Goal: Information Seeking & Learning: Learn about a topic

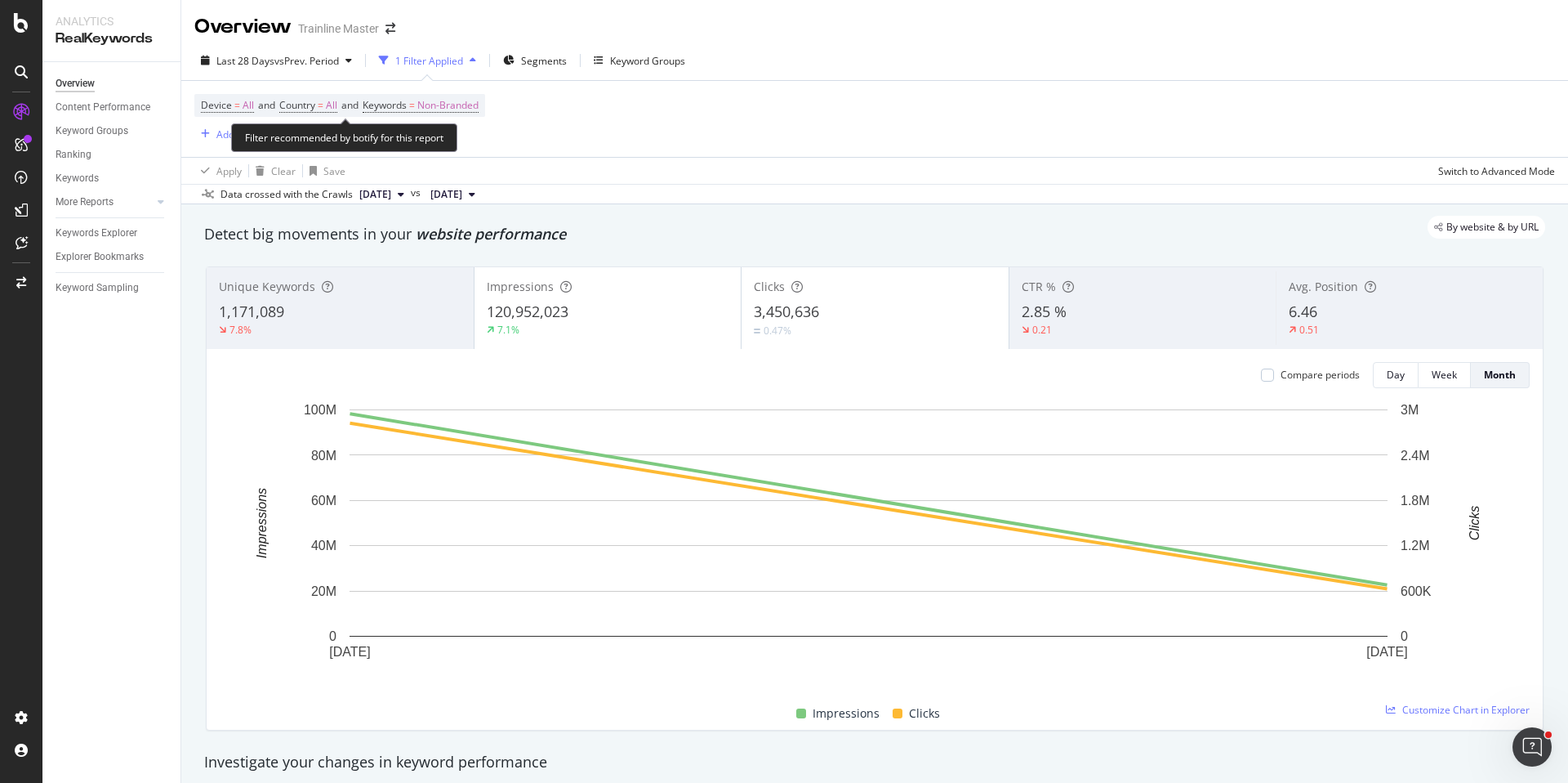
click at [300, 94] on span "Device = All and Country = All and Keywords = Non-Branded" at bounding box center [339, 105] width 278 height 23
click at [300, 97] on span "Device = All and Country = All and Keywords = Non-Branded" at bounding box center [339, 105] width 278 height 23
click at [301, 101] on span "Country" at bounding box center [297, 105] width 36 height 14
click at [304, 123] on div "All Cancel Add filter Apply" at bounding box center [387, 159] width 205 height 82
click at [304, 131] on div "All" at bounding box center [387, 144] width 180 height 26
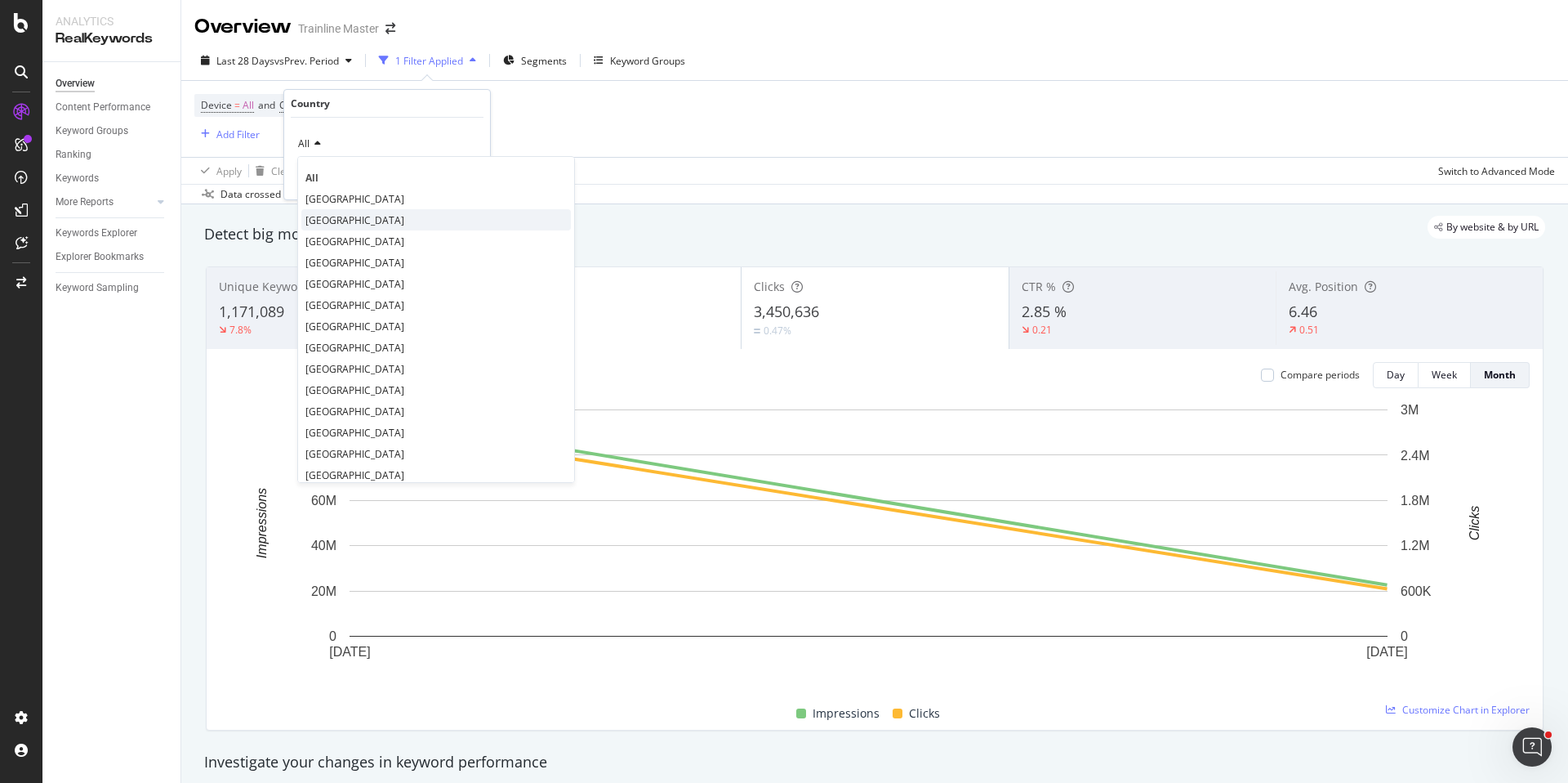
click at [331, 229] on div "[GEOGRAPHIC_DATA]" at bounding box center [436, 220] width 270 height 22
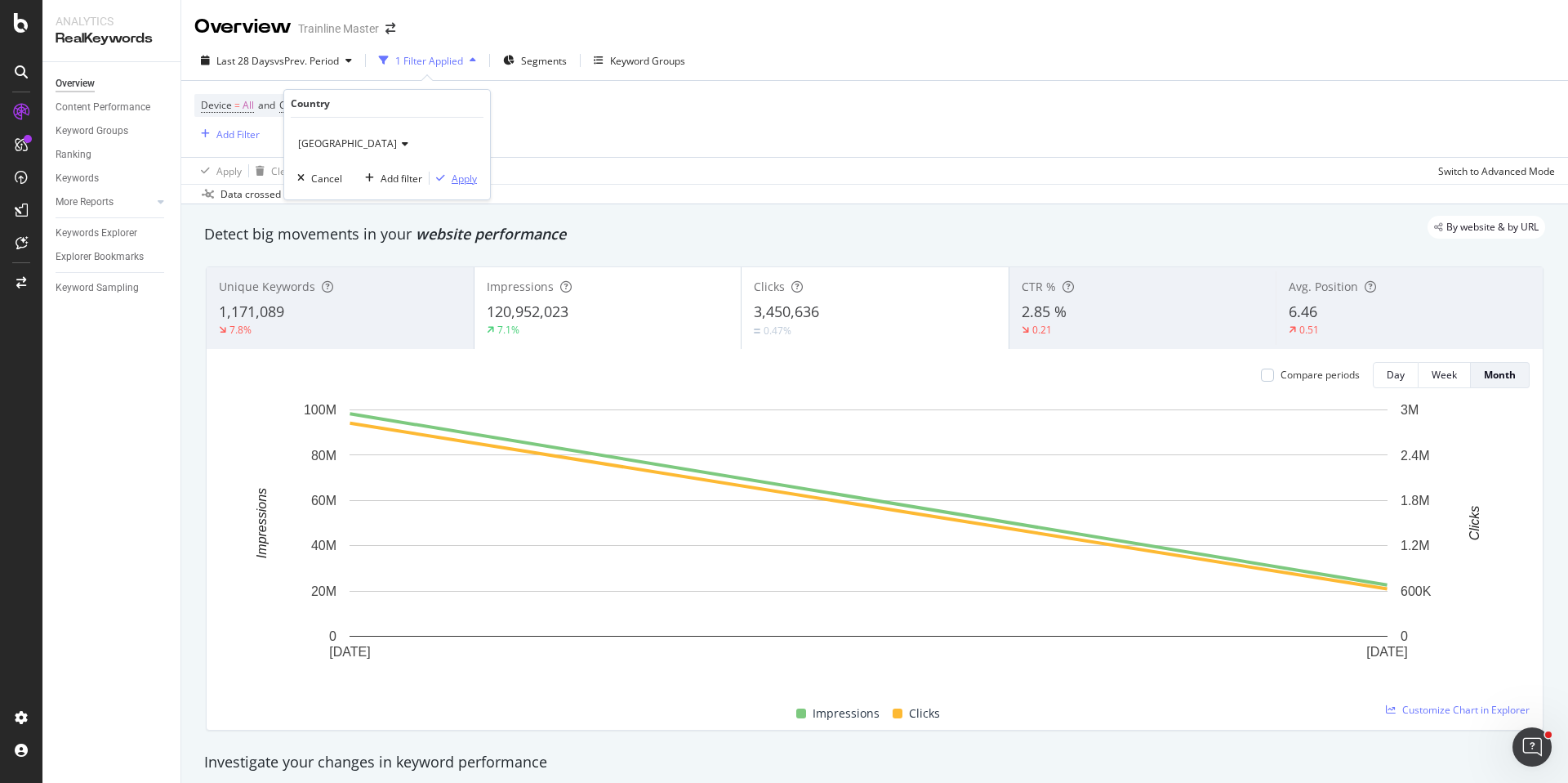
click at [458, 176] on div "Apply" at bounding box center [465, 178] width 25 height 14
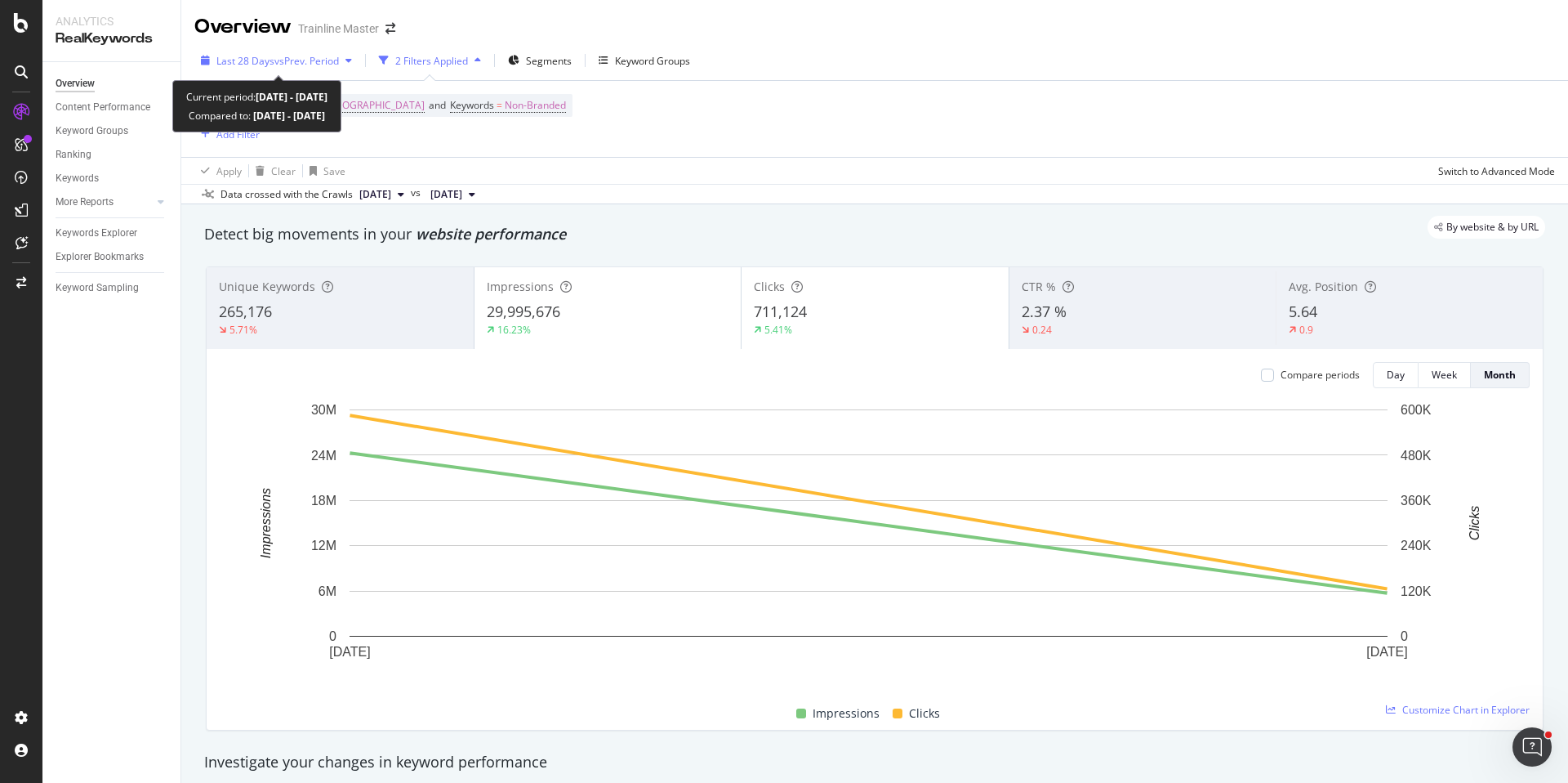
click at [276, 57] on span "vs Prev. Period" at bounding box center [307, 61] width 65 height 14
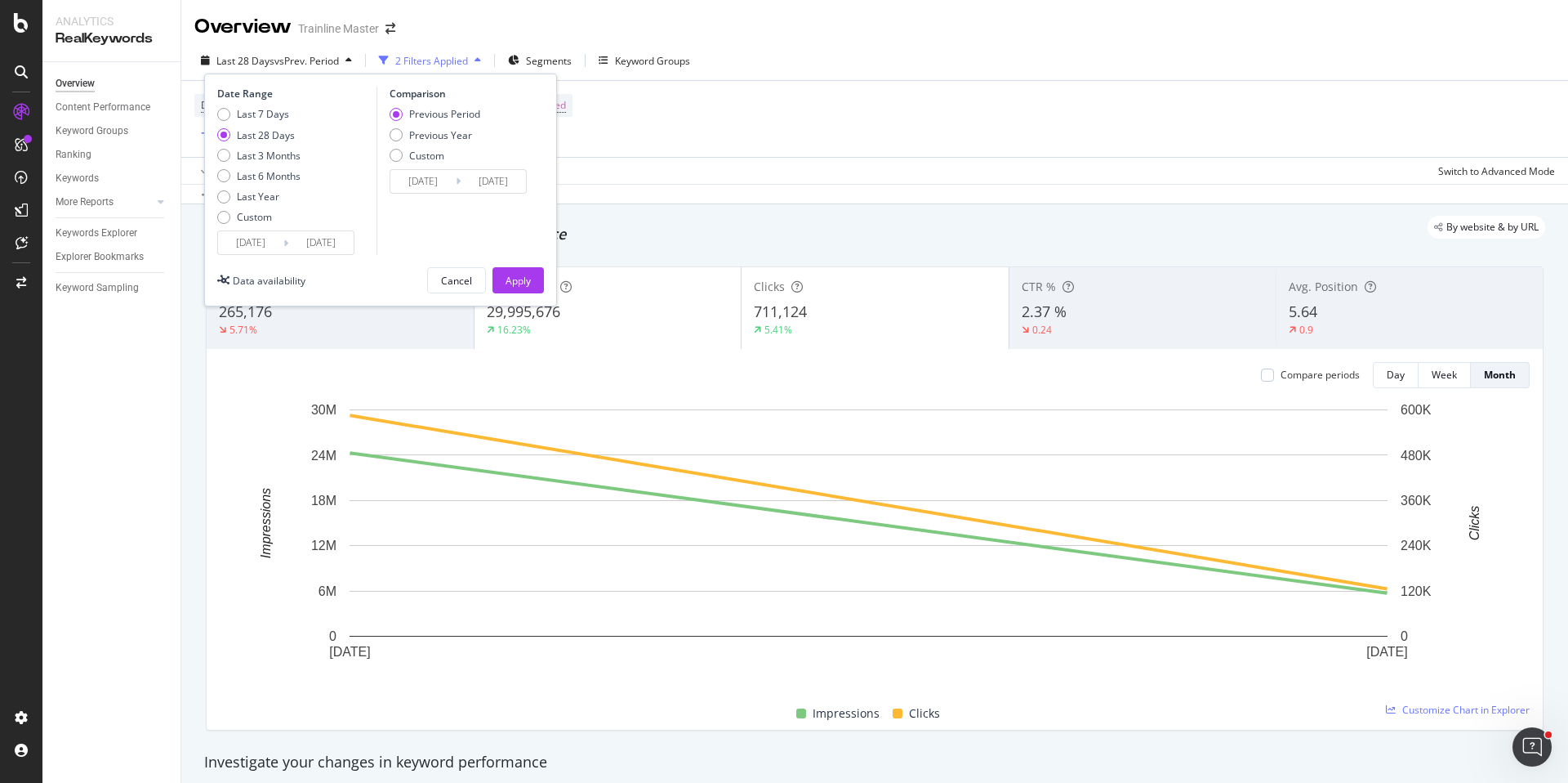
click at [289, 252] on input "[DATE]" at bounding box center [321, 242] width 66 height 23
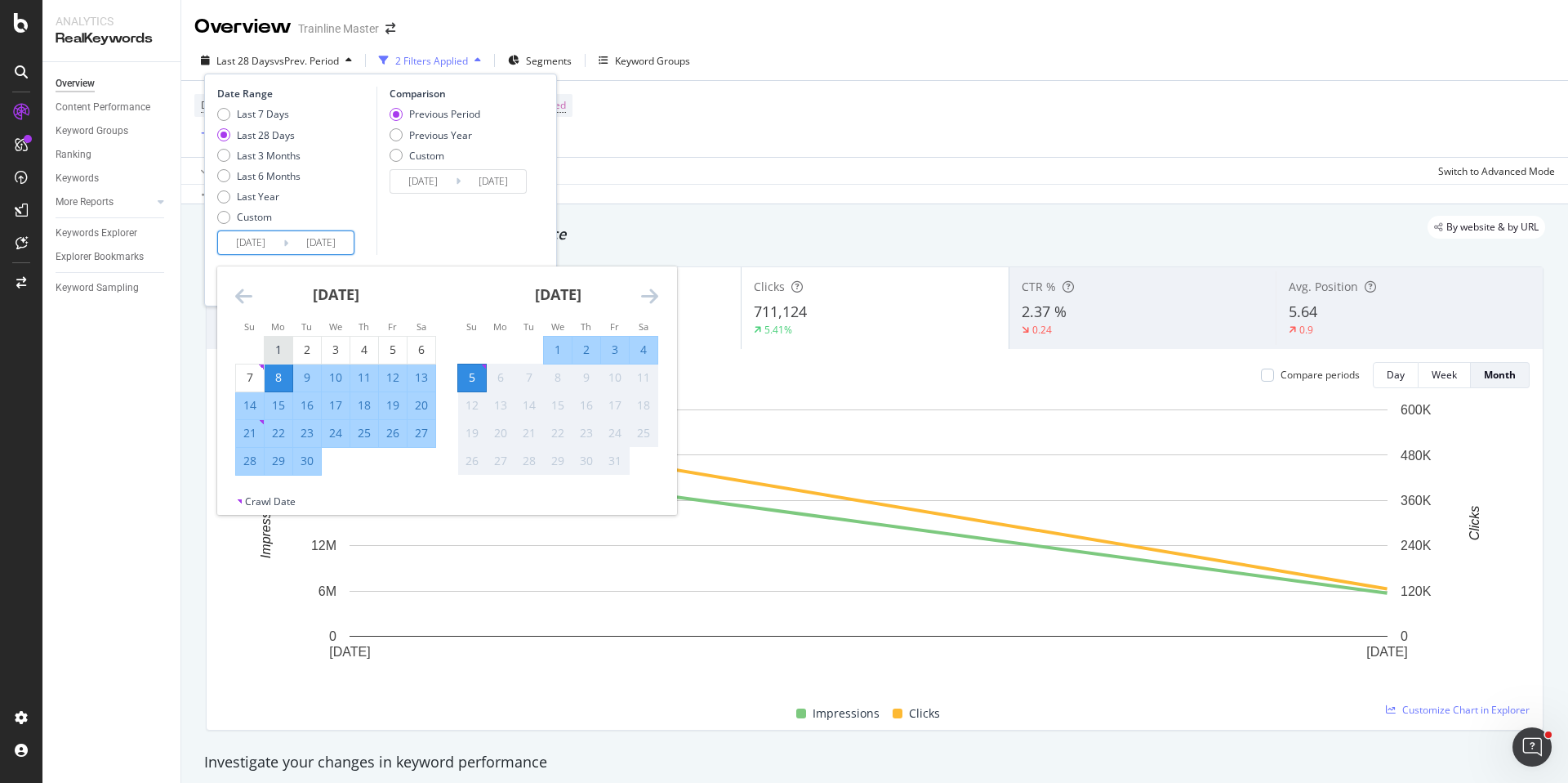
click at [278, 343] on div "1" at bounding box center [279, 349] width 27 height 17
type input "[DATE]"
click at [315, 457] on div "30" at bounding box center [307, 461] width 27 height 17
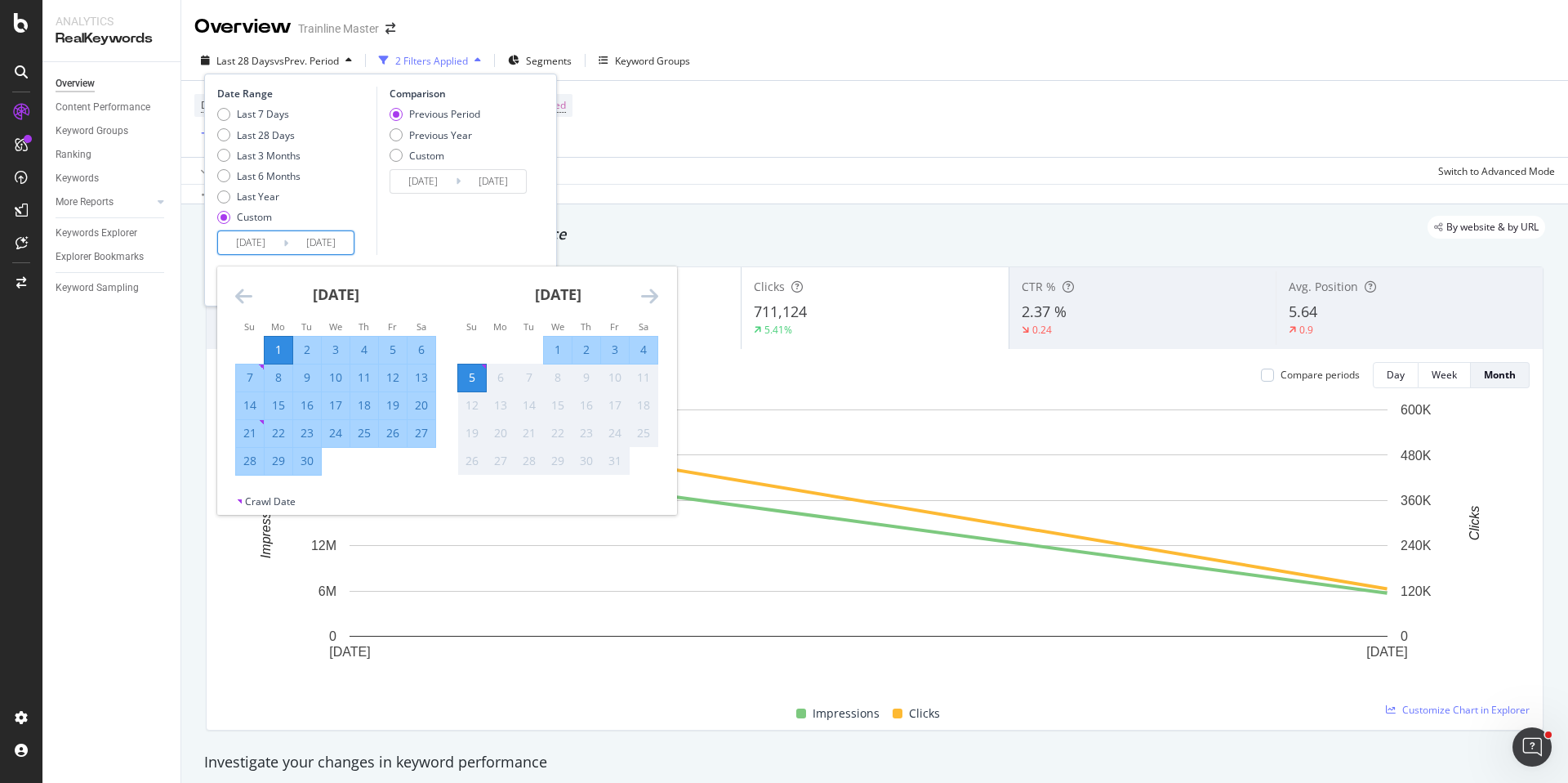
type input "[DATE]"
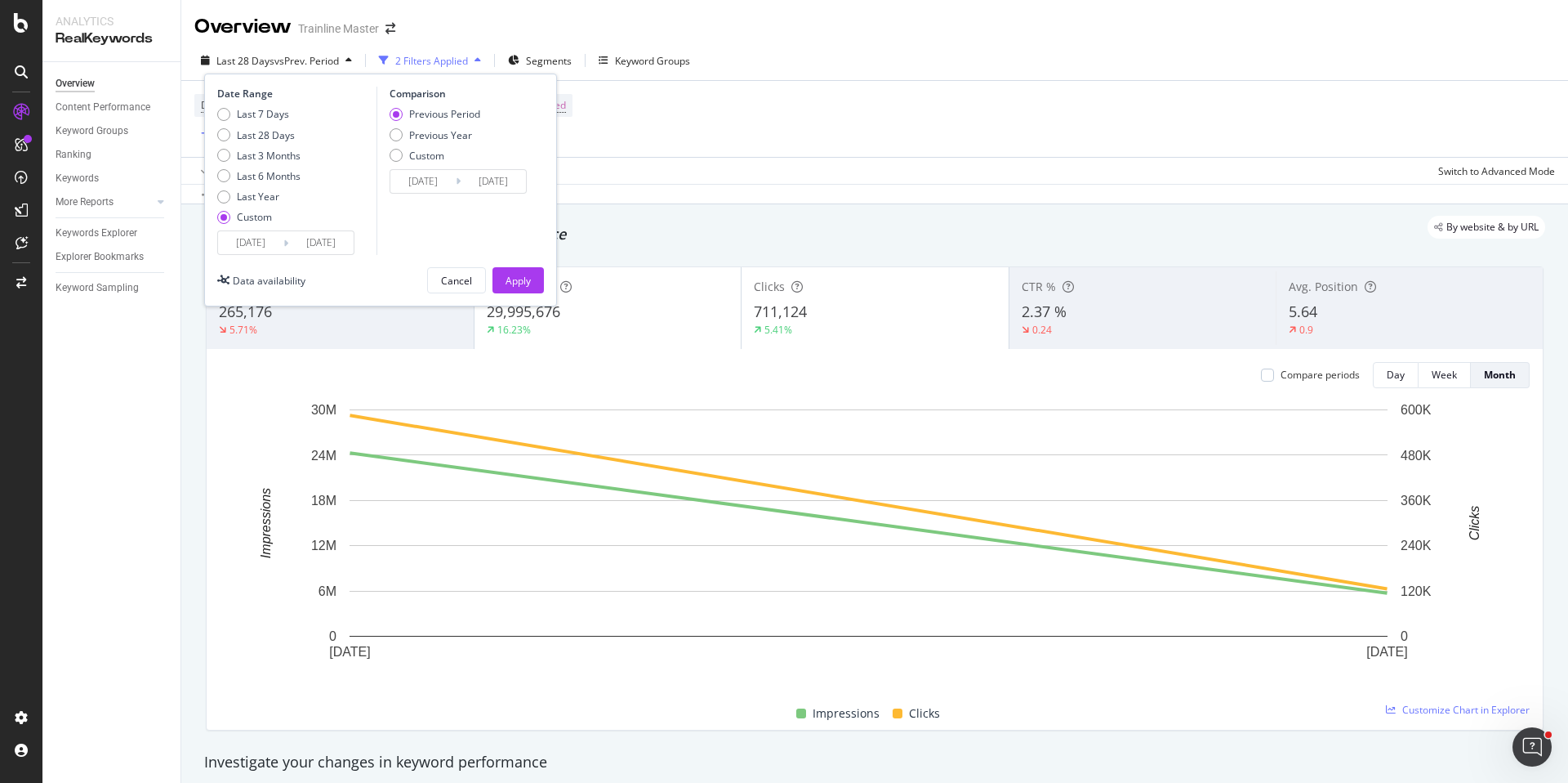
click at [440, 183] on input "[DATE]" at bounding box center [423, 181] width 66 height 23
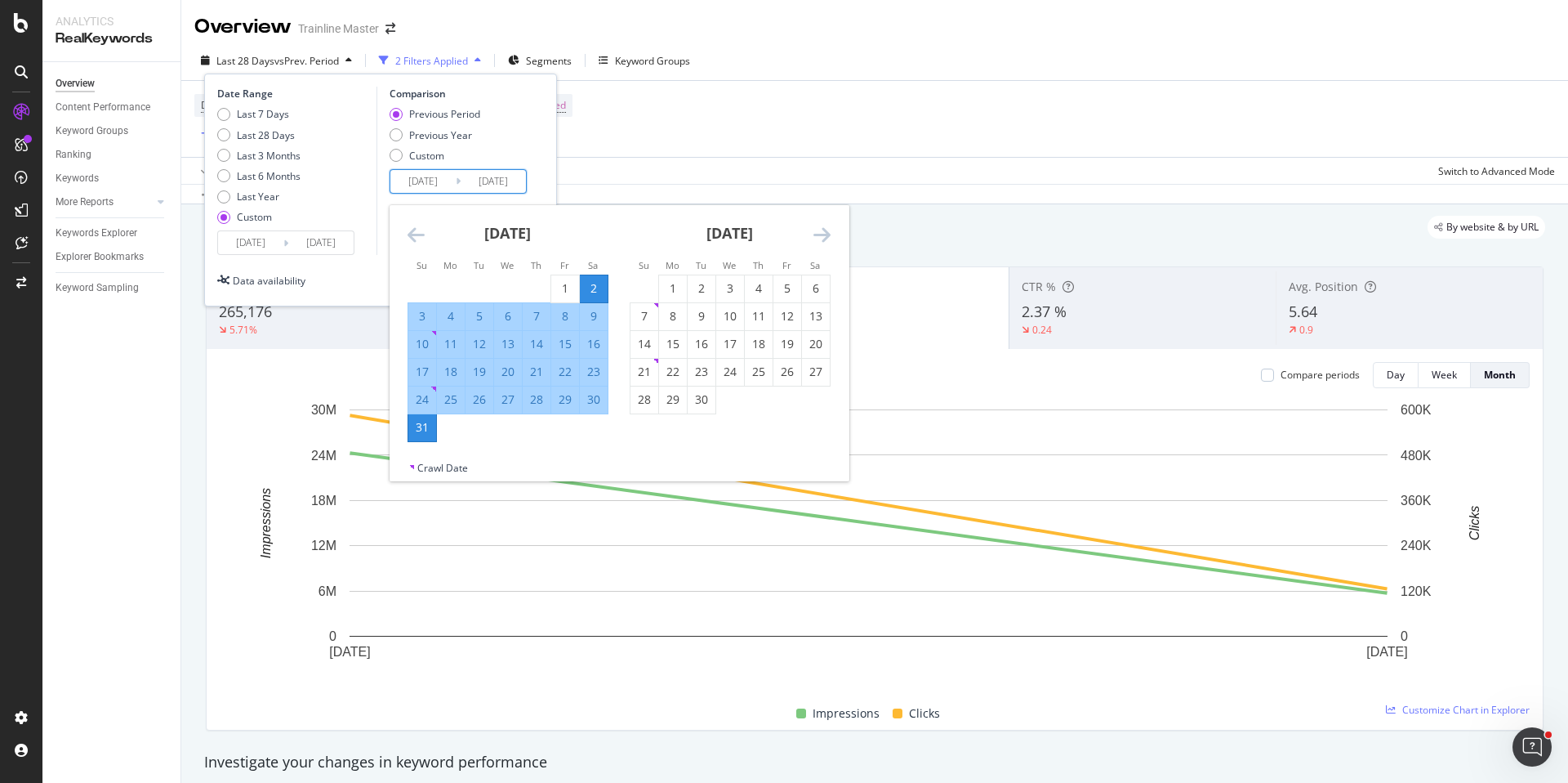
click at [425, 236] on div "[DATE]" at bounding box center [508, 240] width 201 height 69
click at [420, 237] on icon "Move backward to switch to the previous month." at bounding box center [417, 235] width 18 height 20
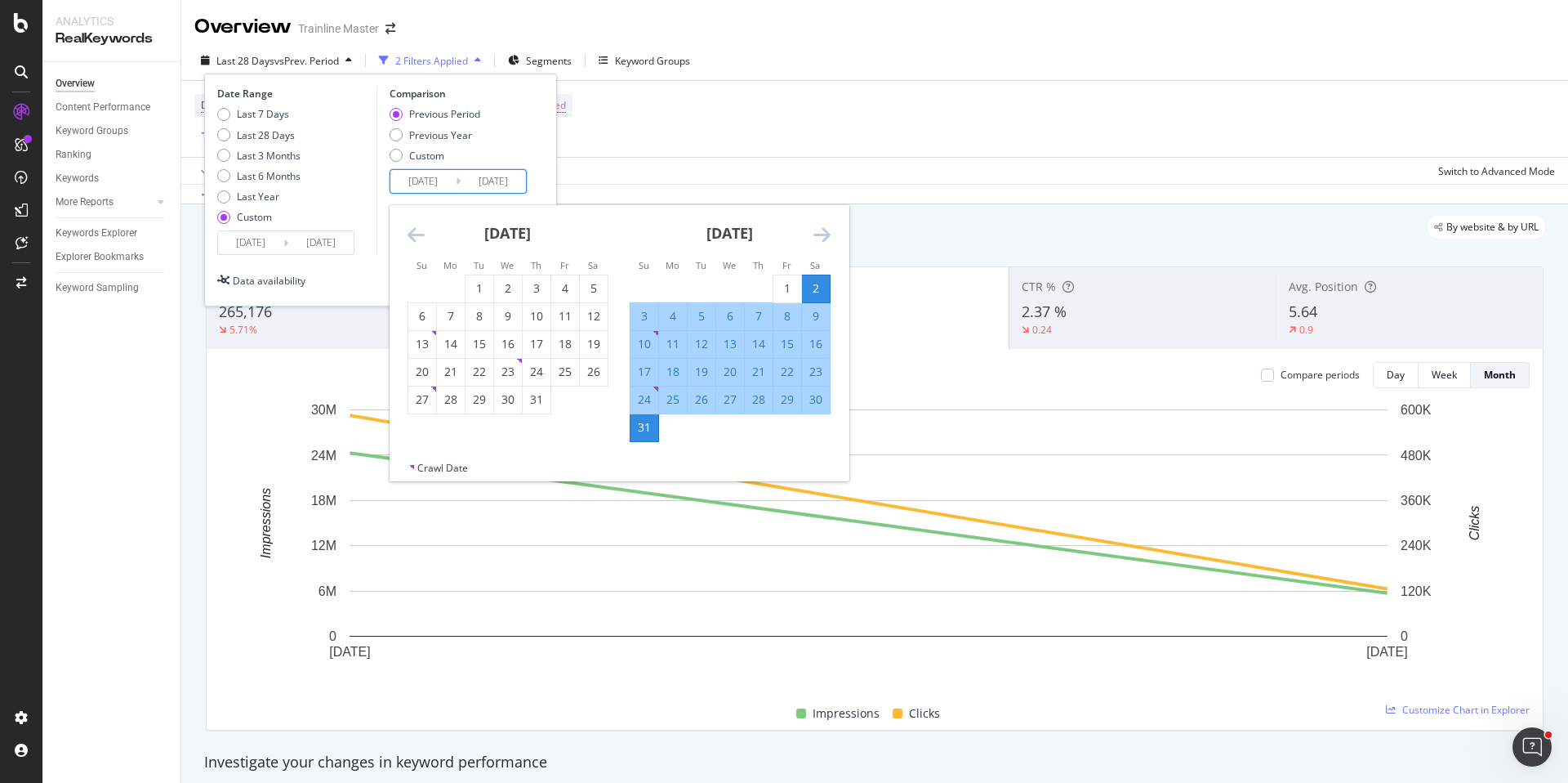
click at [420, 237] on icon "Move backward to switch to the previous month." at bounding box center [417, 235] width 18 height 20
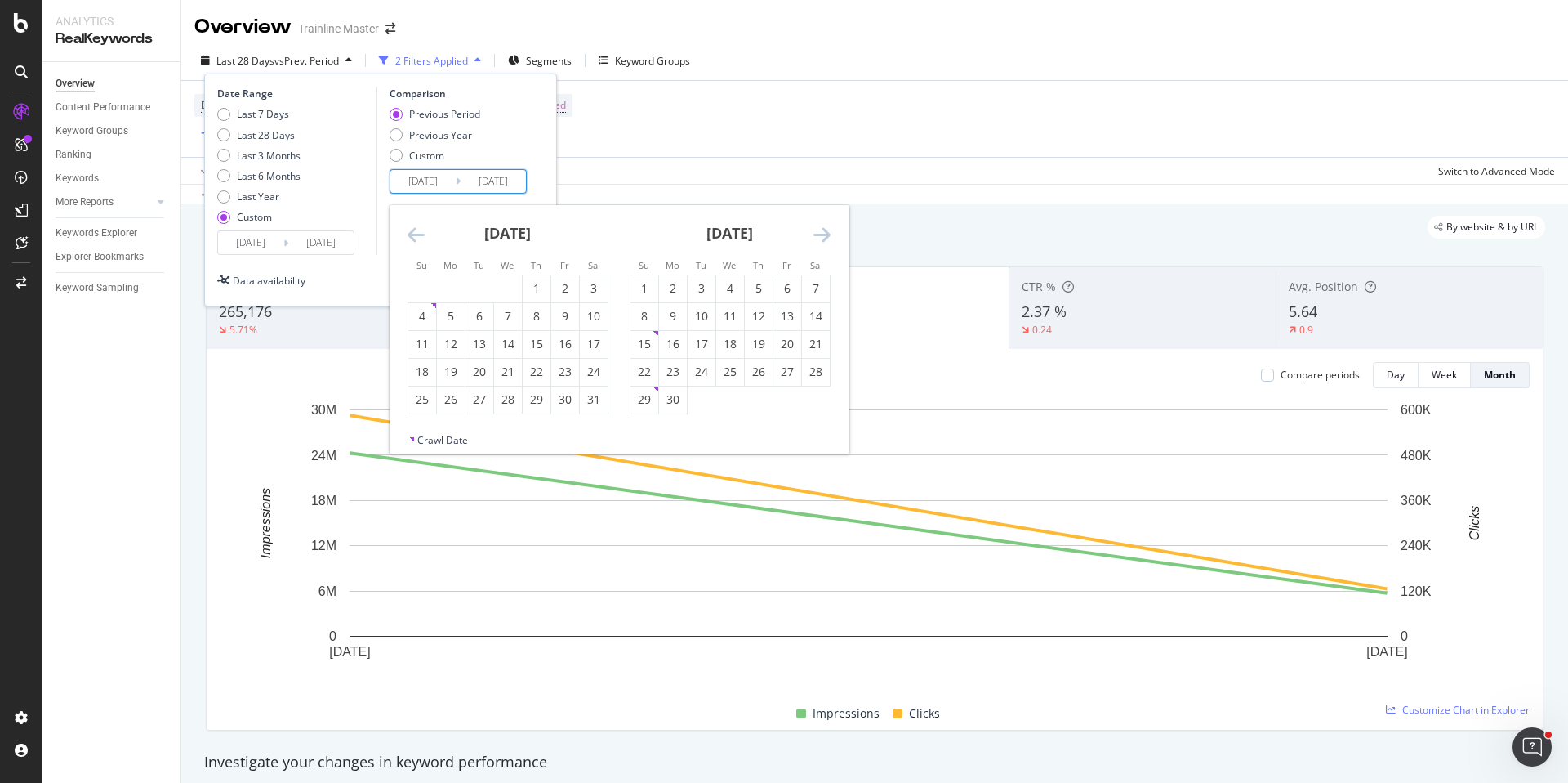
click at [420, 237] on icon "Move backward to switch to the previous month." at bounding box center [417, 235] width 18 height 20
click at [597, 289] on div "1" at bounding box center [594, 288] width 27 height 17
type input "[DATE]"
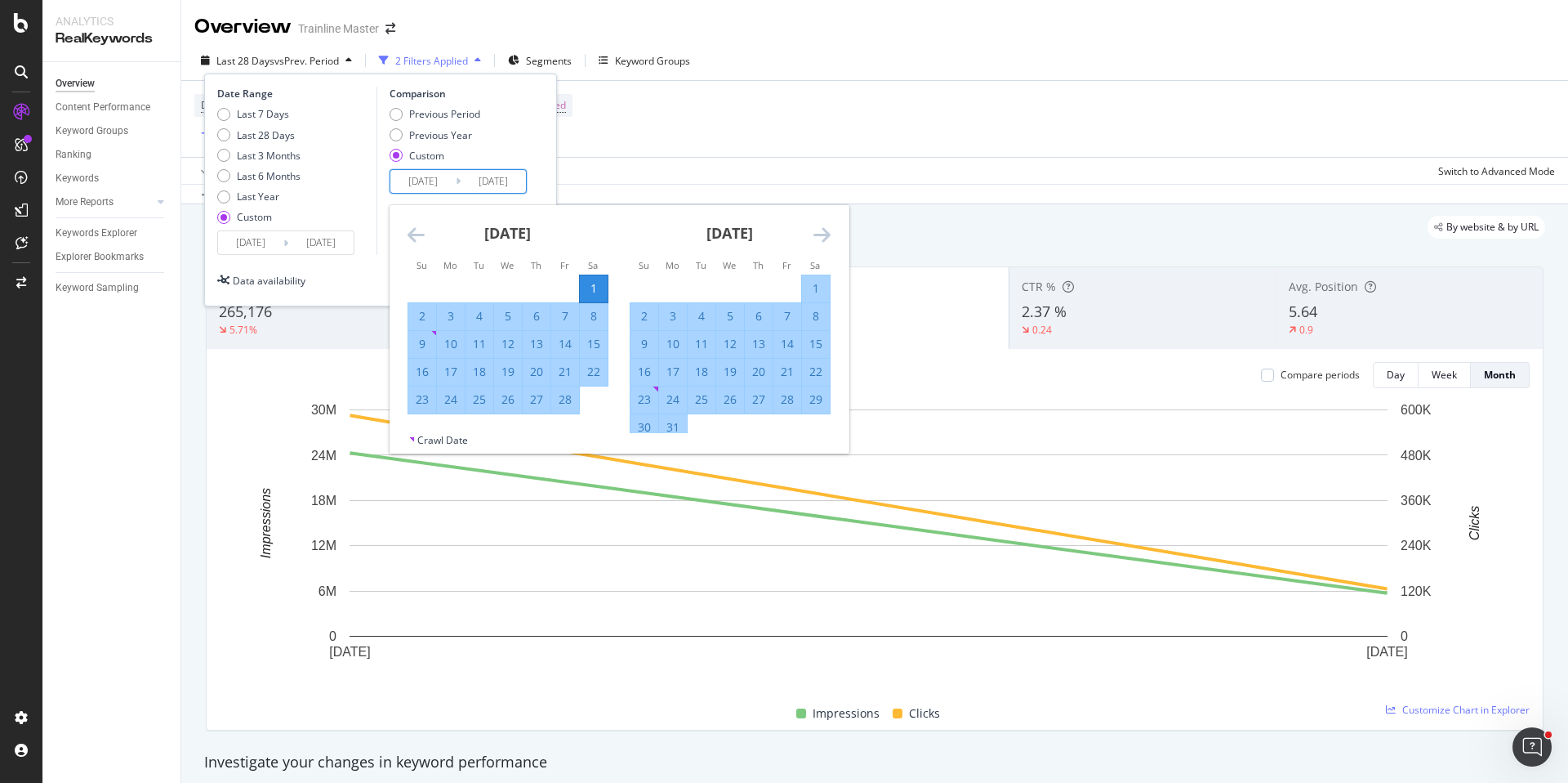
click at [559, 402] on div "28" at bounding box center [565, 399] width 27 height 17
type input "[DATE]"
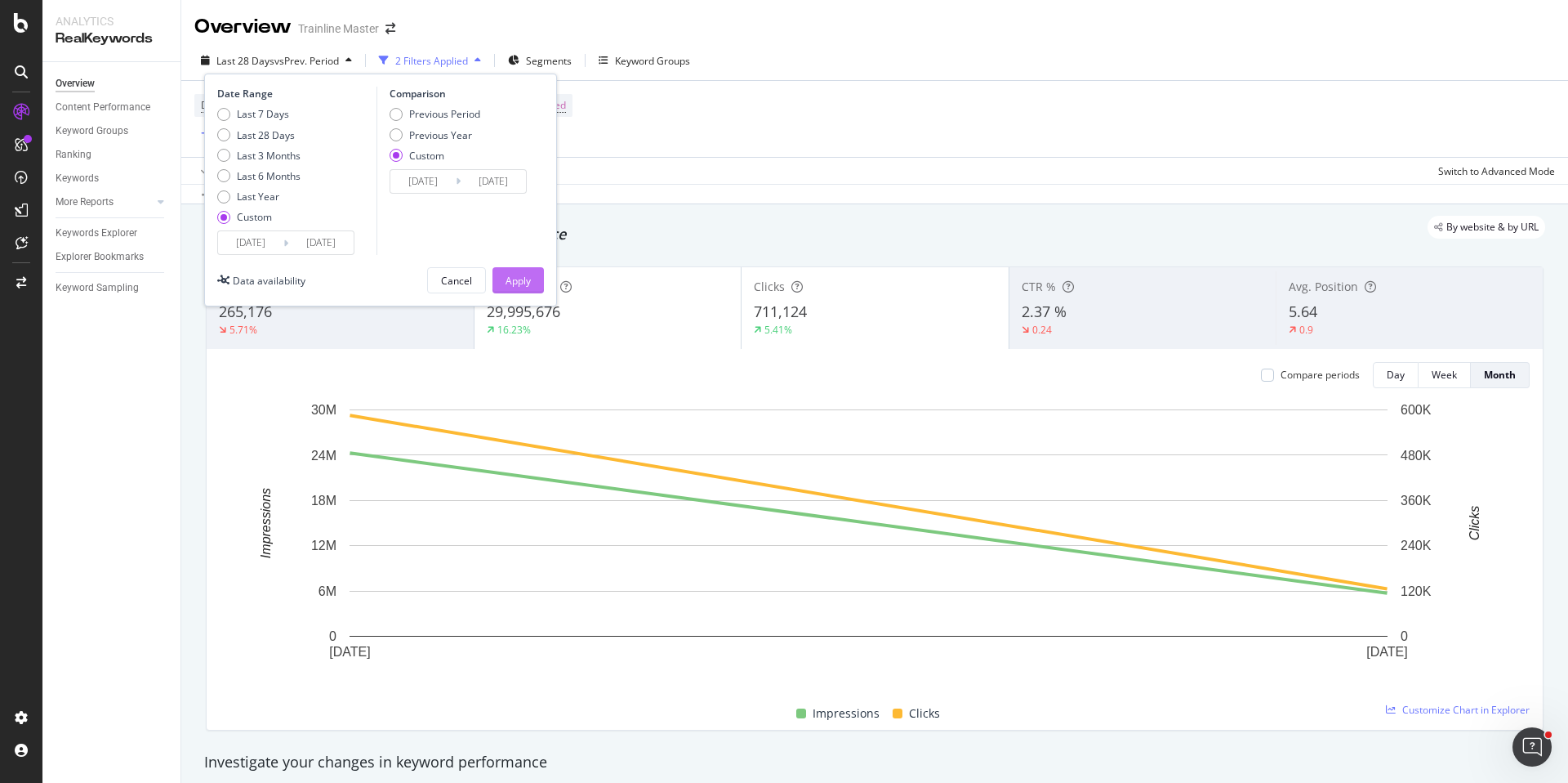
click at [523, 270] on div "Apply" at bounding box center [518, 280] width 25 height 24
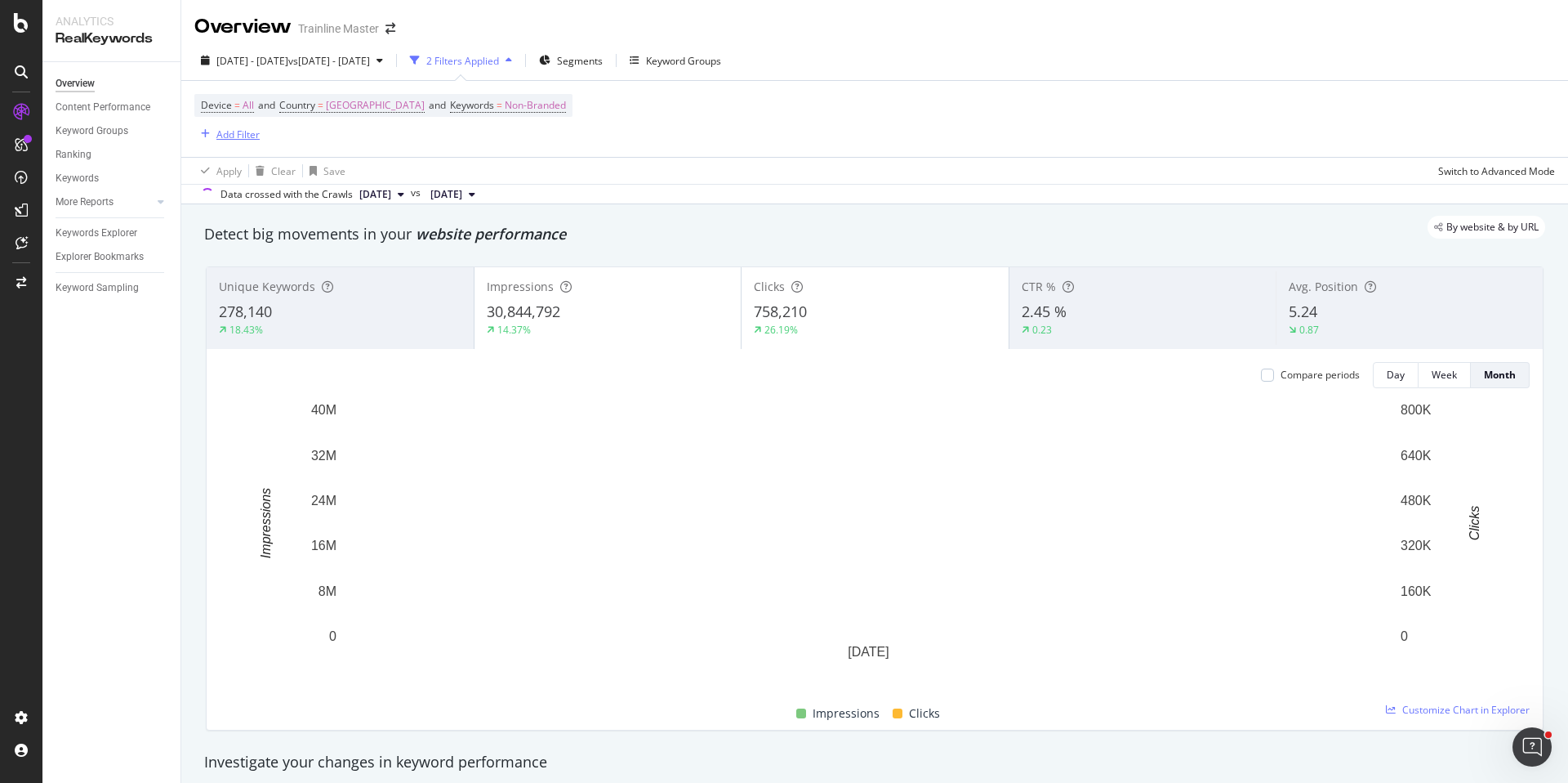
click at [234, 136] on div "Add Filter" at bounding box center [238, 134] width 43 height 14
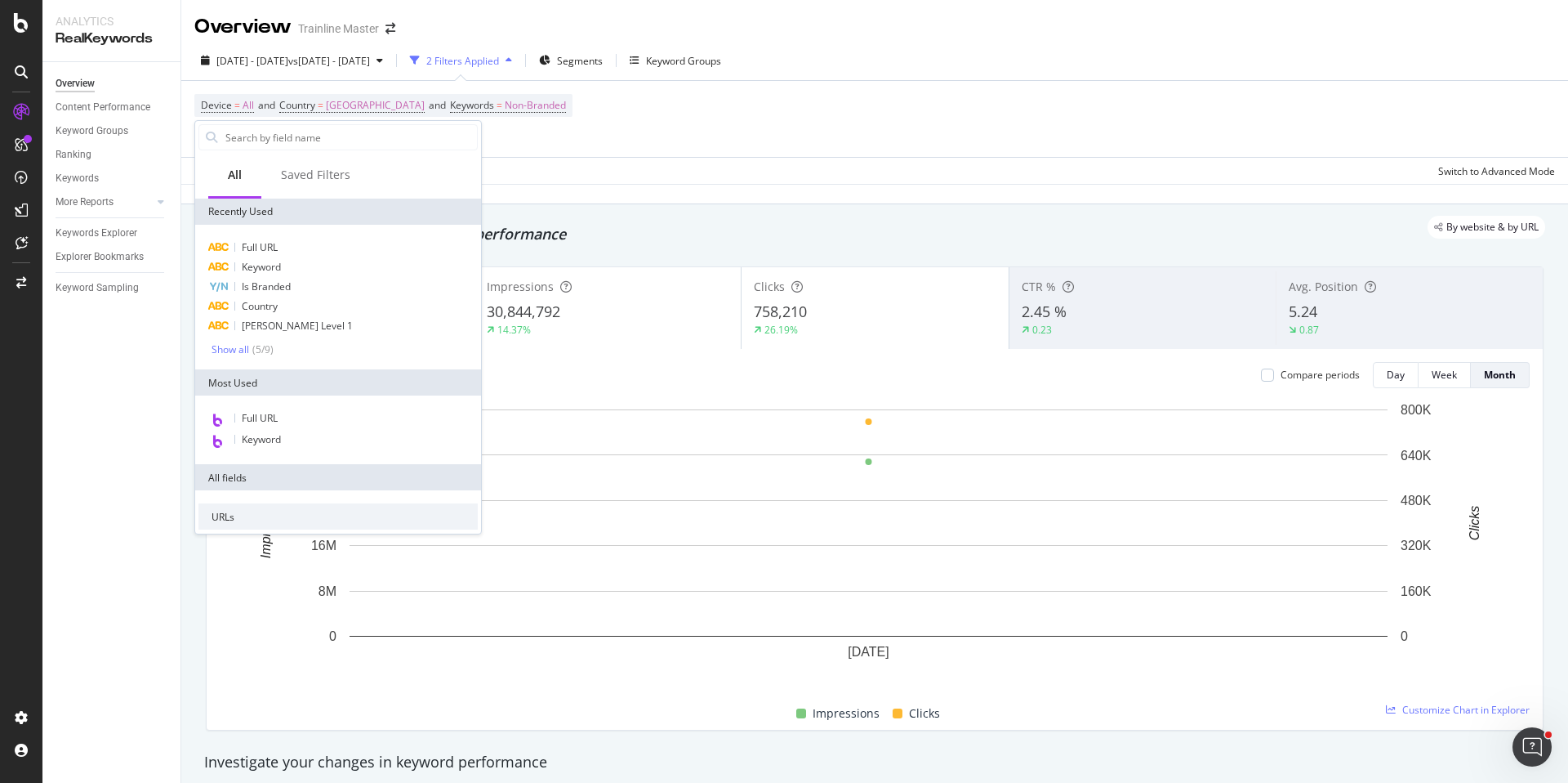
click at [714, 166] on div "Apply Clear Save Switch to Advanced Mode" at bounding box center [874, 170] width 1387 height 27
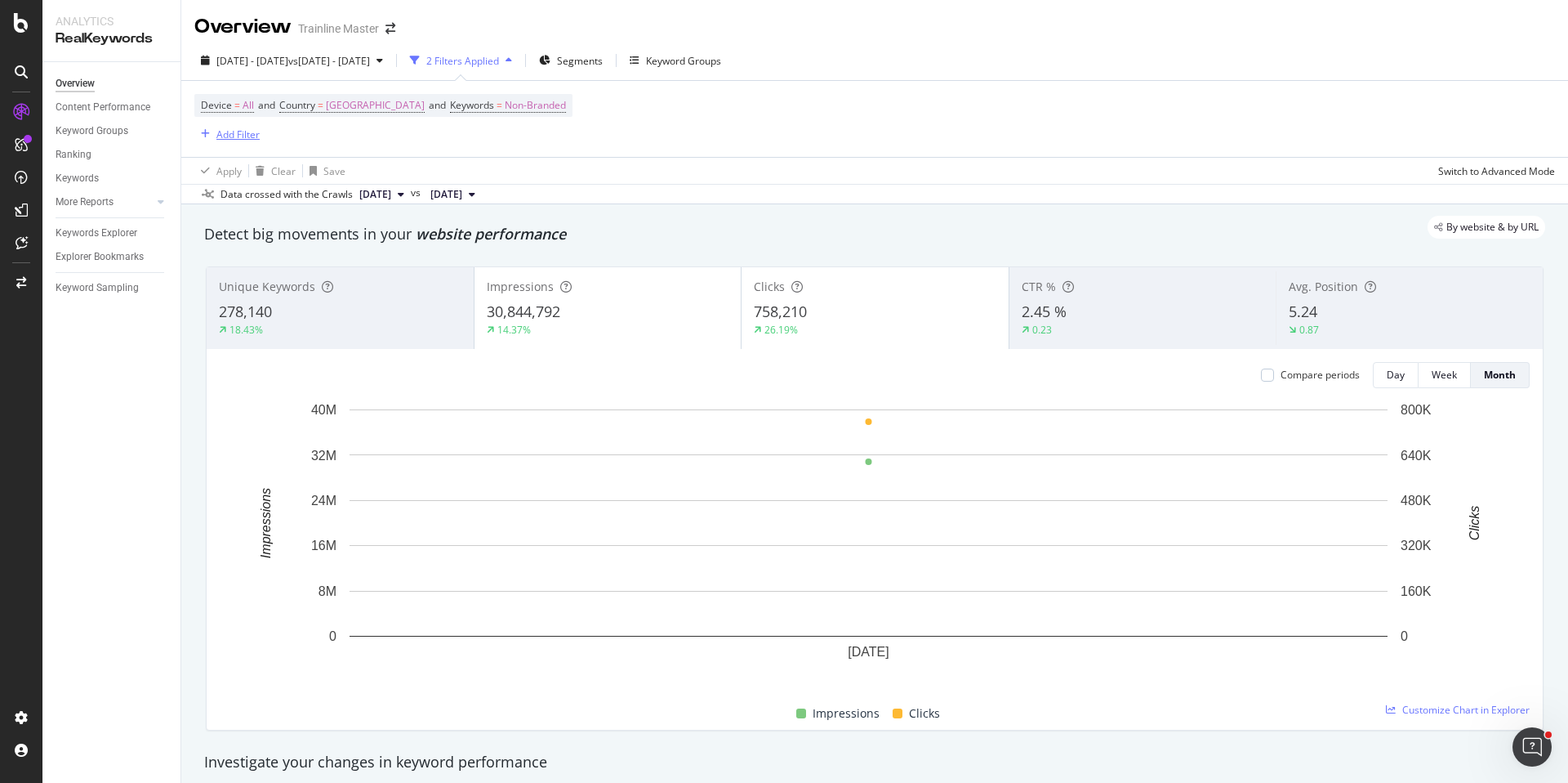
click at [255, 132] on div "Add Filter" at bounding box center [238, 134] width 43 height 14
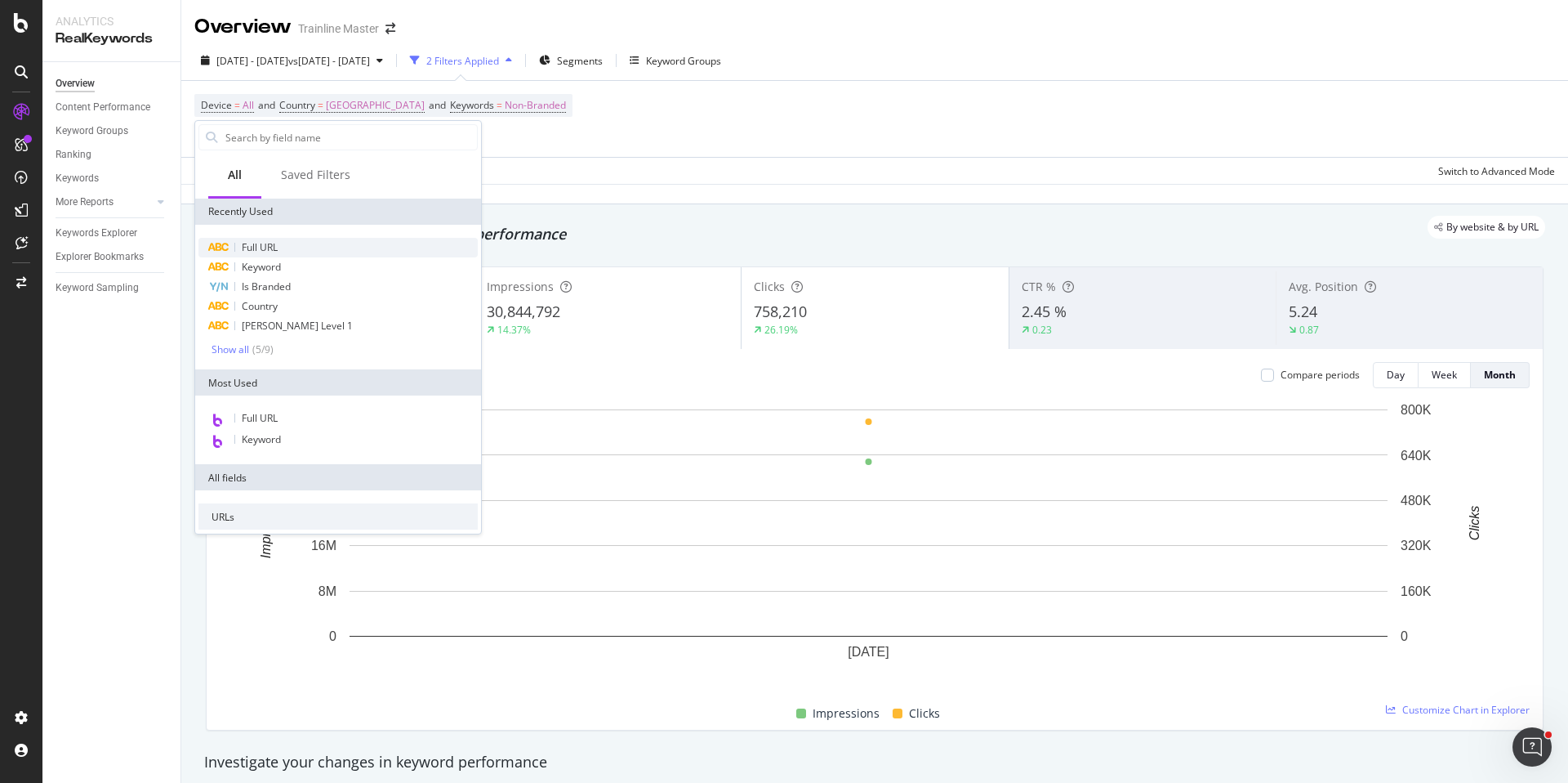
click at [266, 250] on span "Full URL" at bounding box center [259, 248] width 36 height 14
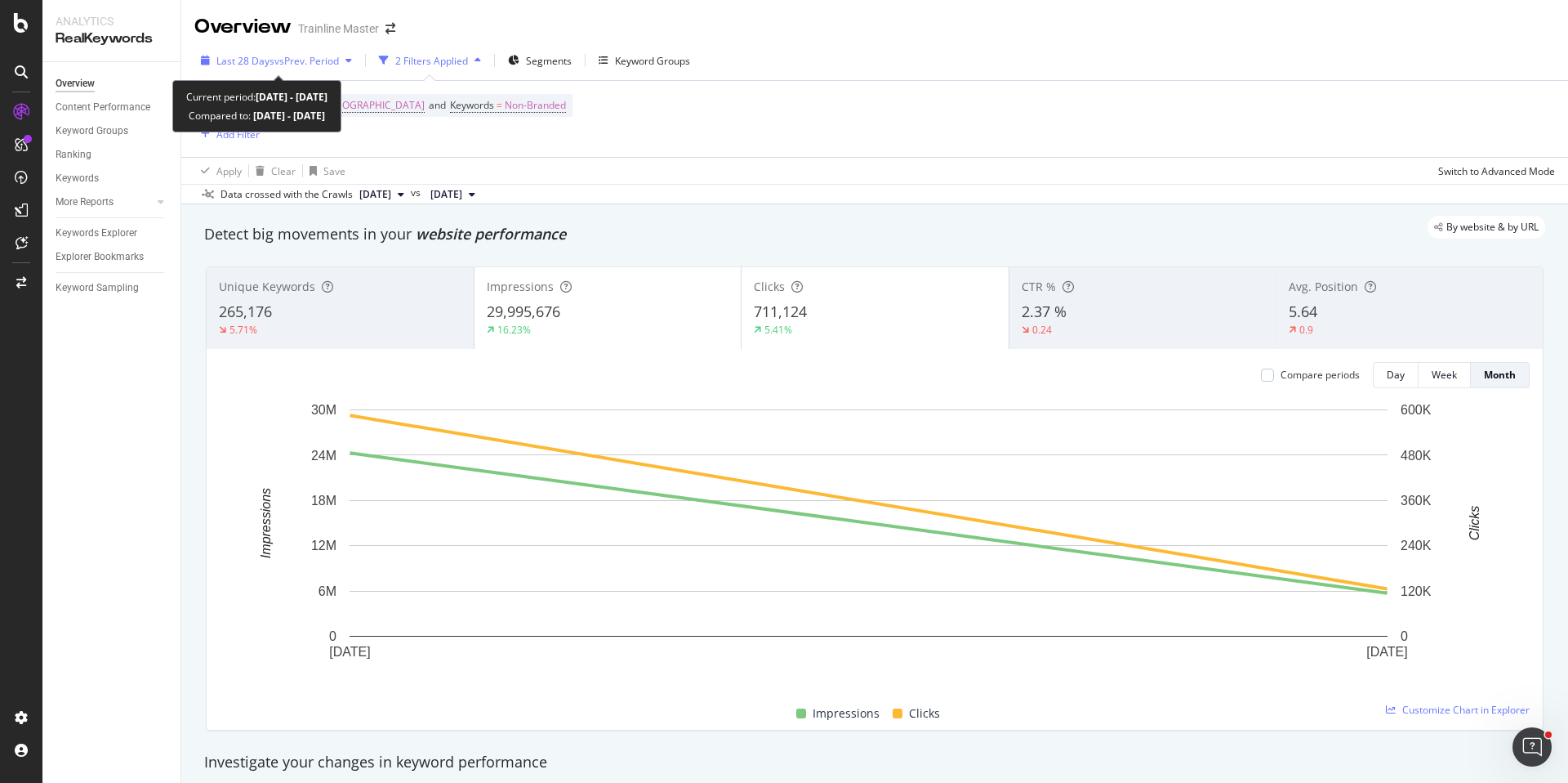
click at [290, 59] on span "vs Prev. Period" at bounding box center [307, 61] width 65 height 14
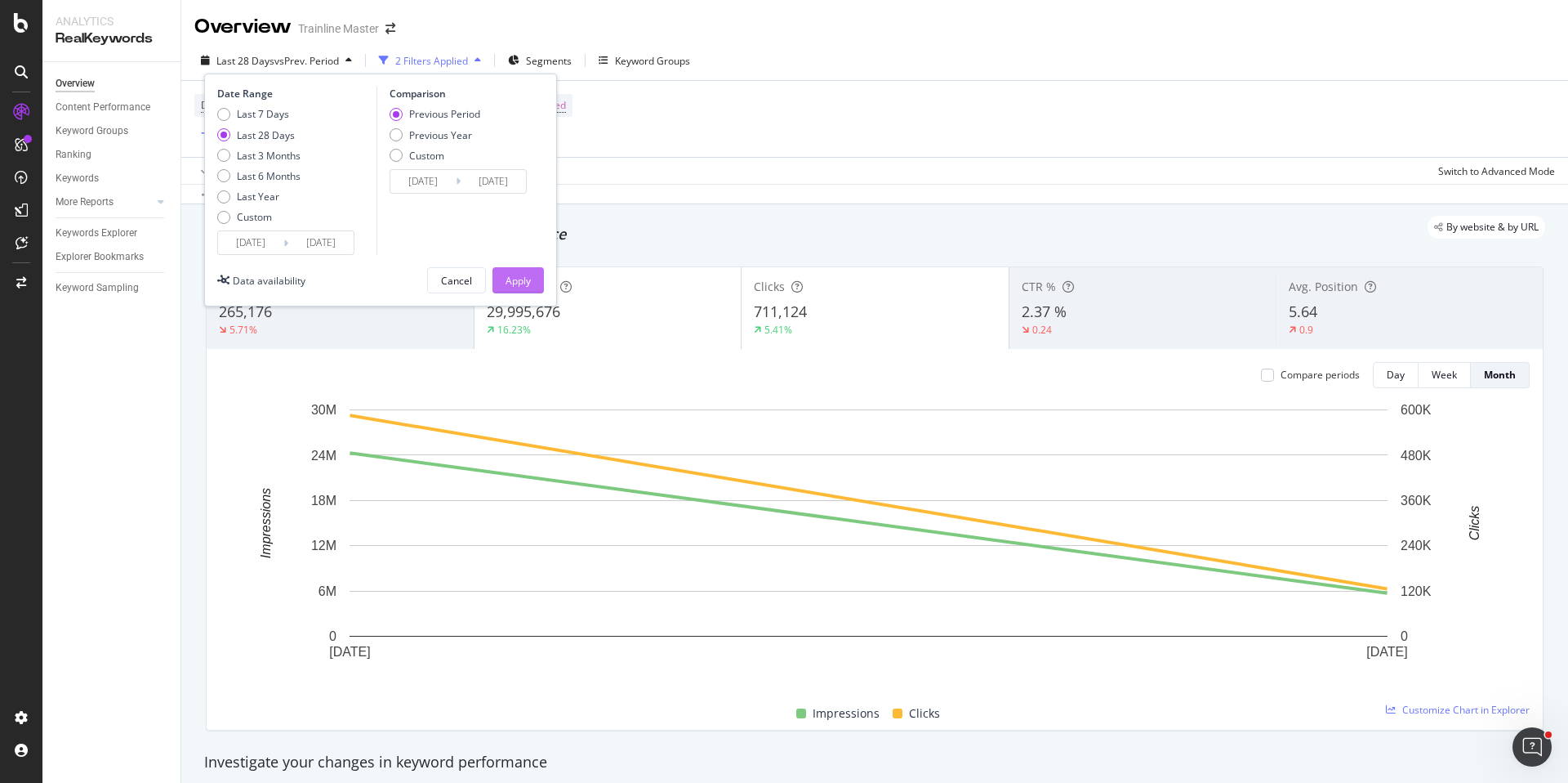
click at [509, 279] on div "Apply" at bounding box center [518, 281] width 25 height 14
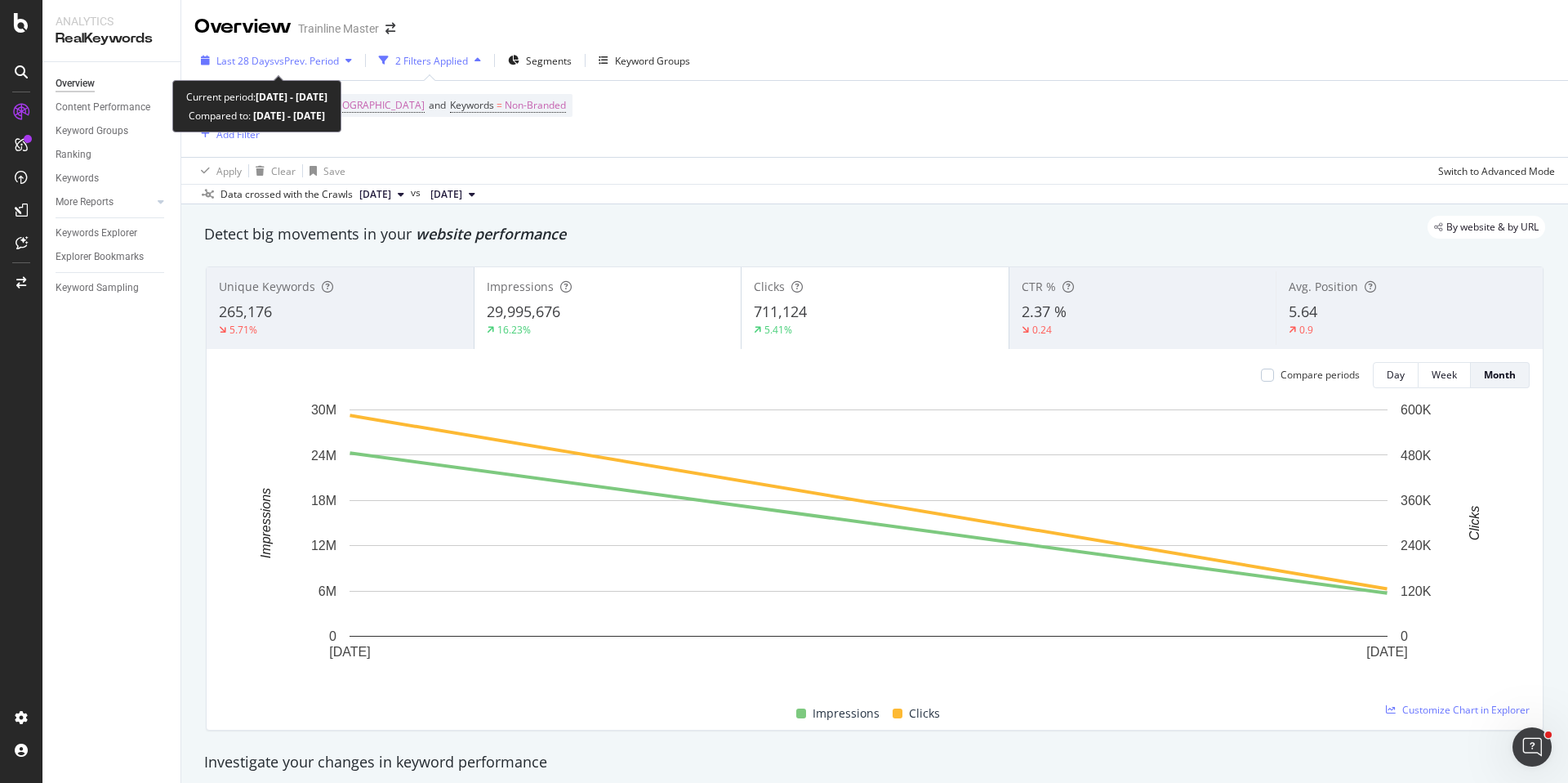
click at [315, 64] on span "vs Prev. Period" at bounding box center [307, 61] width 65 height 14
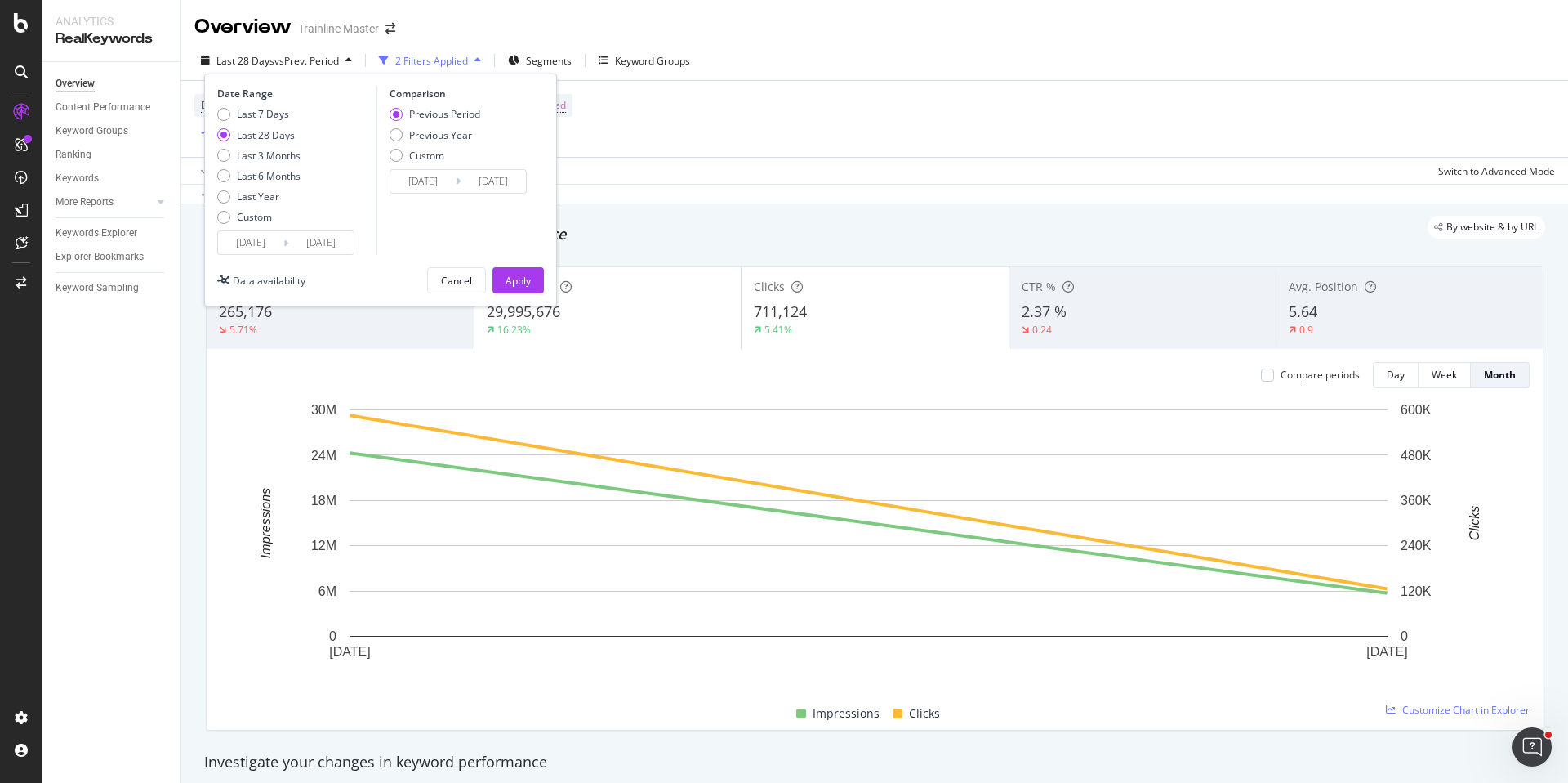
click at [291, 238] on input "[DATE]" at bounding box center [321, 242] width 66 height 23
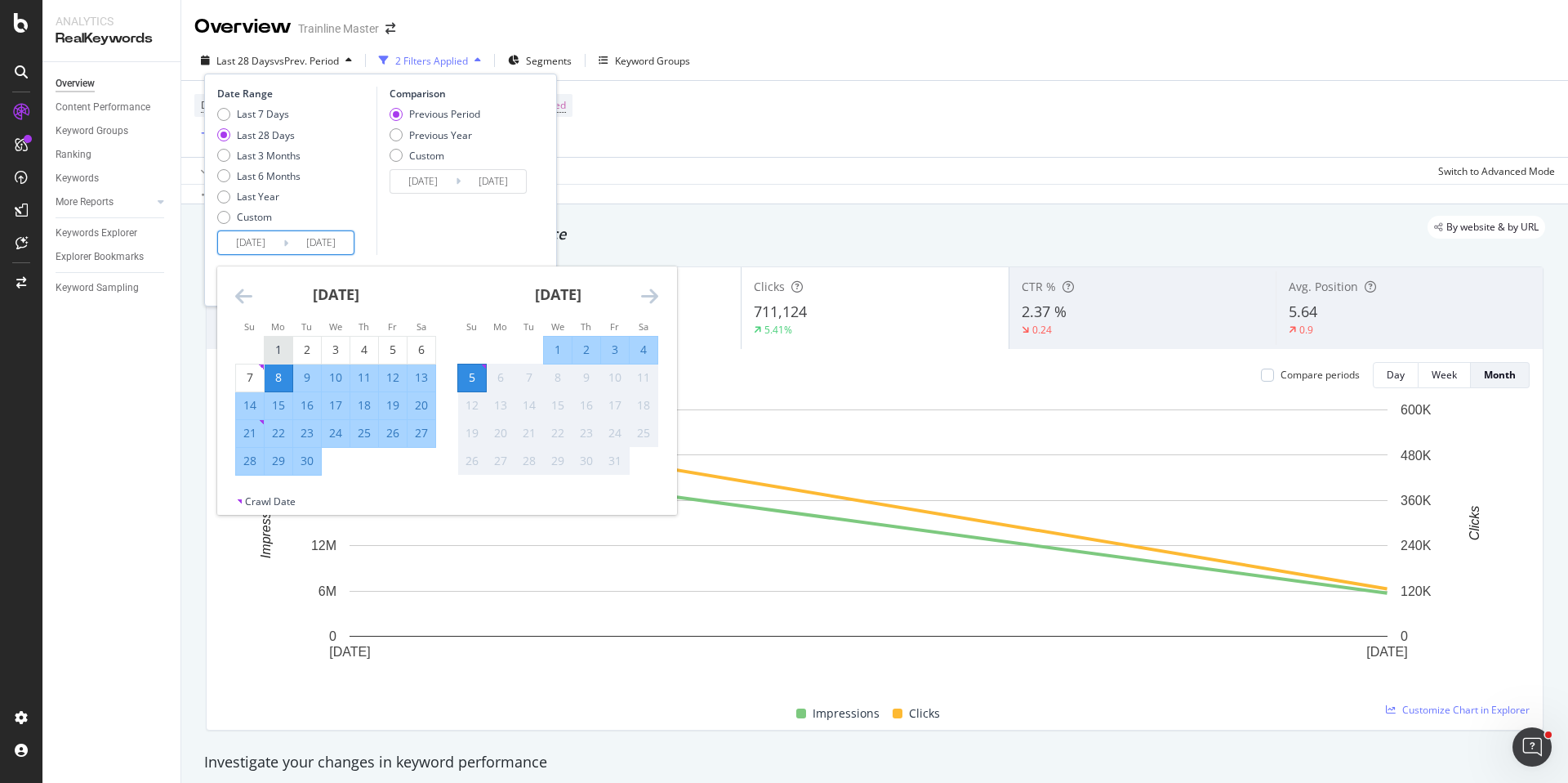
click at [278, 342] on div "1" at bounding box center [279, 349] width 27 height 17
type input "[DATE]"
click at [319, 456] on div "30" at bounding box center [307, 461] width 27 height 17
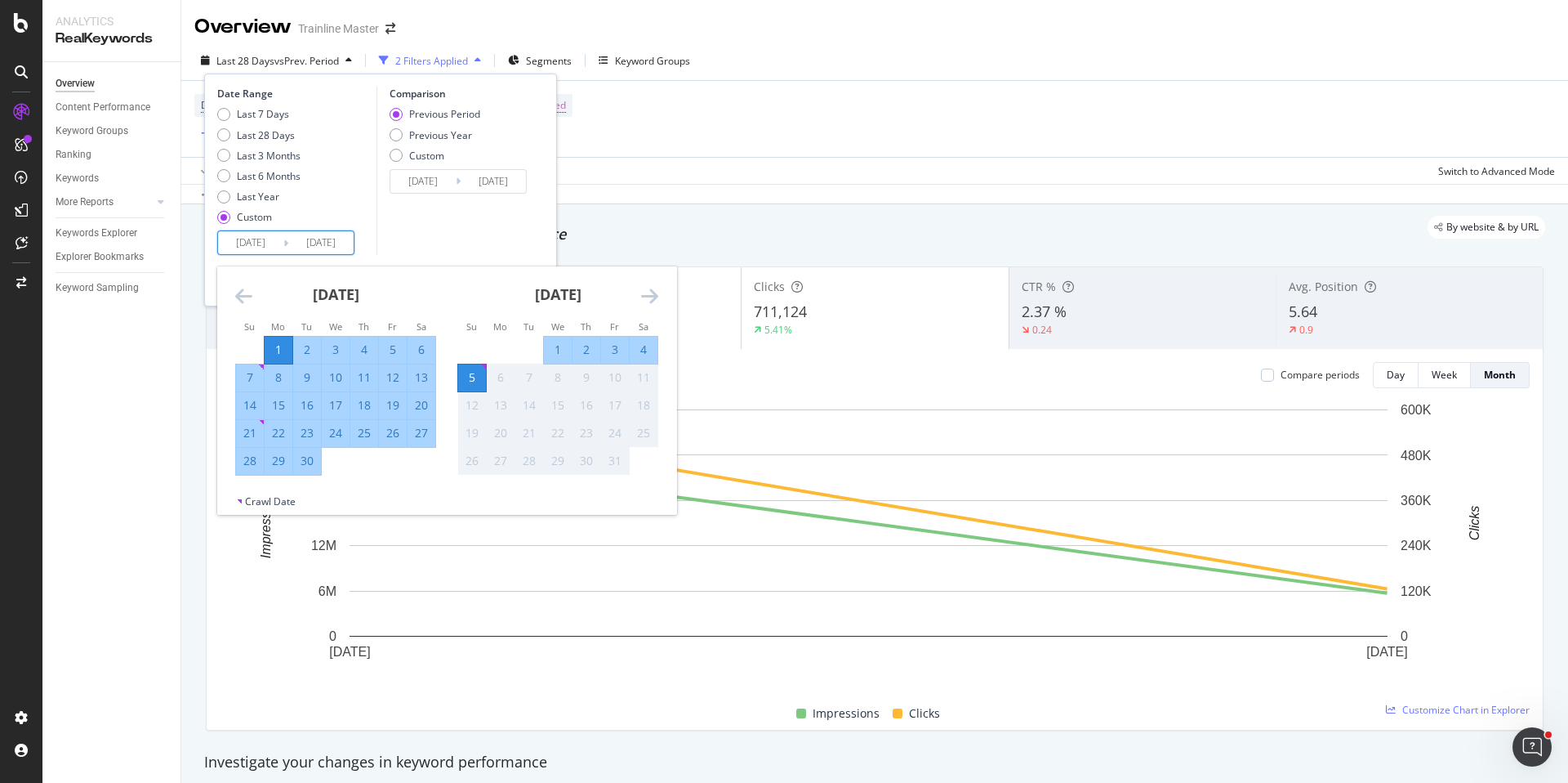
type input "[DATE]"
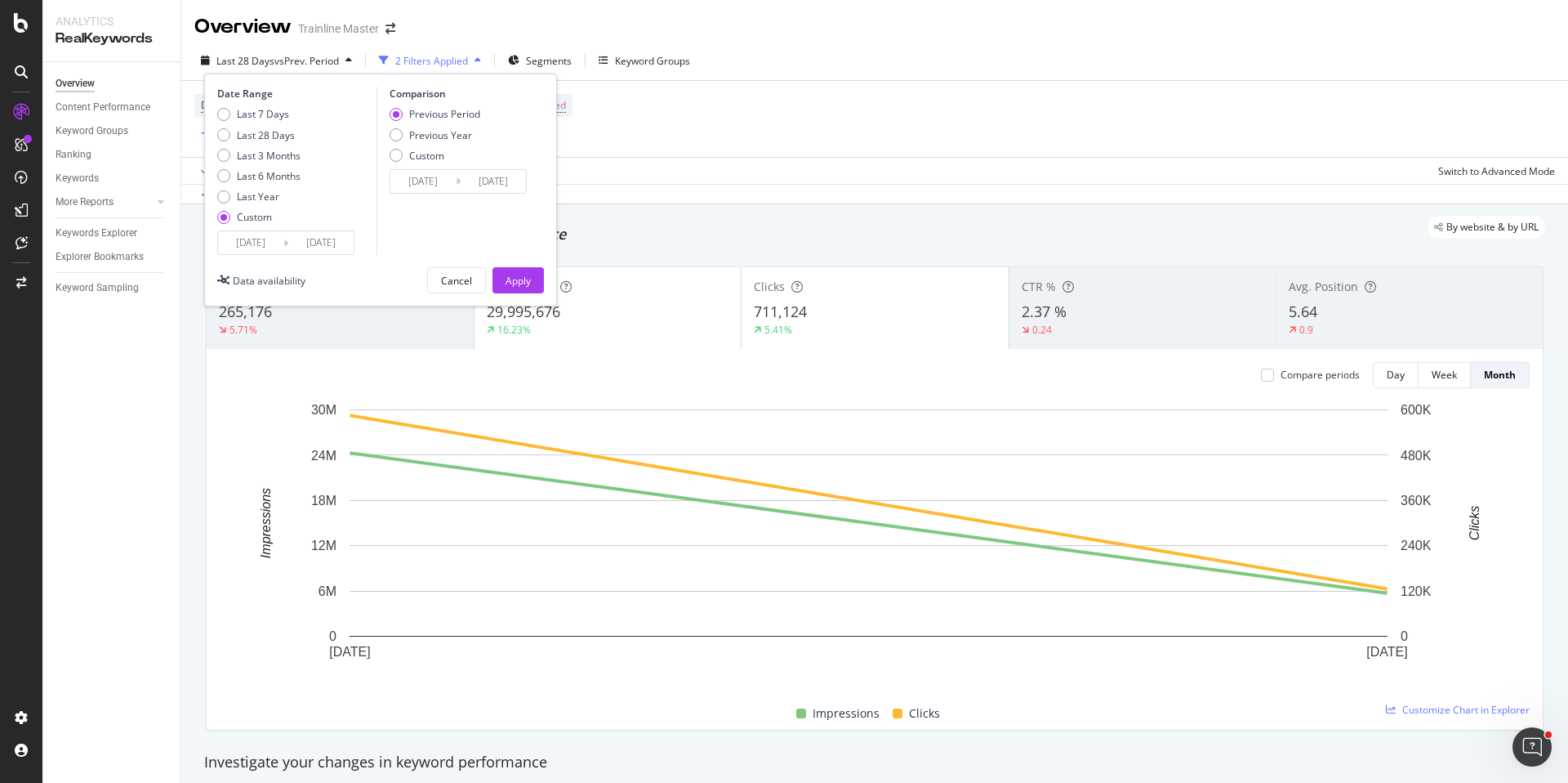
click at [442, 183] on input "[DATE]" at bounding box center [423, 181] width 66 height 23
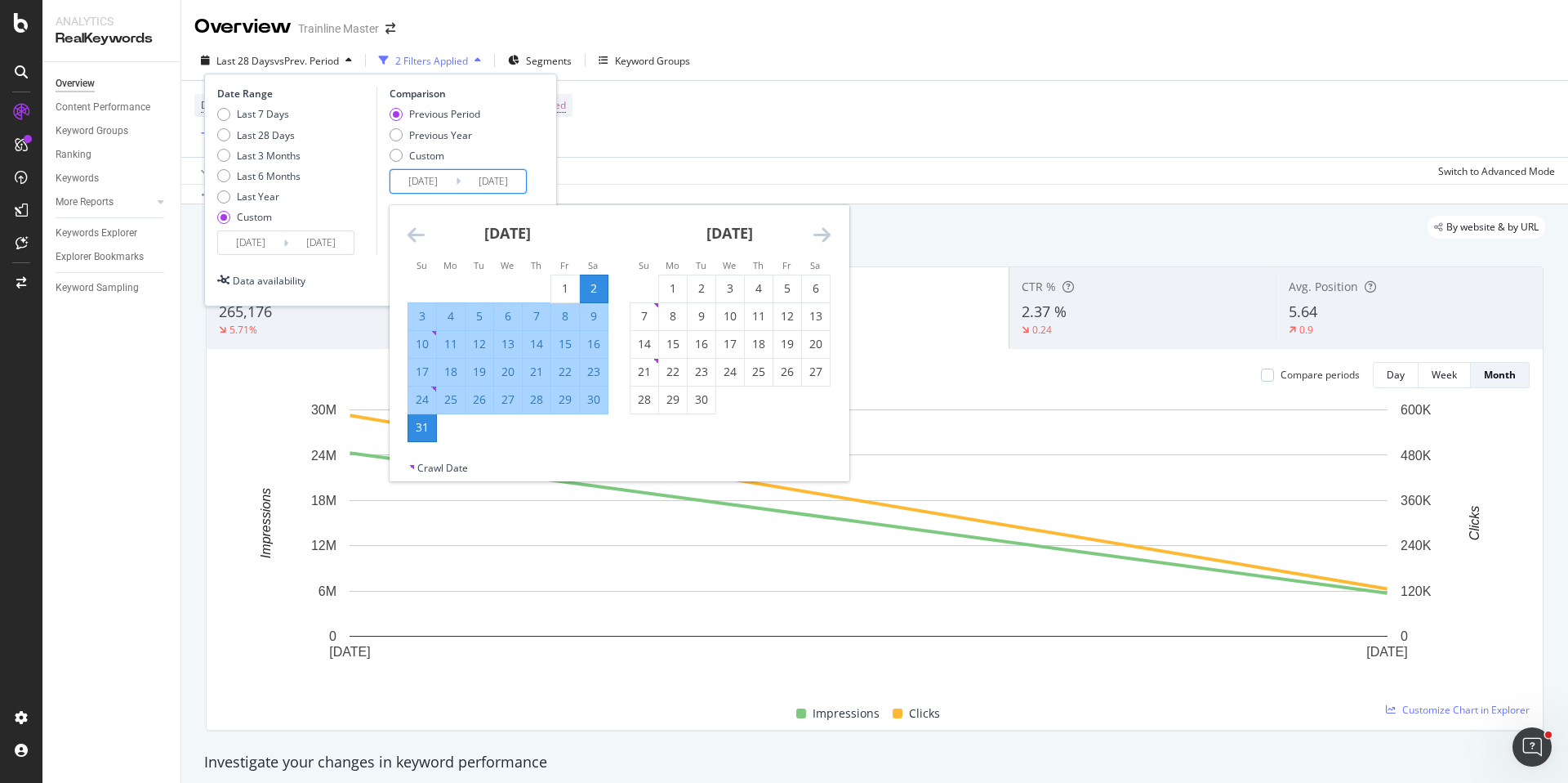
click at [409, 232] on icon "Move backward to switch to the previous month." at bounding box center [417, 235] width 18 height 20
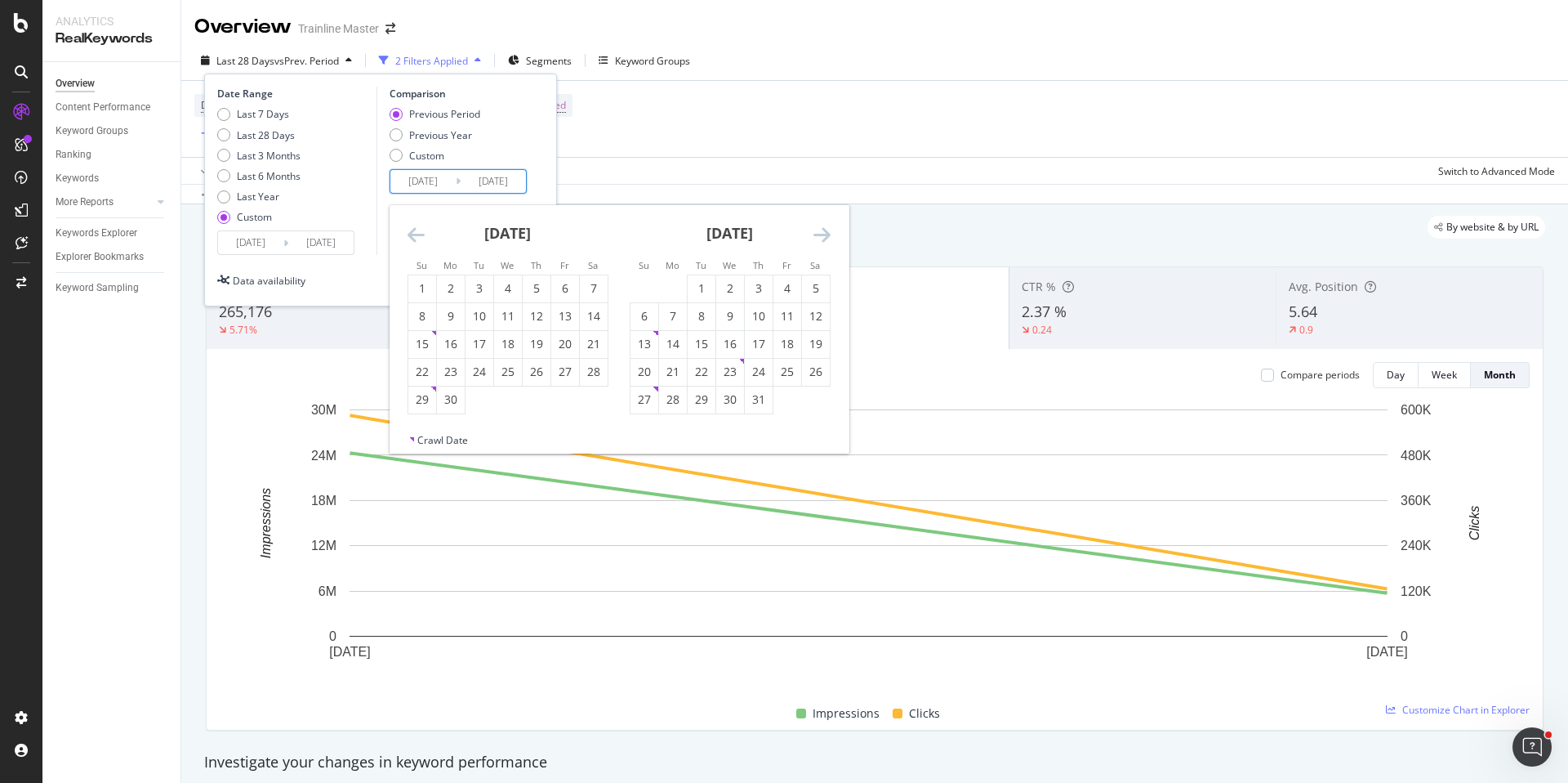
click at [409, 232] on icon "Move backward to switch to the previous month." at bounding box center [417, 235] width 18 height 20
click at [582, 290] on div "1" at bounding box center [594, 288] width 27 height 17
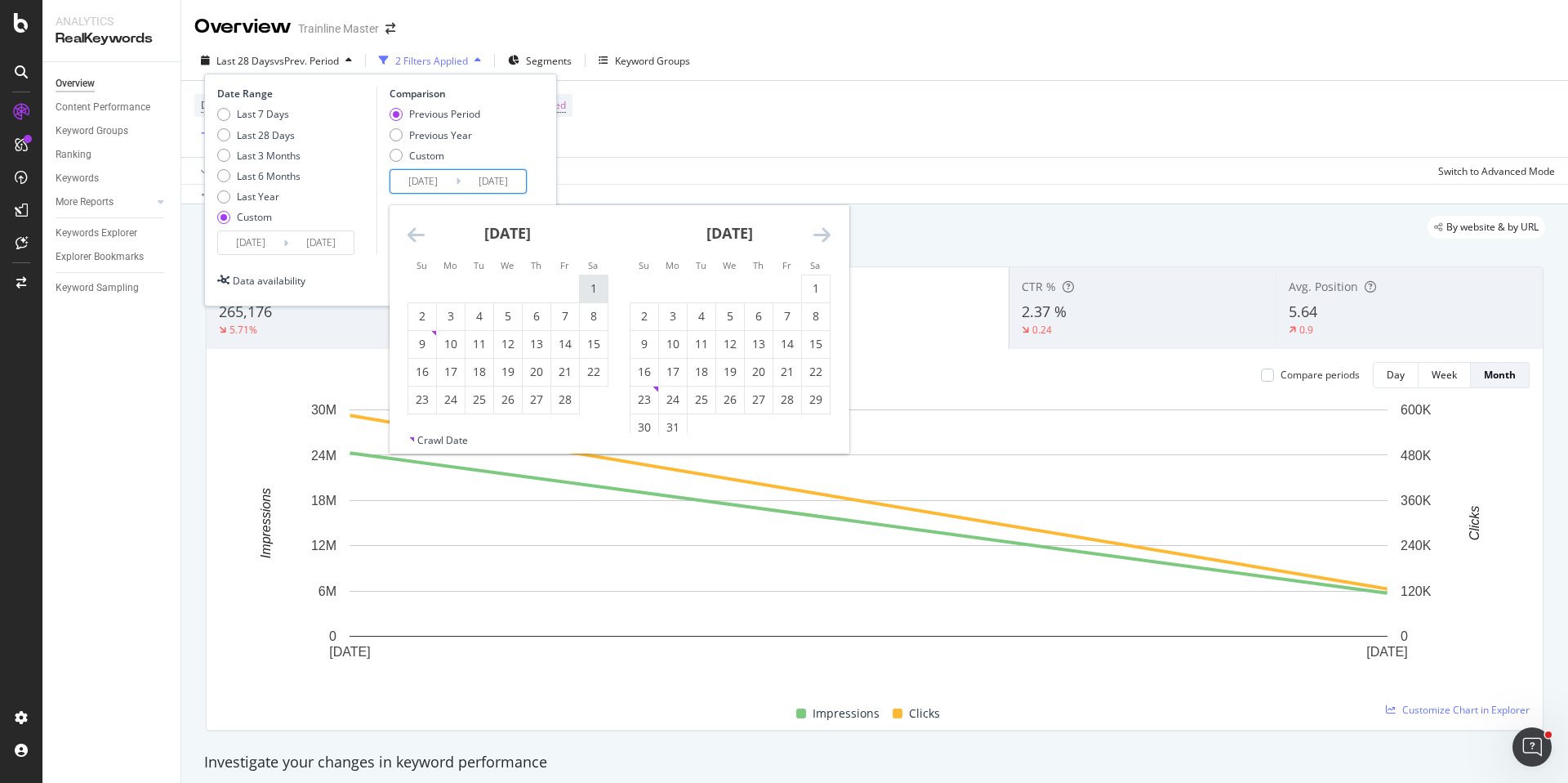
type input "[DATE]"
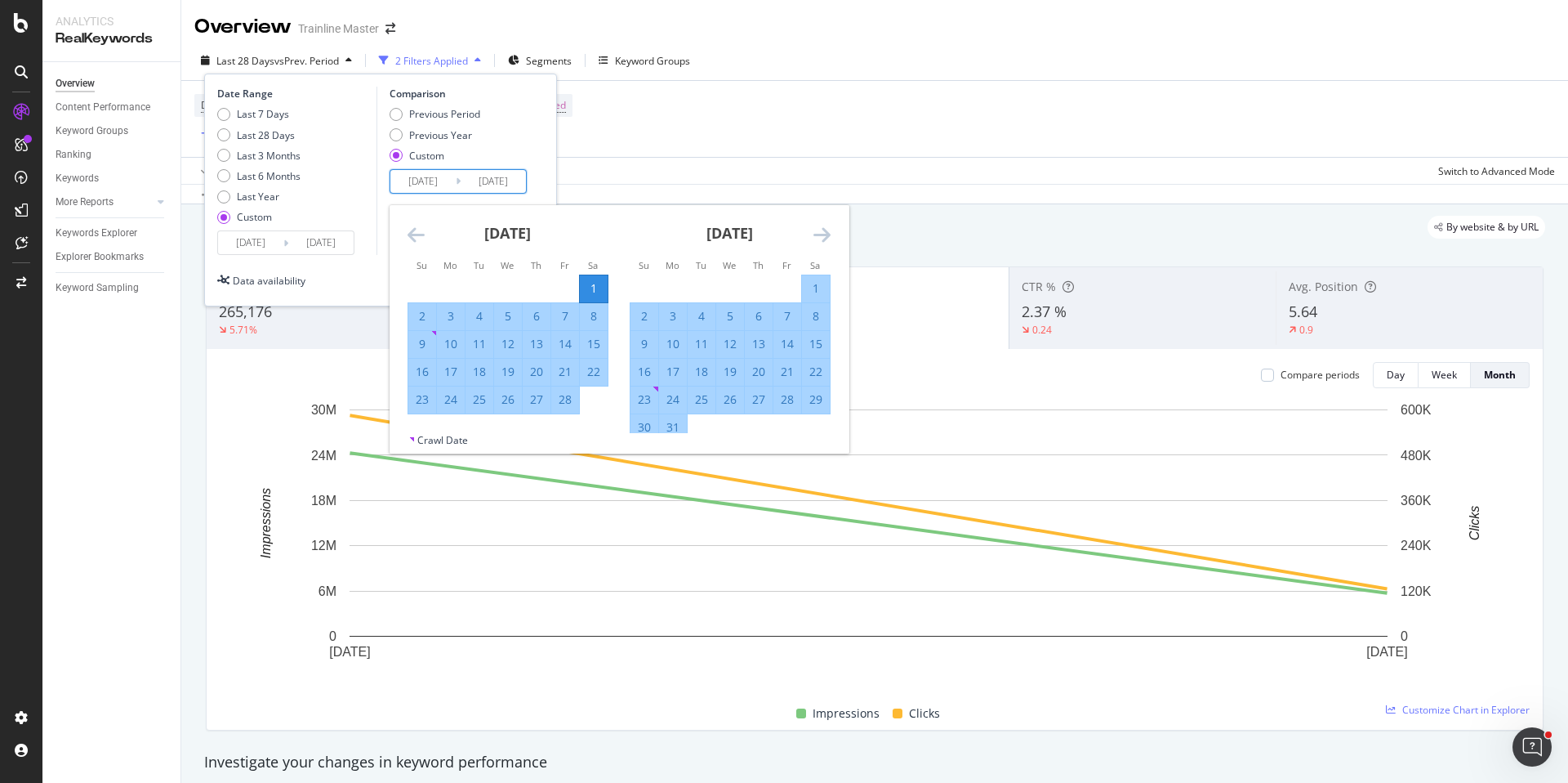
click at [566, 403] on div "28" at bounding box center [565, 399] width 27 height 17
type input "[DATE]"
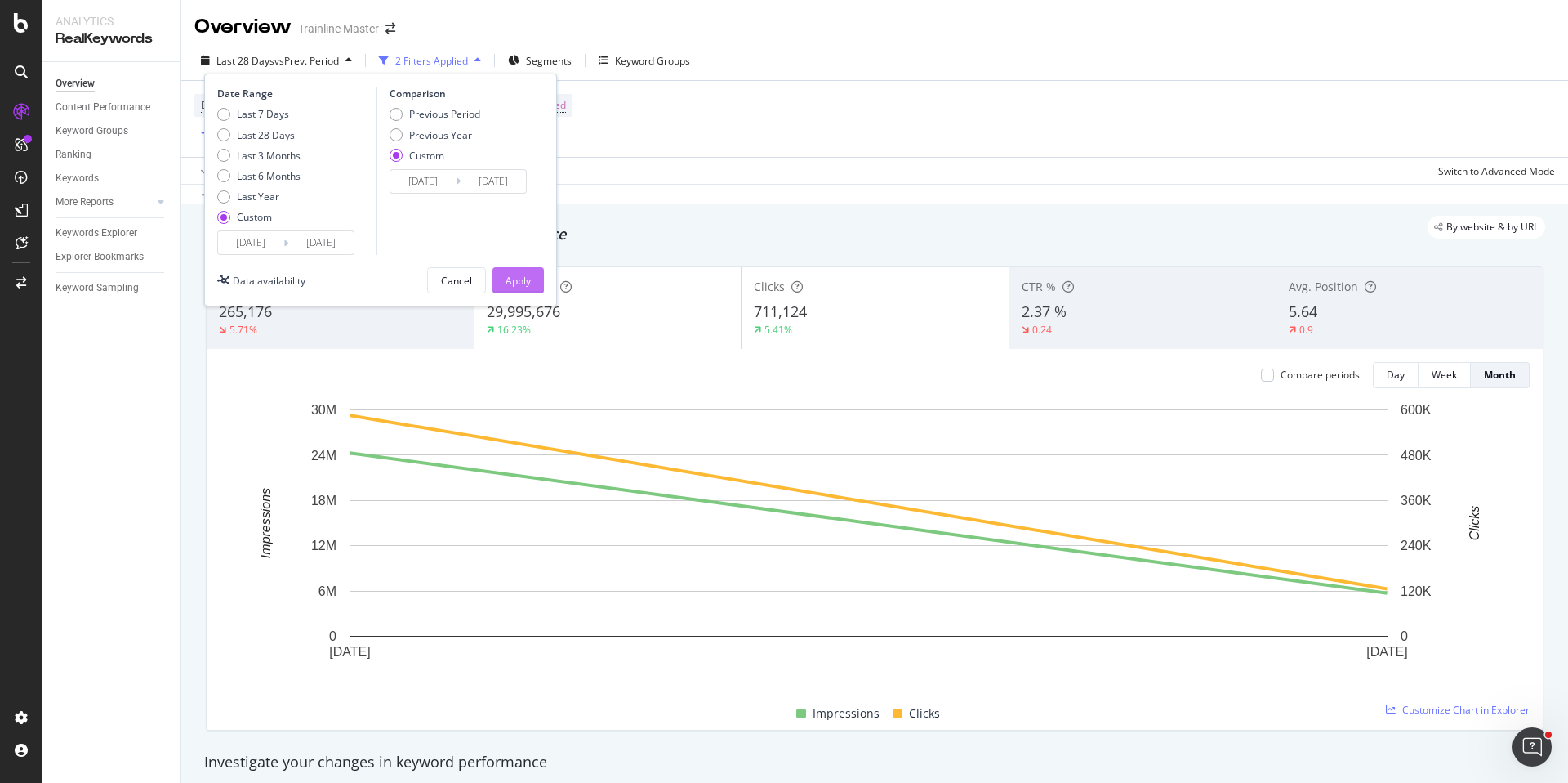
click at [525, 282] on div "Apply" at bounding box center [518, 281] width 25 height 14
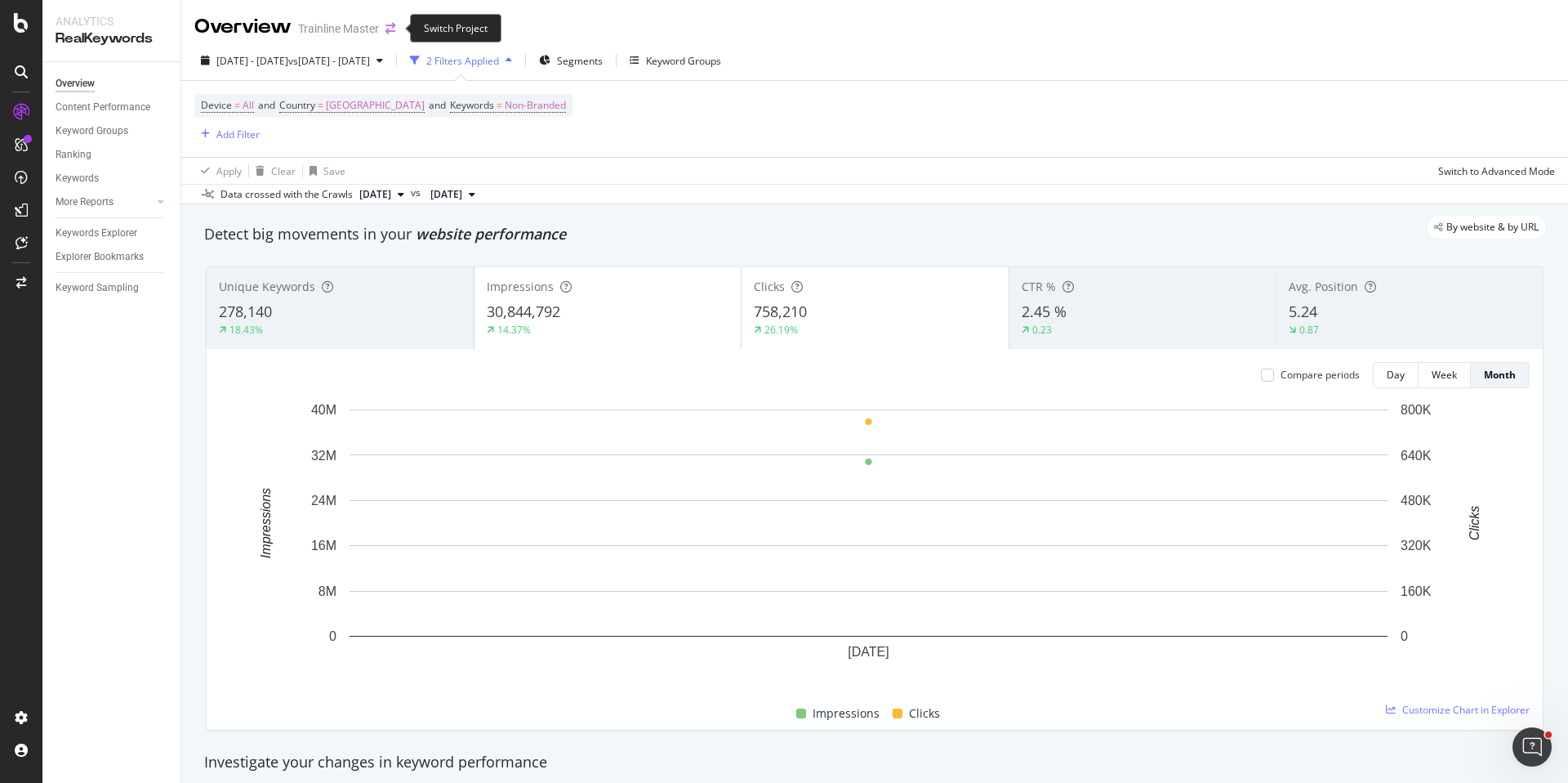
click at [391, 26] on icon "arrow-right-arrow-left" at bounding box center [390, 28] width 10 height 12
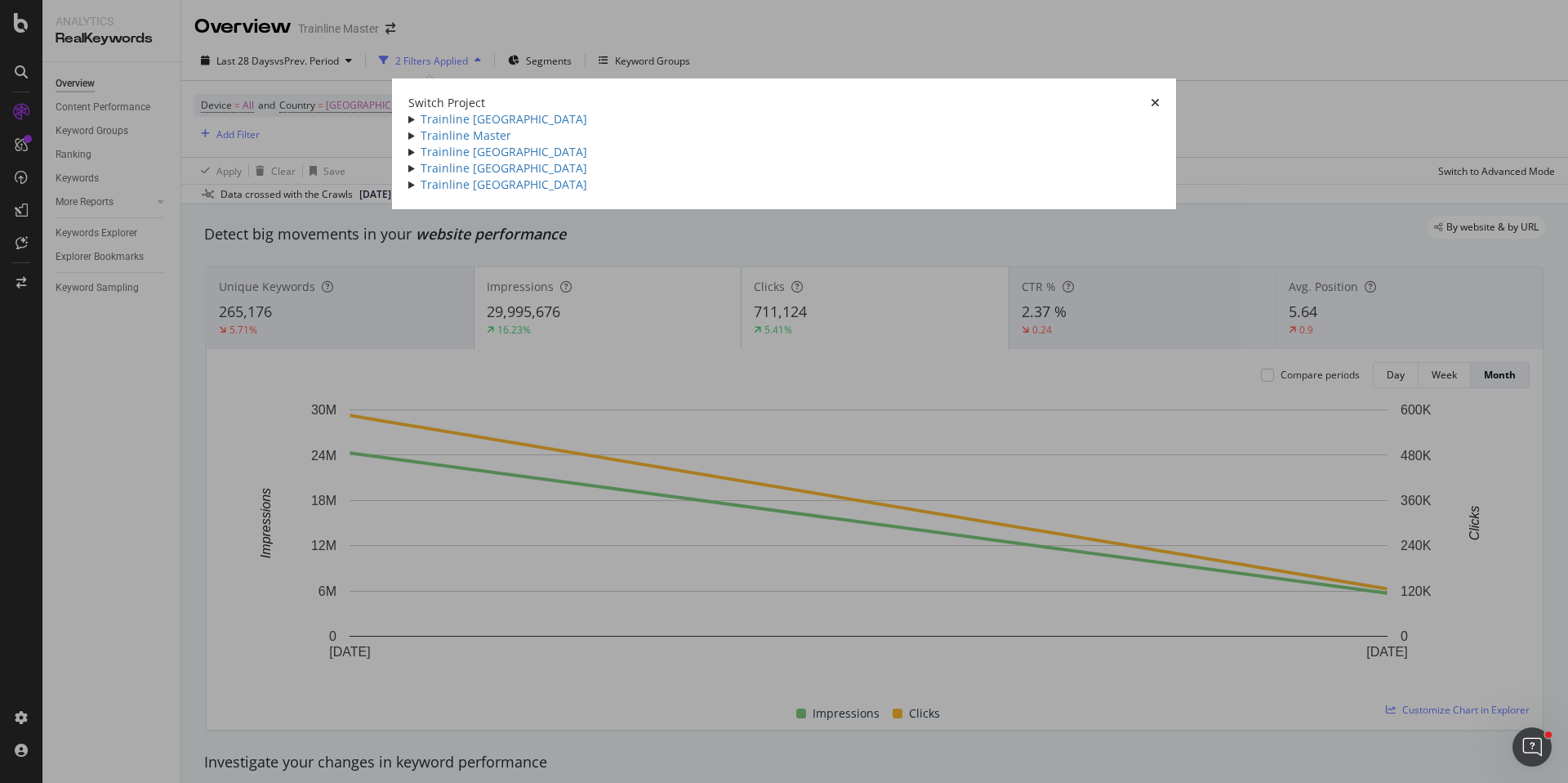
click at [409, 176] on summary "Trainline [GEOGRAPHIC_DATA]" at bounding box center [784, 168] width 751 height 17
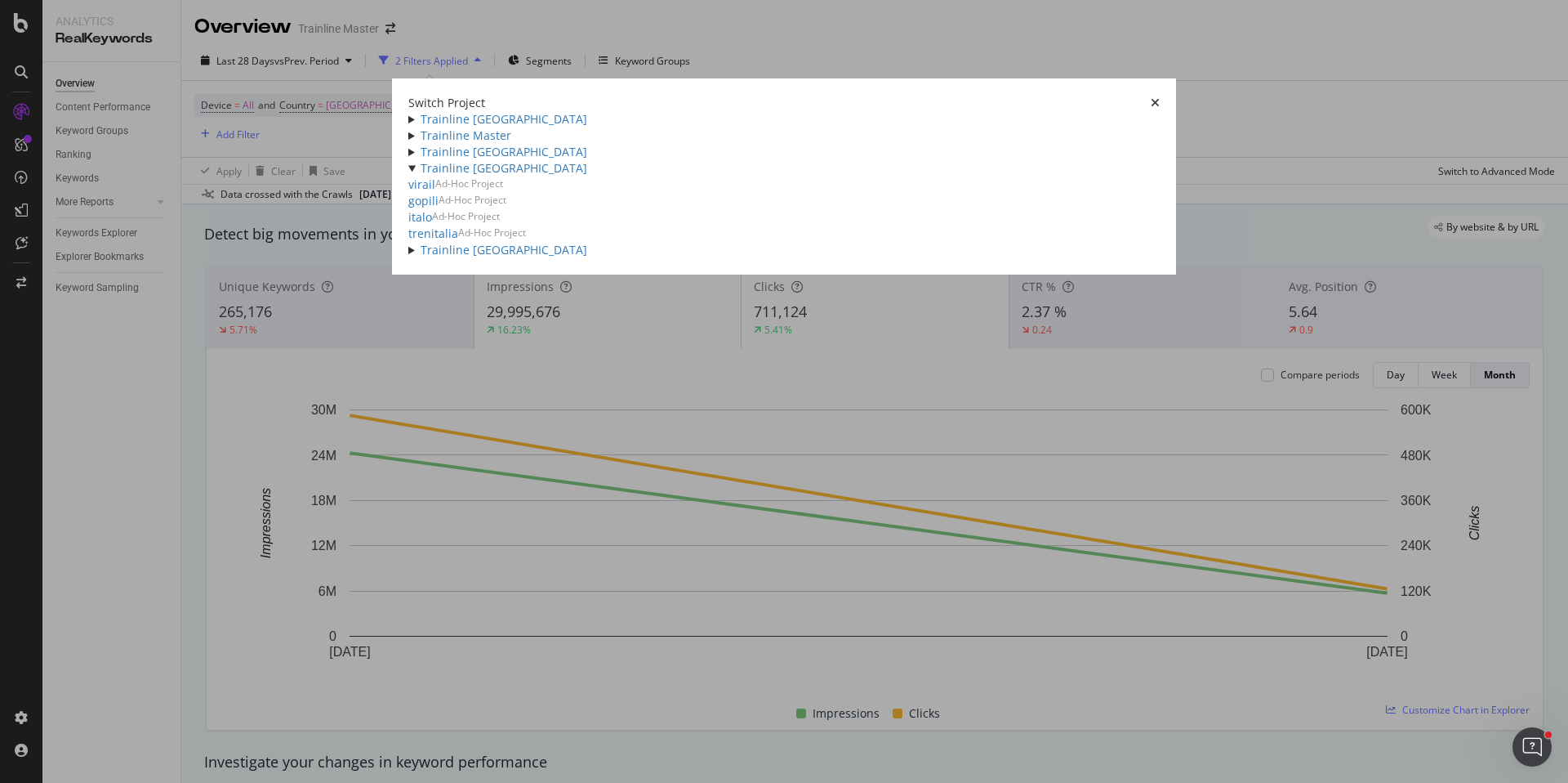
click at [1160, 97] on icon "times" at bounding box center [1155, 103] width 9 height 12
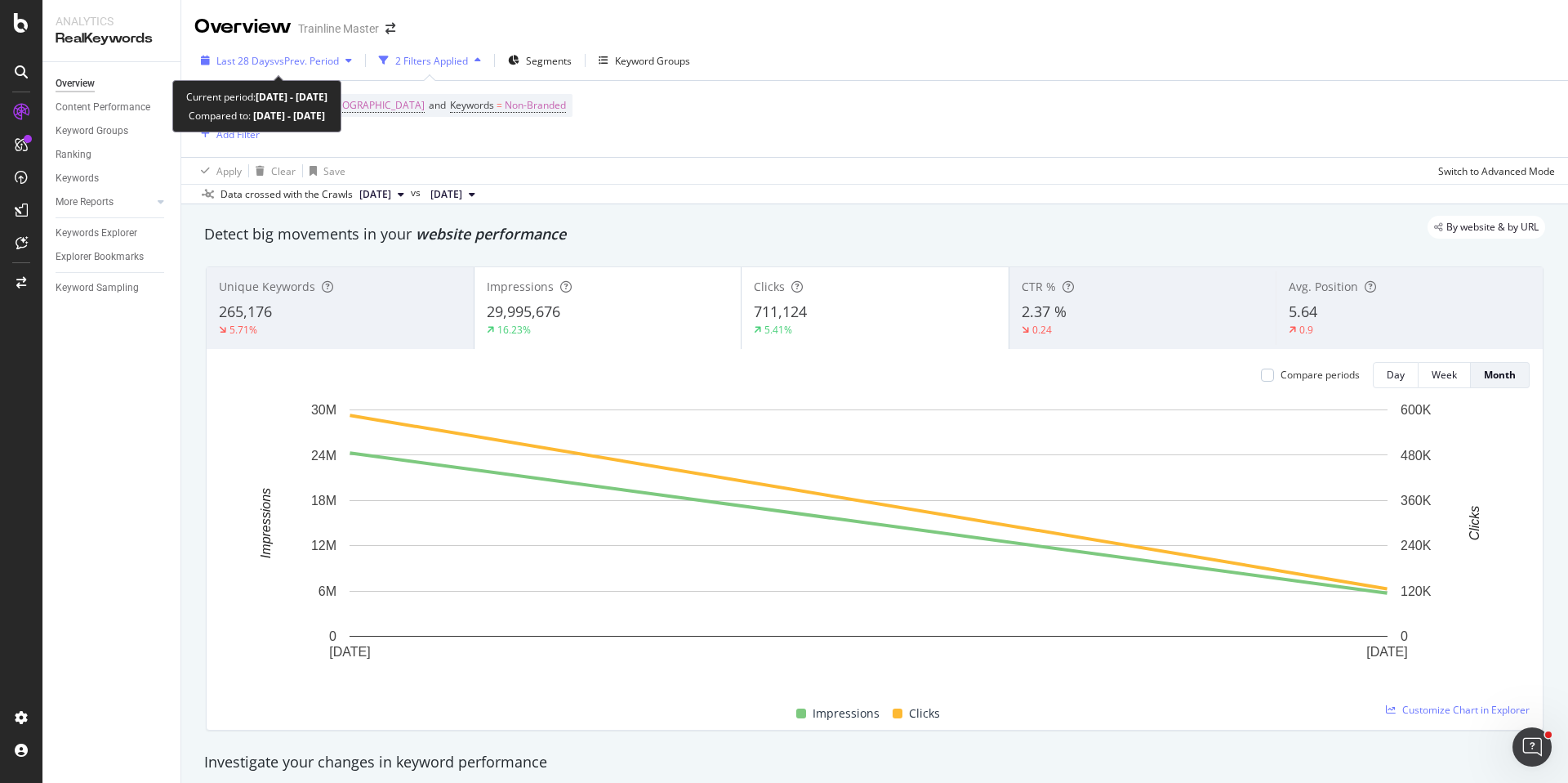
click at [276, 55] on span "vs Prev. Period" at bounding box center [307, 61] width 65 height 14
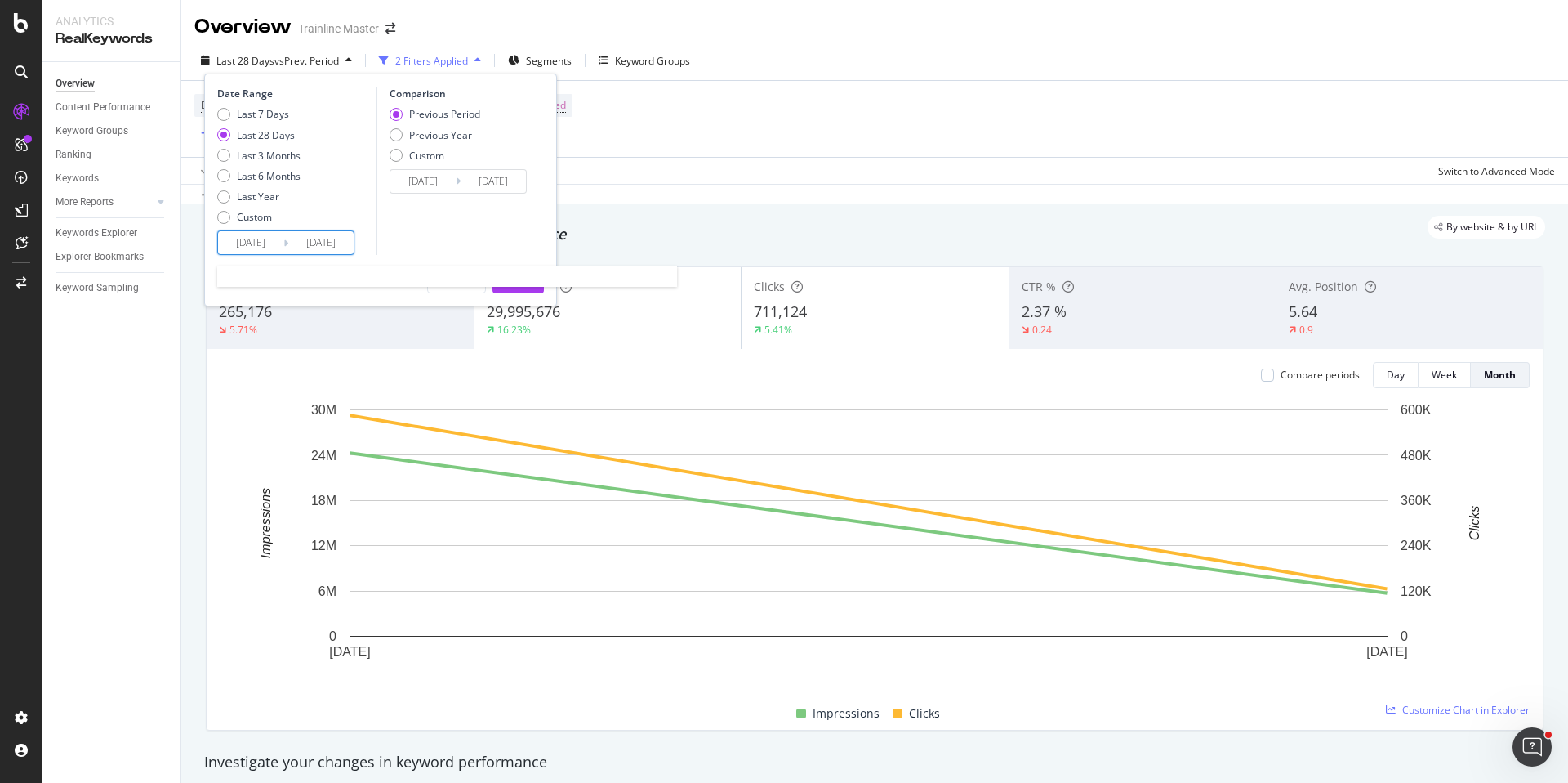
click at [265, 242] on input "[DATE]" at bounding box center [250, 242] width 66 height 23
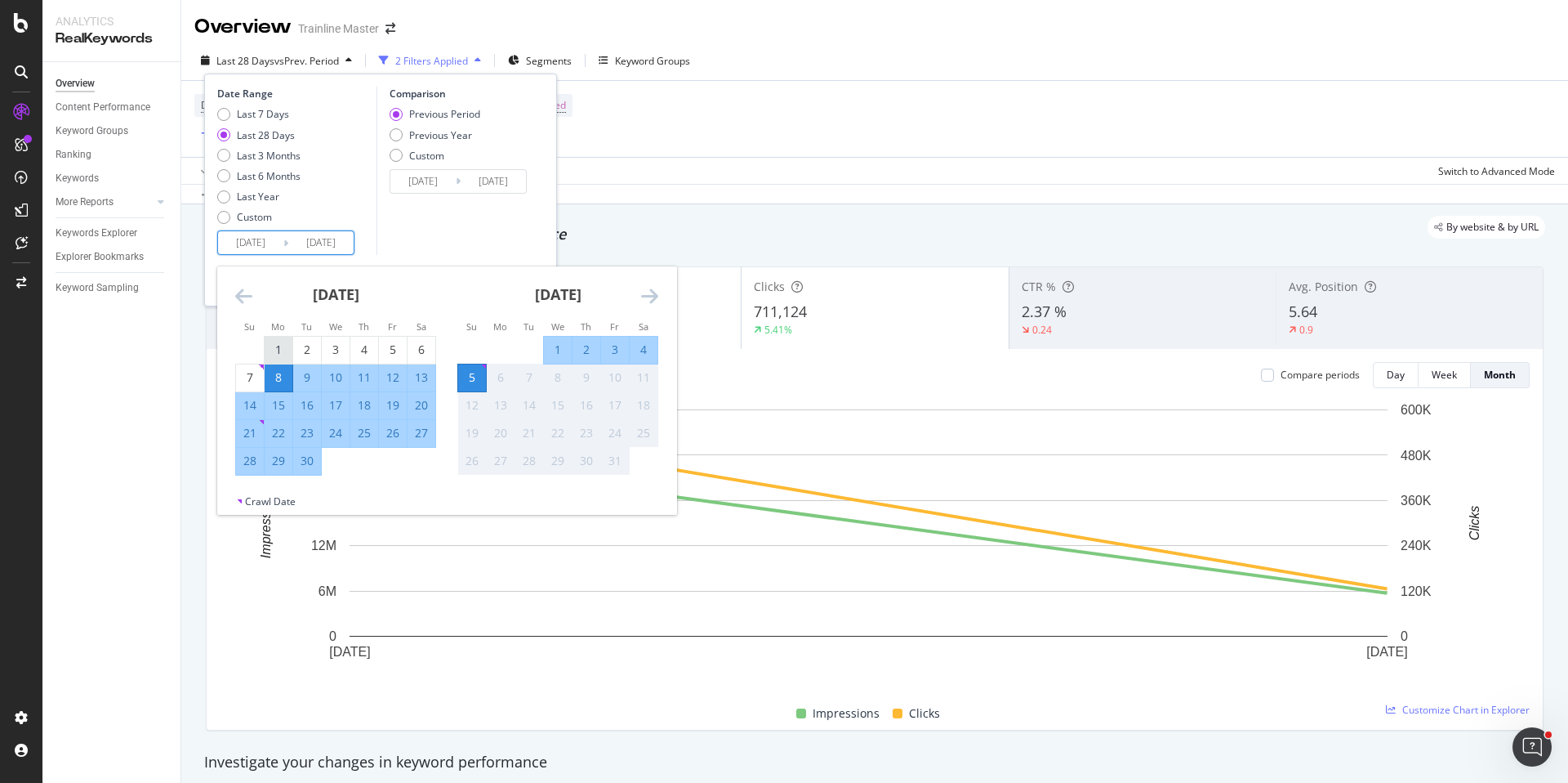
click at [289, 342] on div "1" at bounding box center [279, 349] width 27 height 17
type input "[DATE]"
click at [308, 453] on div "30" at bounding box center [307, 461] width 27 height 17
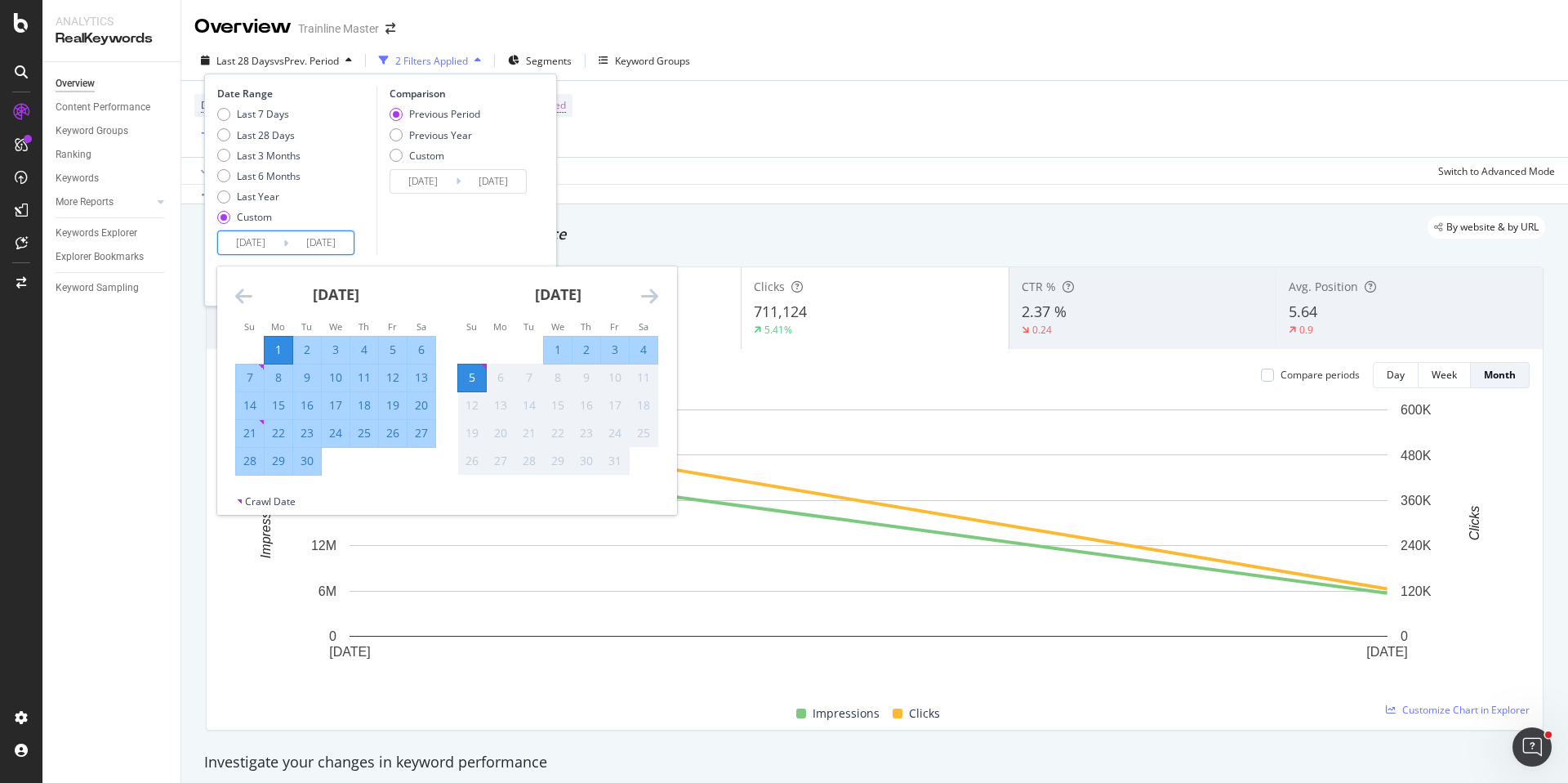
type input "[DATE]"
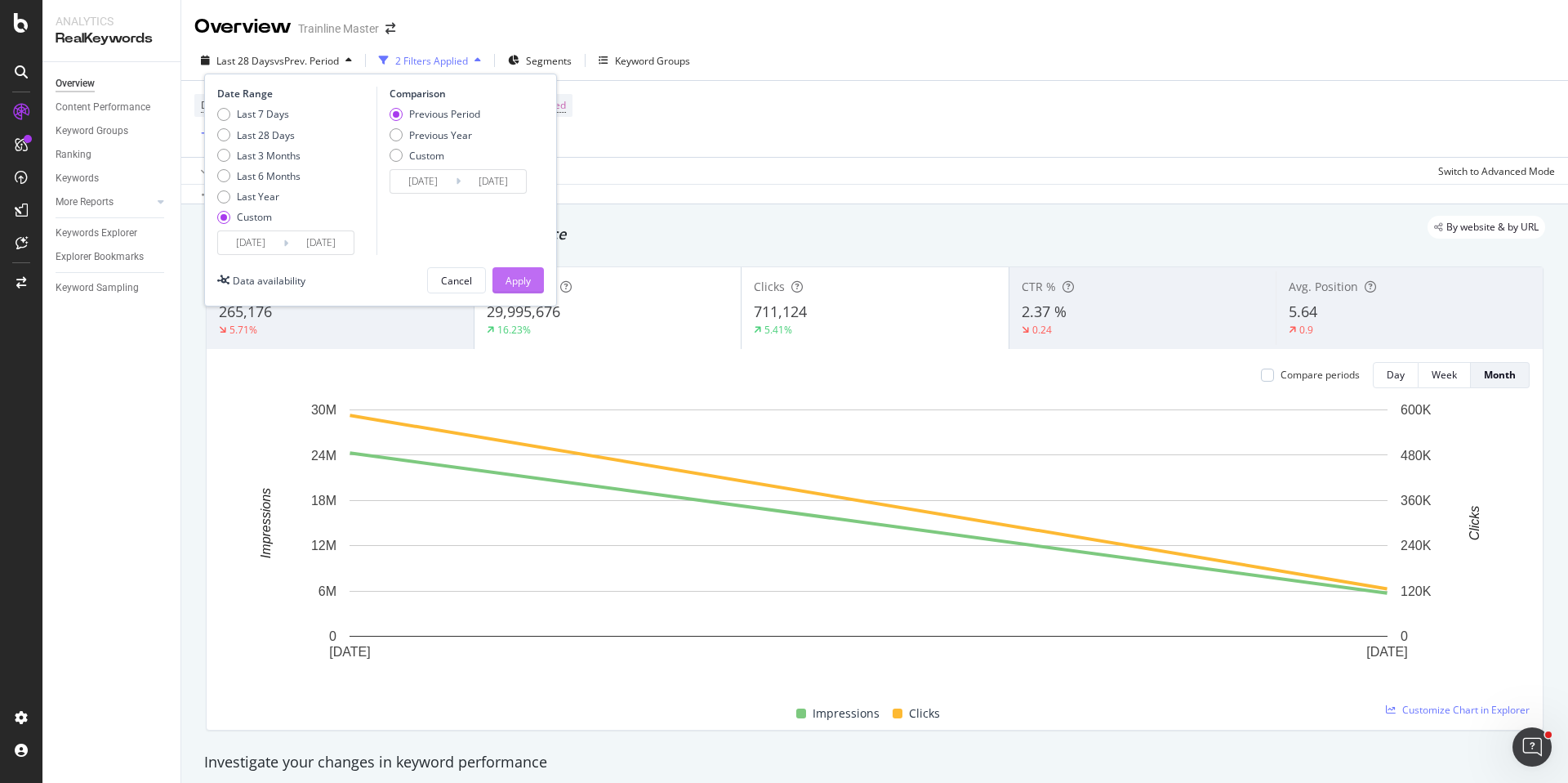
click at [529, 274] on div "Apply" at bounding box center [518, 281] width 25 height 14
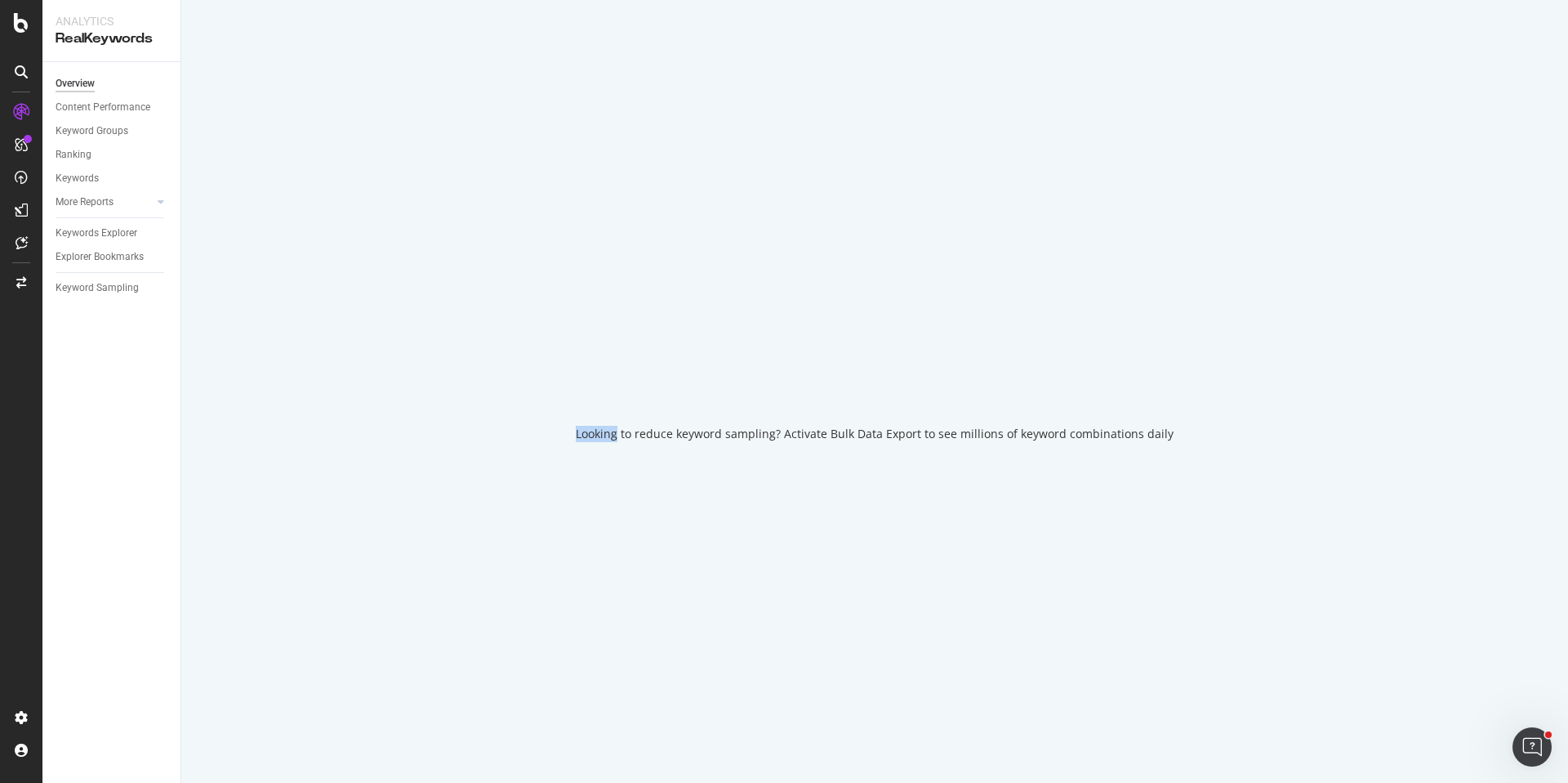
click at [529, 273] on div "Looking to reduce keyword sampling? Activate Bulk Data Export to see millions o…" at bounding box center [874, 392] width 1387 height 783
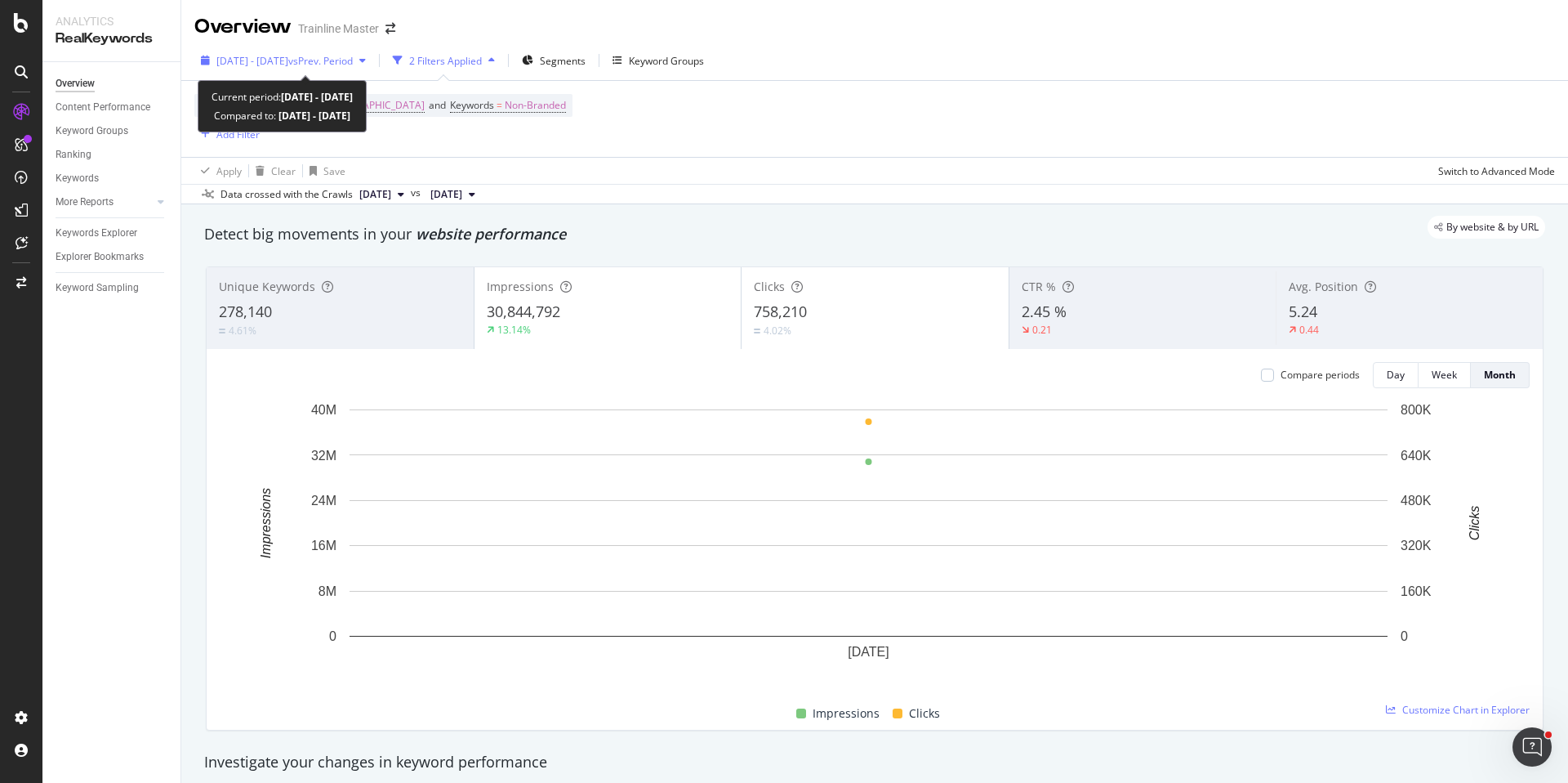
click at [313, 69] on div "[DATE] - [DATE] vs Prev. Period" at bounding box center [284, 60] width 178 height 24
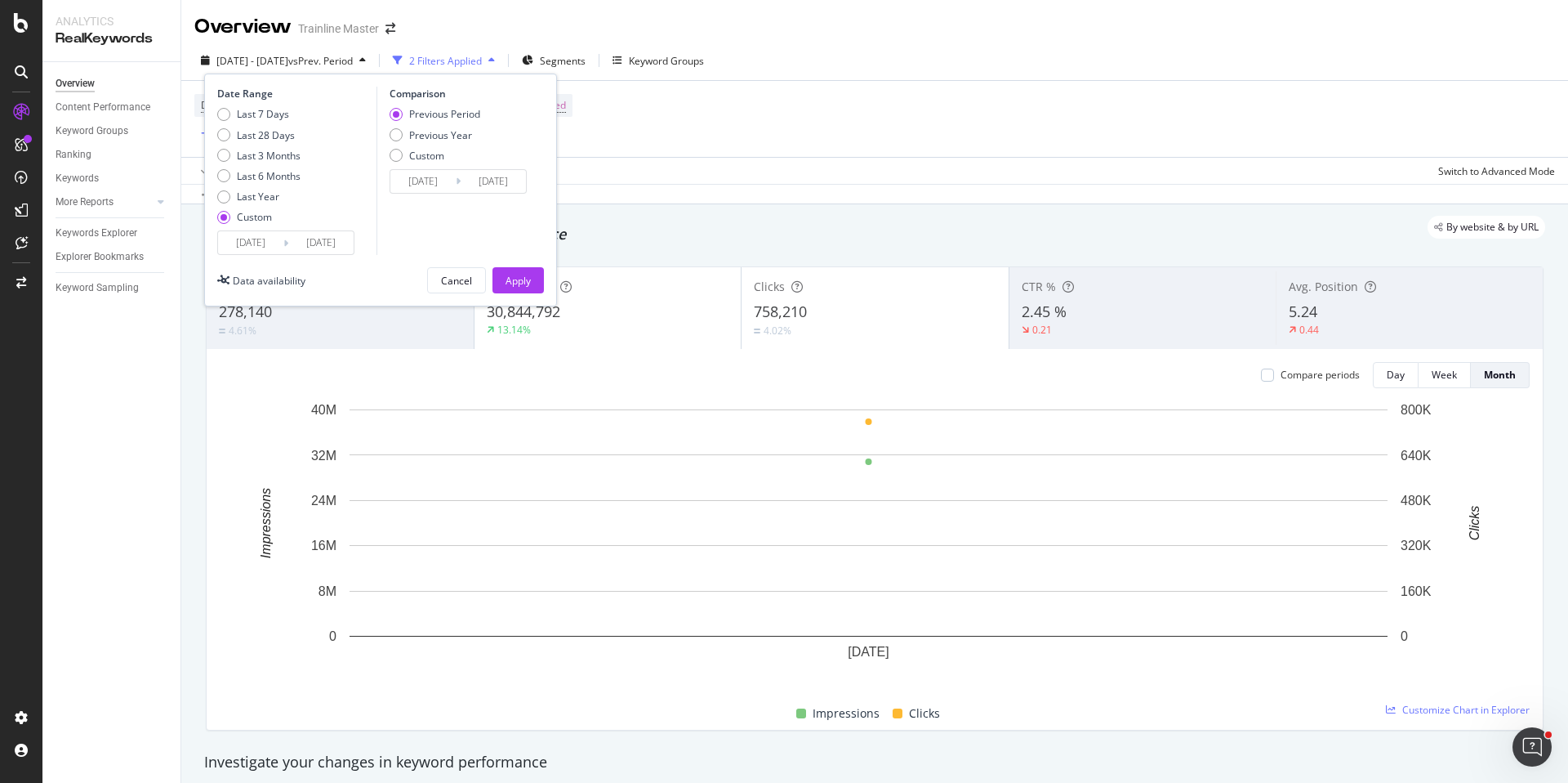
click at [280, 239] on input "[DATE]" at bounding box center [250, 242] width 66 height 23
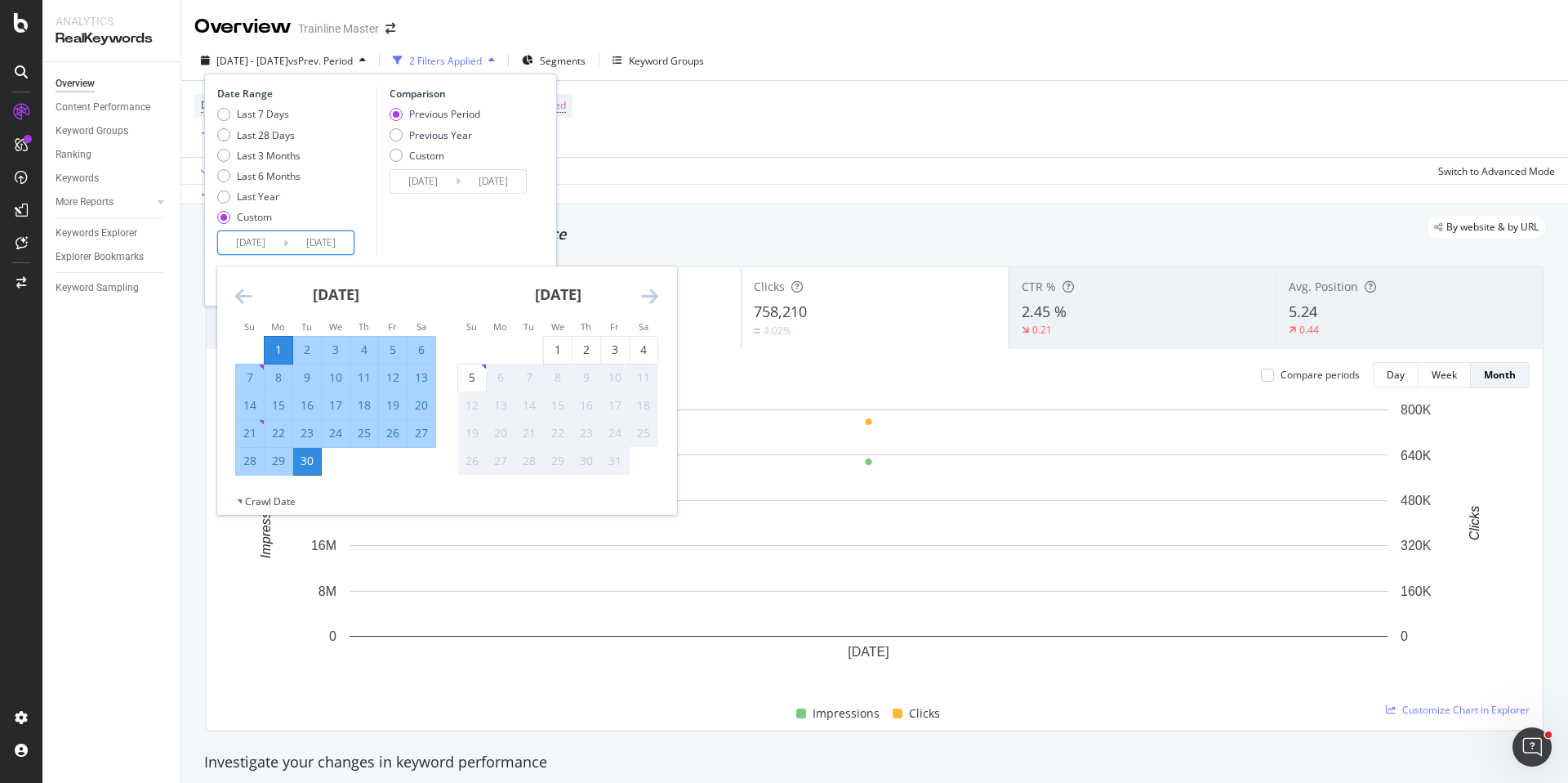
click at [247, 291] on icon "Move backward to switch to the previous month." at bounding box center [245, 296] width 18 height 20
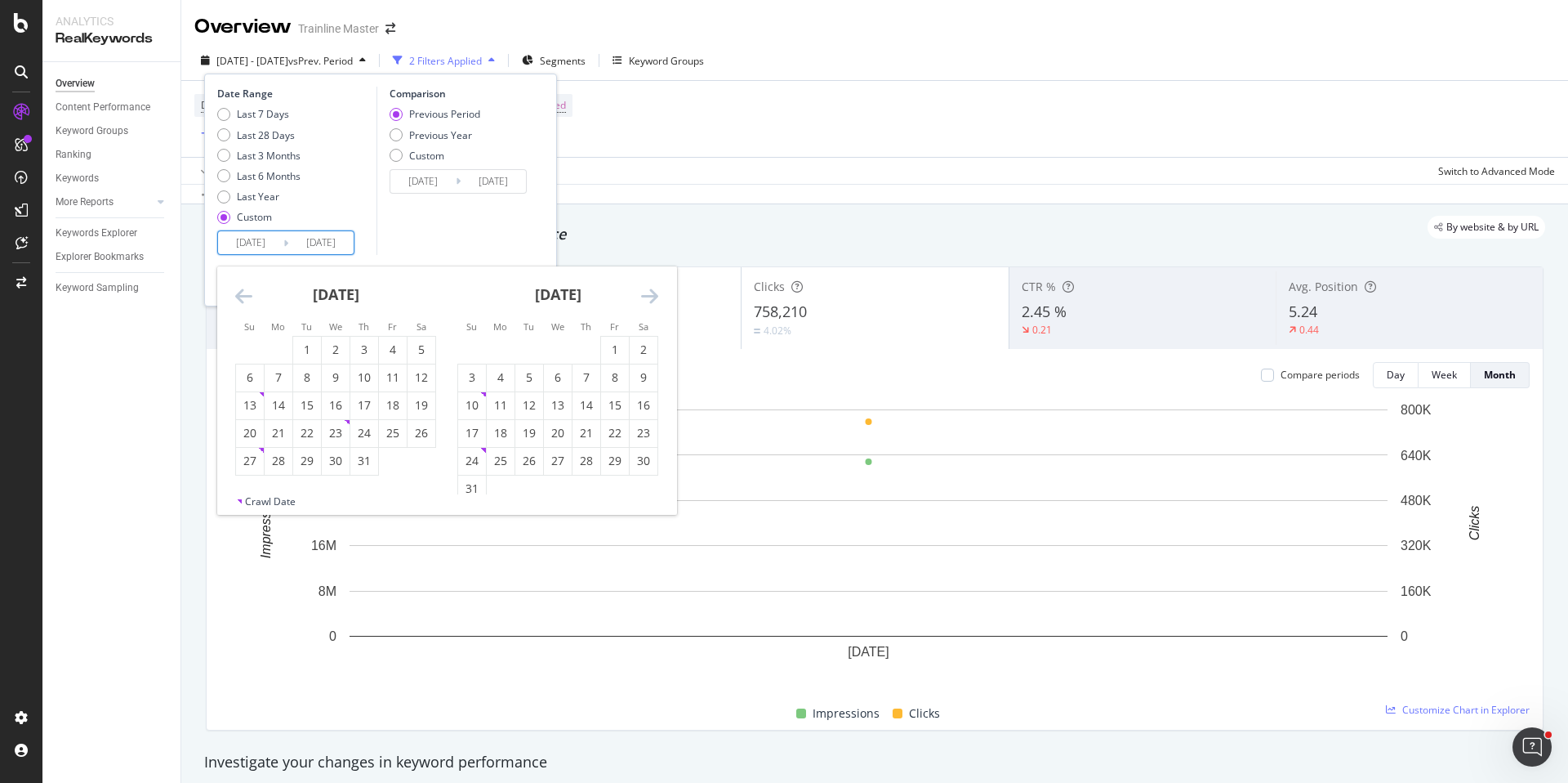
click at [247, 291] on icon "Move backward to switch to the previous month." at bounding box center [245, 296] width 18 height 20
click at [236, 309] on div "[DATE]" at bounding box center [336, 300] width 201 height 69
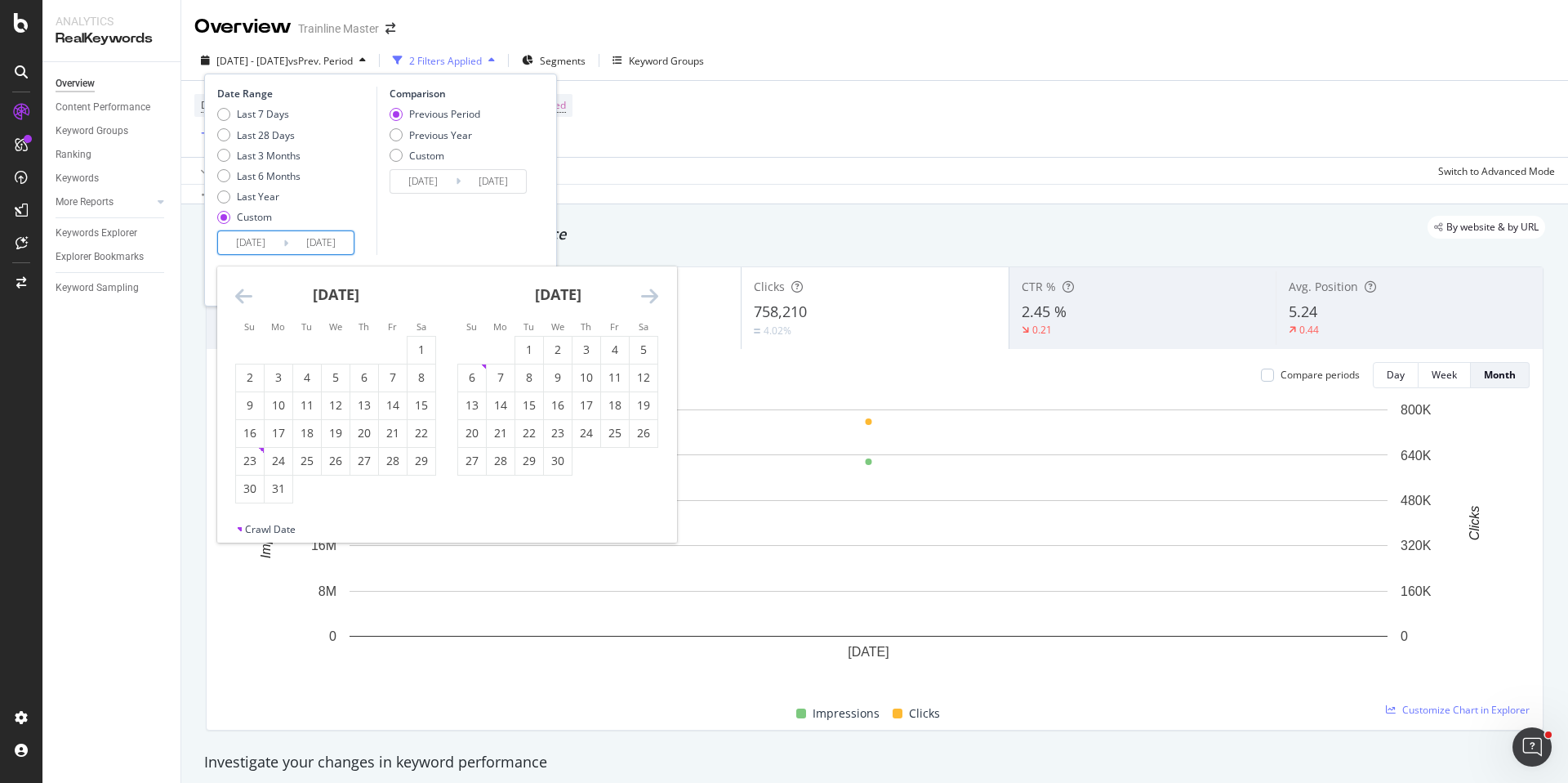
click at [236, 305] on icon "Move backward to switch to the previous month." at bounding box center [245, 296] width 18 height 20
click at [414, 354] on div "1" at bounding box center [422, 349] width 27 height 17
type input "[DATE]"
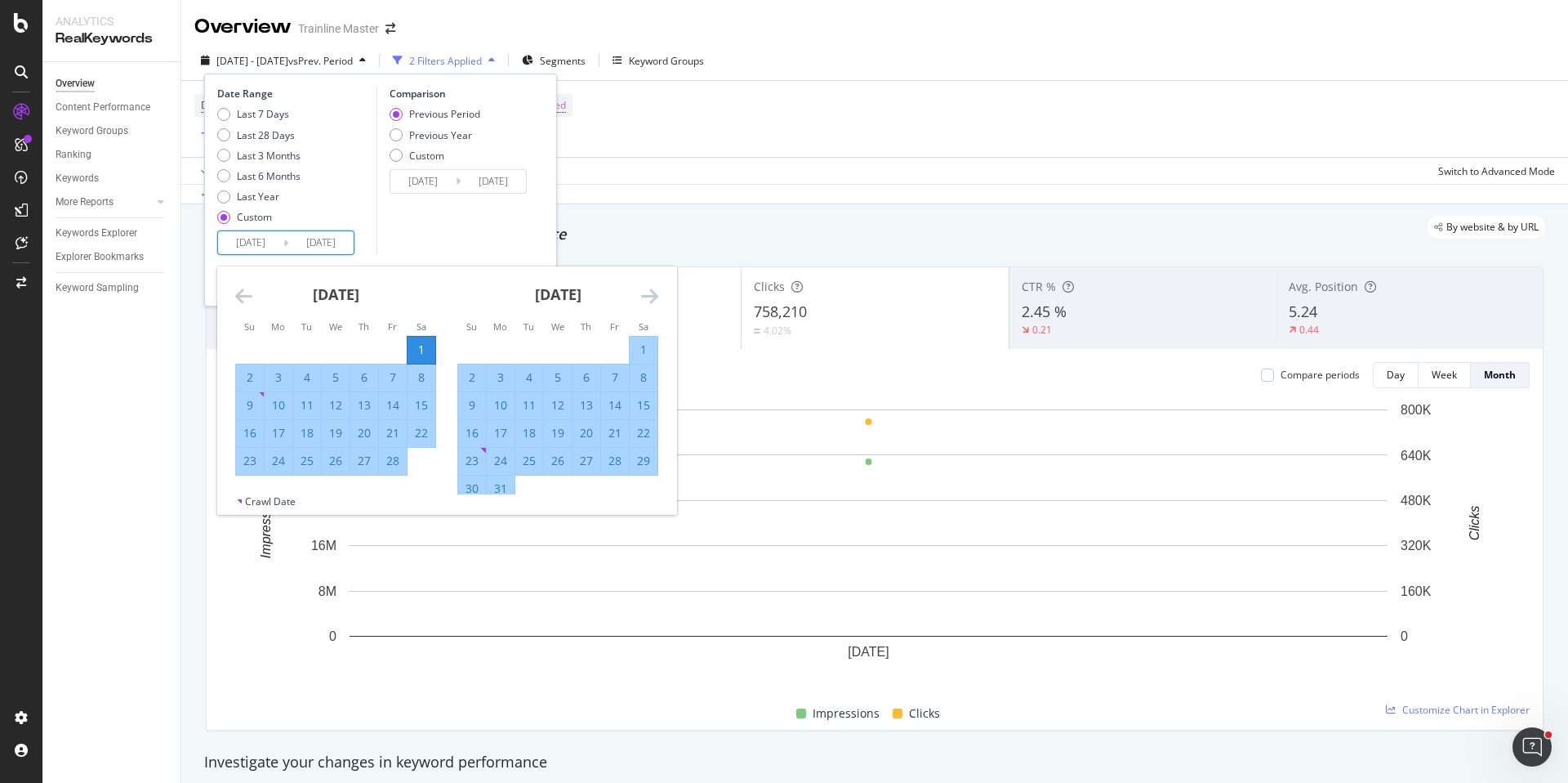
click at [402, 457] on div "28" at bounding box center [393, 461] width 27 height 17
type input "[DATE]"
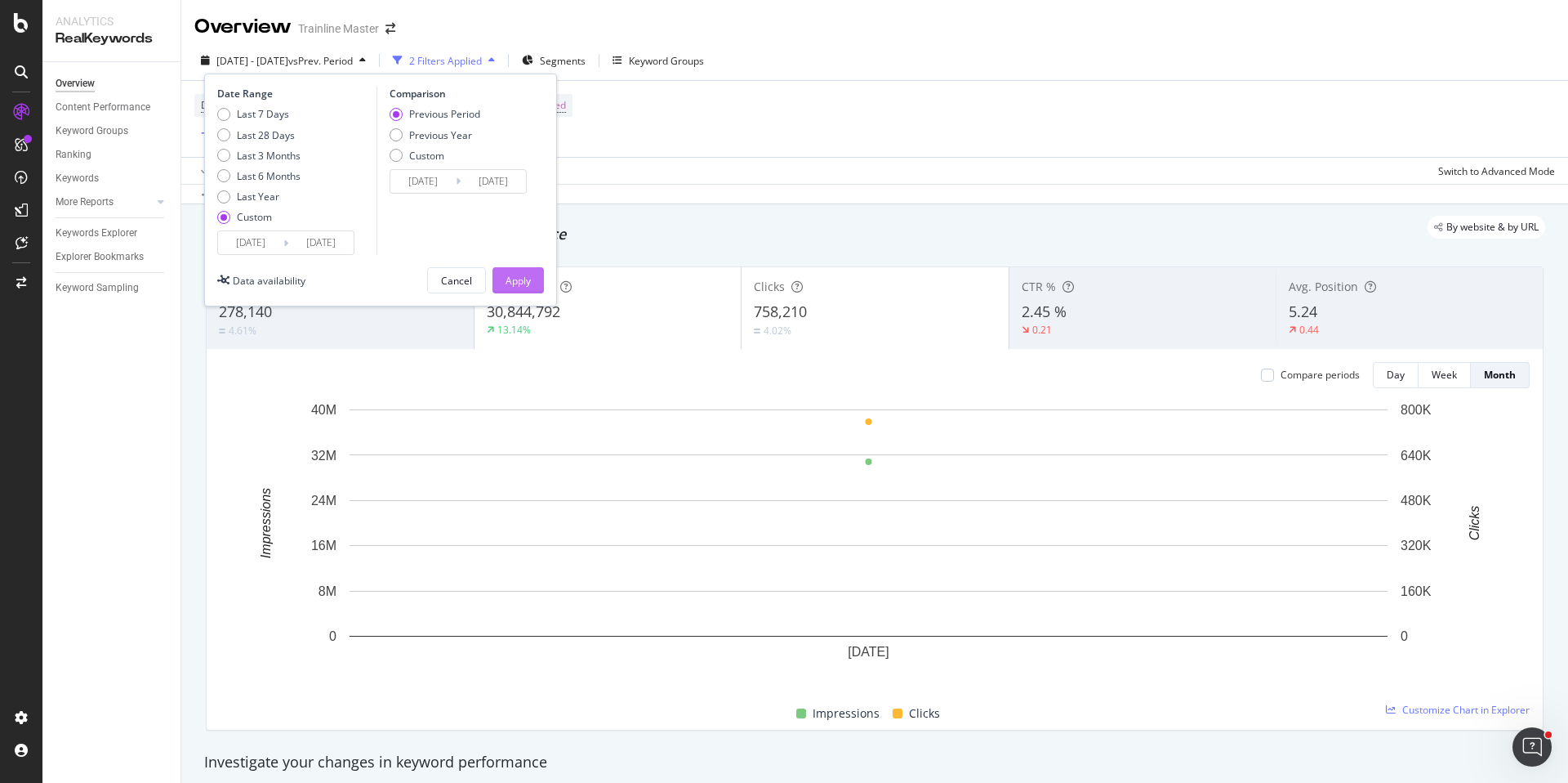
click at [517, 281] on div "Apply" at bounding box center [518, 281] width 25 height 14
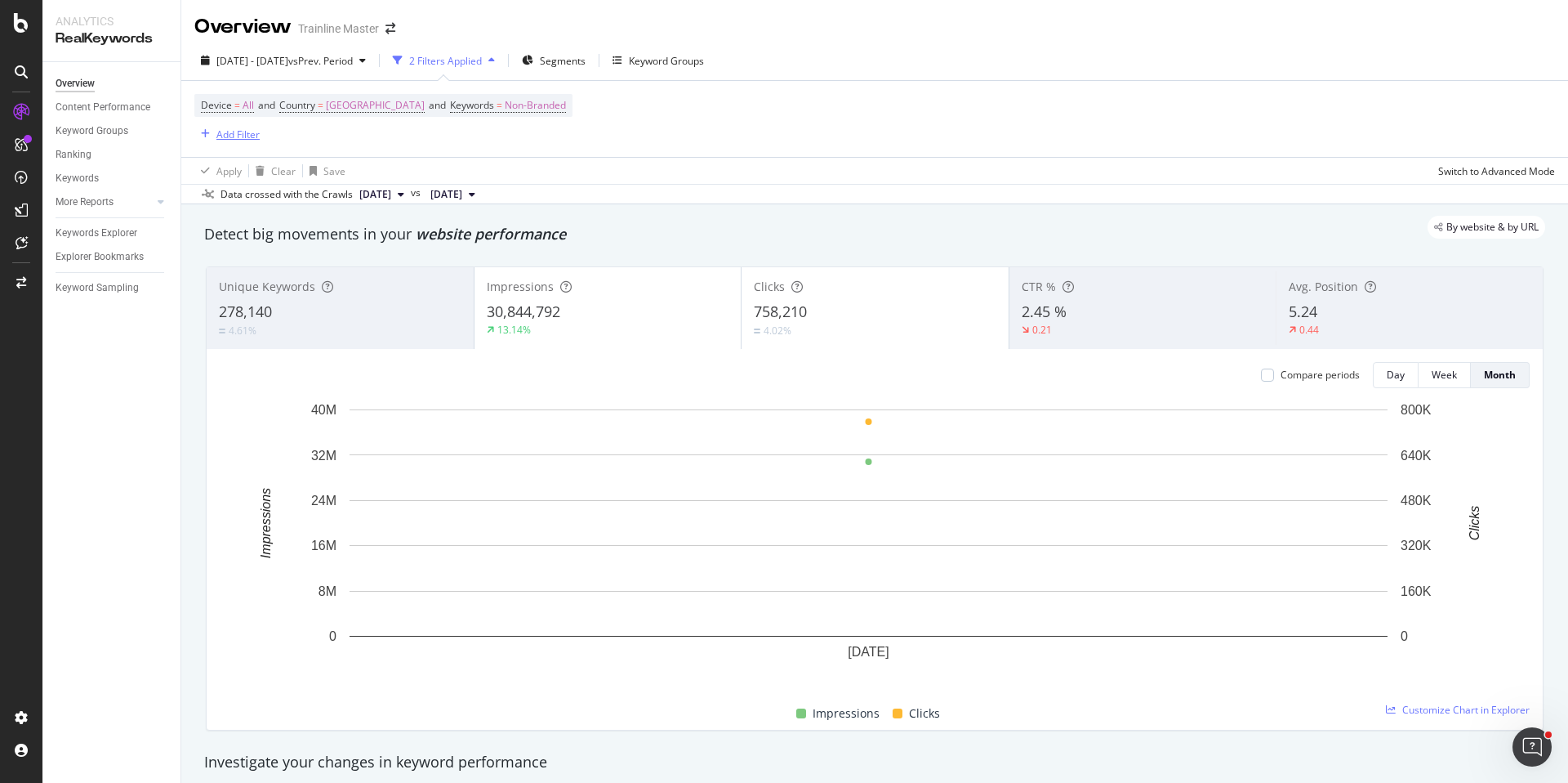
click at [228, 135] on div "Add Filter" at bounding box center [238, 134] width 43 height 14
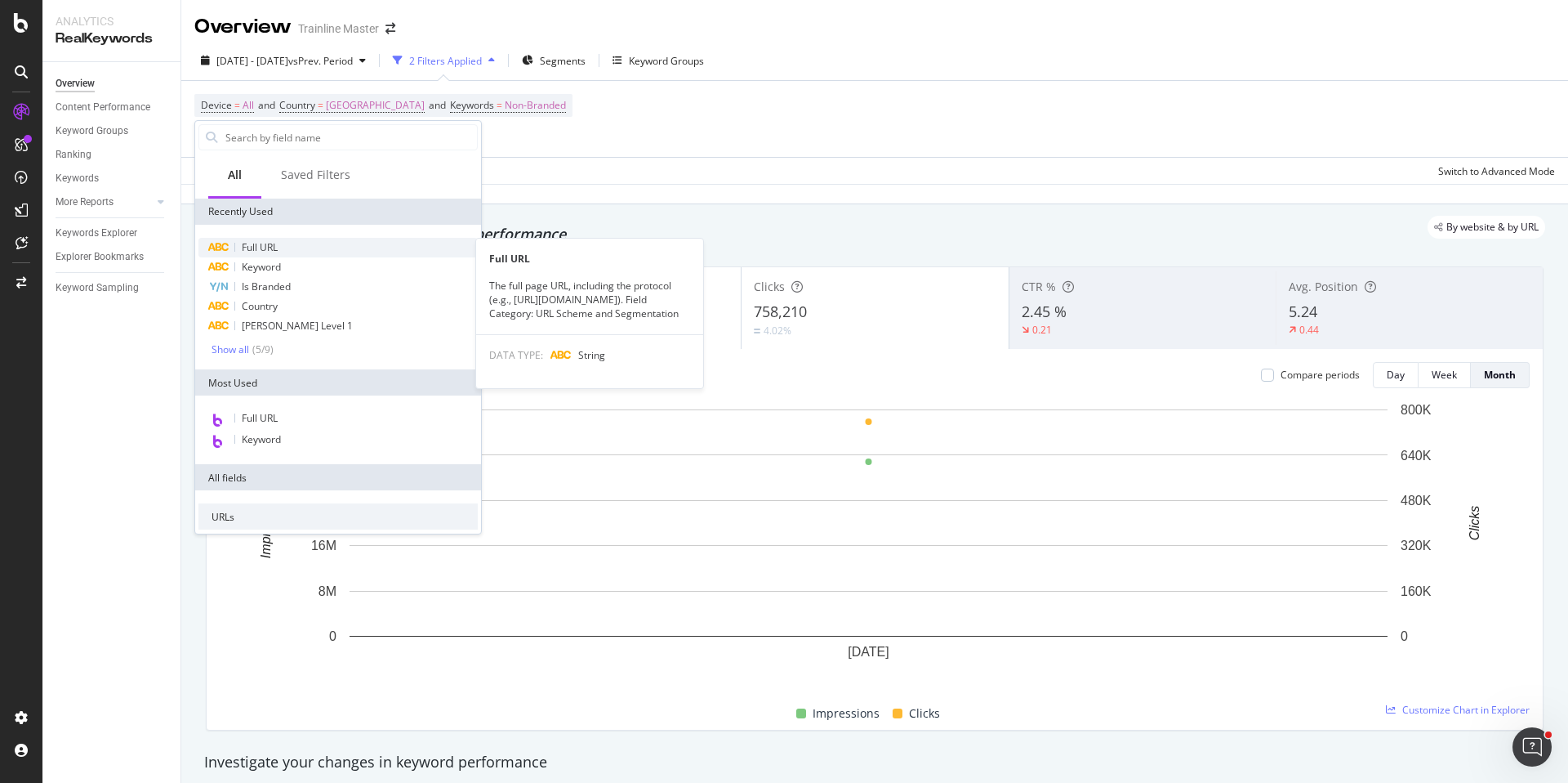
click at [266, 249] on span "Full URL" at bounding box center [259, 248] width 36 height 14
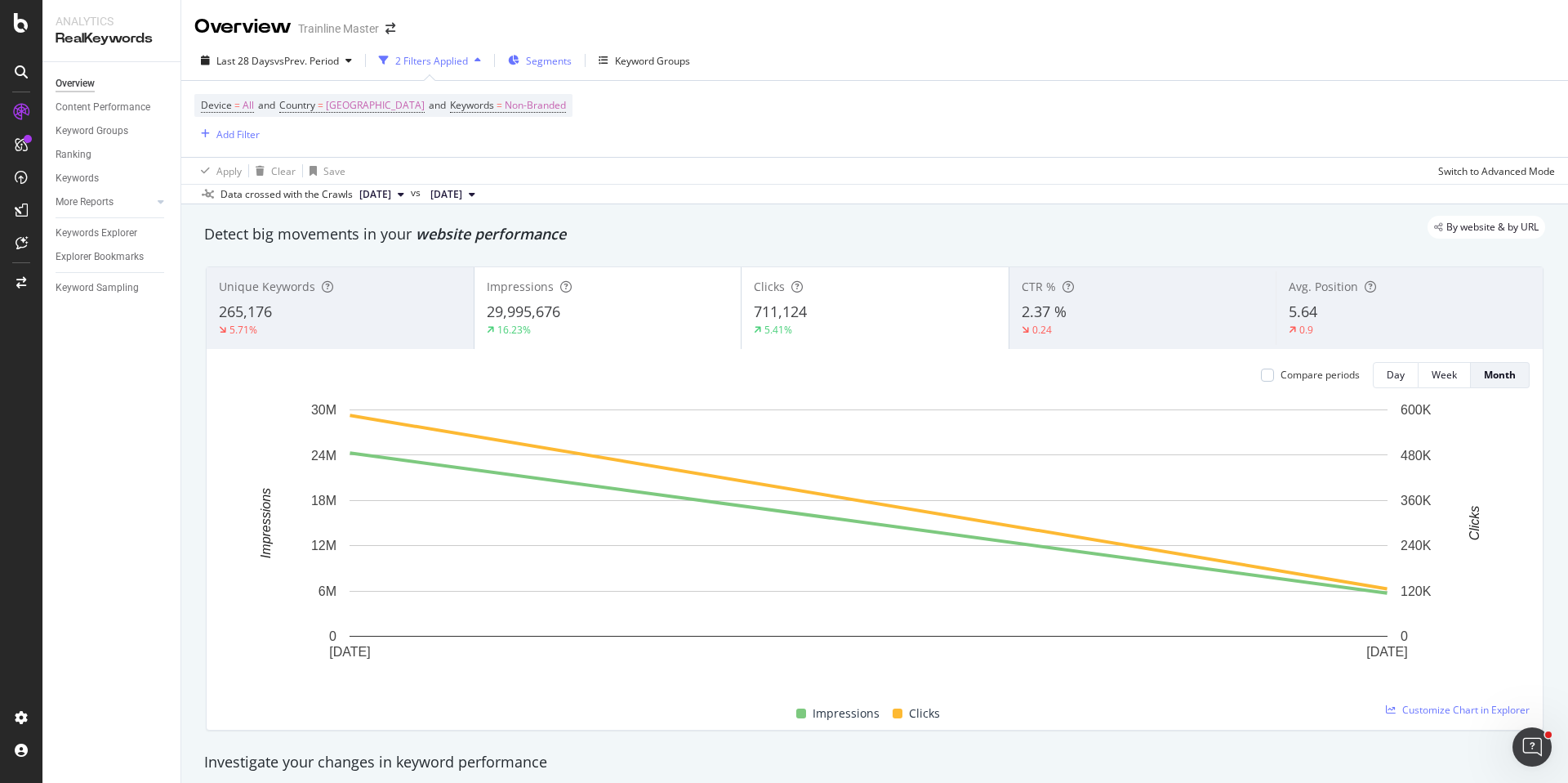
click at [528, 70] on div "Segments" at bounding box center [539, 60] width 64 height 24
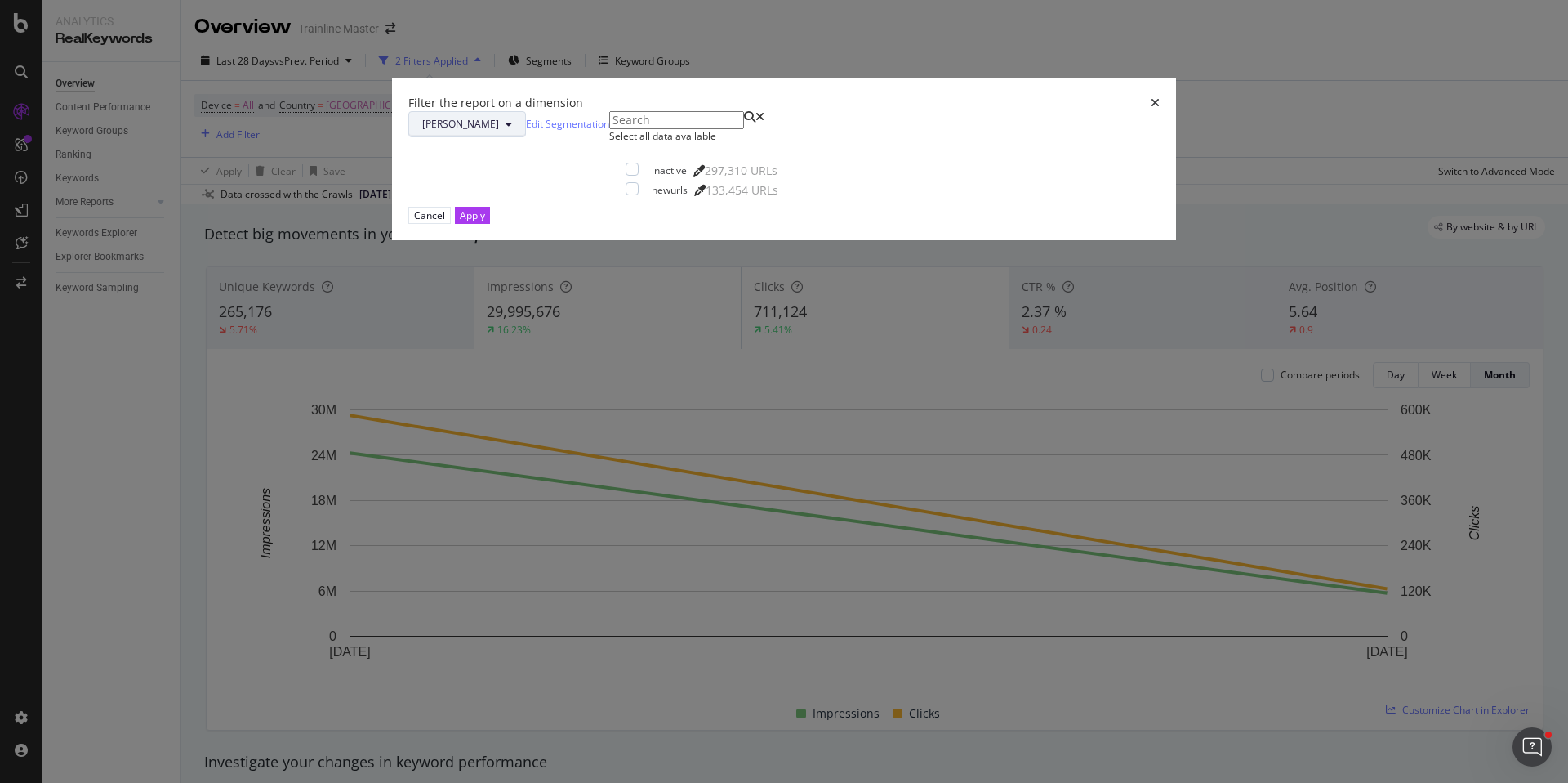
click at [526, 137] on button "[PERSON_NAME]" at bounding box center [468, 124] width 117 height 26
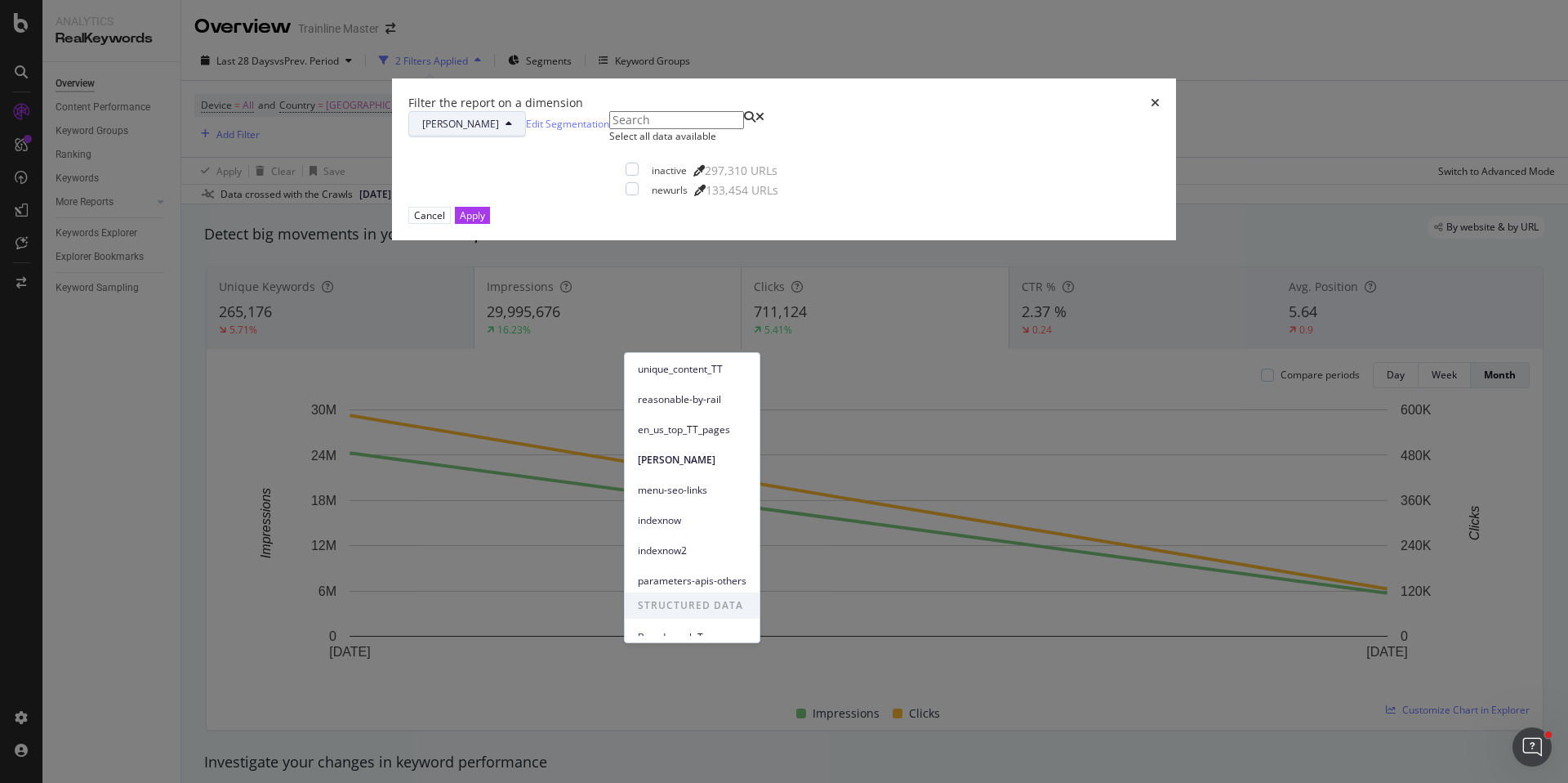
scroll to position [314, 0]
click at [1151, 109] on icon "times" at bounding box center [1155, 103] width 9 height 12
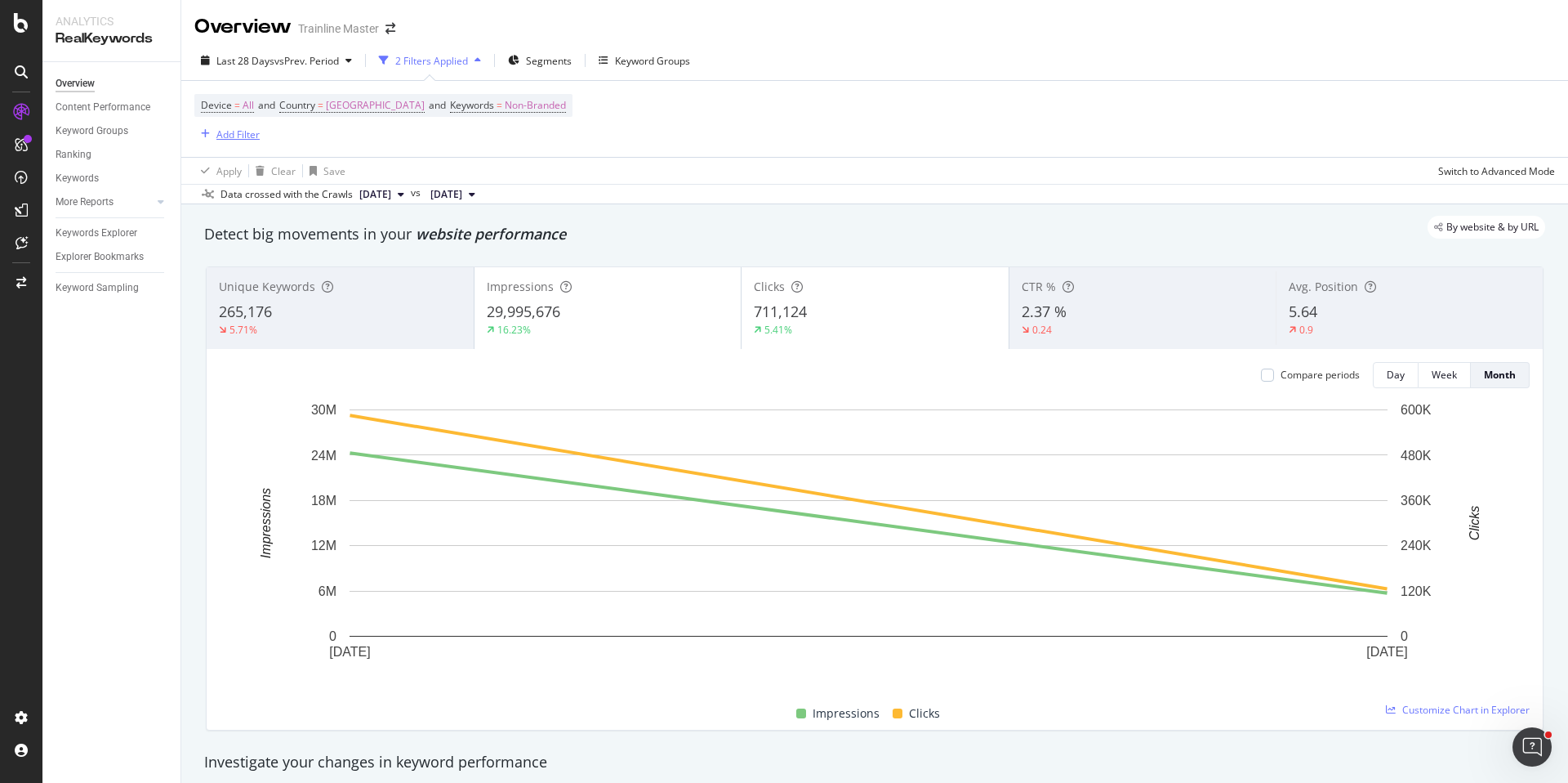
click at [241, 131] on div "Add Filter" at bounding box center [238, 134] width 43 height 14
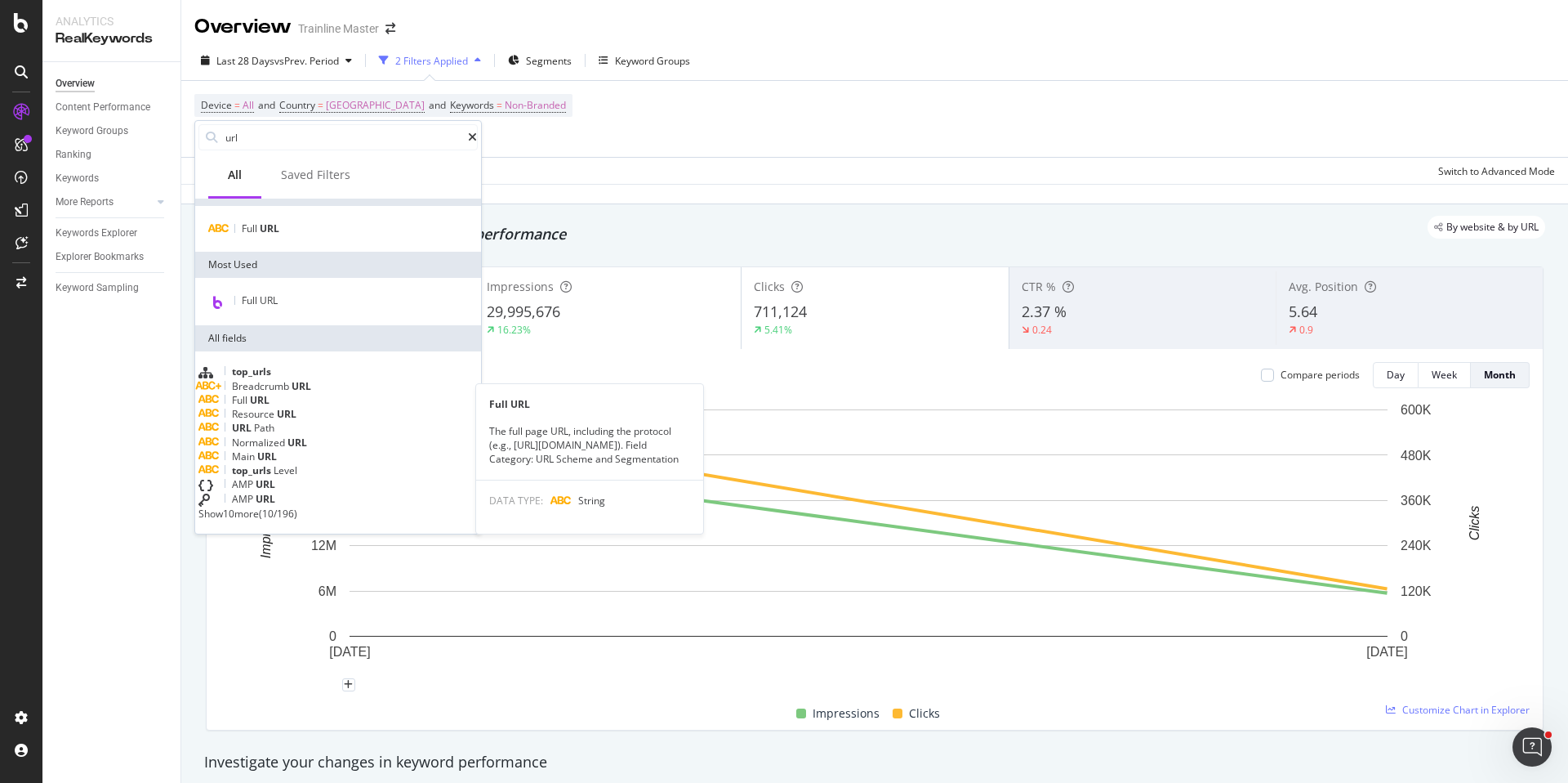
scroll to position [62, 0]
type input "url"
click at [313, 421] on div "URL Path" at bounding box center [338, 428] width 280 height 14
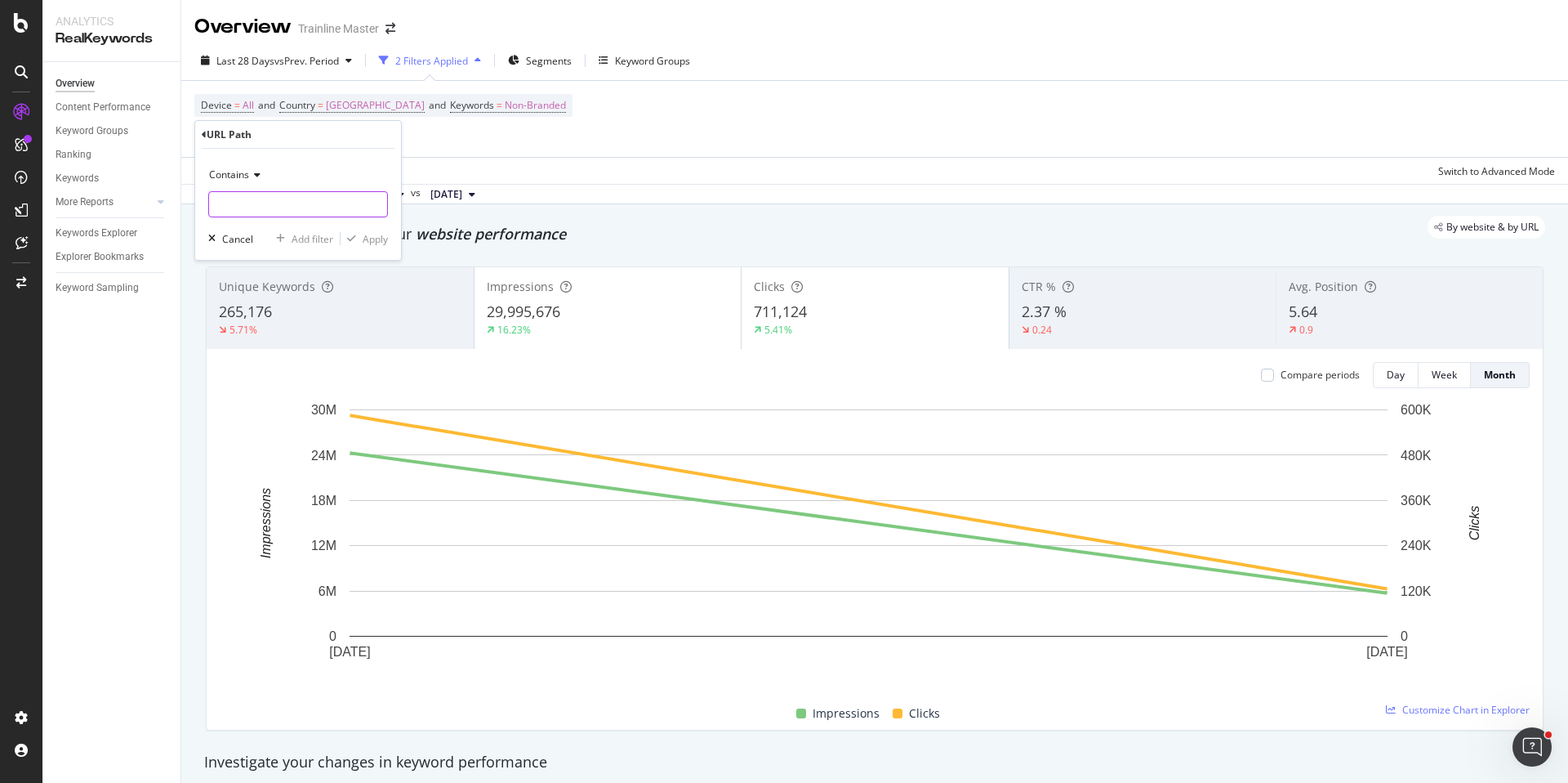
click at [298, 205] on input "text" at bounding box center [298, 204] width 178 height 26
type input ".com/it/"
click at [380, 241] on div "Apply" at bounding box center [376, 239] width 25 height 14
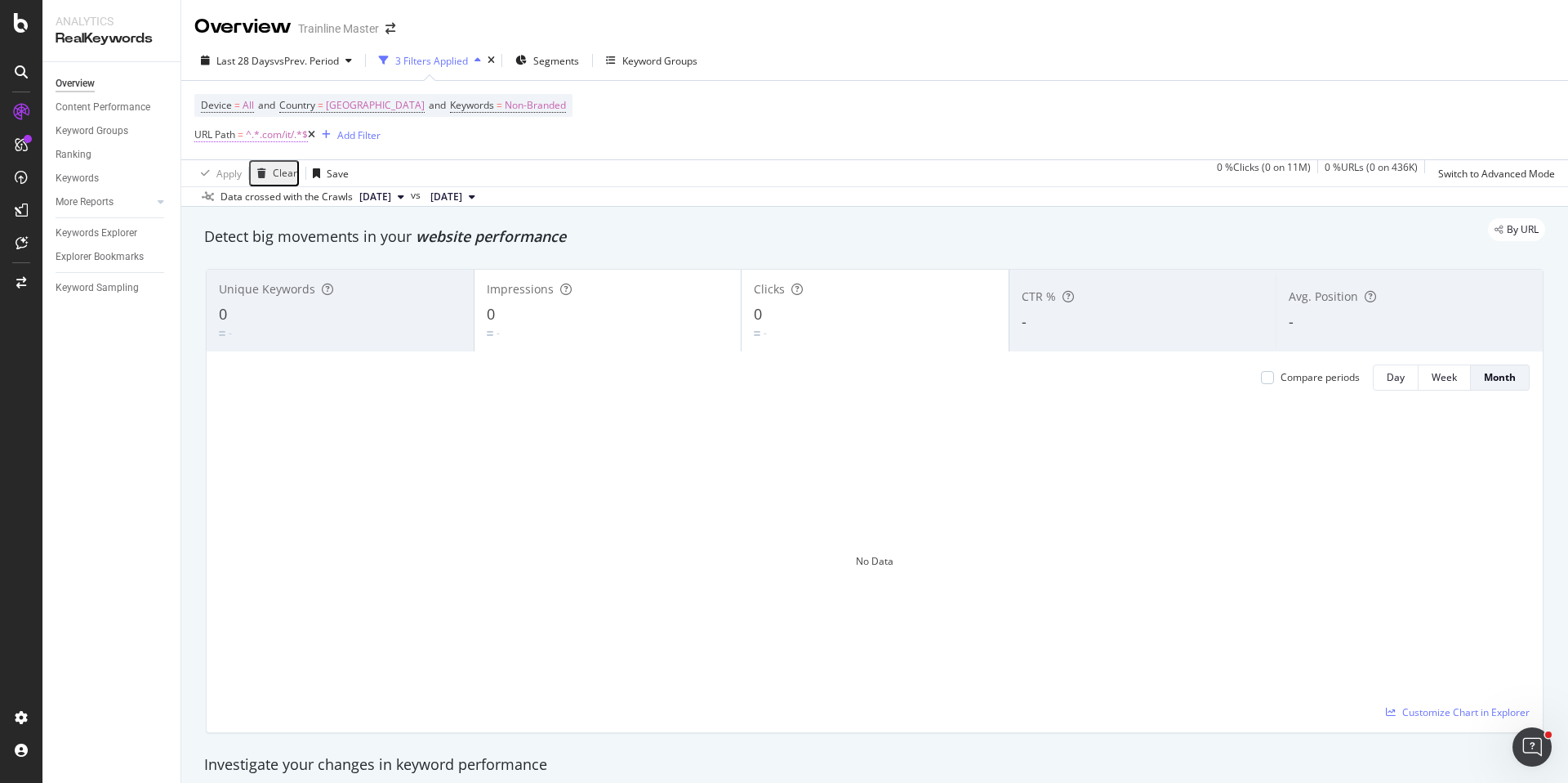
click at [256, 140] on span "^.*.com/it/.*$" at bounding box center [276, 134] width 62 height 23
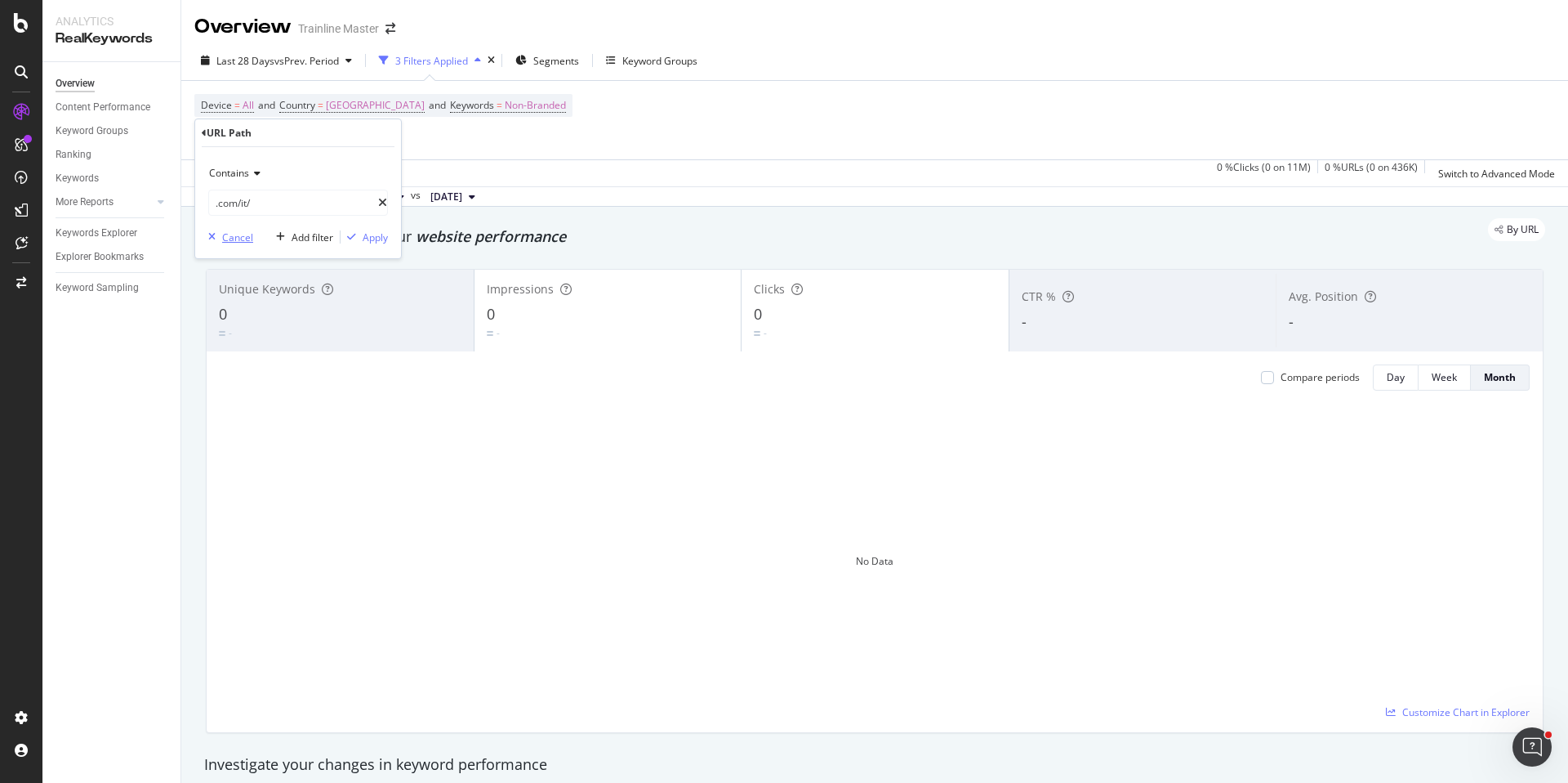
click at [241, 238] on div "Cancel" at bounding box center [238, 238] width 31 height 14
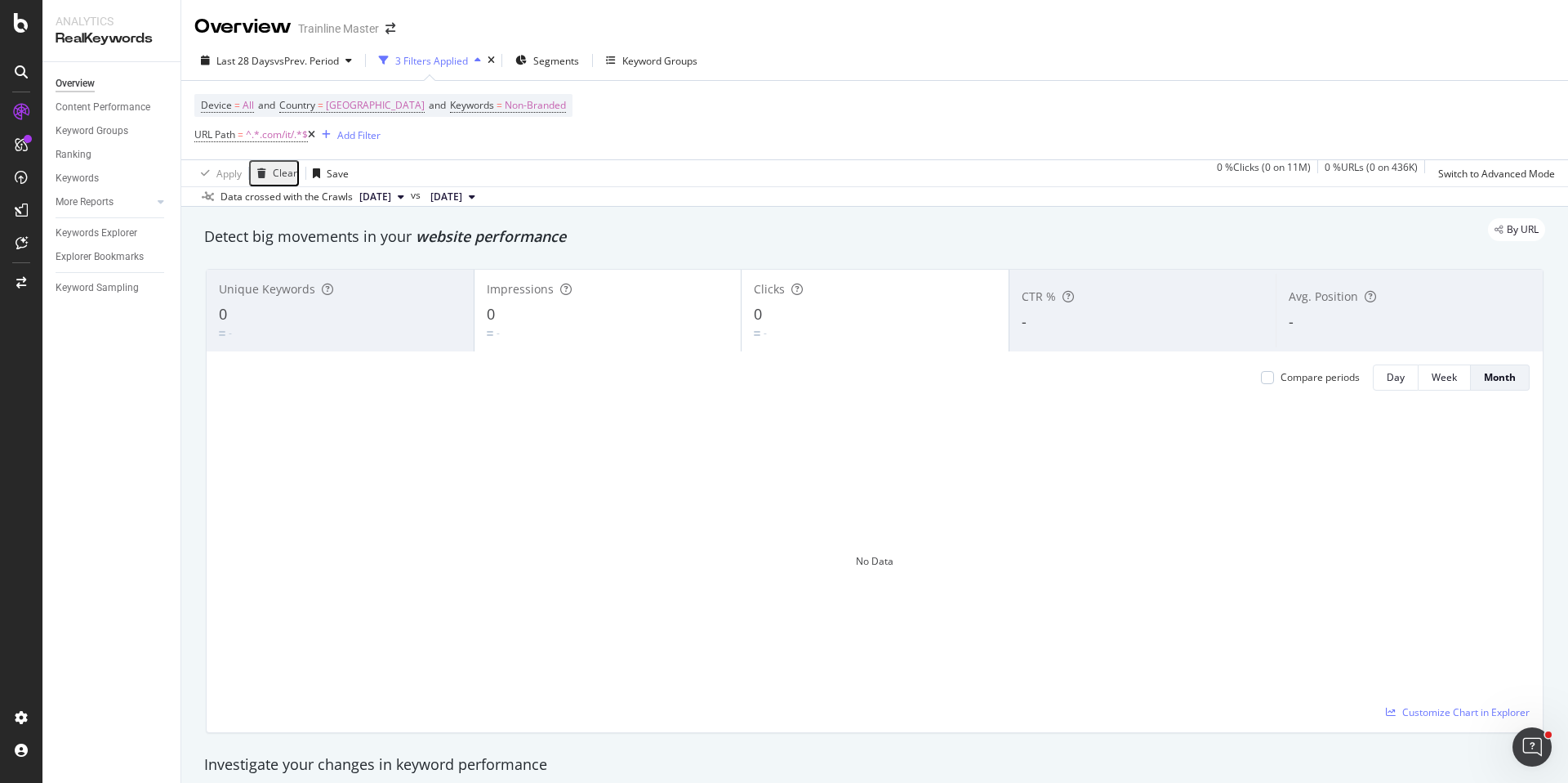
click at [315, 136] on icon at bounding box center [312, 135] width 8 height 10
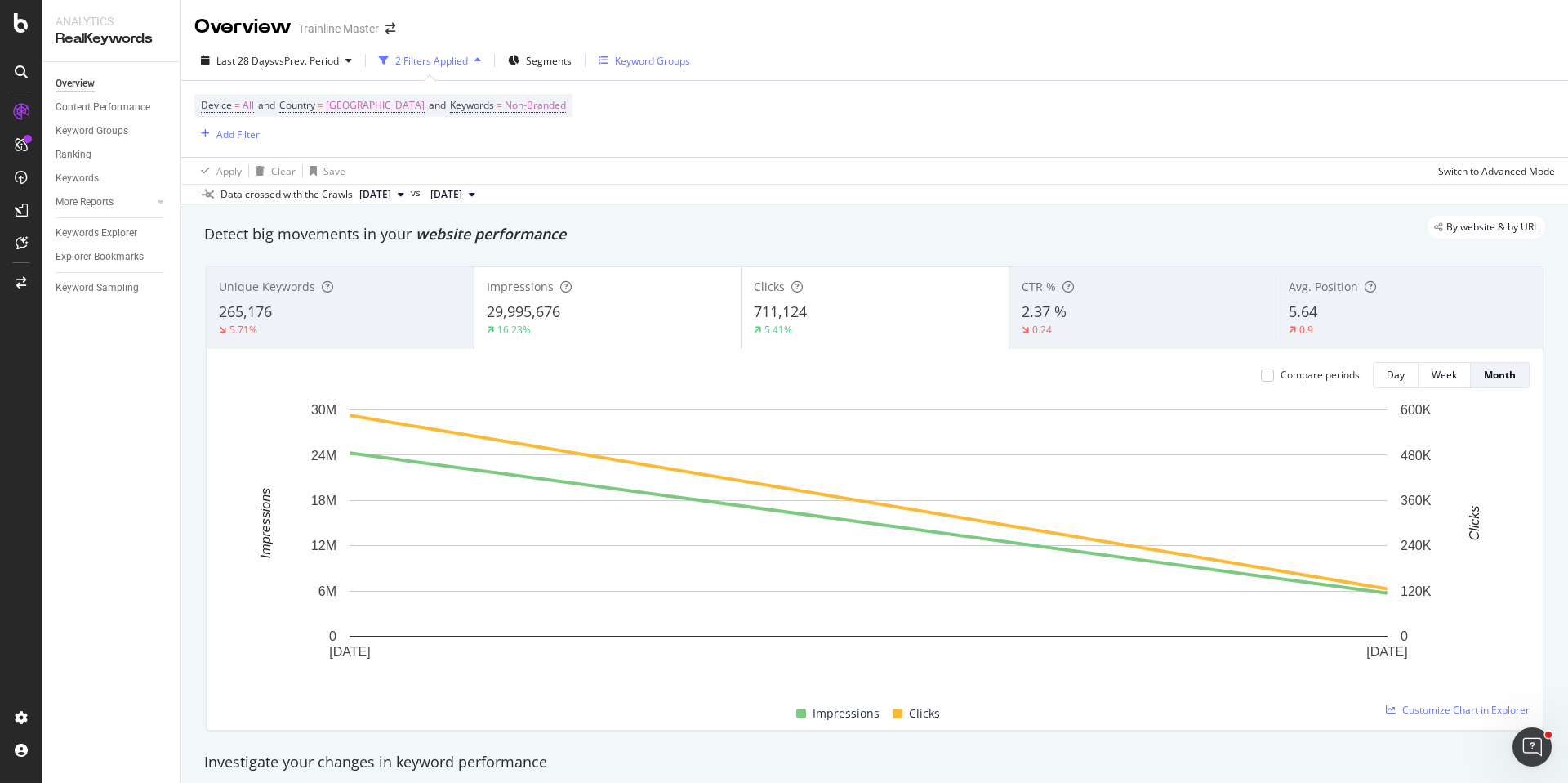
click at [643, 58] on div "Keyword Groups" at bounding box center [652, 61] width 75 height 14
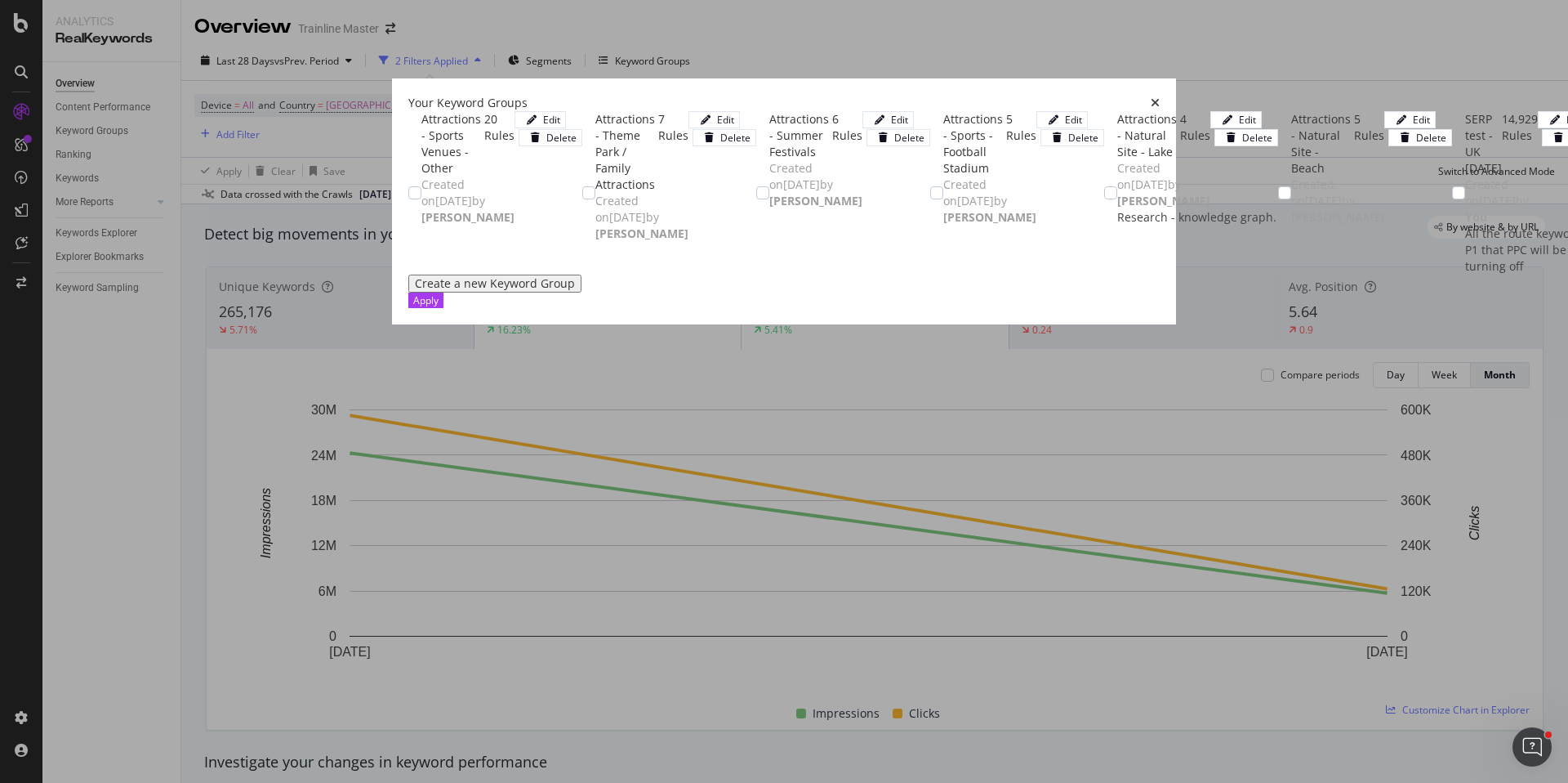
click at [1160, 95] on div "Your Keyword Groups" at bounding box center [784, 103] width 751 height 17
click at [1160, 97] on icon "times" at bounding box center [1155, 103] width 9 height 12
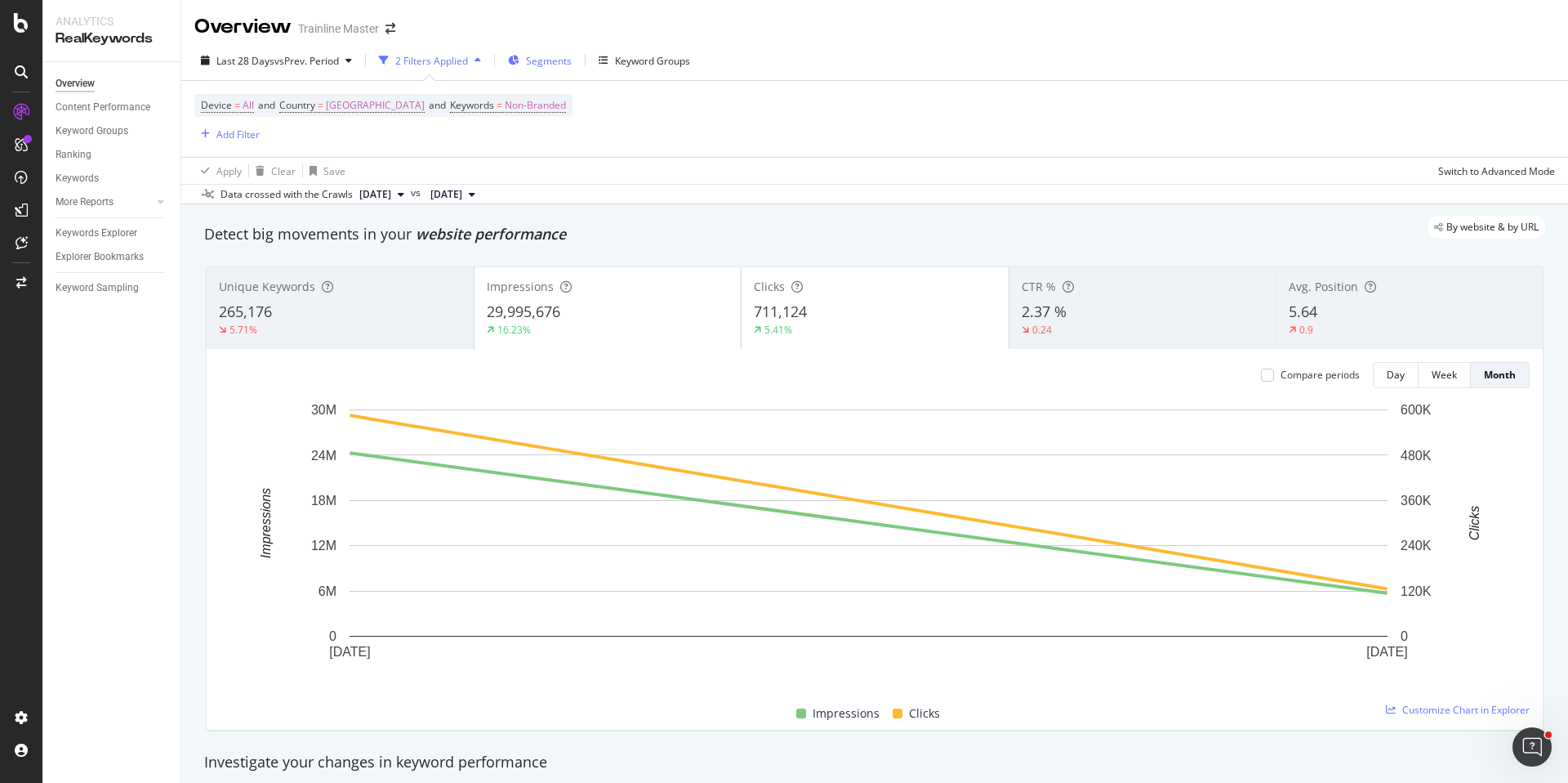
click at [550, 66] on span "Segments" at bounding box center [549, 61] width 46 height 14
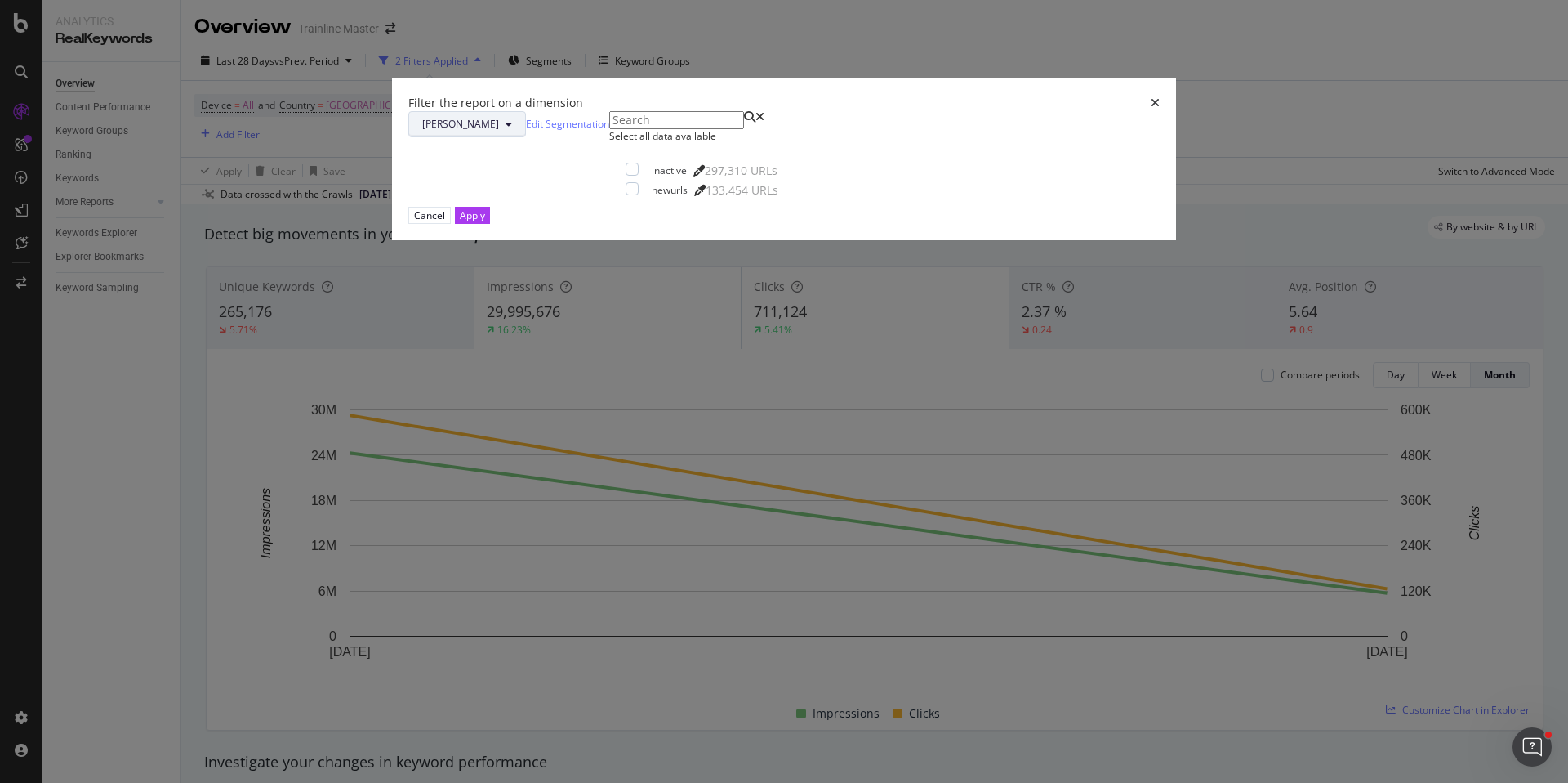
click at [526, 137] on button "[PERSON_NAME]" at bounding box center [468, 124] width 117 height 26
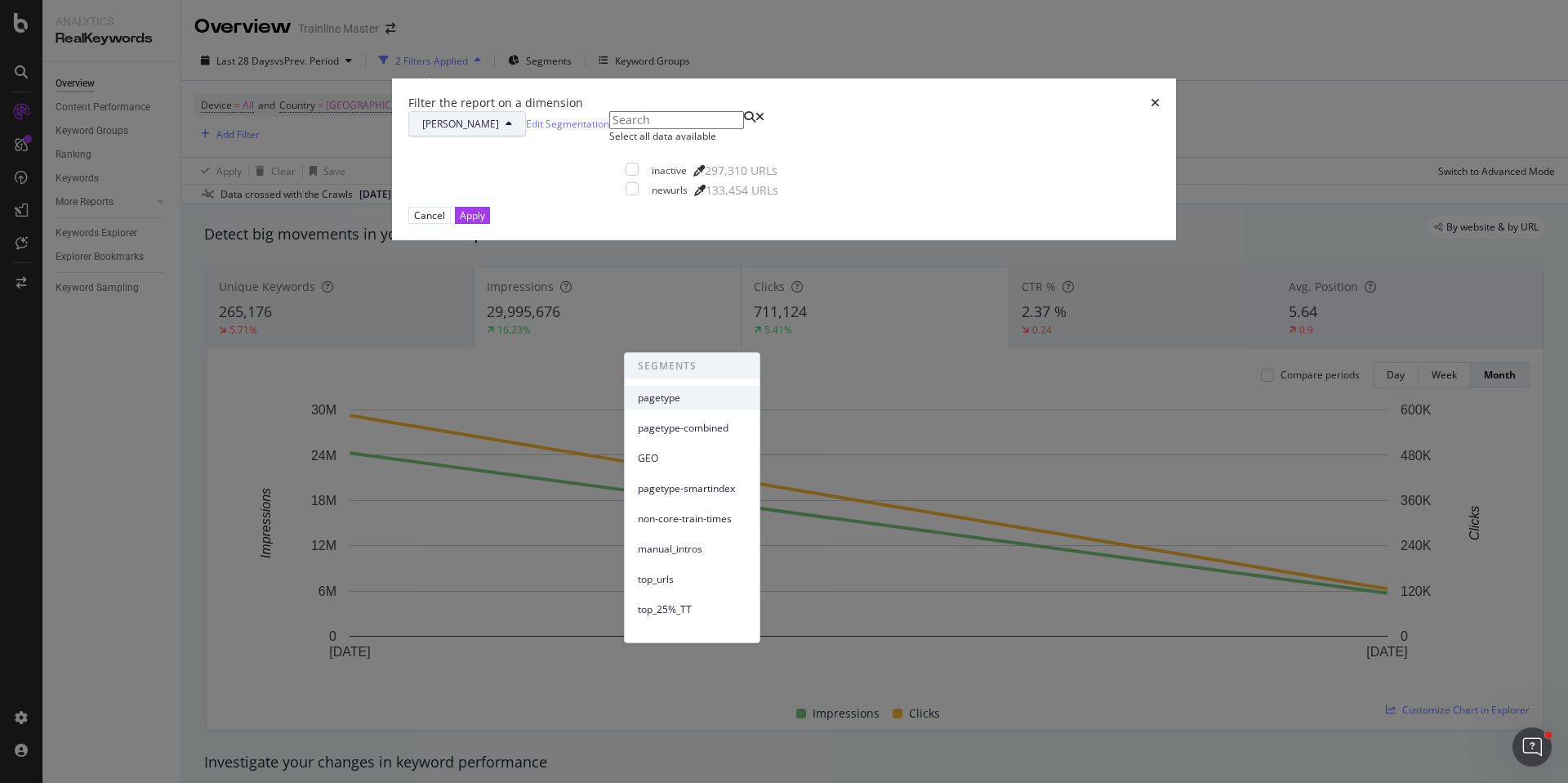
click at [690, 389] on div "pagetype" at bounding box center [693, 397] width 135 height 23
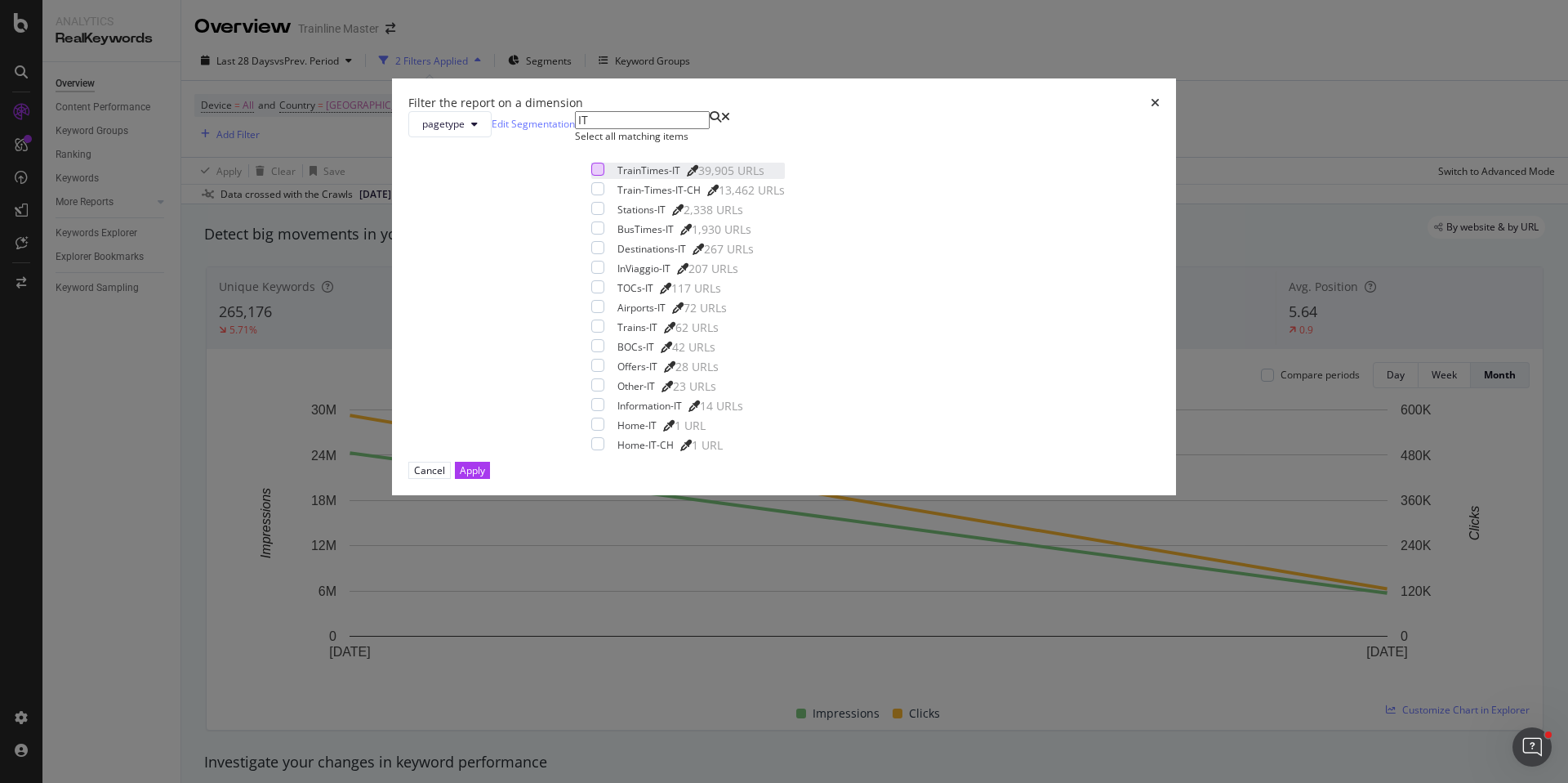
type input "IT"
click at [605, 176] on div "modal" at bounding box center [598, 168] width 13 height 13
click at [657, 143] on div "Select all matching items" at bounding box center [688, 136] width 226 height 14
click at [603, 193] on icon "modal" at bounding box center [599, 189] width 8 height 8
click at [603, 448] on icon "modal" at bounding box center [599, 443] width 8 height 8
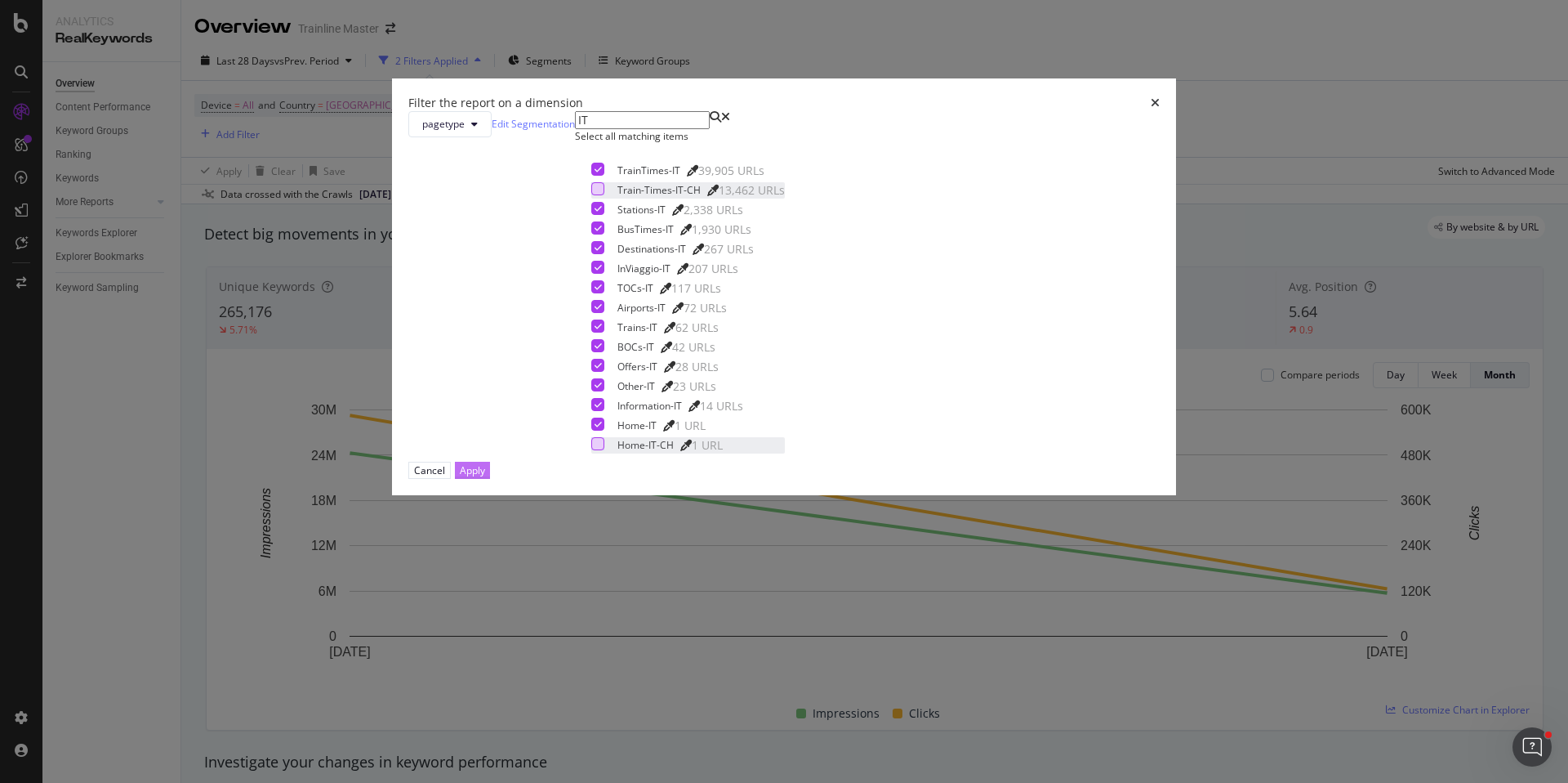
click at [485, 478] on div "Apply" at bounding box center [472, 471] width 25 height 14
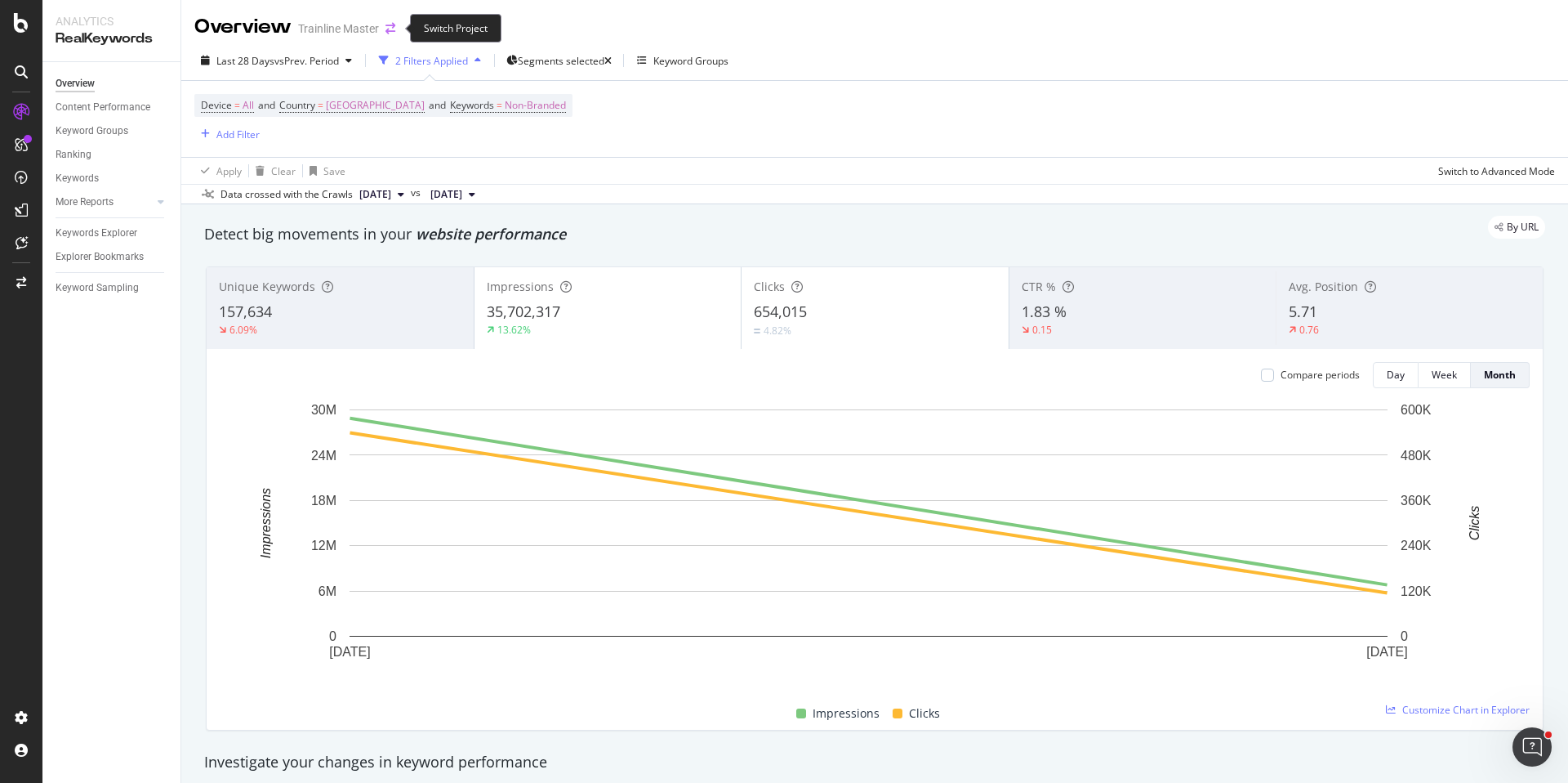
click at [393, 30] on icon "arrow-right-arrow-left" at bounding box center [390, 28] width 10 height 12
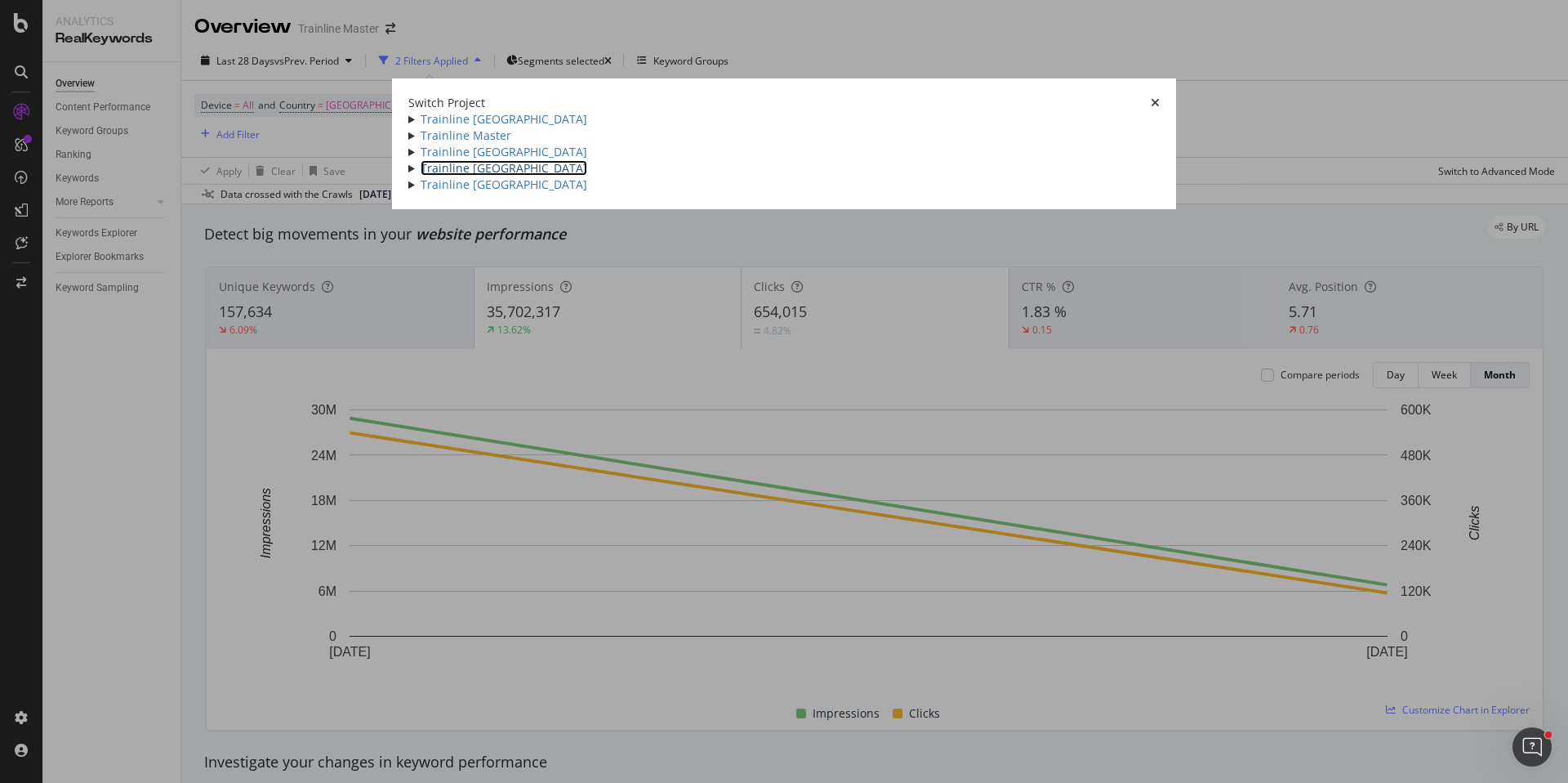
click at [421, 176] on link "Trainline [GEOGRAPHIC_DATA]" at bounding box center [504, 168] width 166 height 16
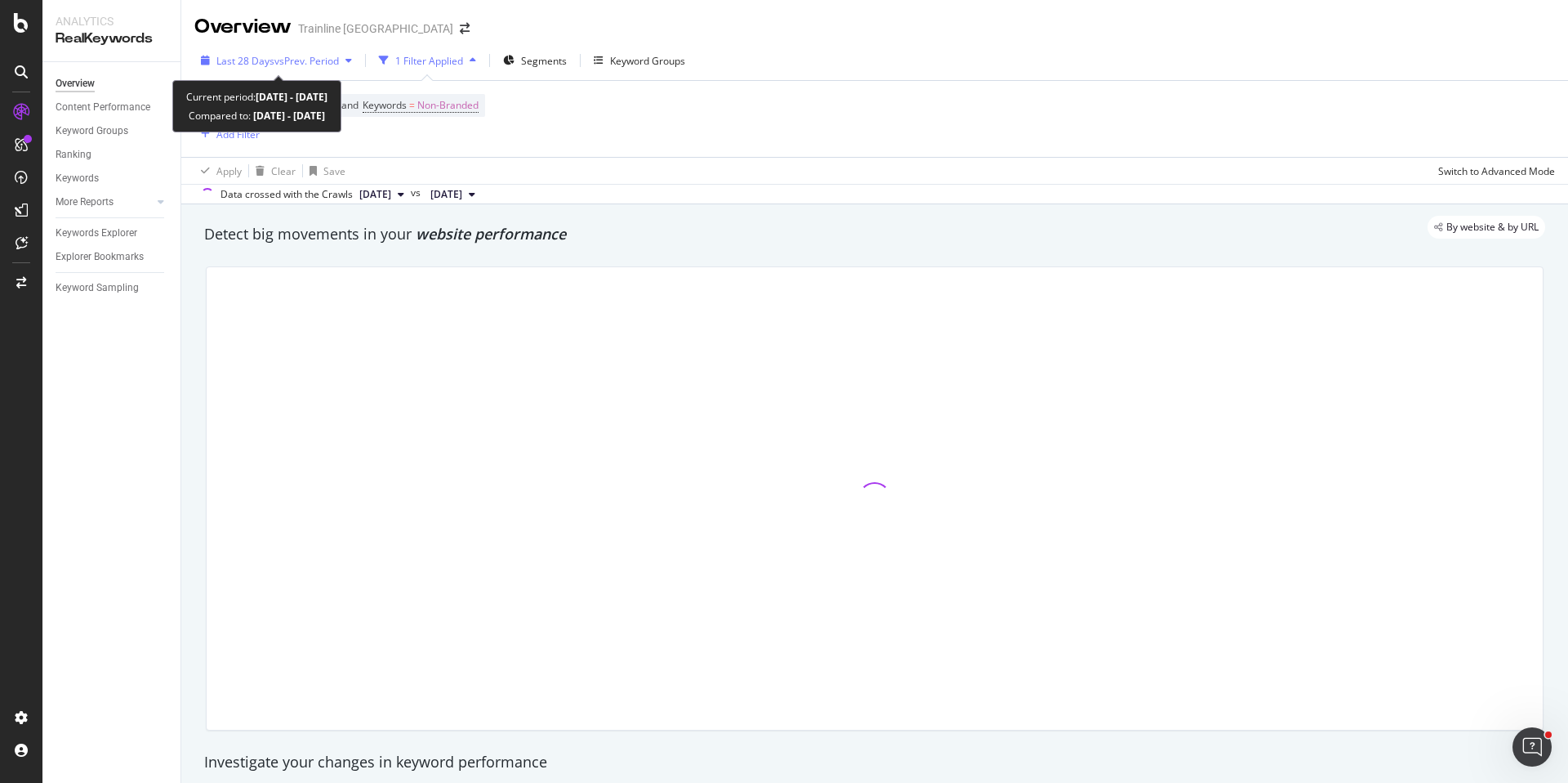
click at [290, 69] on div "Last 28 Days vs Prev. Period" at bounding box center [277, 60] width 164 height 24
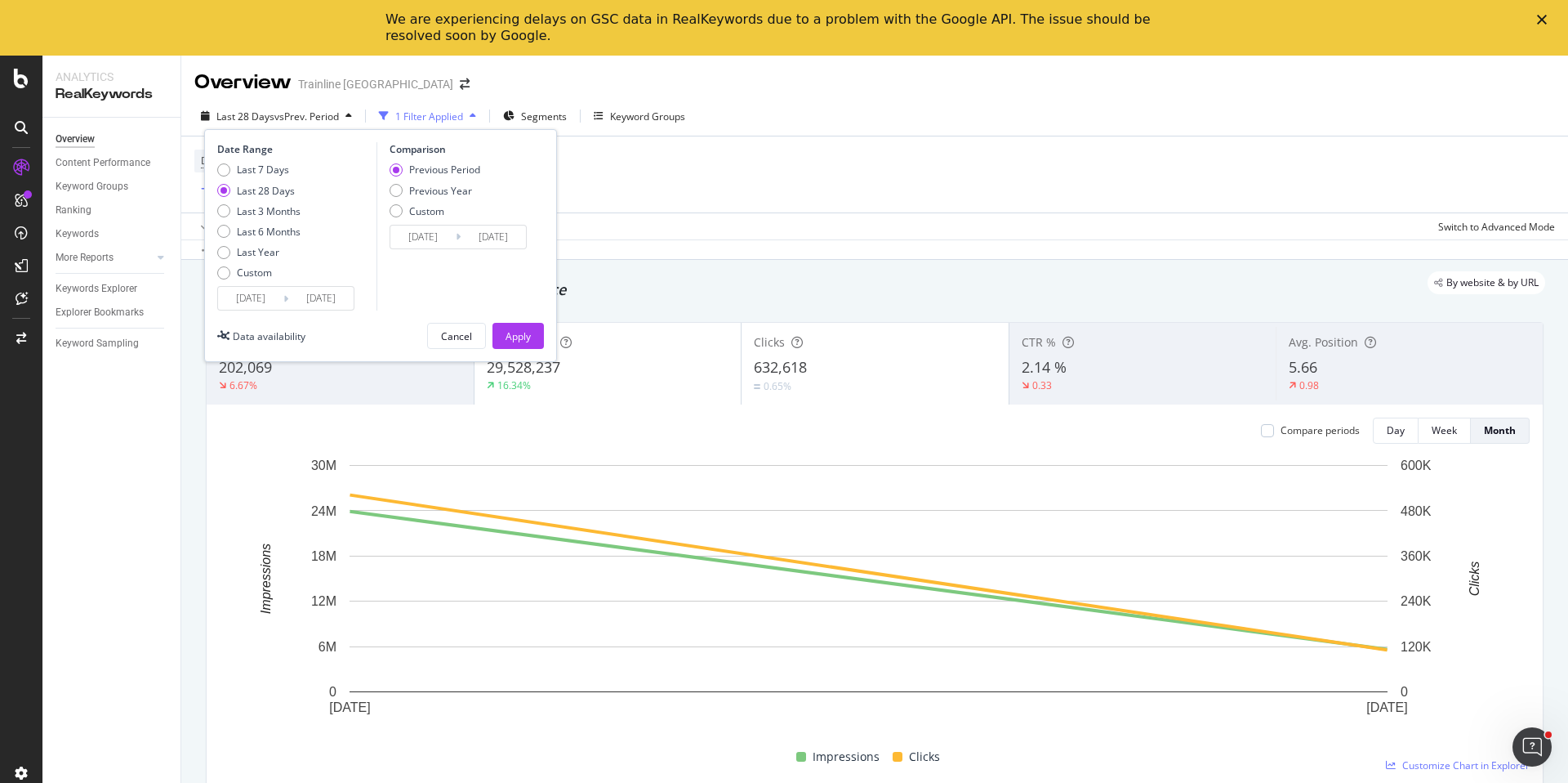
click at [258, 315] on div "Date Range Last 7 Days Last 28 Days Last 3 Months Last 6 Months Last Year Custo…" at bounding box center [381, 246] width 353 height 233
click at [259, 300] on input "[DATE]" at bounding box center [250, 298] width 66 height 23
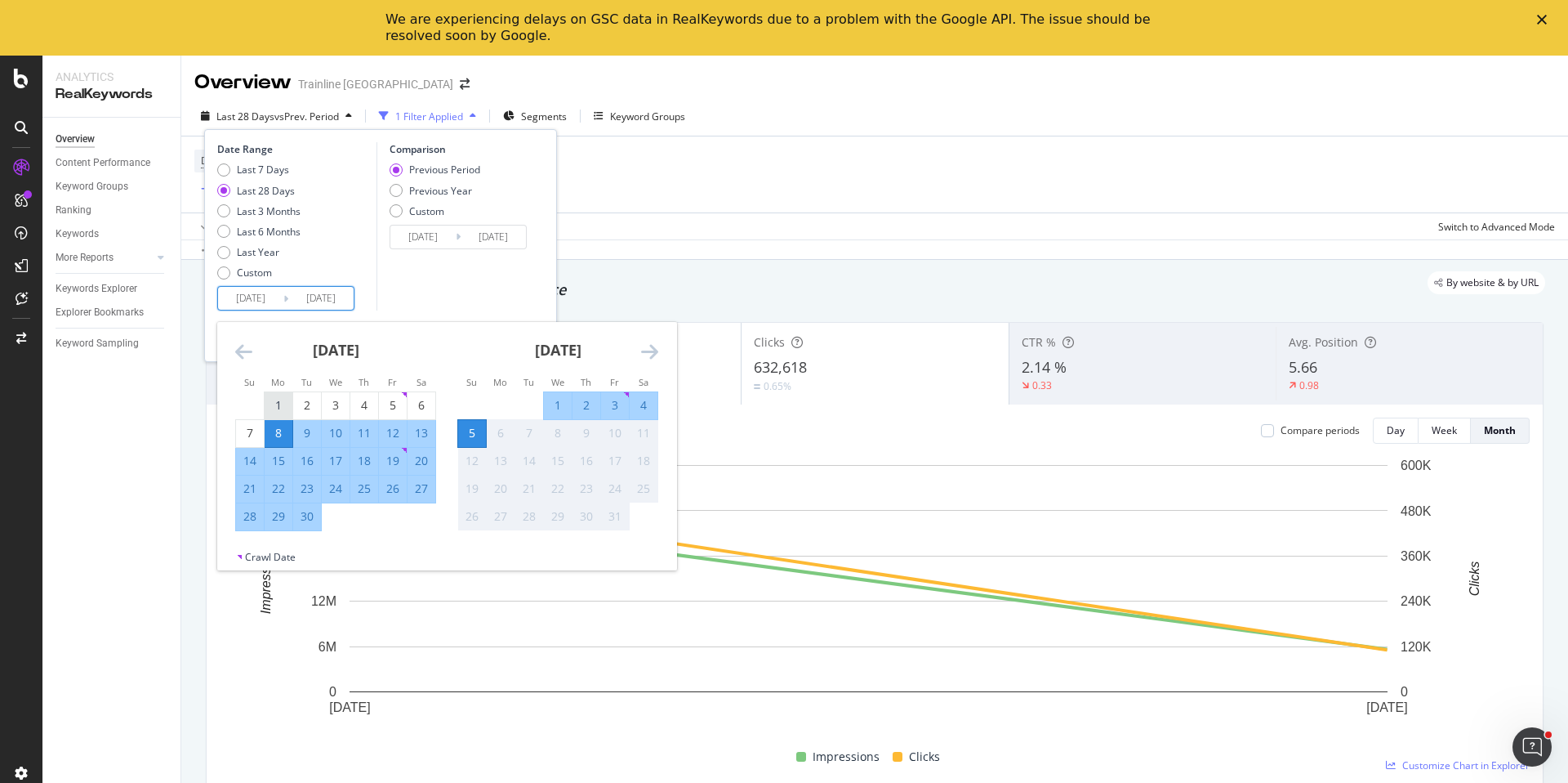
click at [270, 398] on div "1" at bounding box center [279, 405] width 27 height 17
type input "[DATE]"
click at [305, 524] on div "30" at bounding box center [307, 516] width 27 height 17
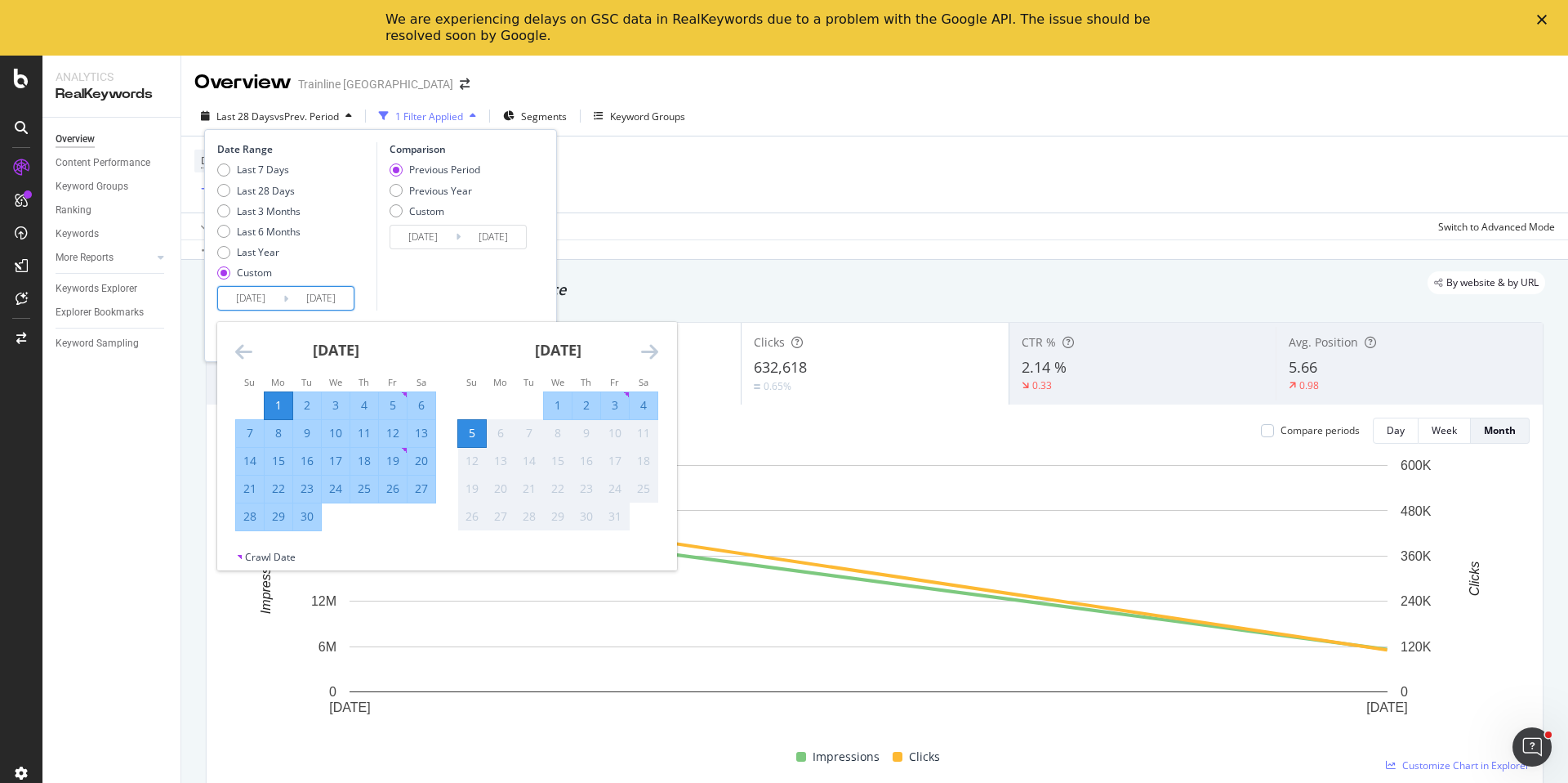
type input "[DATE]"
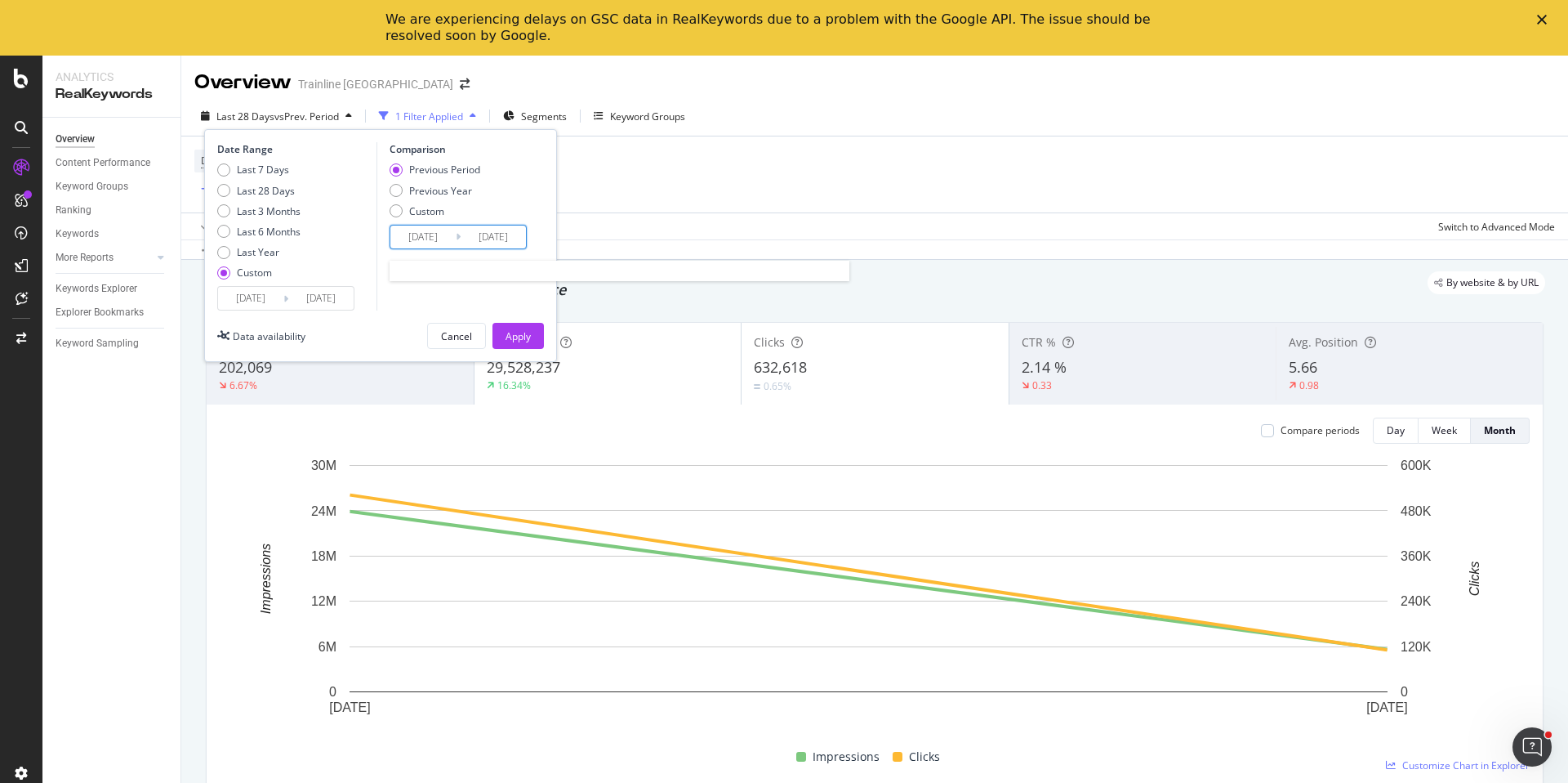
click at [431, 237] on input "[DATE]" at bounding box center [423, 237] width 66 height 23
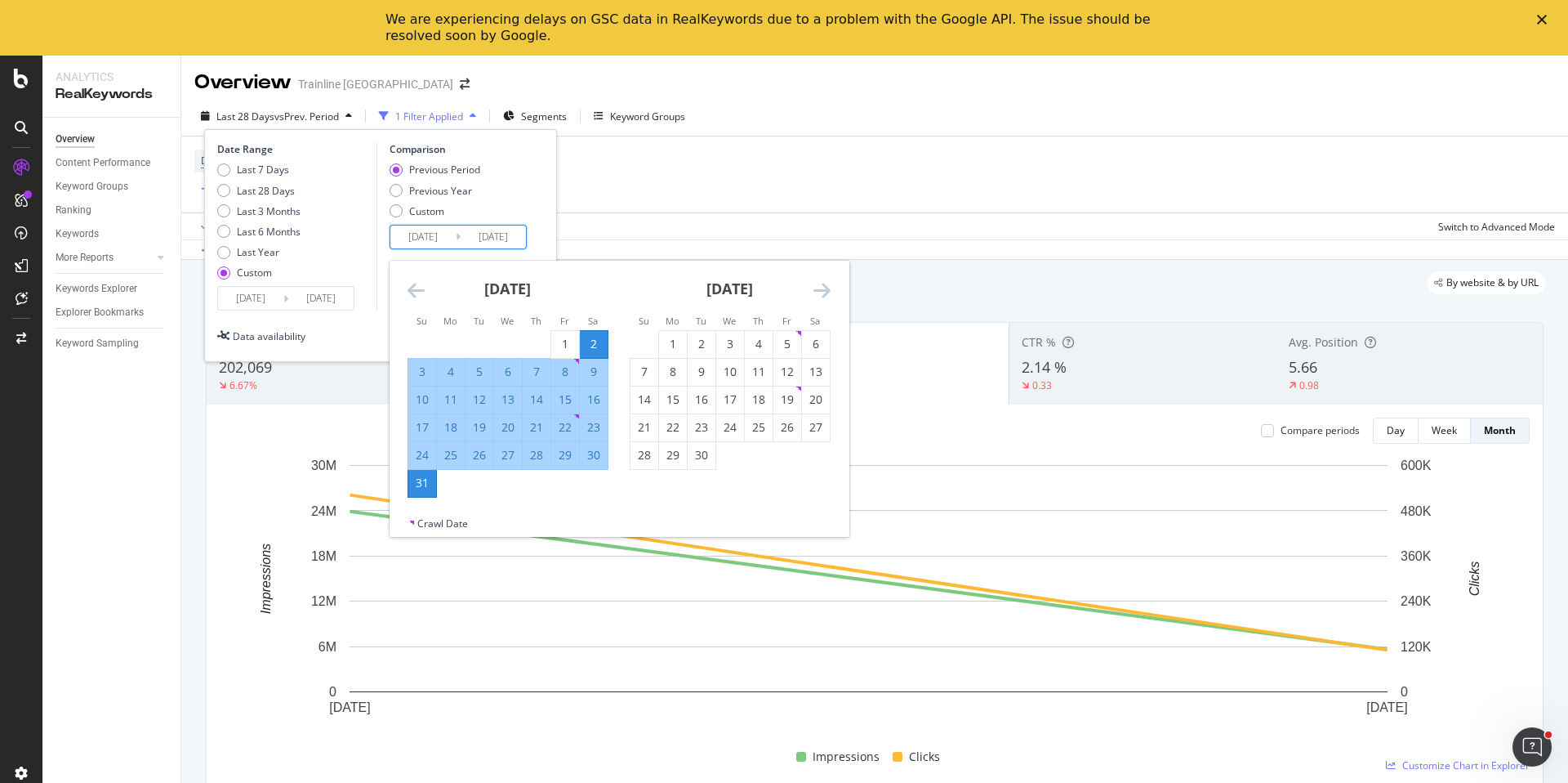
click at [423, 277] on div "[DATE]" at bounding box center [508, 295] width 201 height 69
click at [421, 282] on icon "Move backward to switch to the previous month." at bounding box center [417, 290] width 18 height 20
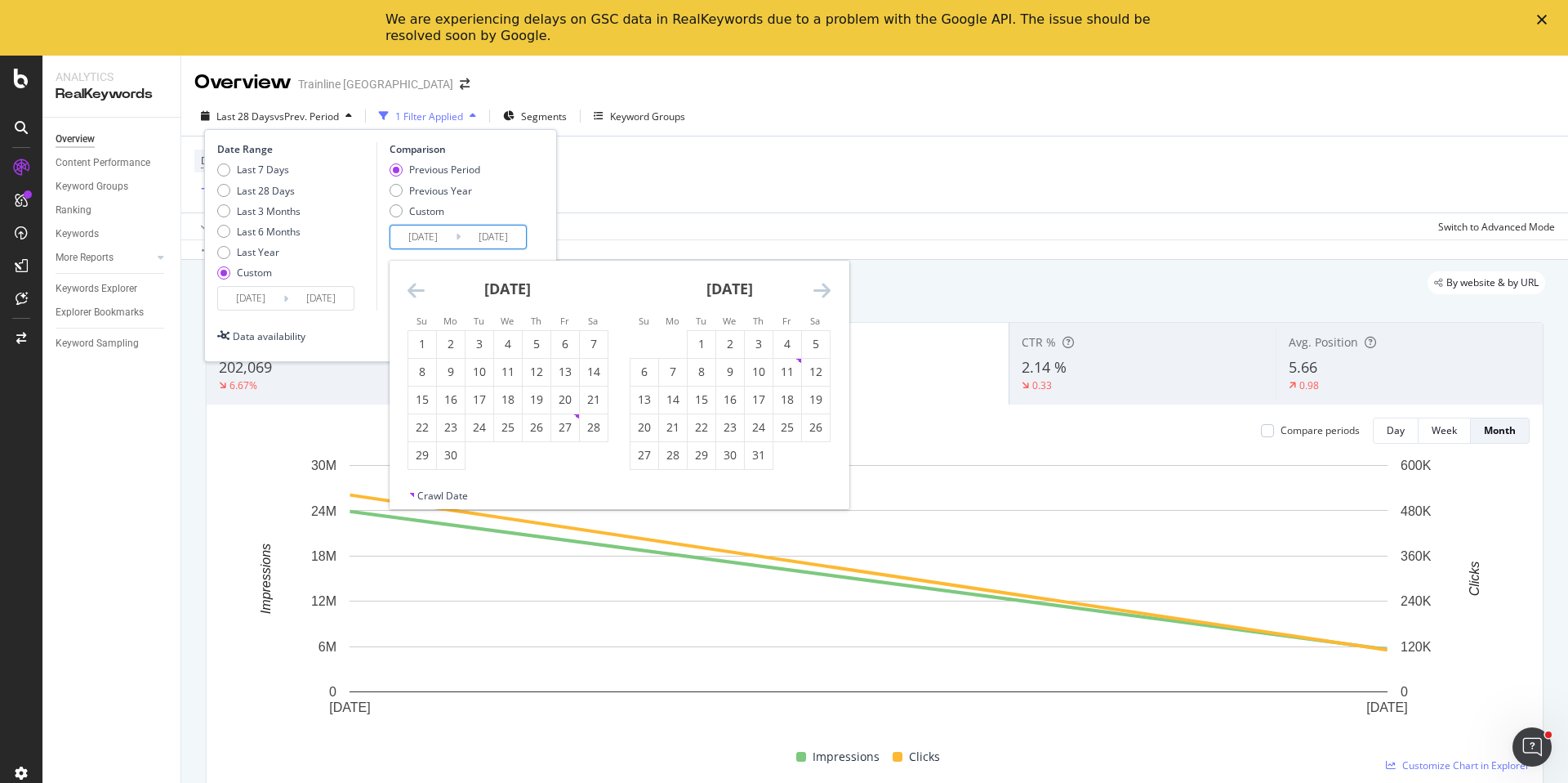
click at [421, 282] on icon "Move backward to switch to the previous month." at bounding box center [417, 290] width 18 height 20
click at [590, 343] on div "1" at bounding box center [594, 344] width 27 height 17
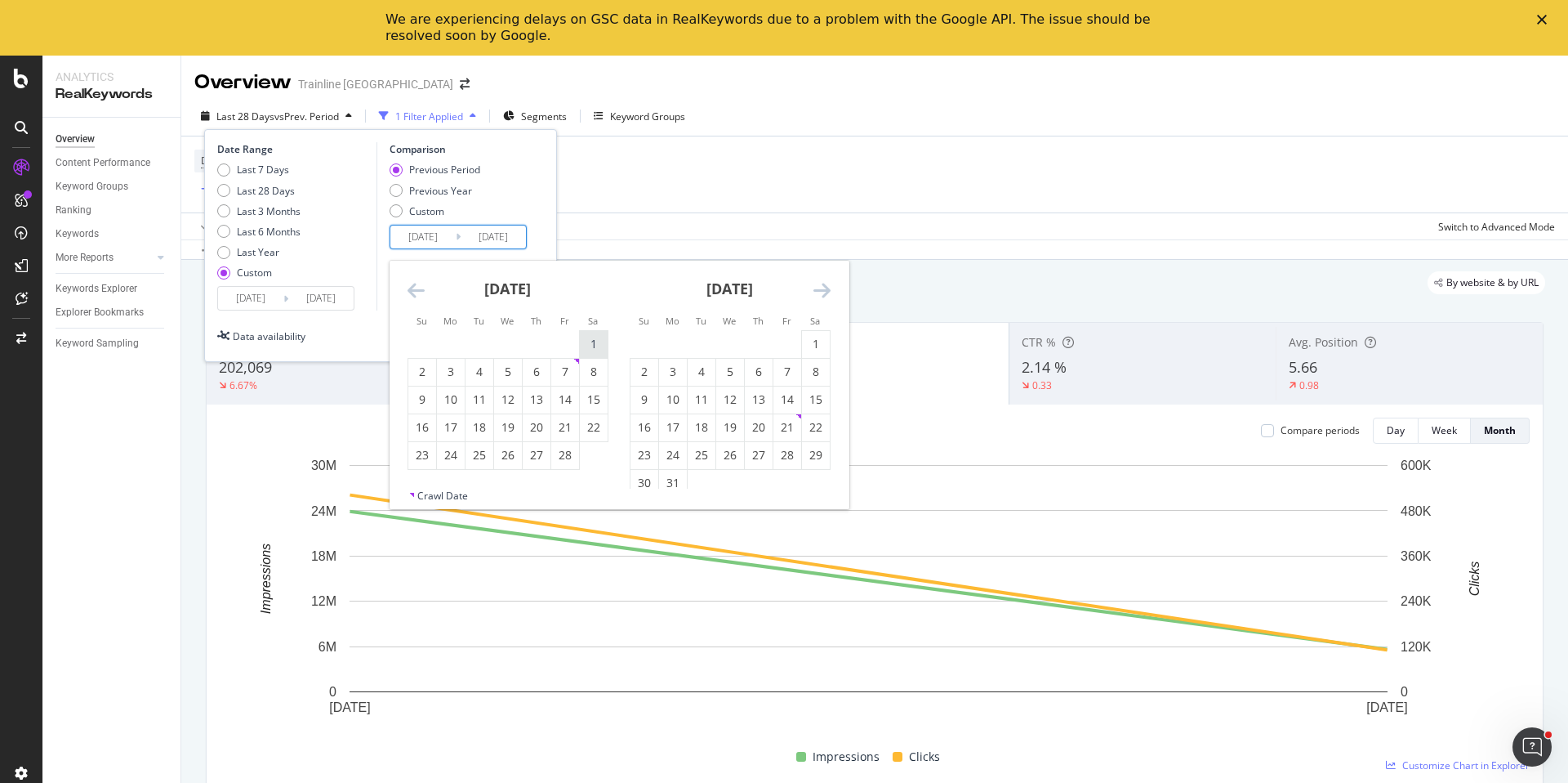
type input "[DATE]"
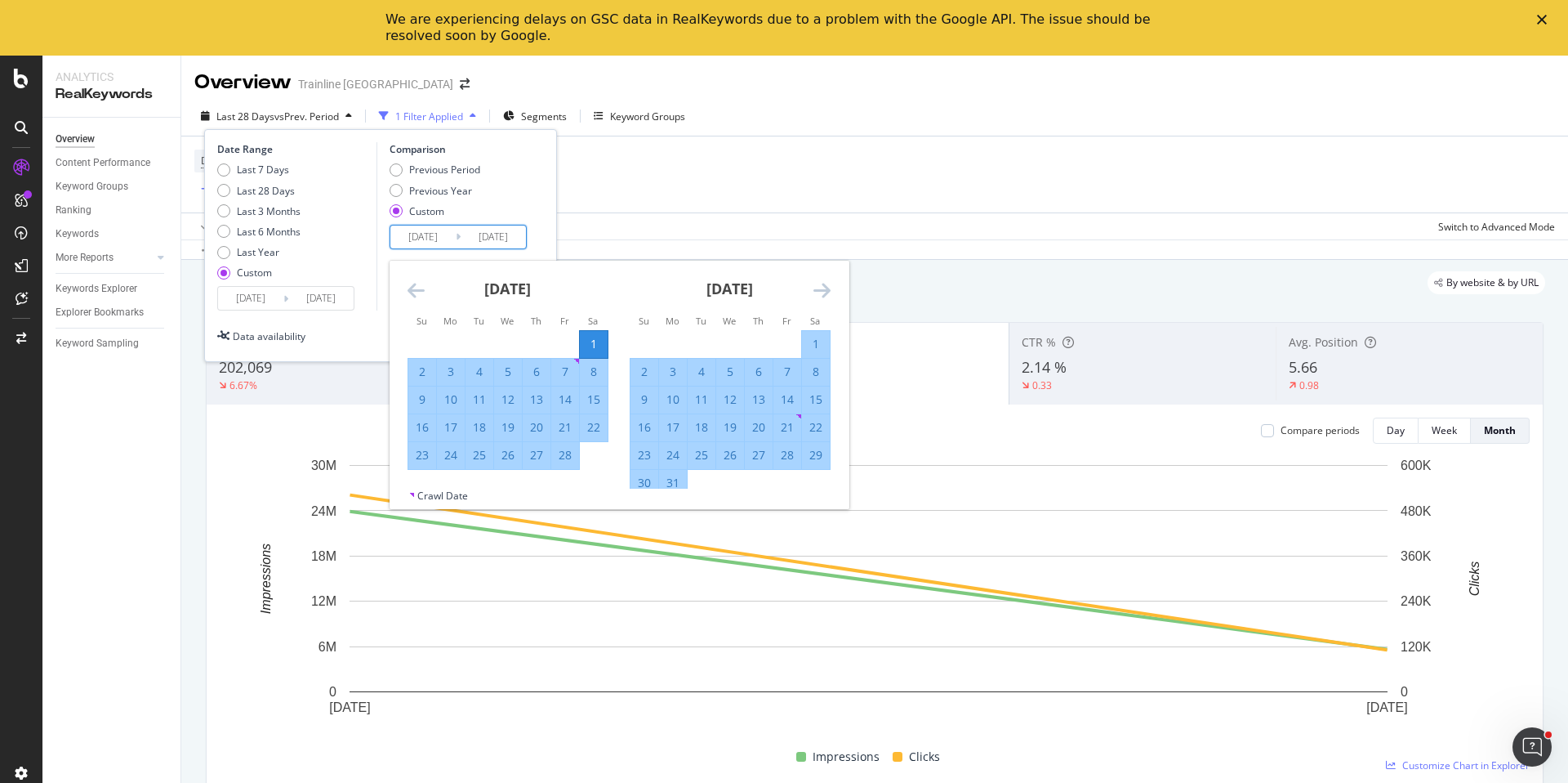
click at [562, 452] on div "28" at bounding box center [565, 455] width 27 height 17
type input "[DATE]"
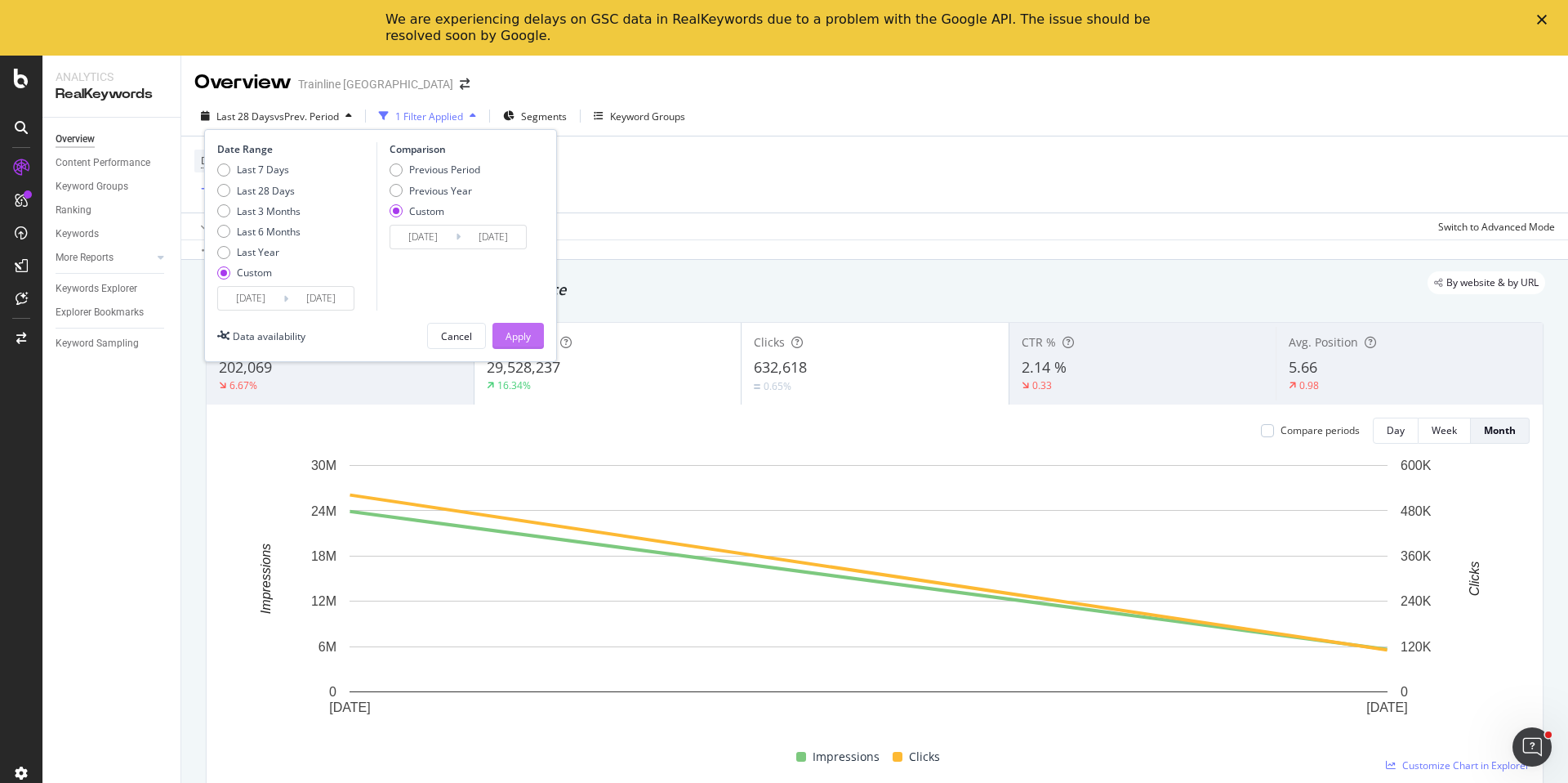
click at [519, 337] on div "Apply" at bounding box center [518, 337] width 25 height 14
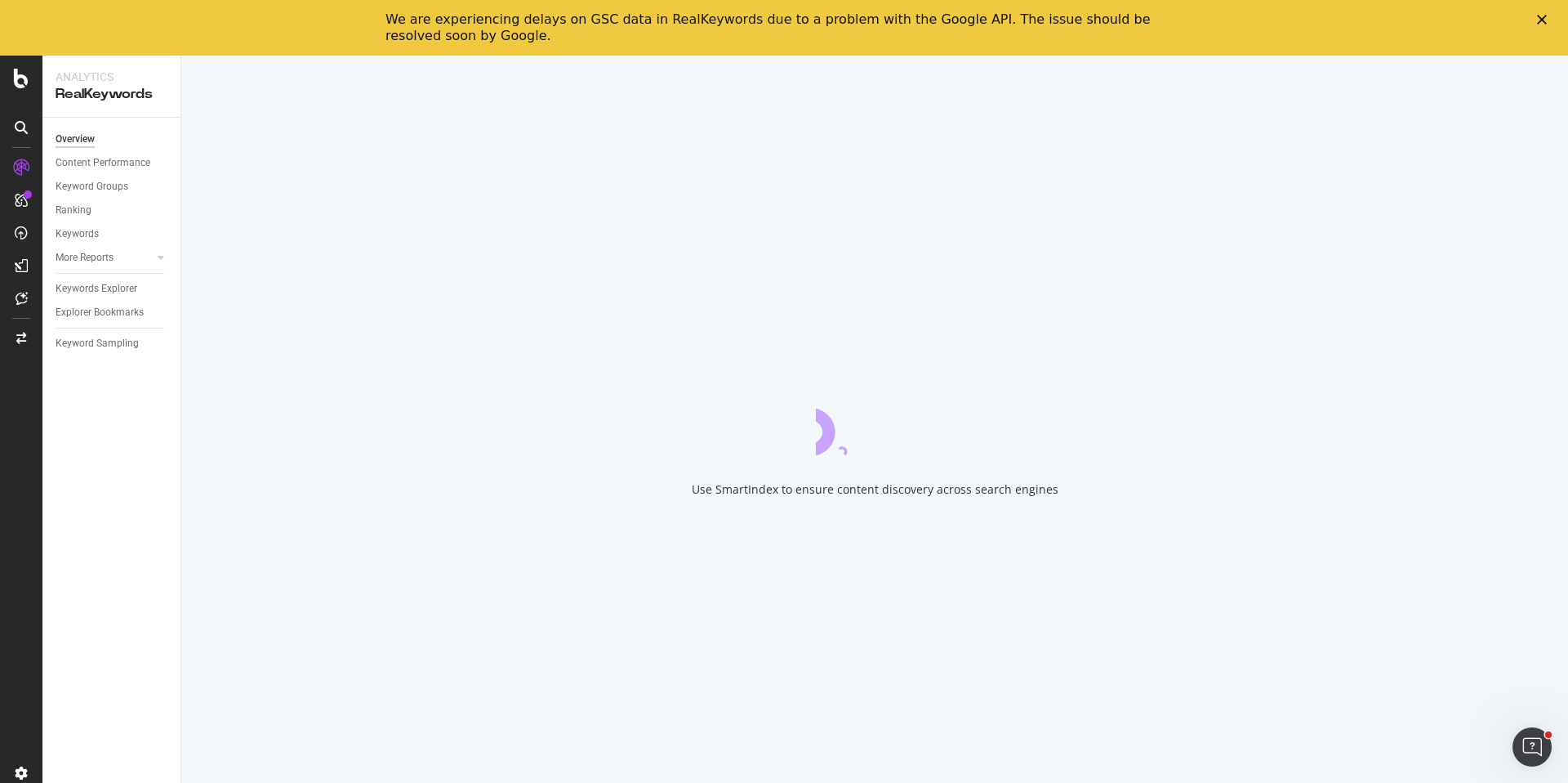
click at [1546, 15] on div "Fermer" at bounding box center [1546, 20] width 17 height 10
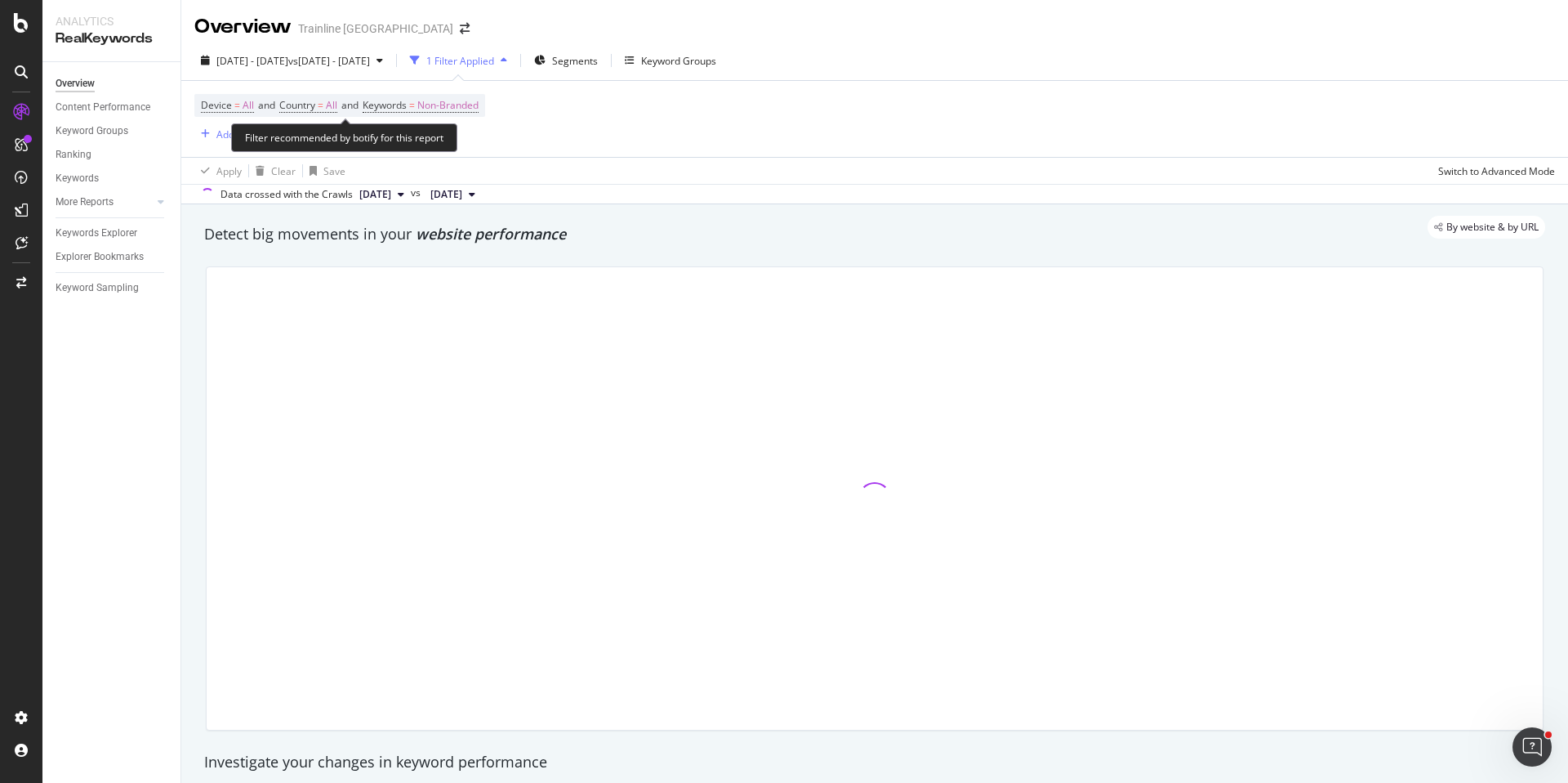
click at [280, 100] on span "Device = All and" at bounding box center [240, 105] width 78 height 14
click at [305, 107] on span "Country" at bounding box center [297, 105] width 36 height 14
click at [669, 120] on div "Device = All and Country = All and Keywords = Non-Branded Add Filter" at bounding box center [874, 119] width 1361 height 76
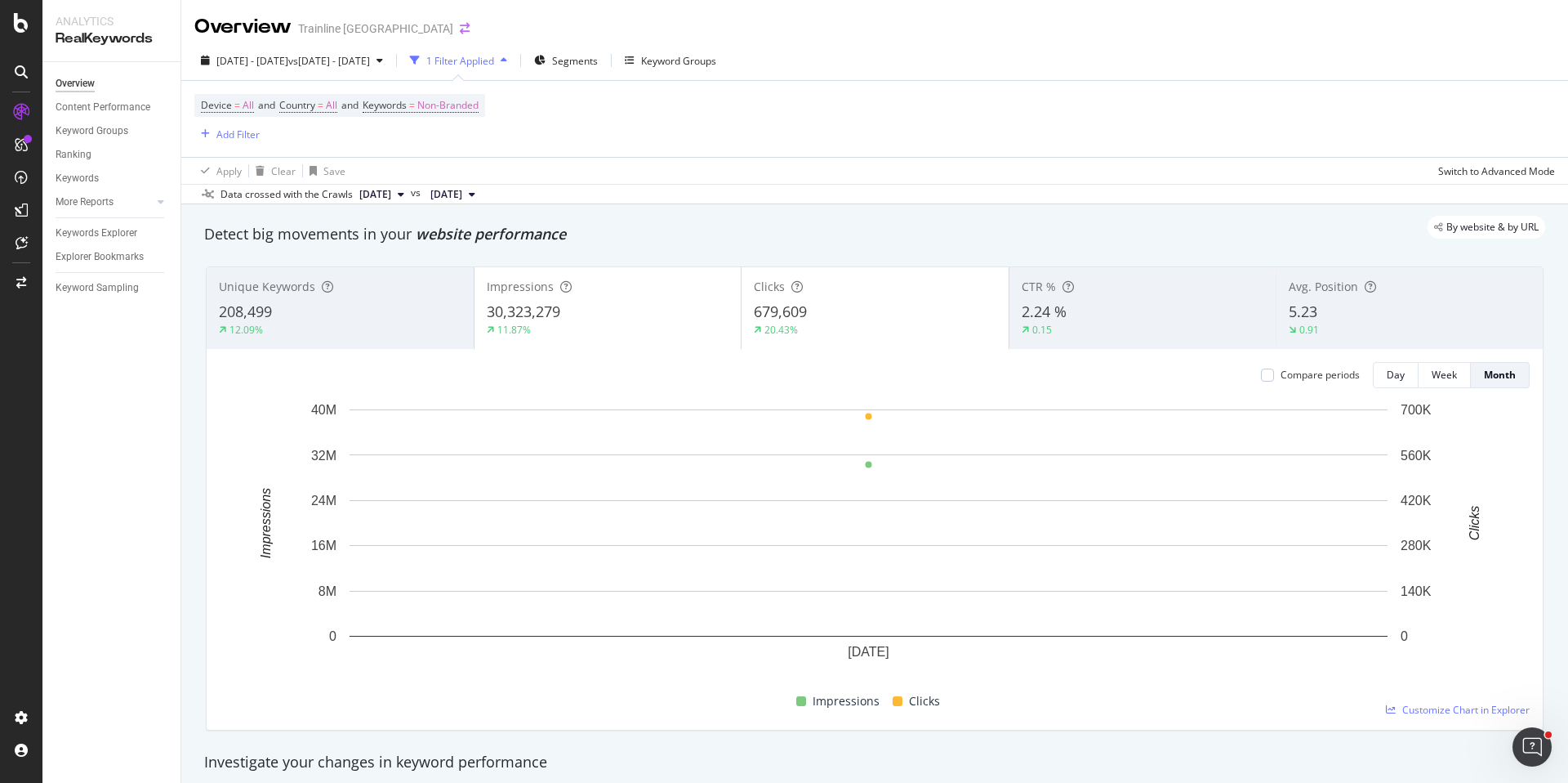
click at [460, 32] on icon "arrow-right-arrow-left" at bounding box center [465, 28] width 10 height 12
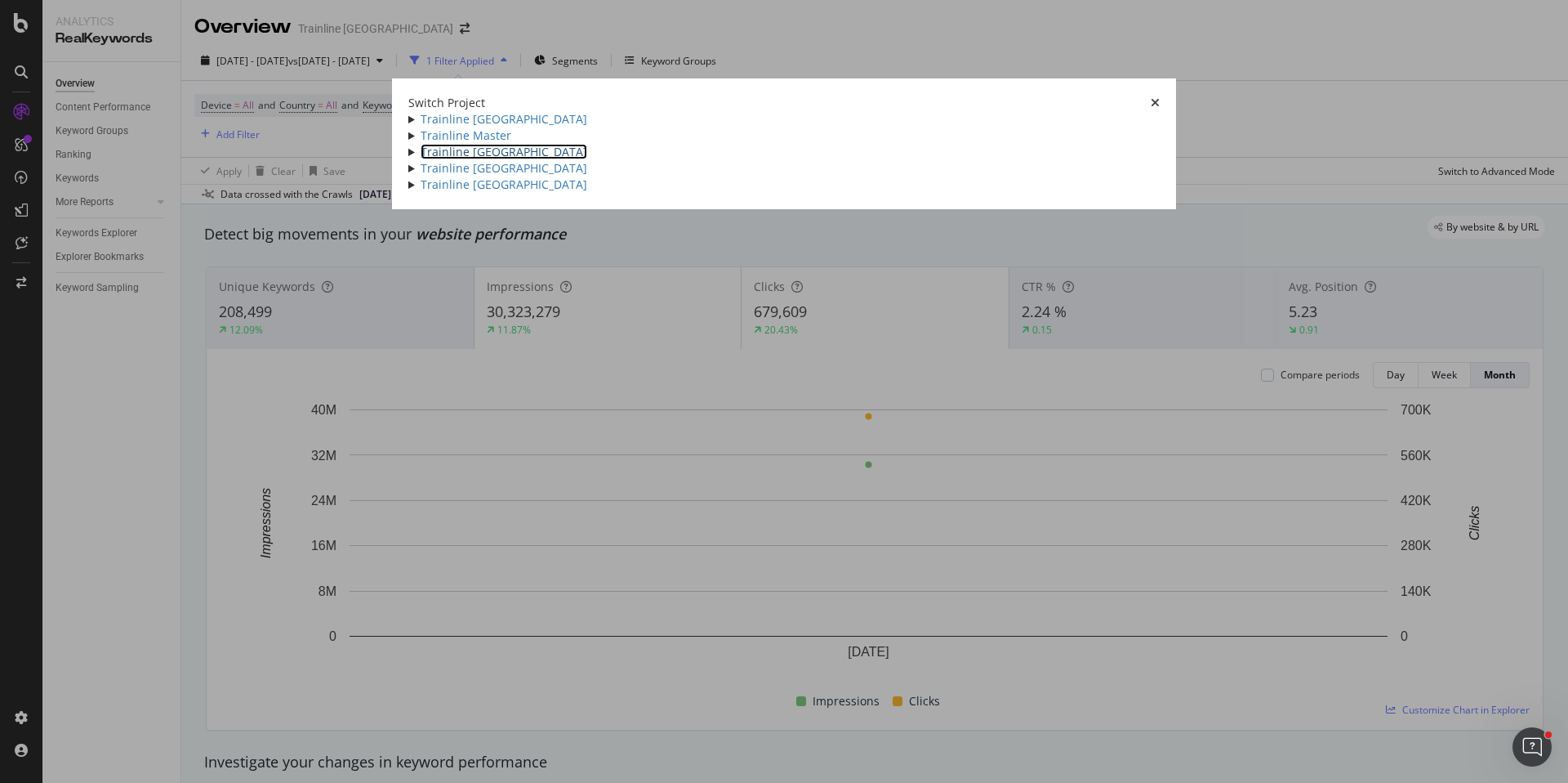
click at [421, 160] on link "Trainline [GEOGRAPHIC_DATA]" at bounding box center [504, 152] width 166 height 16
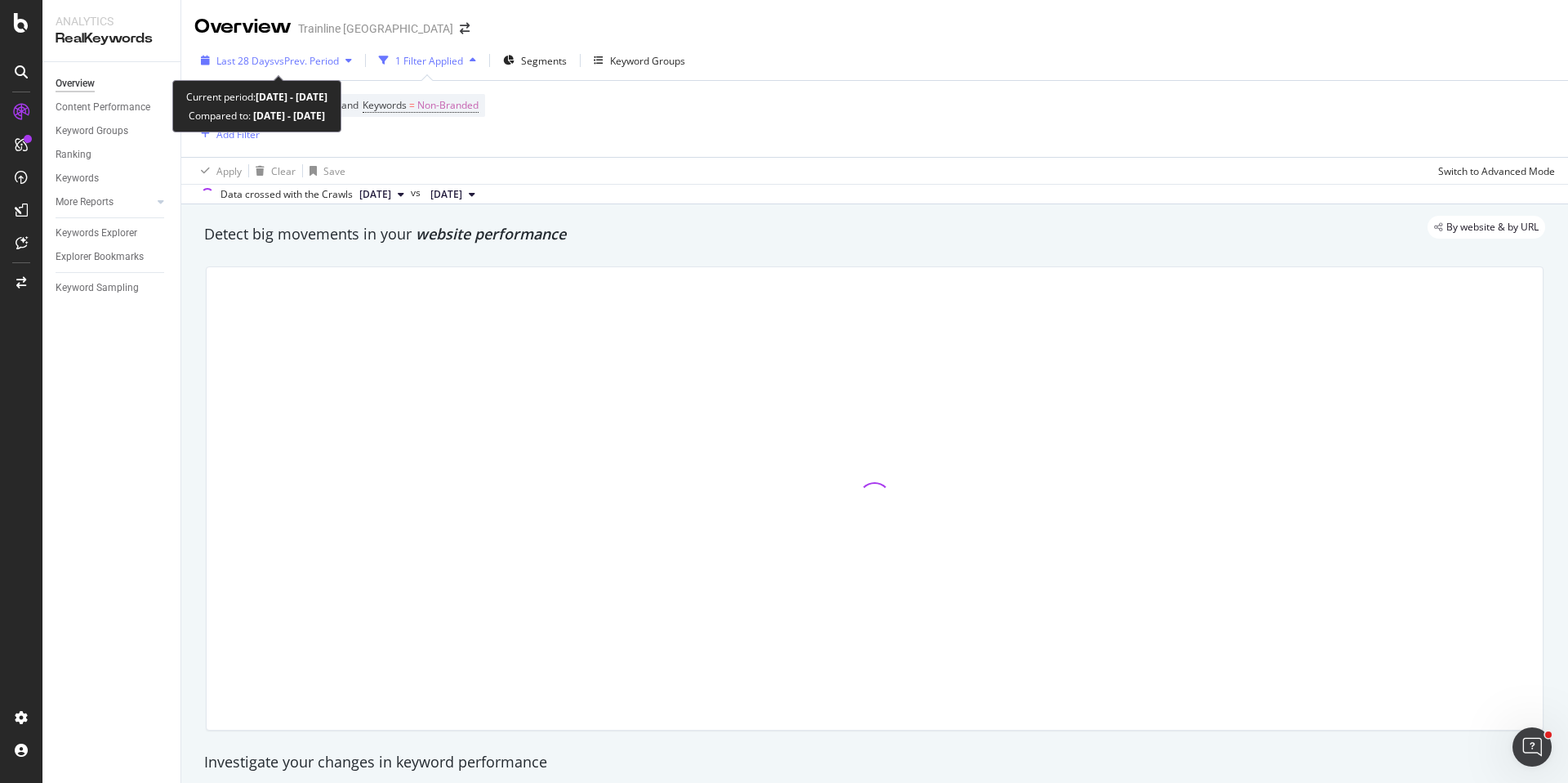
click at [314, 61] on span "vs Prev. Period" at bounding box center [307, 61] width 65 height 14
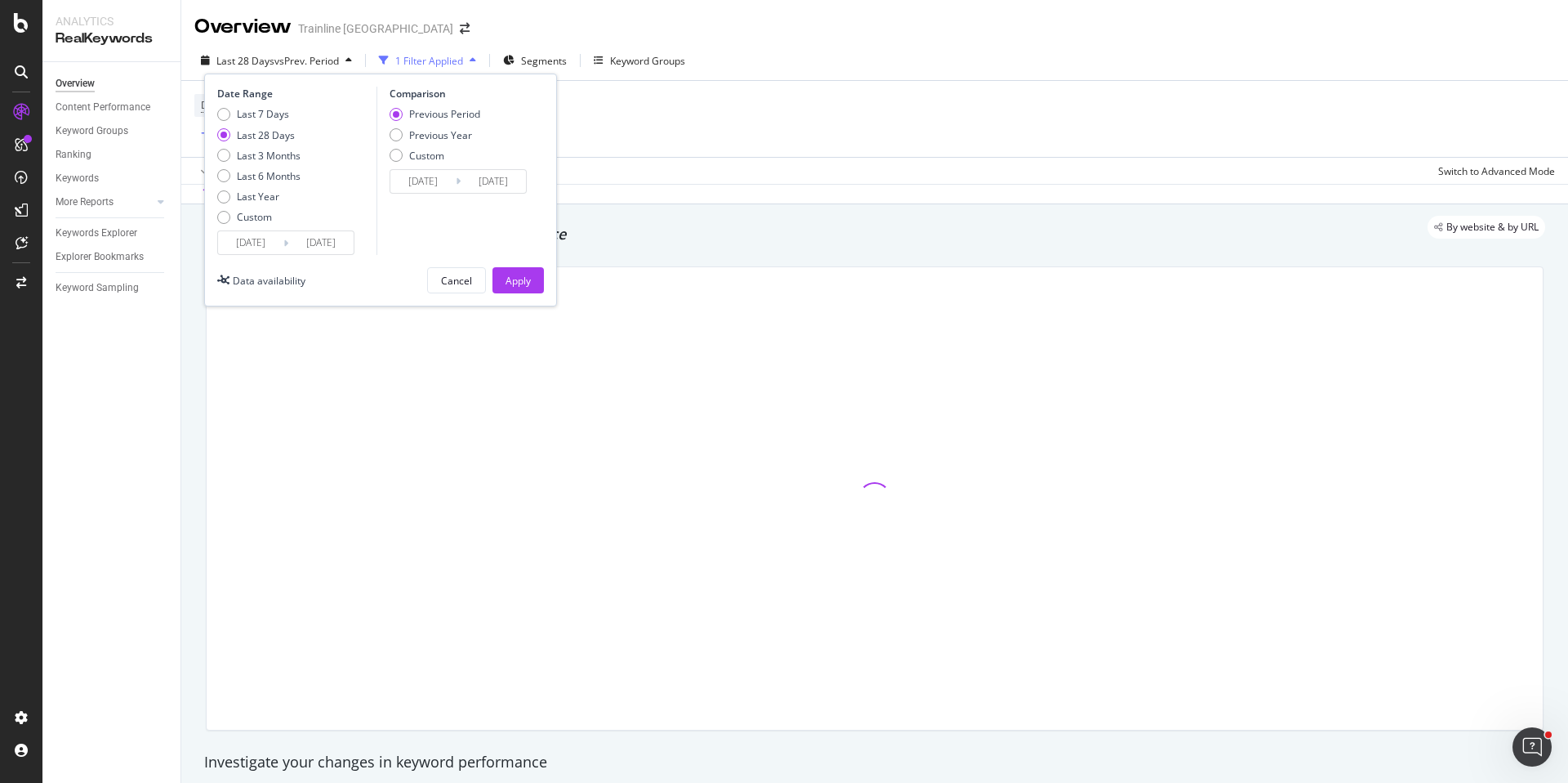
click at [240, 237] on input "[DATE]" at bounding box center [250, 242] width 66 height 23
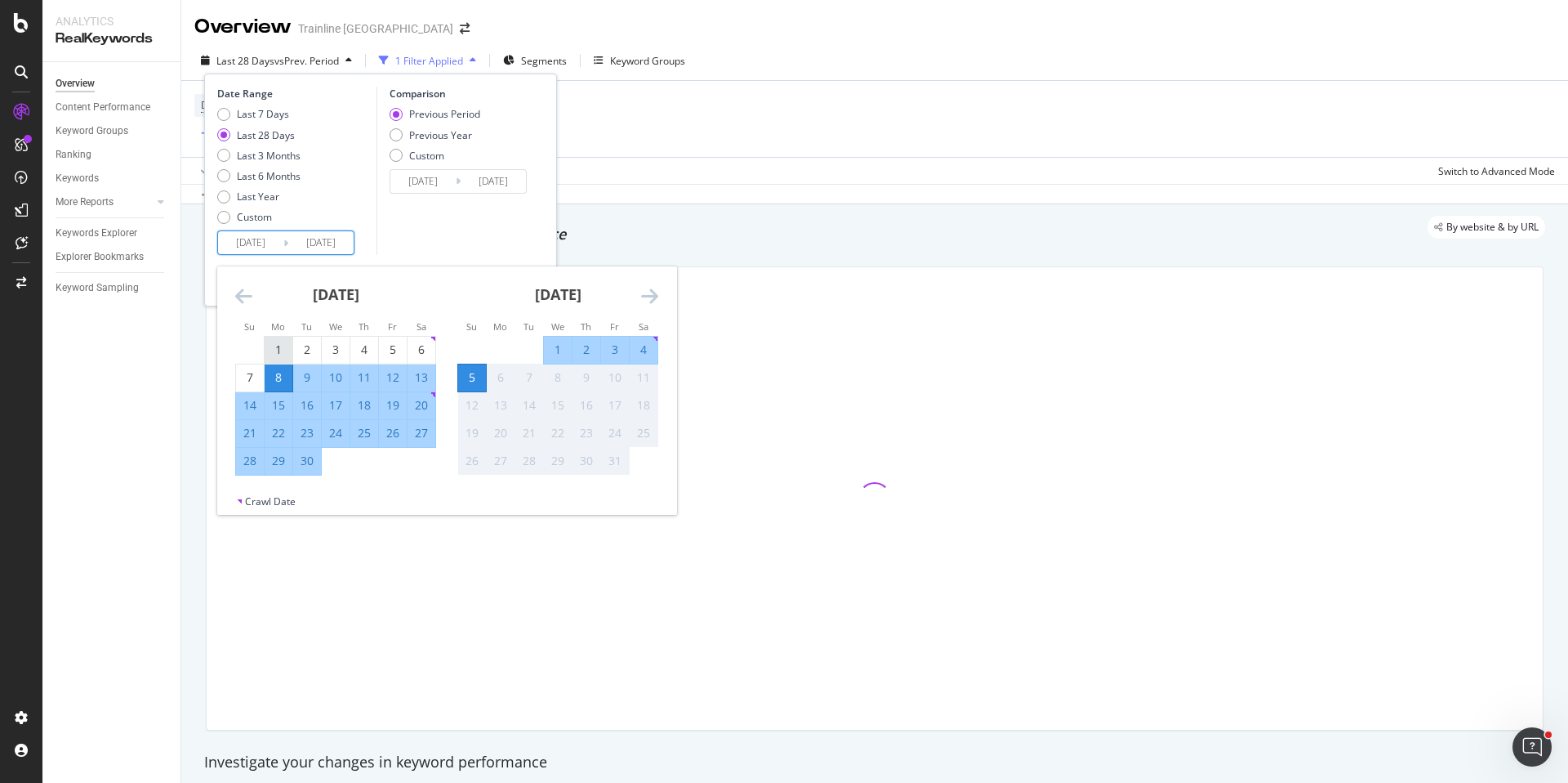
click at [281, 345] on div "1" at bounding box center [279, 349] width 27 height 17
type input "[DATE]"
click at [315, 470] on div "30" at bounding box center [307, 462] width 27 height 27
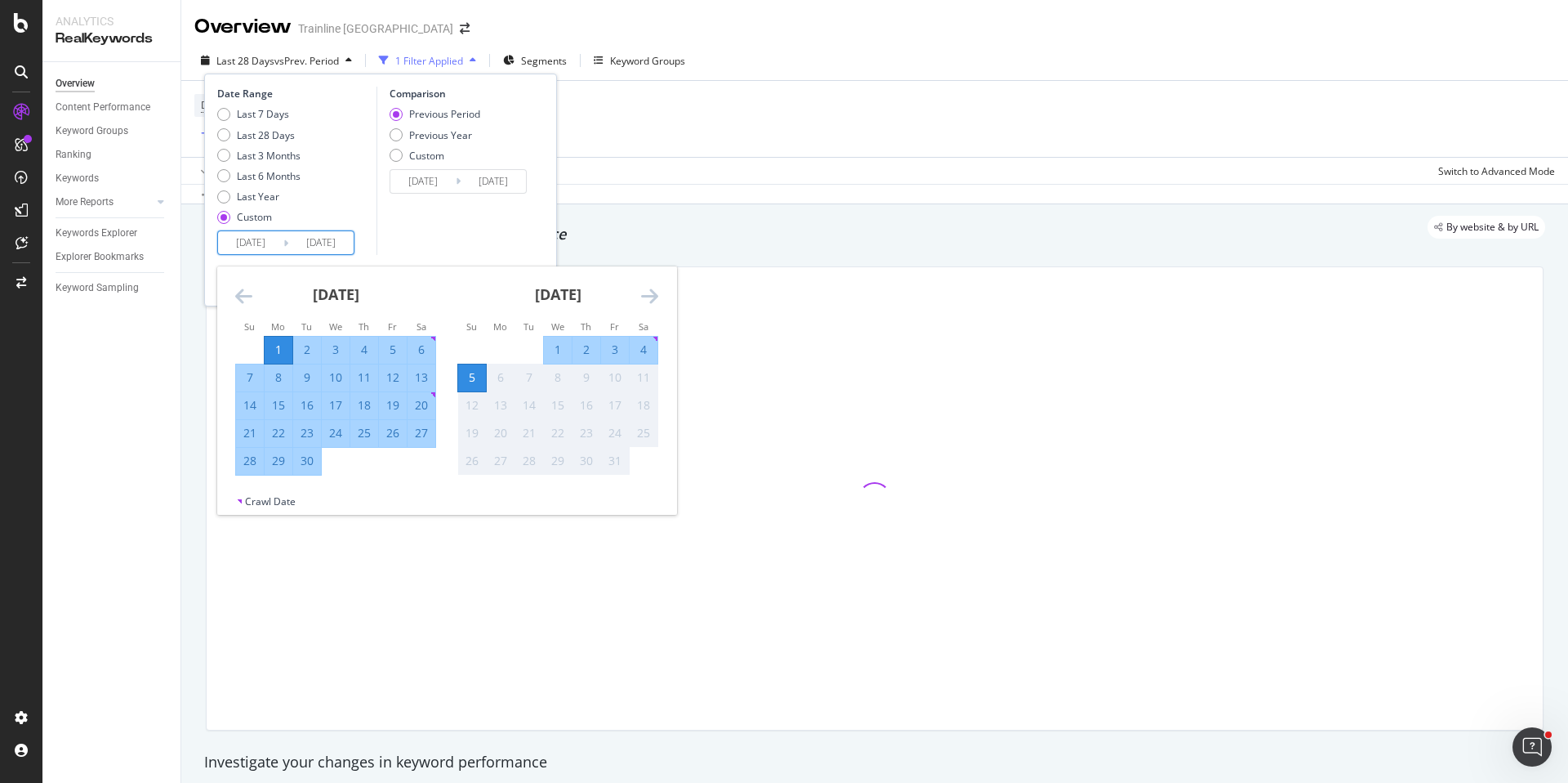
type input "[DATE]"
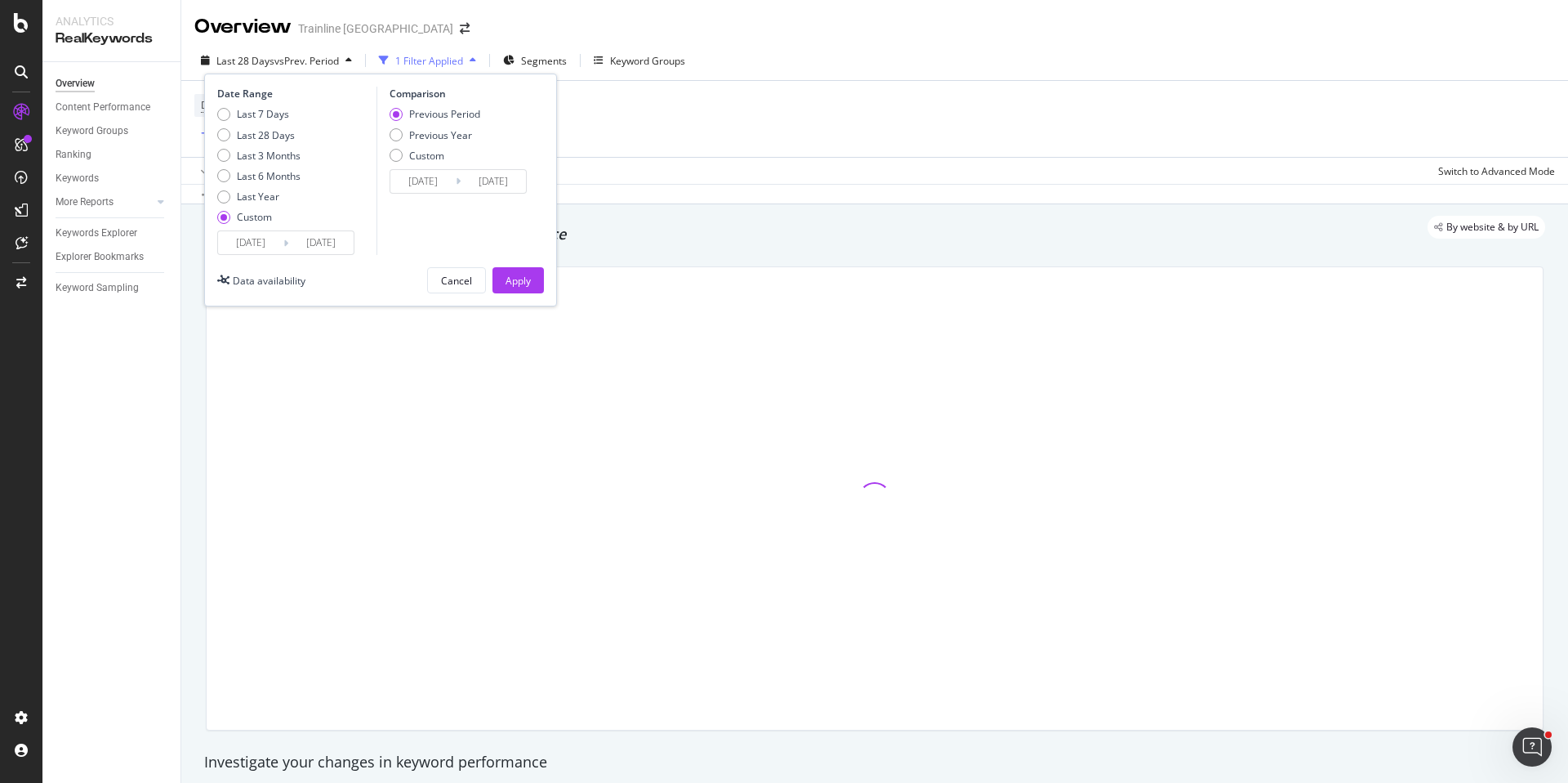
click at [419, 187] on input "[DATE]" at bounding box center [423, 181] width 66 height 23
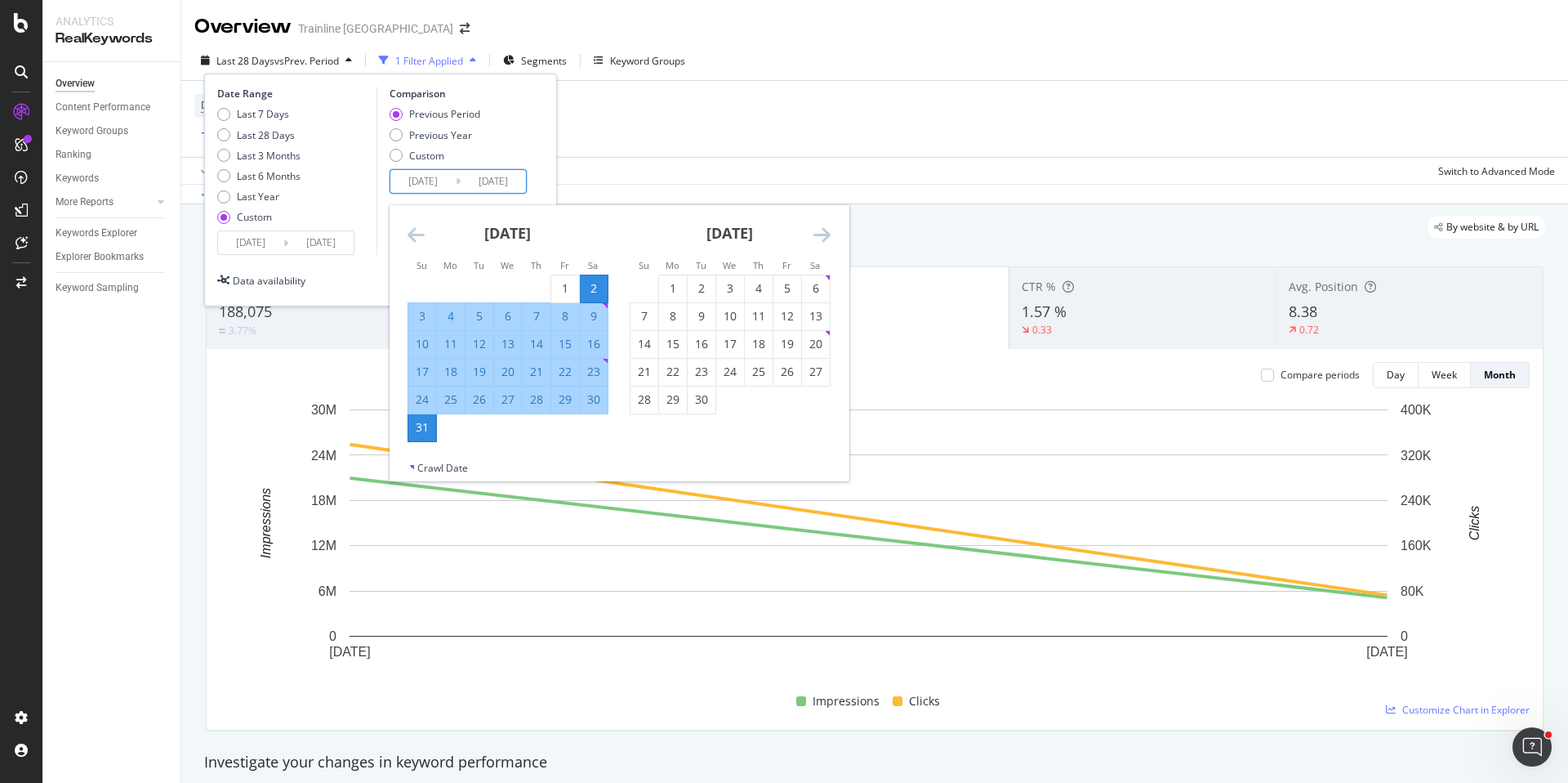
click at [416, 241] on icon "Move backward to switch to the previous month." at bounding box center [417, 235] width 18 height 20
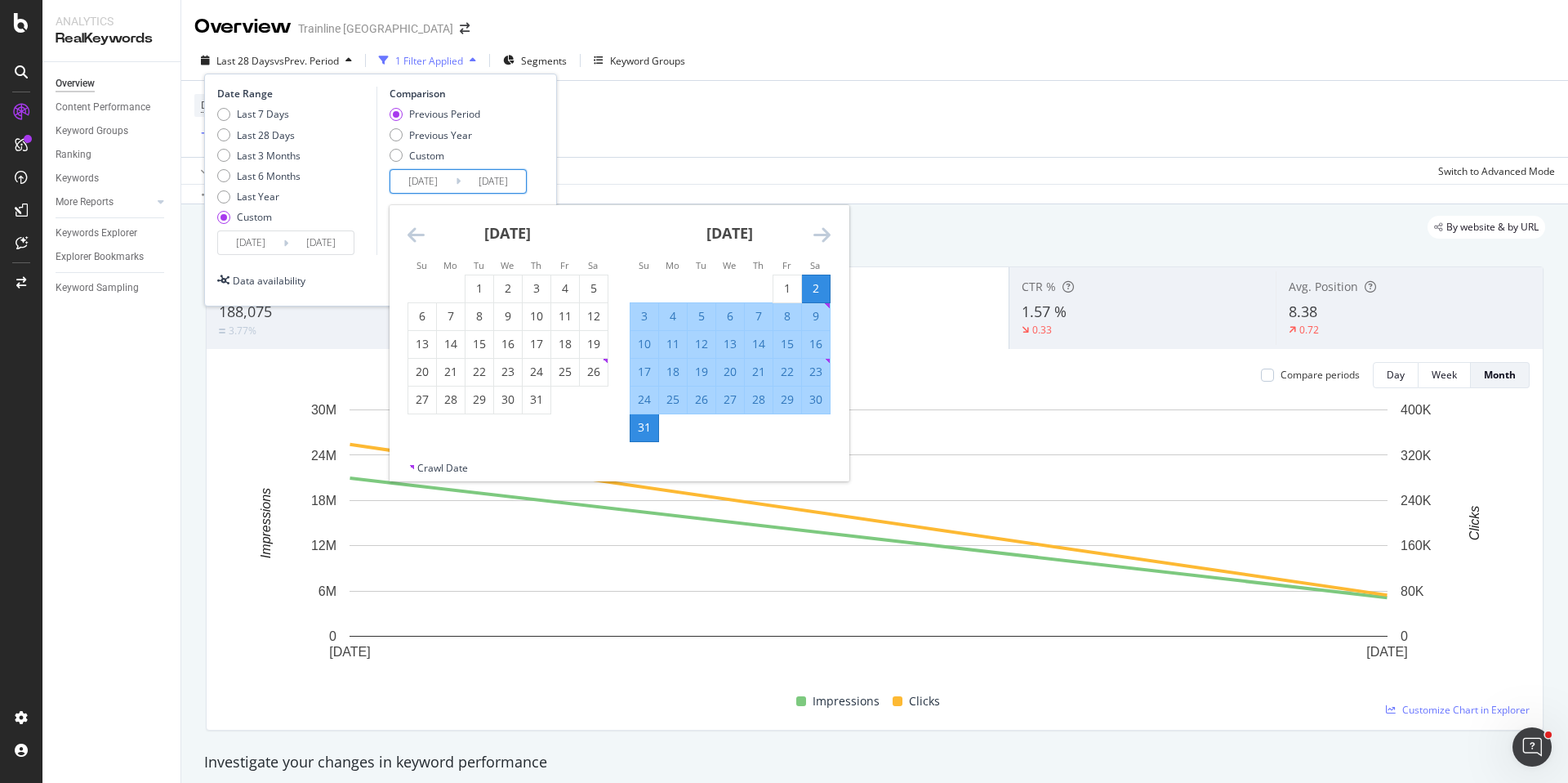
click at [416, 241] on icon "Move backward to switch to the previous month." at bounding box center [417, 235] width 18 height 20
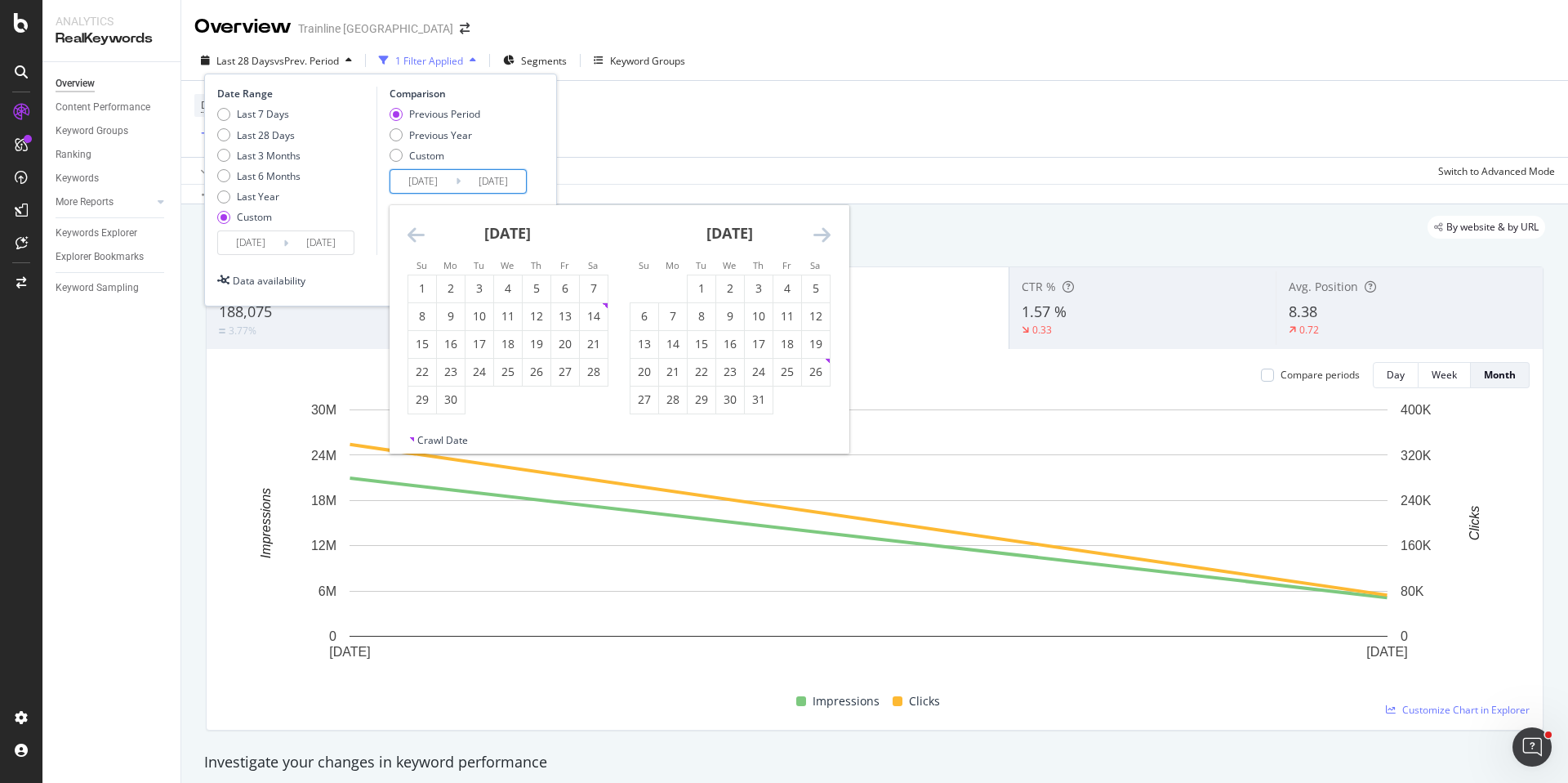
click at [416, 241] on icon "Move backward to switch to the previous month." at bounding box center [417, 235] width 18 height 20
click at [585, 289] on div "1" at bounding box center [594, 288] width 27 height 17
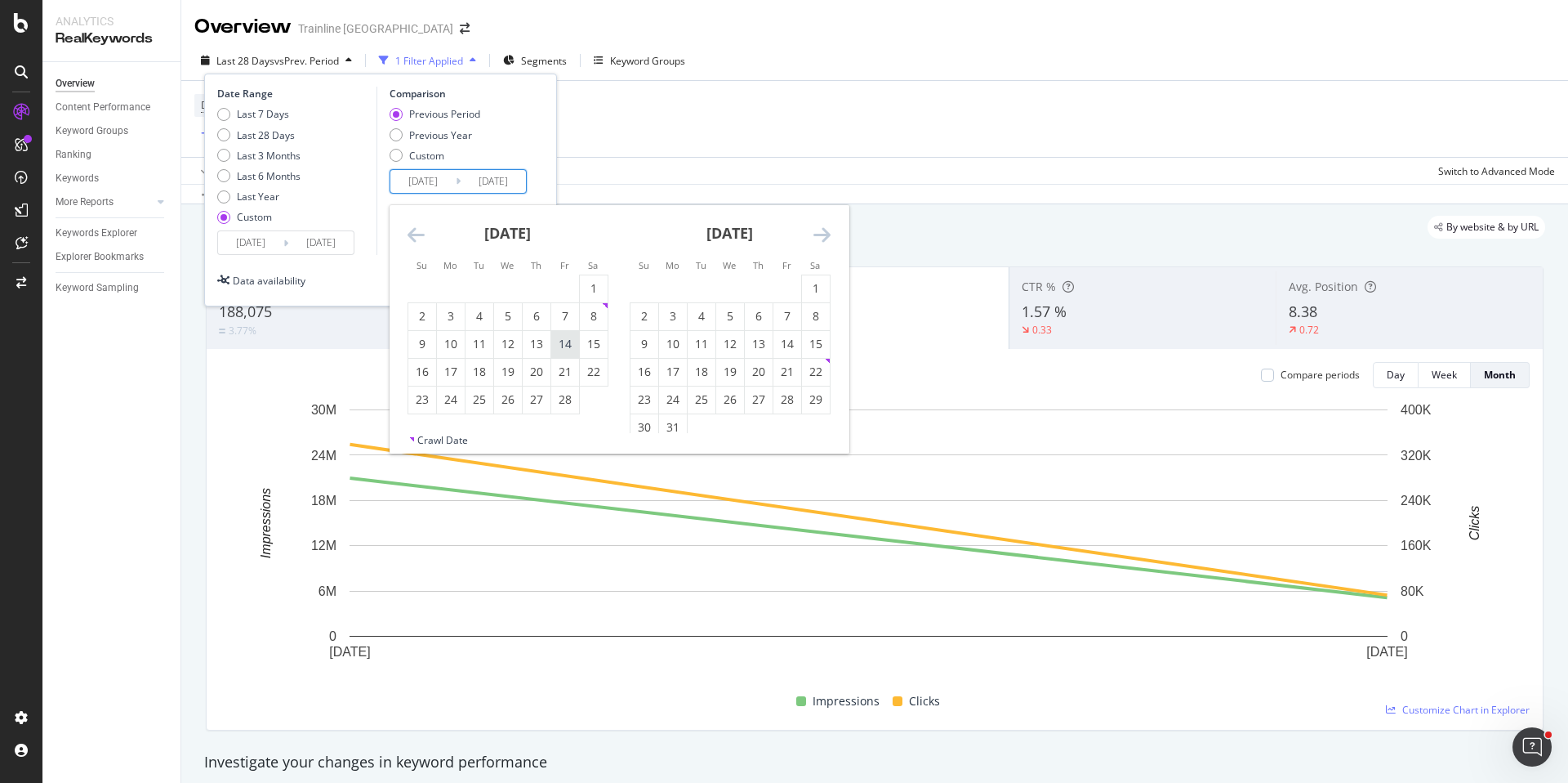
type input "[DATE]"
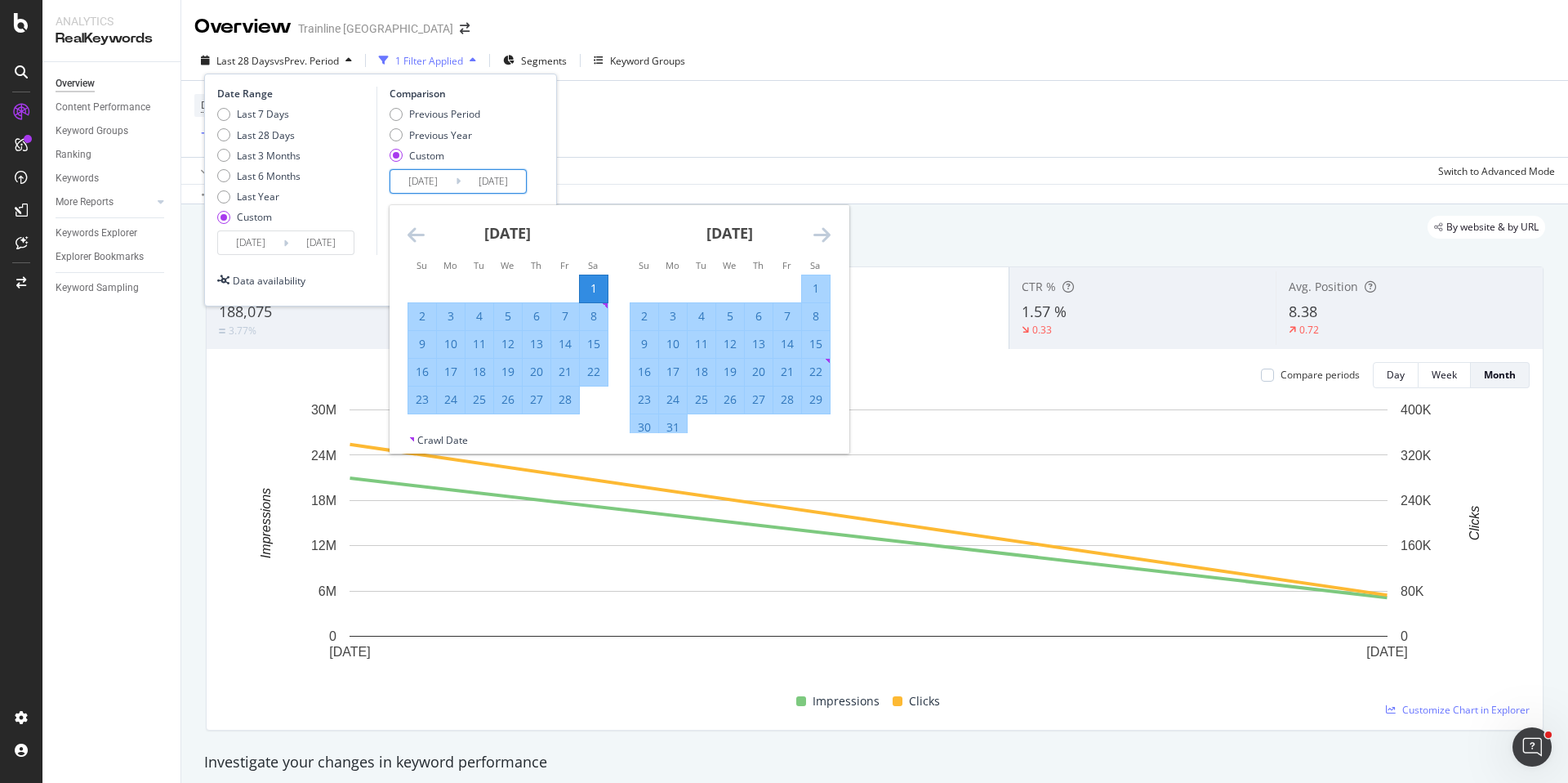
click at [574, 409] on div "28" at bounding box center [565, 400] width 27 height 27
type input "[DATE]"
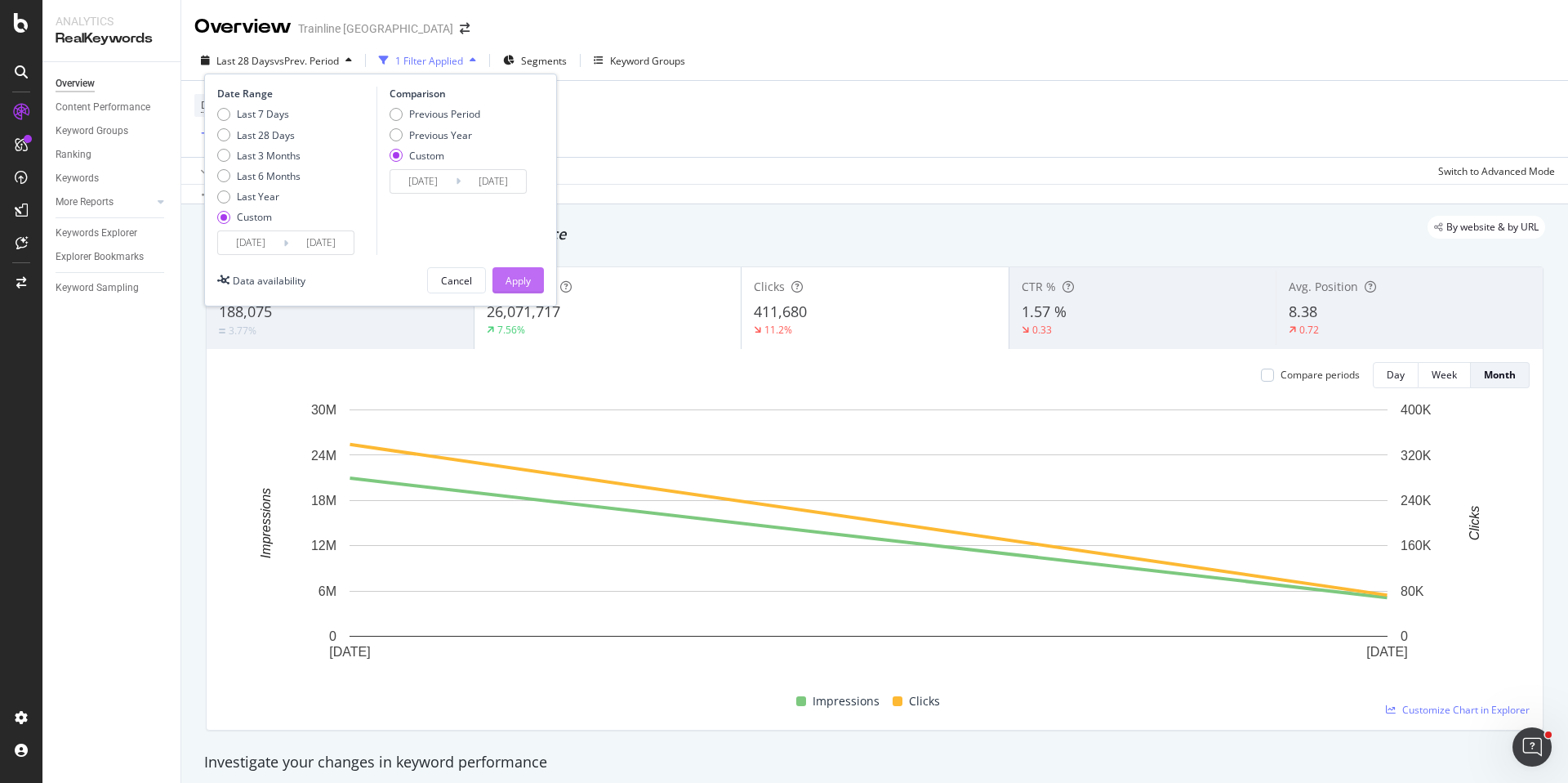
click at [534, 286] on button "Apply" at bounding box center [518, 280] width 52 height 26
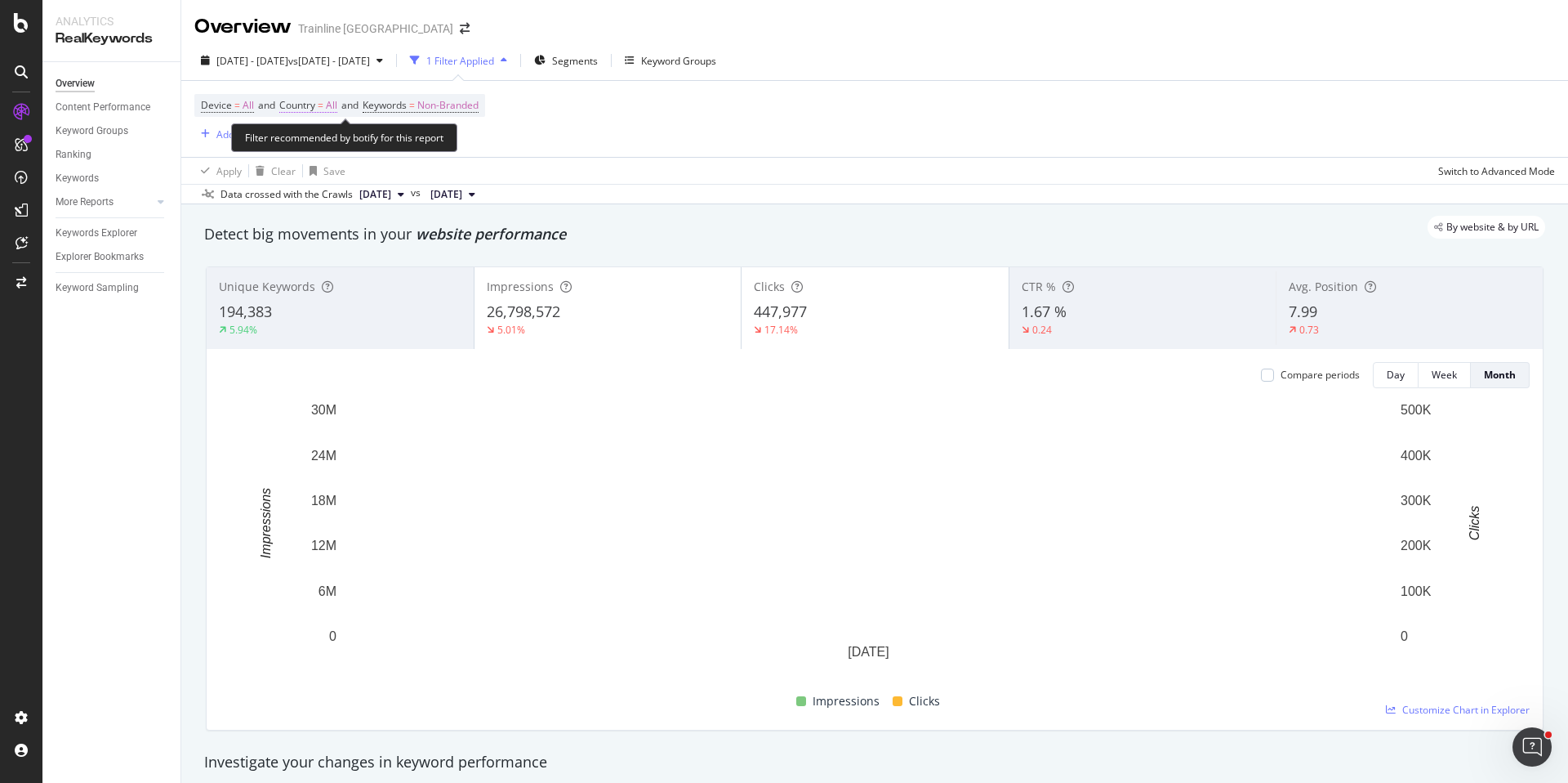
click at [322, 112] on span "Country = All" at bounding box center [308, 105] width 58 height 15
click at [310, 136] on div "All" at bounding box center [387, 144] width 180 height 26
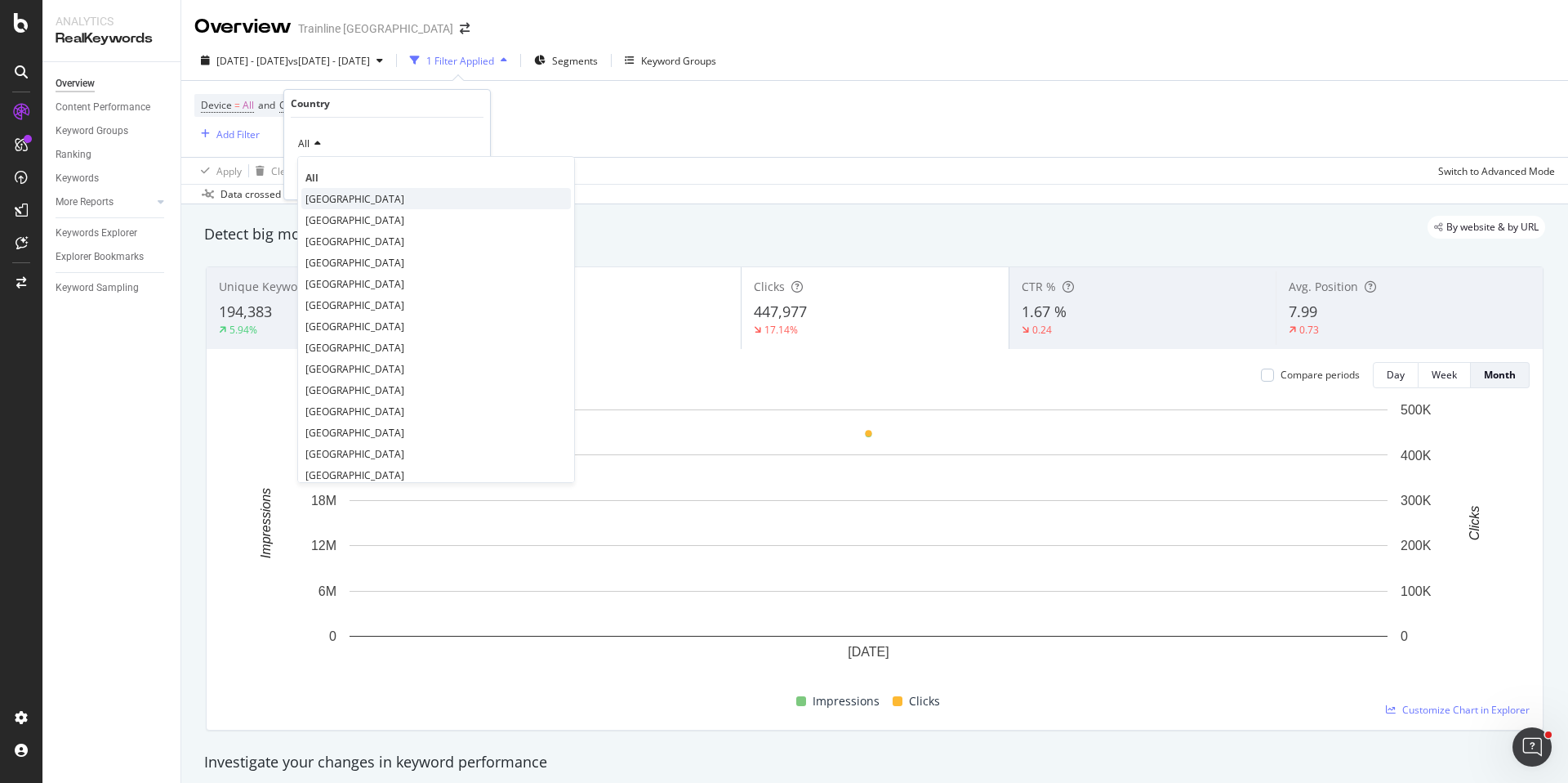
click at [320, 192] on span "[GEOGRAPHIC_DATA]" at bounding box center [354, 199] width 99 height 14
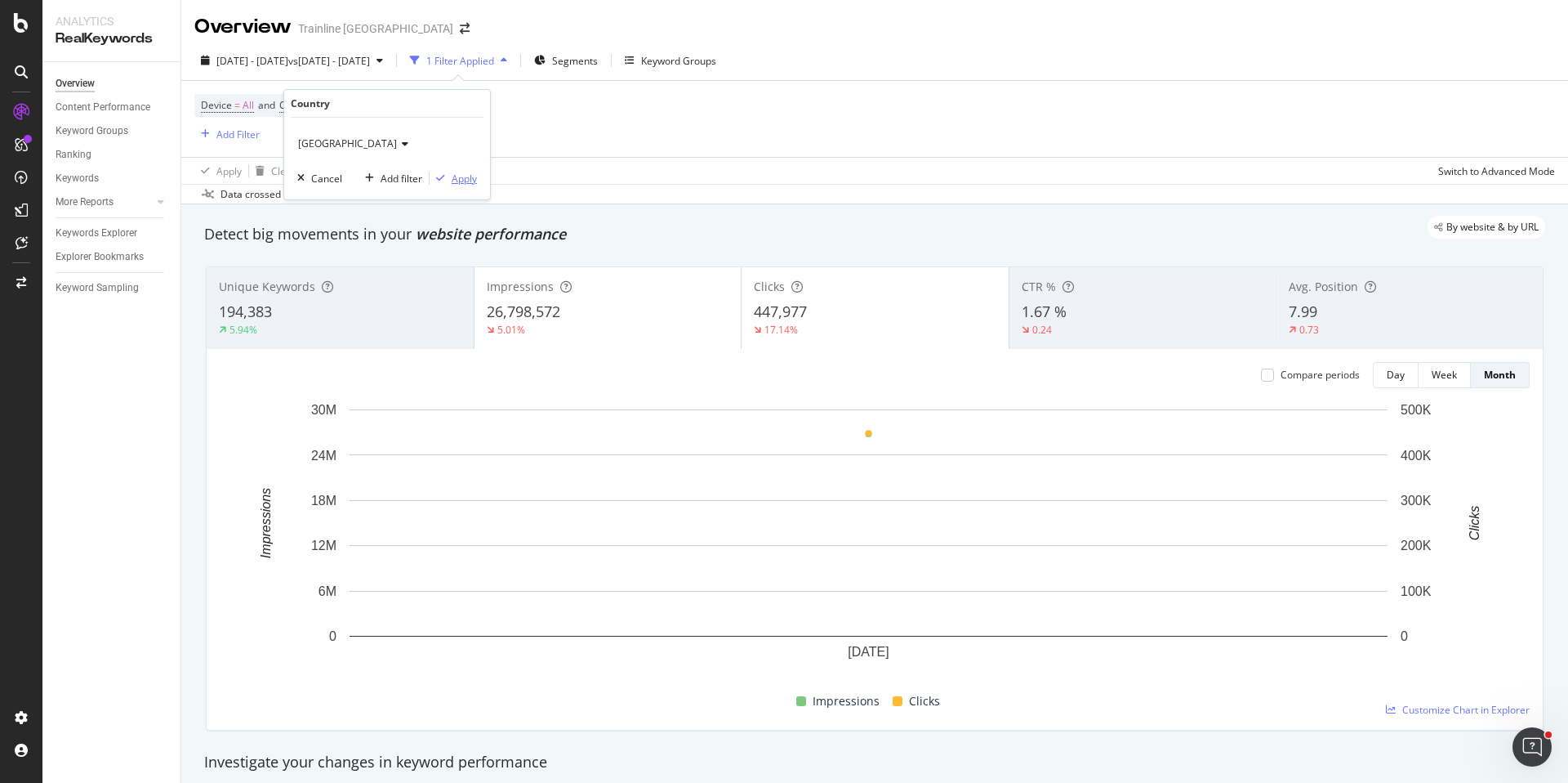
click at [468, 171] on div "Apply" at bounding box center [465, 178] width 25 height 14
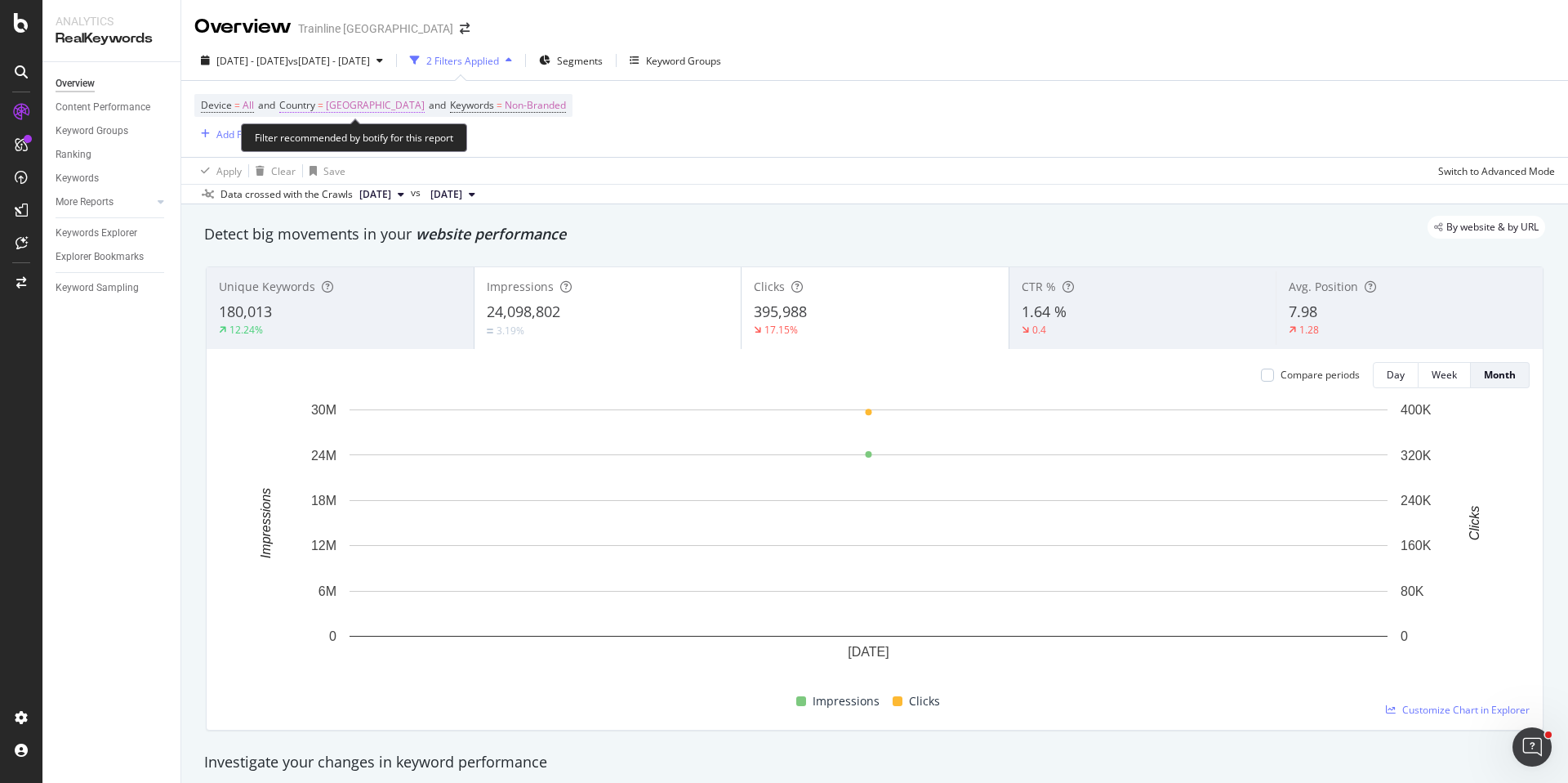
click at [323, 108] on span "=" at bounding box center [321, 105] width 6 height 14
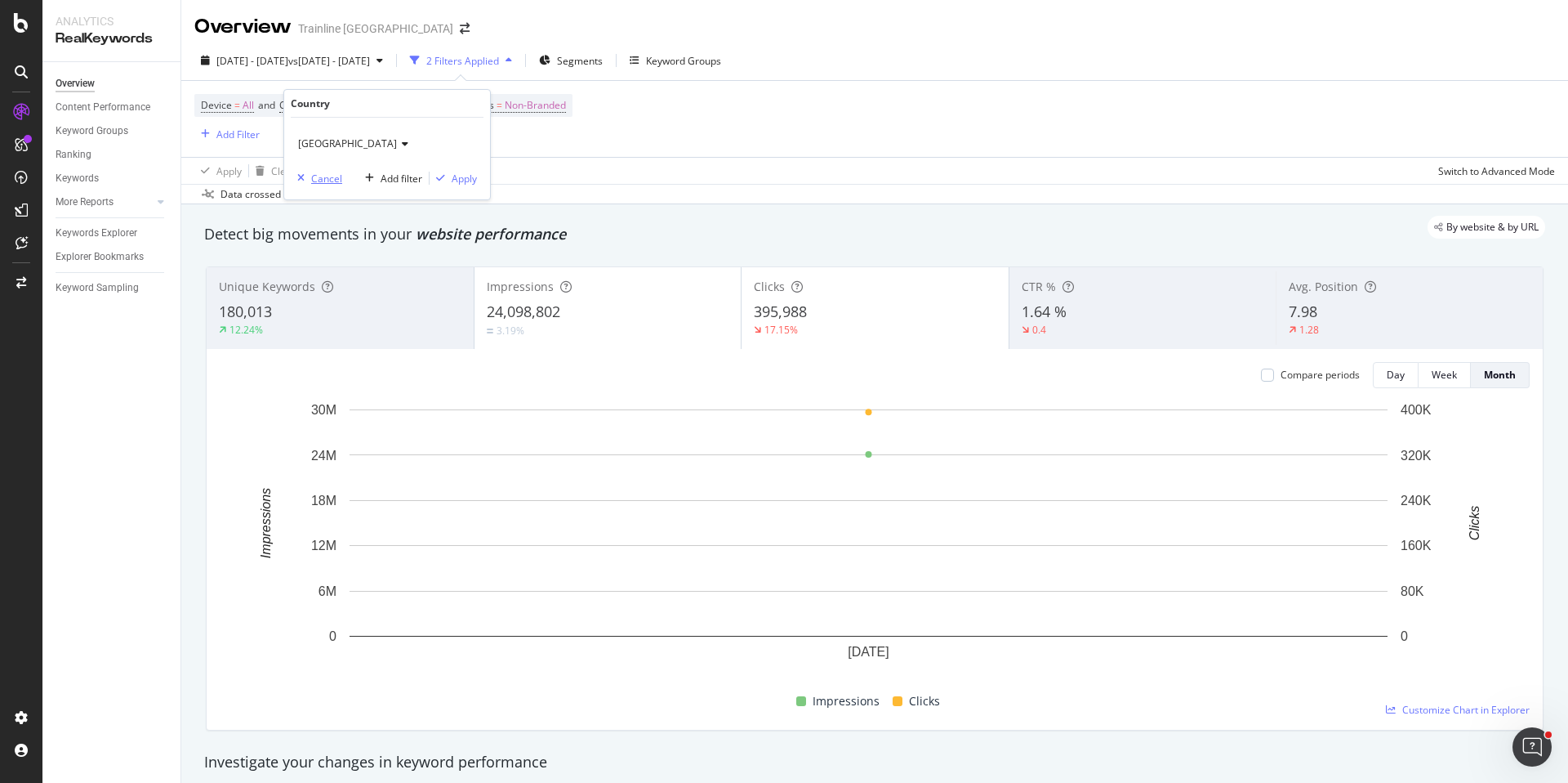
click at [312, 176] on div "Cancel" at bounding box center [327, 178] width 31 height 14
click at [336, 119] on div "Device = All and Country = [GEOGRAPHIC_DATA] and Keywords = Non-Branded Add Fil…" at bounding box center [383, 118] width 379 height 50
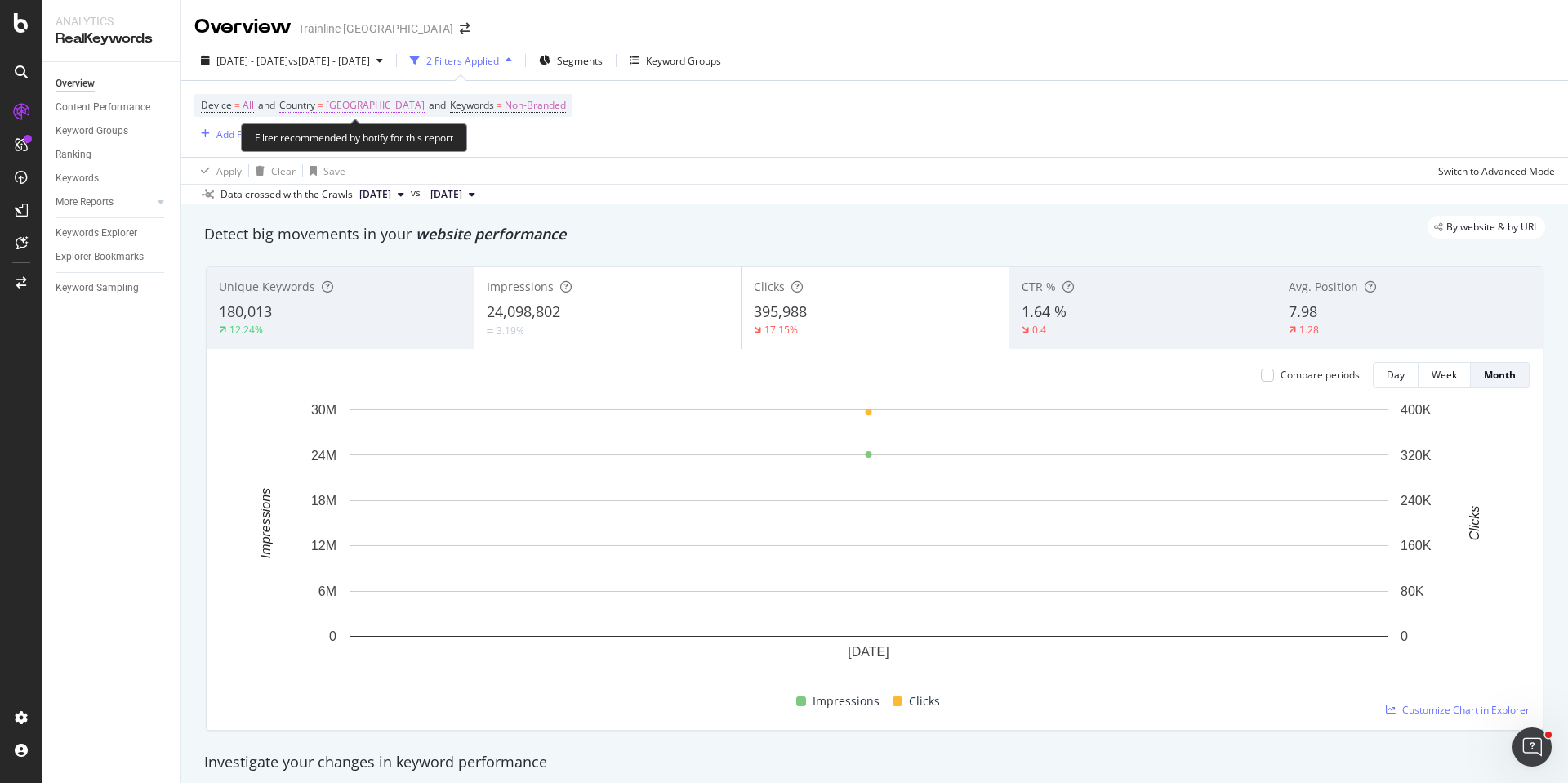
click at [339, 106] on span "[GEOGRAPHIC_DATA]" at bounding box center [375, 105] width 99 height 23
click at [339, 143] on div "[GEOGRAPHIC_DATA]" at bounding box center [387, 144] width 180 height 26
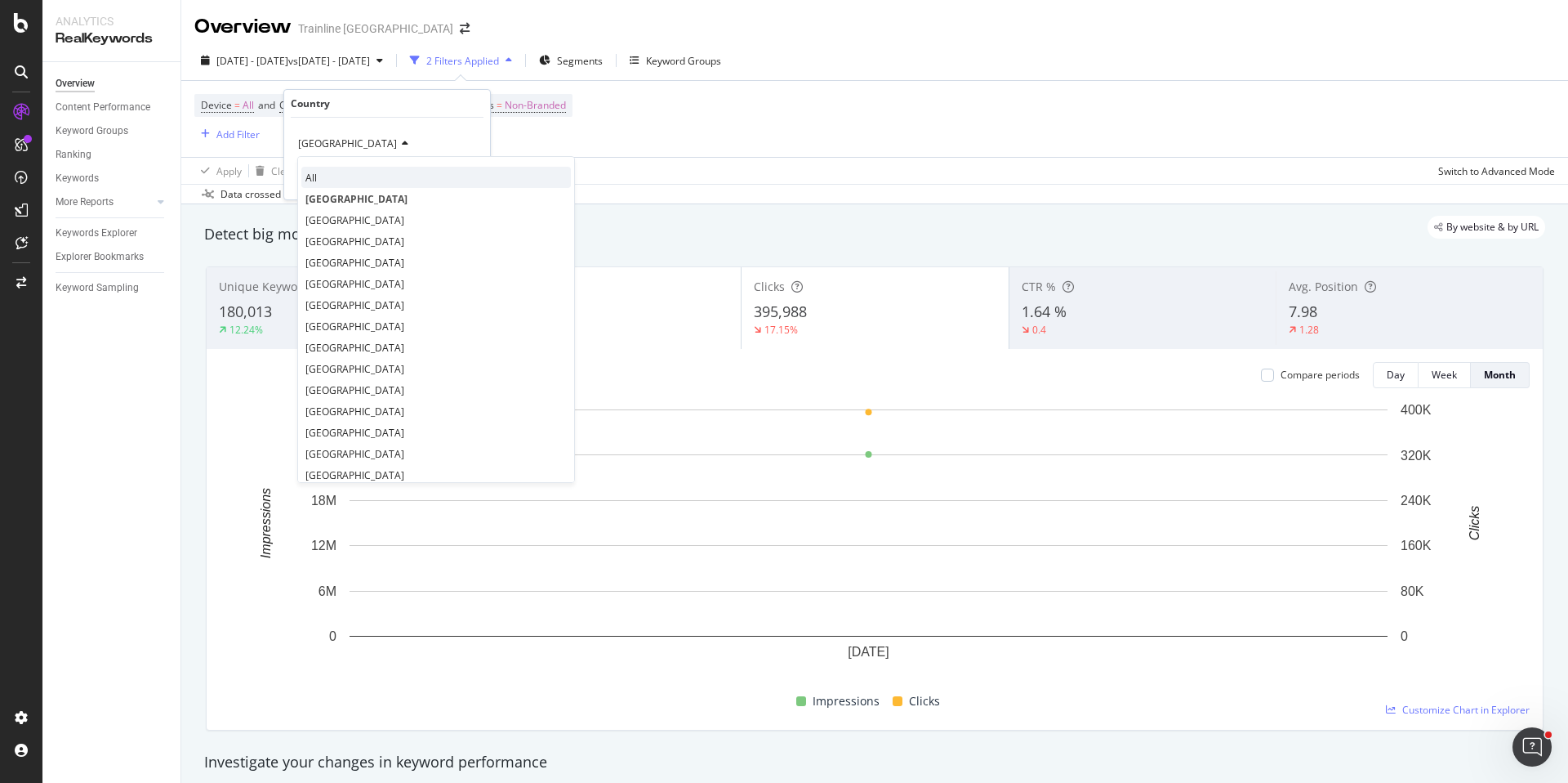
click at [334, 168] on div "All" at bounding box center [436, 177] width 270 height 22
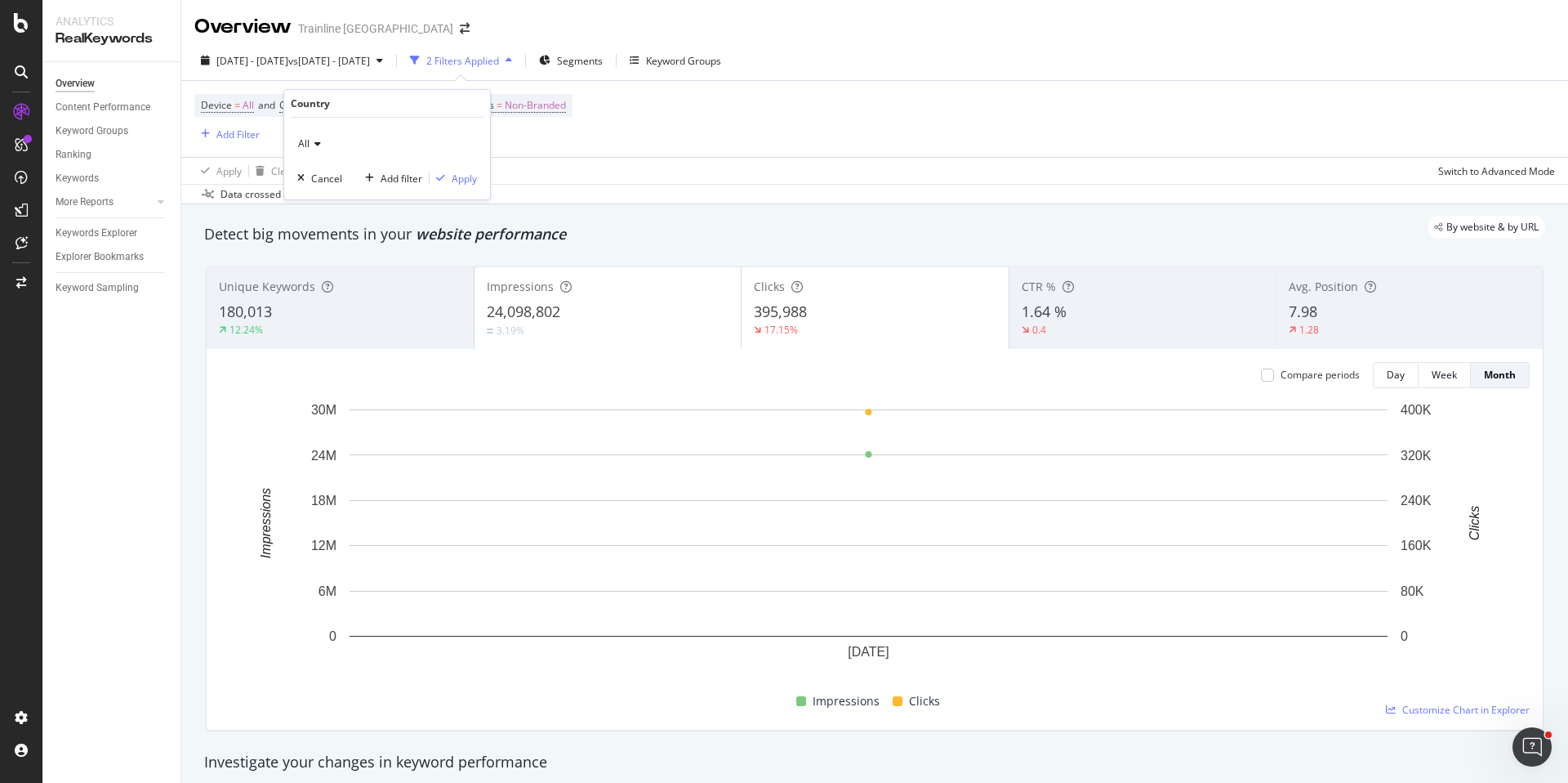
click at [487, 182] on div "All Cancel Add filter Apply" at bounding box center [387, 159] width 205 height 82
click at [476, 177] on div "Apply" at bounding box center [465, 178] width 25 height 14
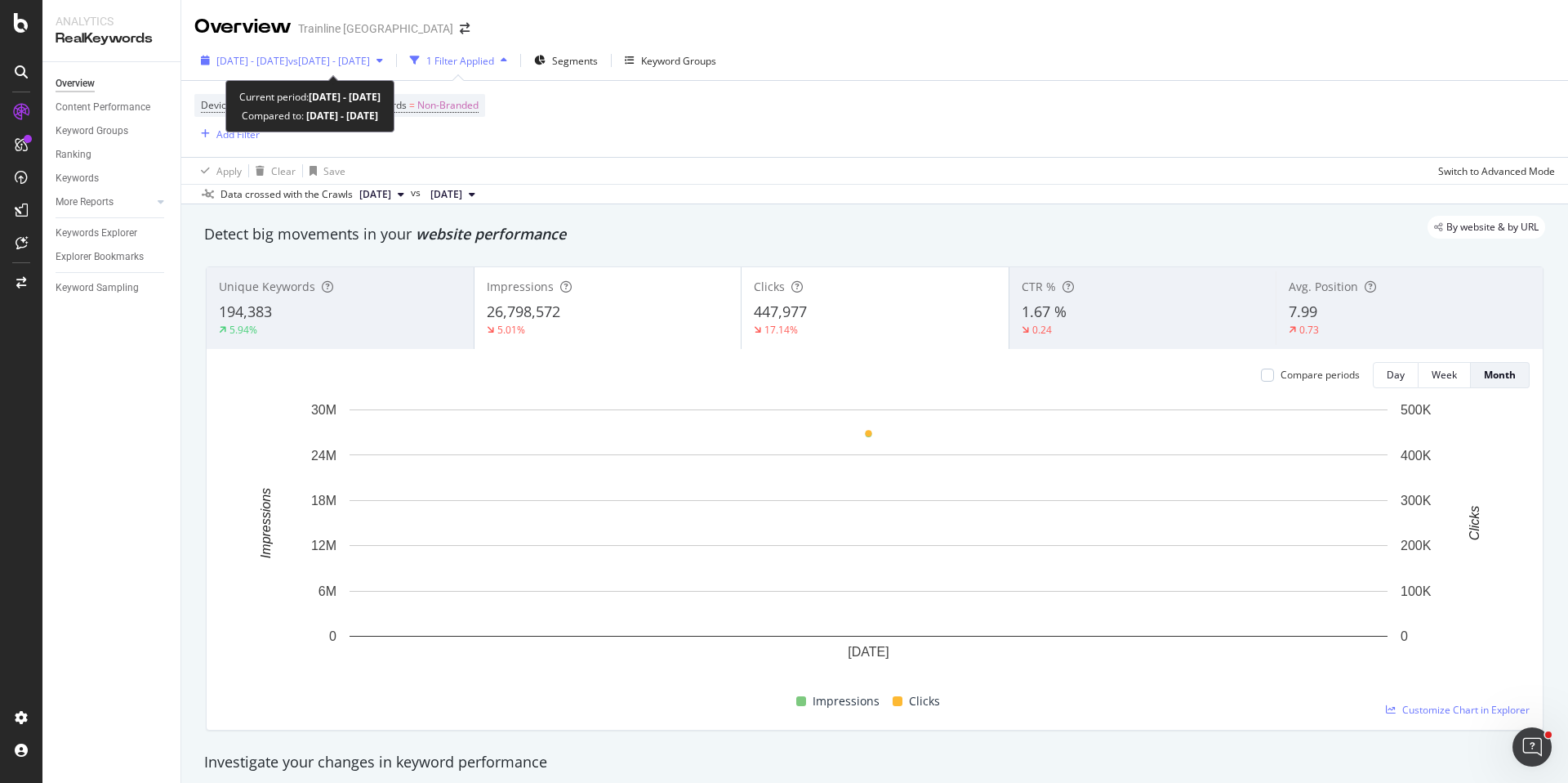
click at [389, 52] on div "[DATE] - [DATE] vs [DATE] - [DATE]" at bounding box center [292, 60] width 196 height 24
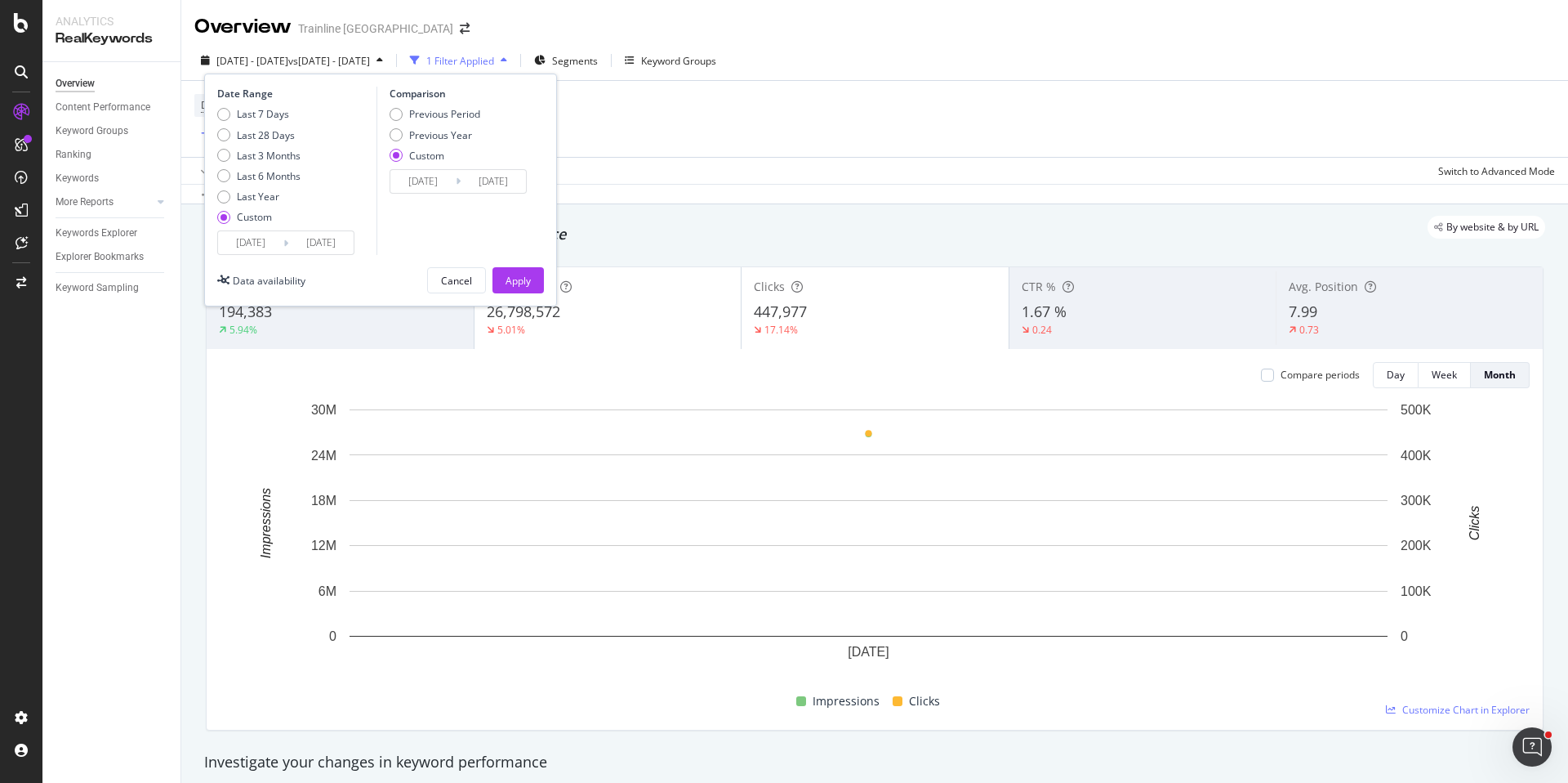
click at [605, 157] on div "Apply Clear Save Switch to Advanced Mode" at bounding box center [874, 170] width 1387 height 27
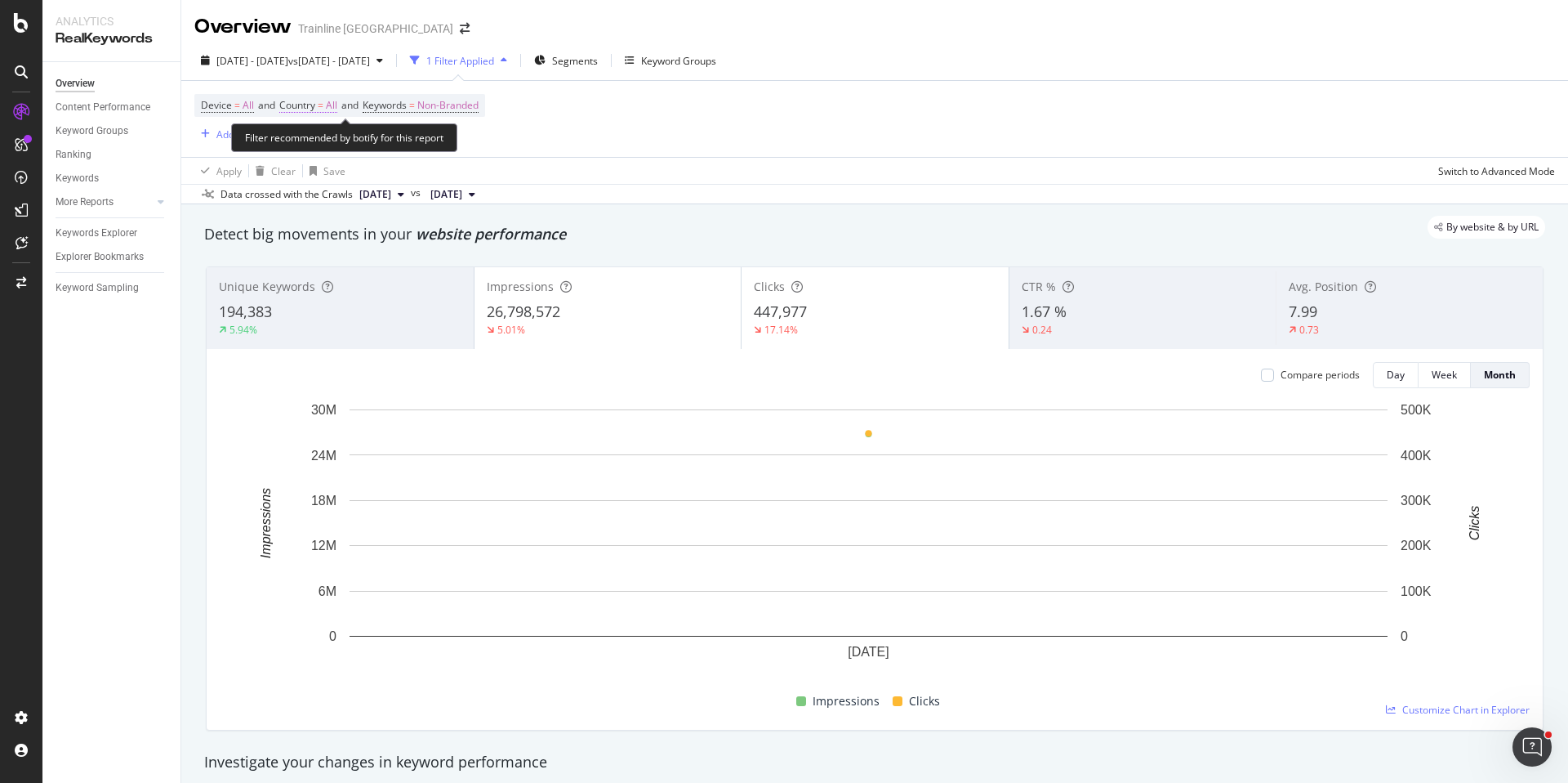
click at [313, 103] on span "Country" at bounding box center [297, 105] width 36 height 14
click at [536, 136] on div "Device = All and Country = All and Keywords = Non-Branded Add Filter" at bounding box center [874, 119] width 1361 height 76
click at [349, 24] on div "Trainline [GEOGRAPHIC_DATA]" at bounding box center [376, 28] width 156 height 17
click at [454, 26] on span at bounding box center [465, 28] width 22 height 12
click at [460, 25] on icon "arrow-right-arrow-left" at bounding box center [465, 28] width 10 height 12
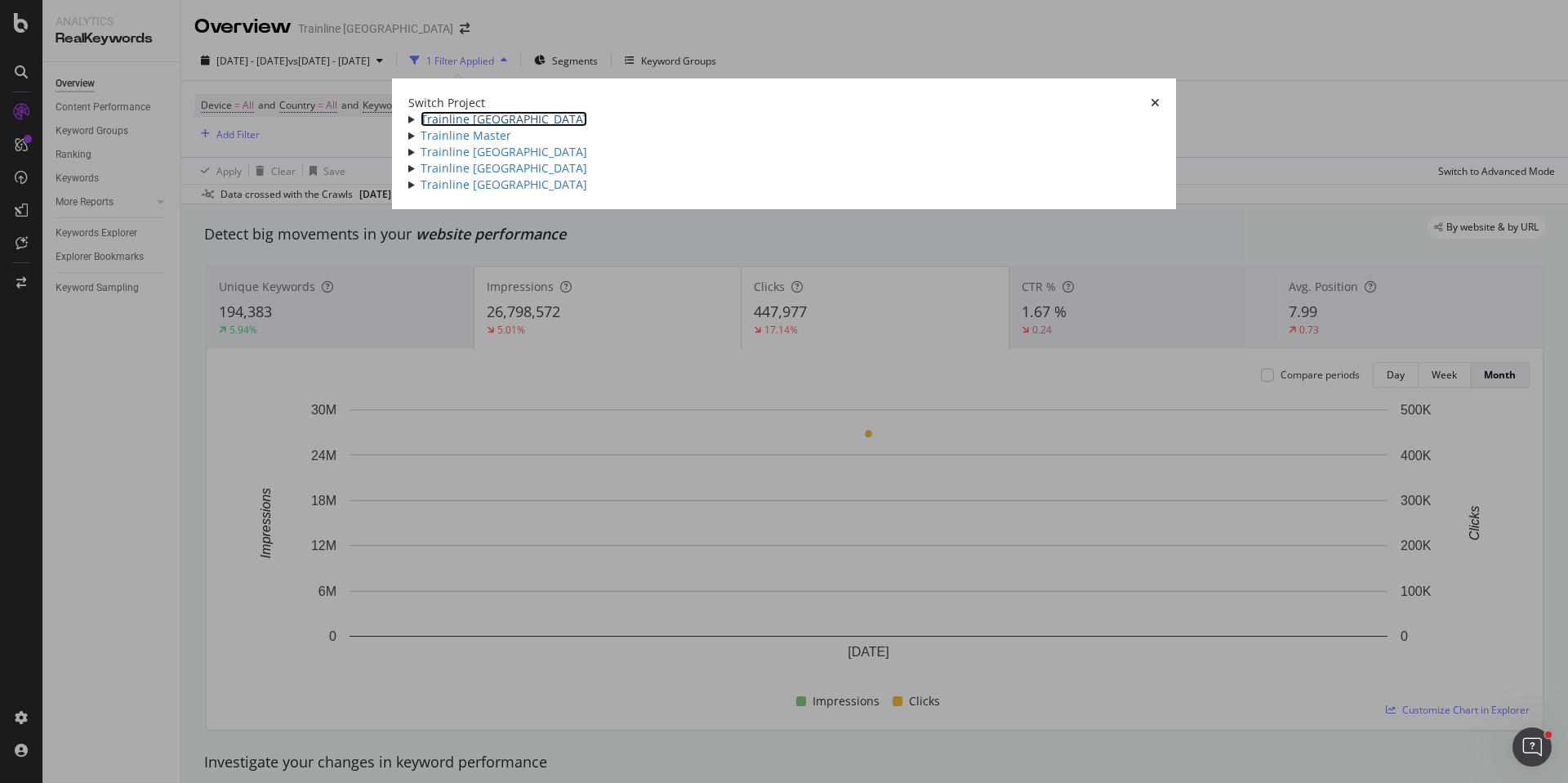
click at [421, 112] on link "Trainline [GEOGRAPHIC_DATA]" at bounding box center [504, 119] width 166 height 16
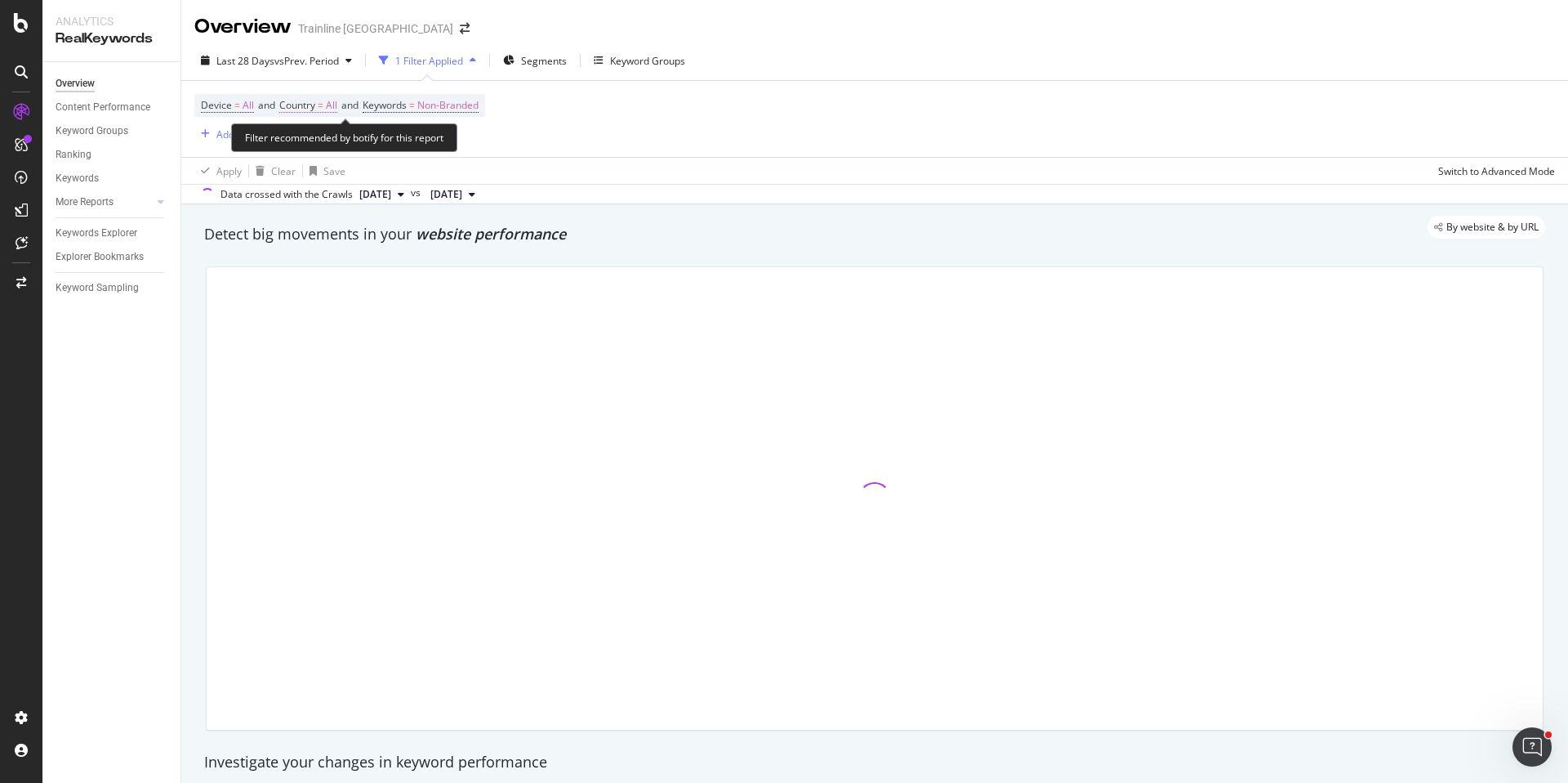
click at [314, 104] on span "Country" at bounding box center [297, 105] width 36 height 14
click at [315, 147] on icon at bounding box center [316, 144] width 12 height 10
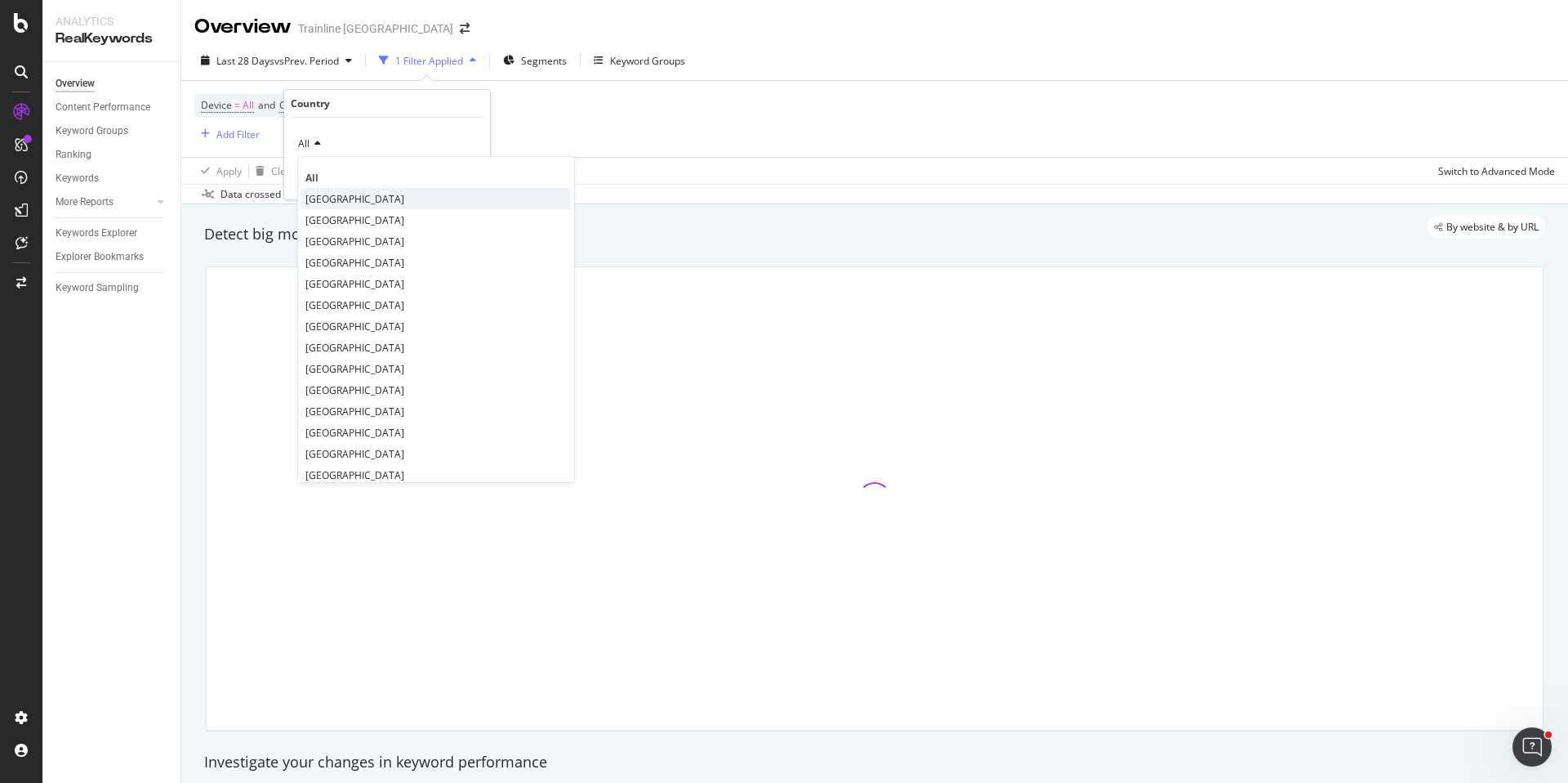
click at [325, 198] on span "[GEOGRAPHIC_DATA]" at bounding box center [354, 199] width 99 height 14
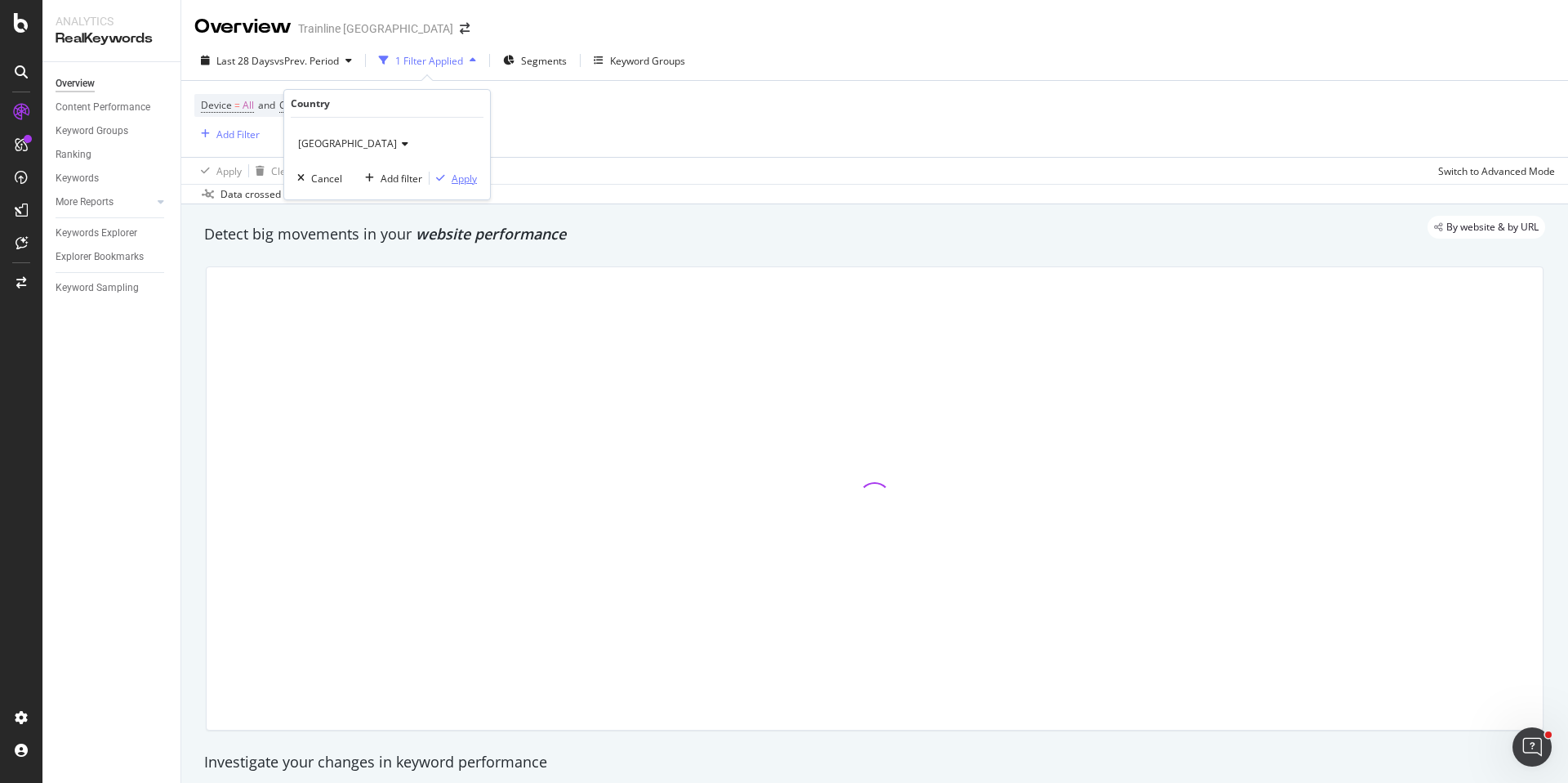
click at [456, 179] on div "Apply" at bounding box center [465, 178] width 25 height 14
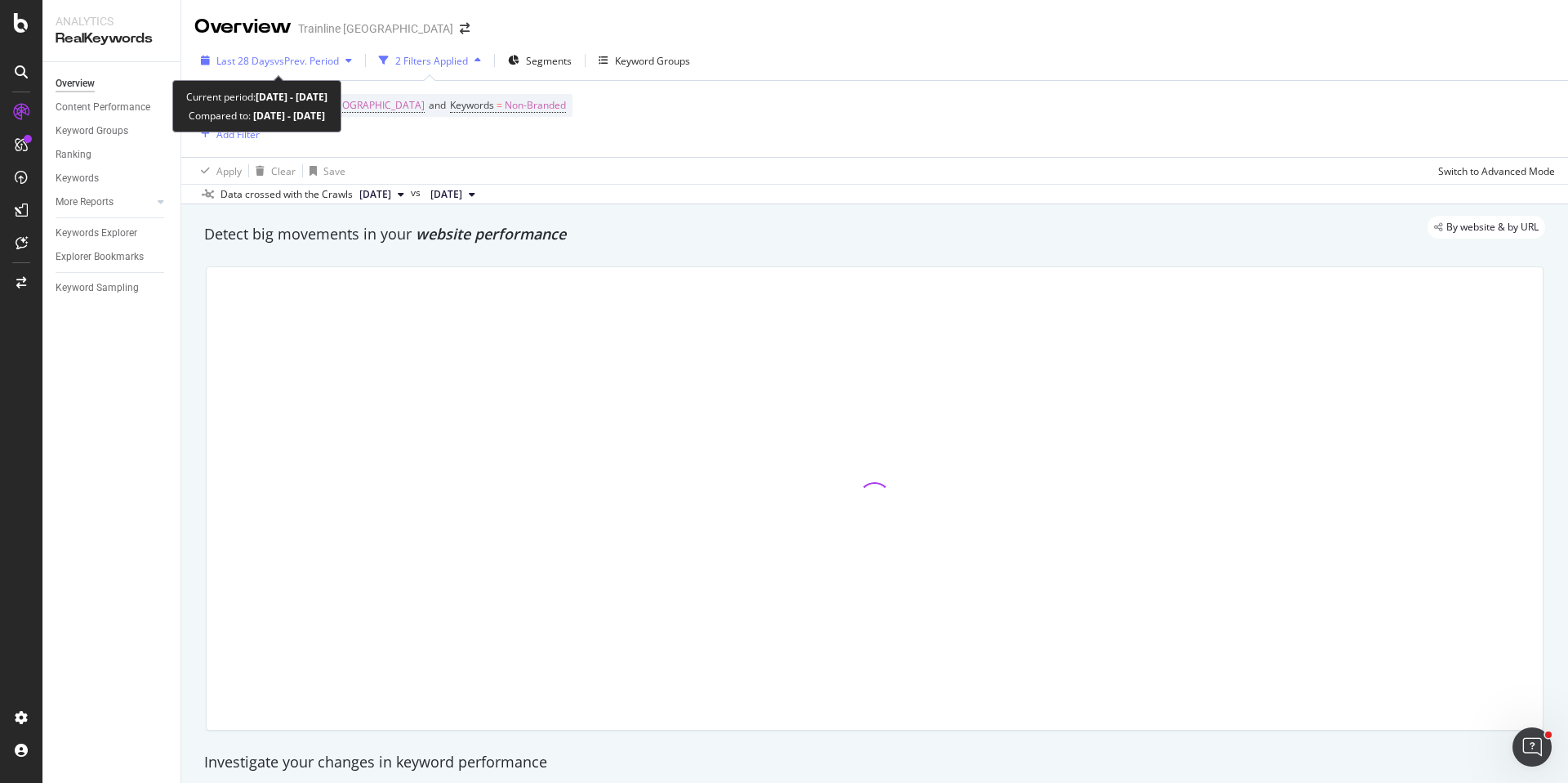
click at [294, 70] on div "Last 28 Days vs Prev. Period" at bounding box center [277, 60] width 164 height 24
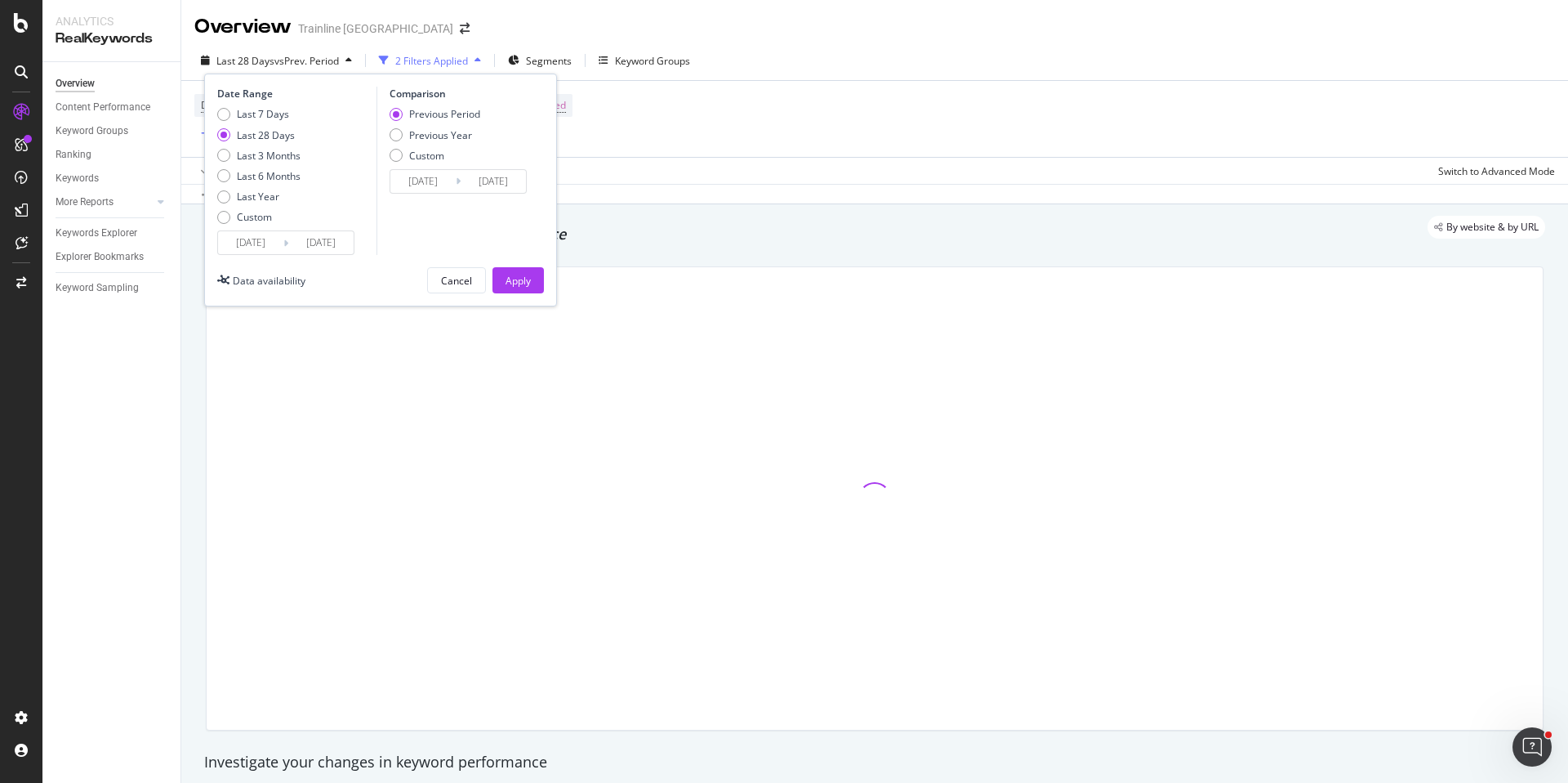
click at [276, 242] on input "[DATE]" at bounding box center [250, 242] width 66 height 23
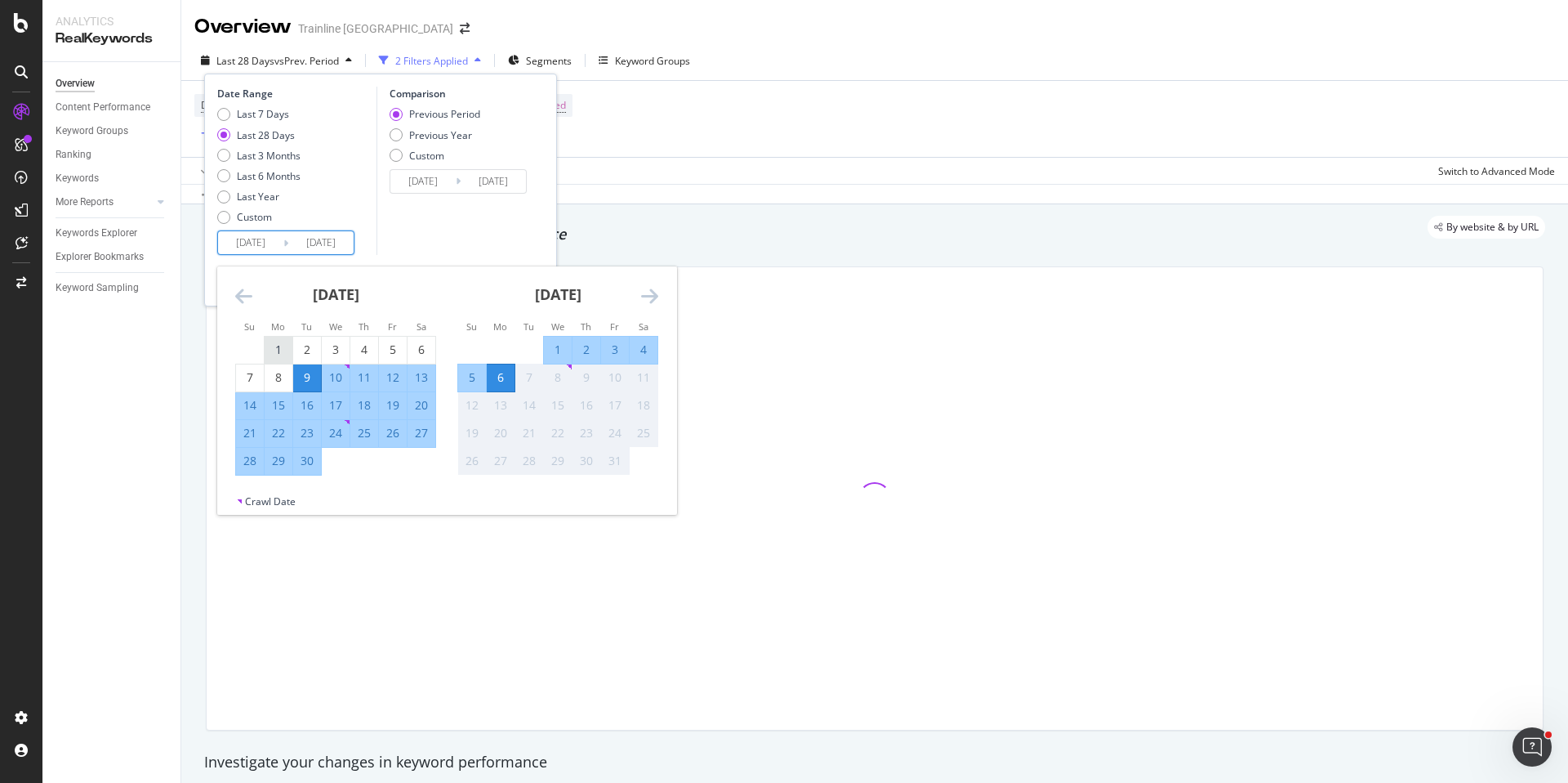
click at [282, 347] on div "1" at bounding box center [279, 349] width 27 height 17
type input "[DATE]"
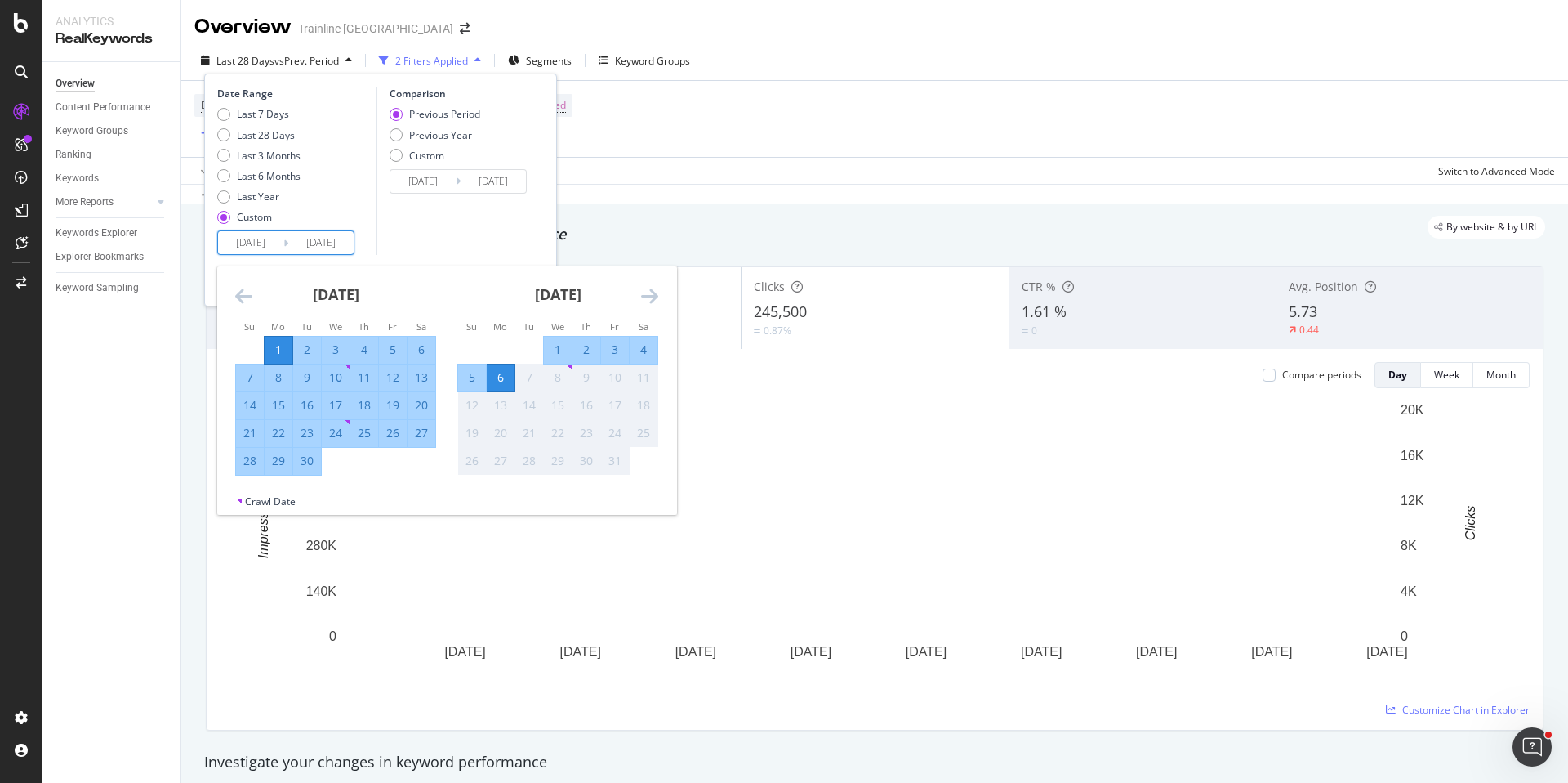
click at [318, 459] on div "30" at bounding box center [307, 461] width 27 height 17
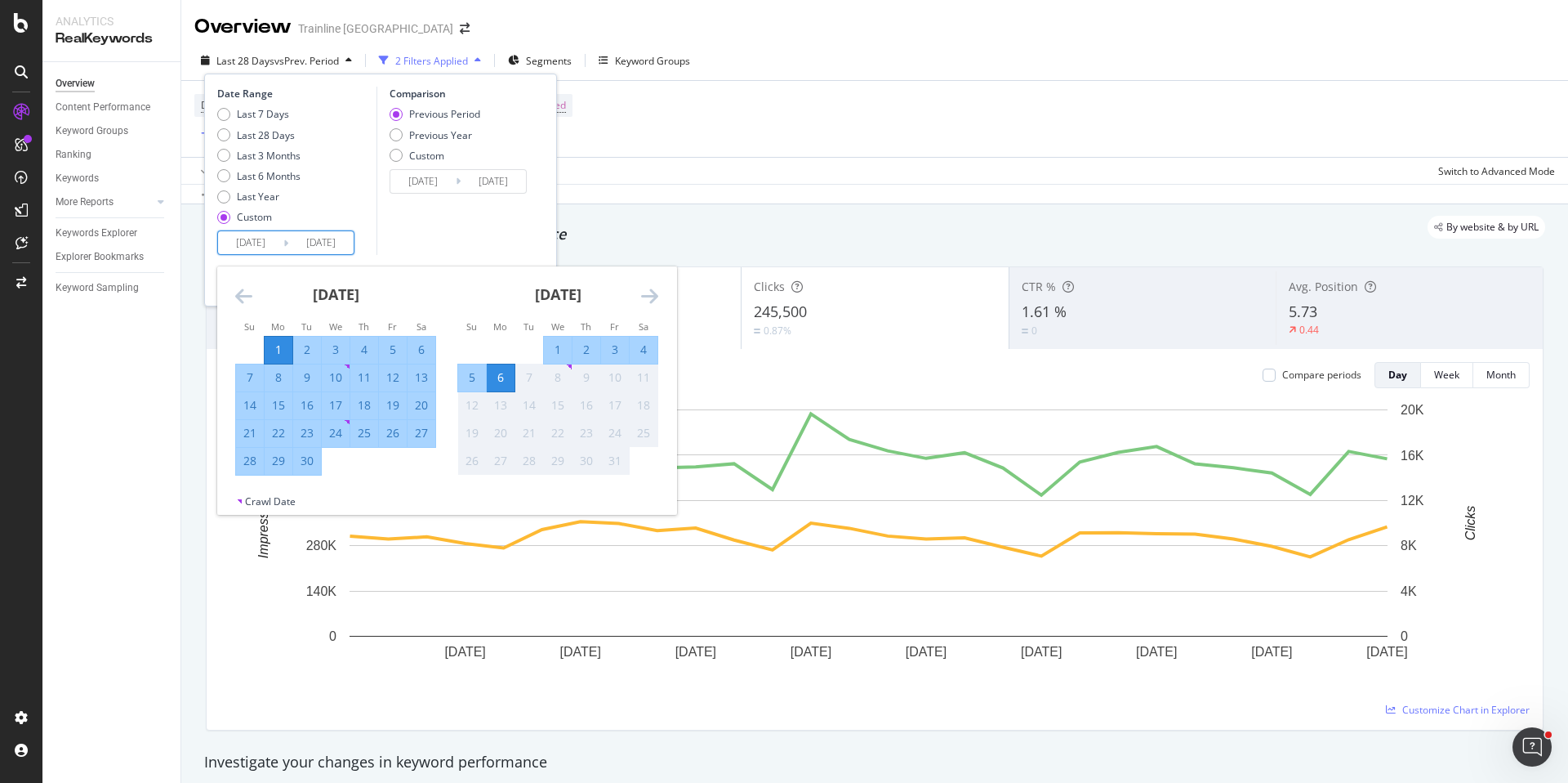
type input "[DATE]"
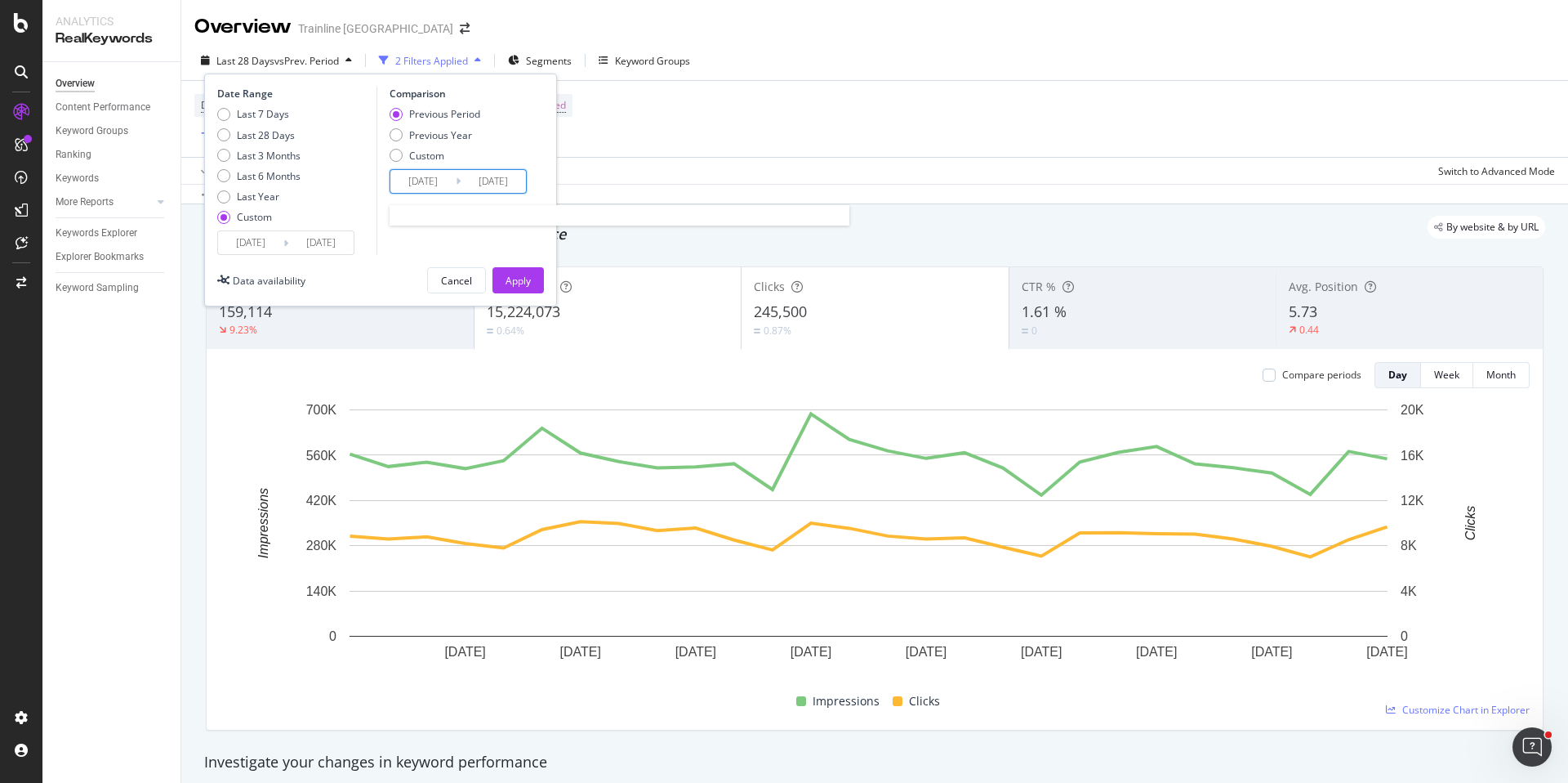
click at [433, 179] on input "[DATE]" at bounding box center [423, 181] width 66 height 23
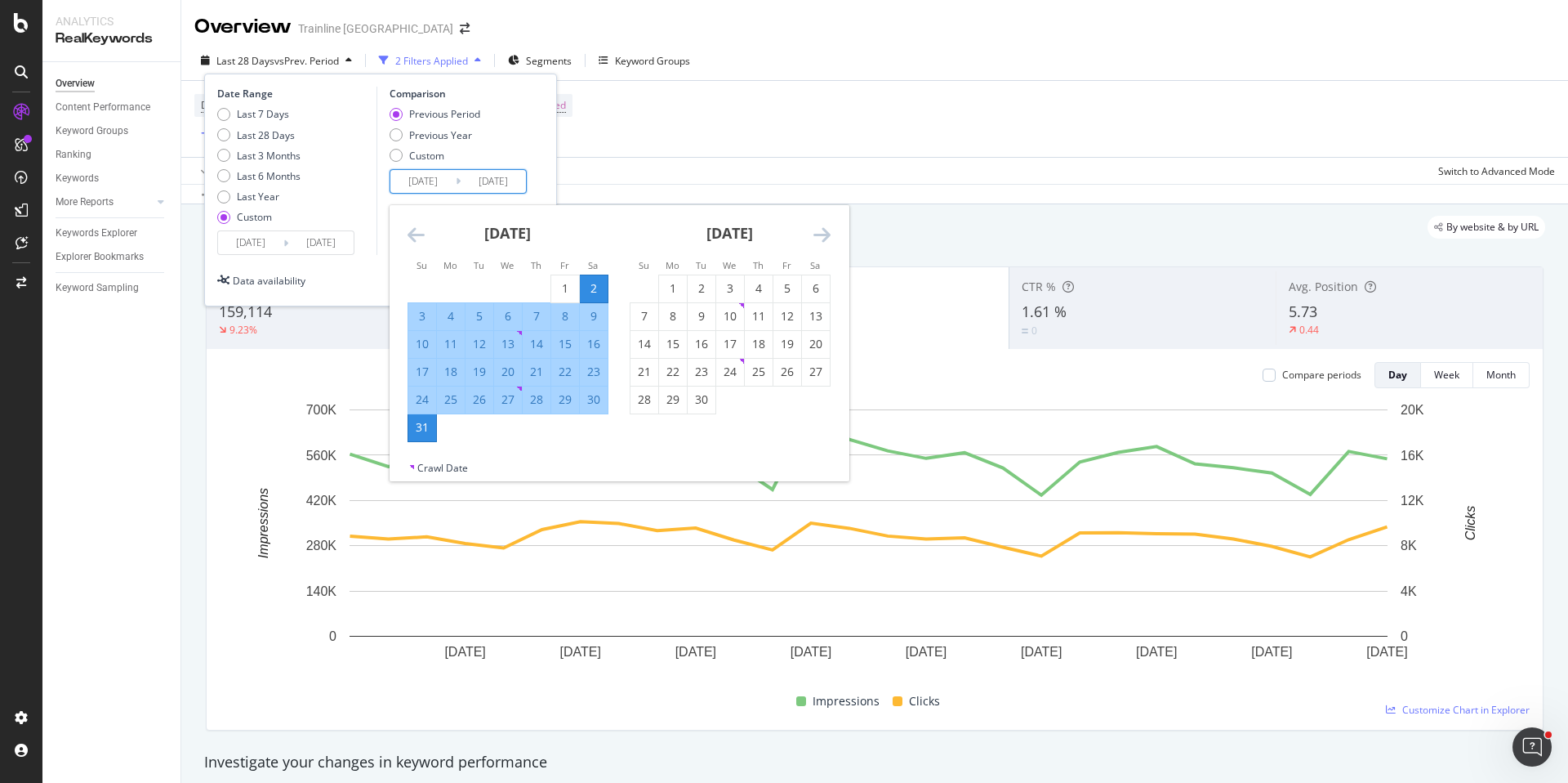
click at [405, 221] on div "[DATE] 1 2 3 4 5 6 7 8 9 10 11 12 13 14 15 16 17 18 19 20 21 22 23 24 25 26 27 …" at bounding box center [508, 324] width 222 height 237
click at [424, 226] on div "[DATE]" at bounding box center [508, 240] width 201 height 69
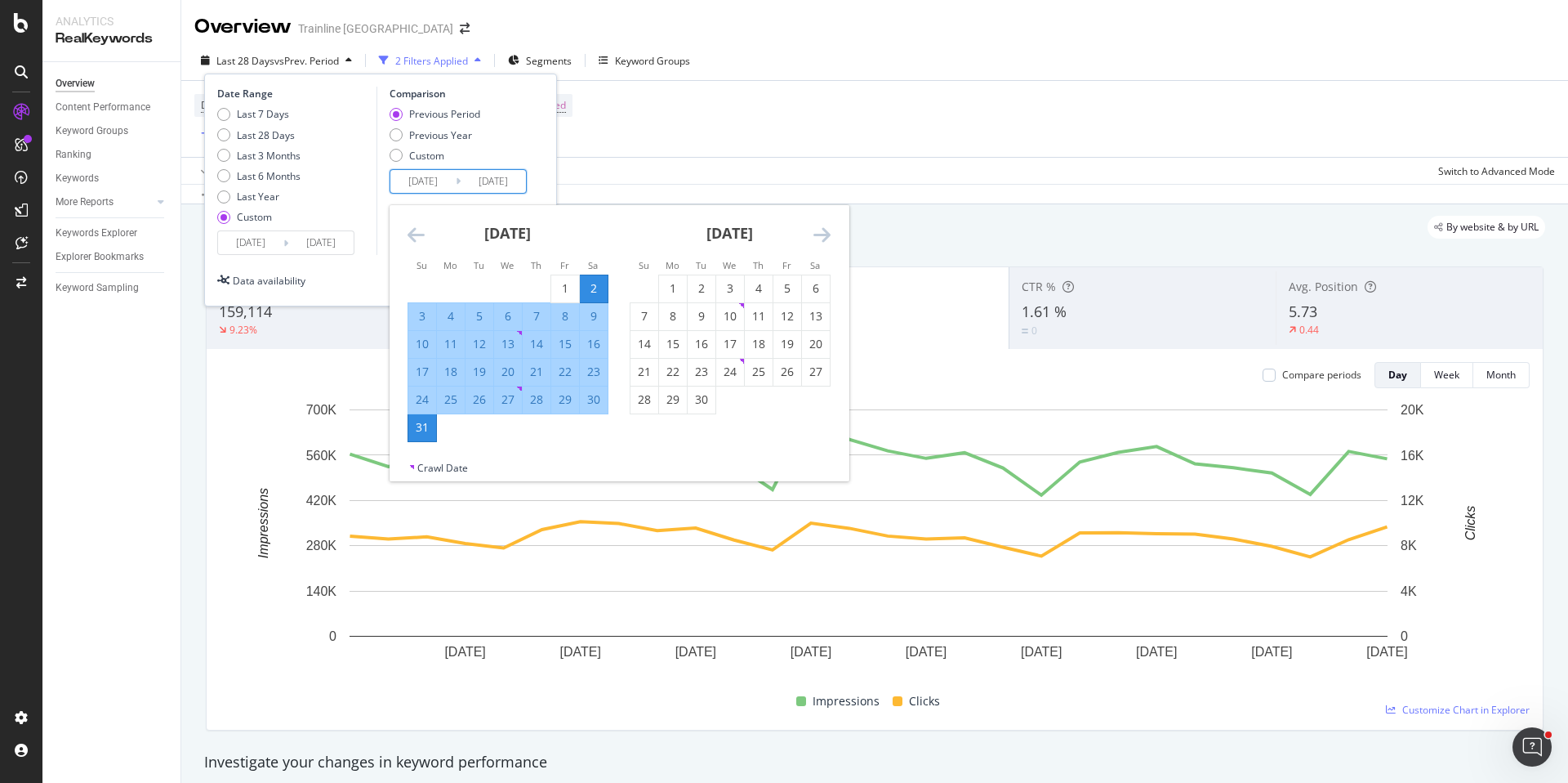
click at [421, 234] on icon "Move backward to switch to the previous month." at bounding box center [417, 235] width 18 height 20
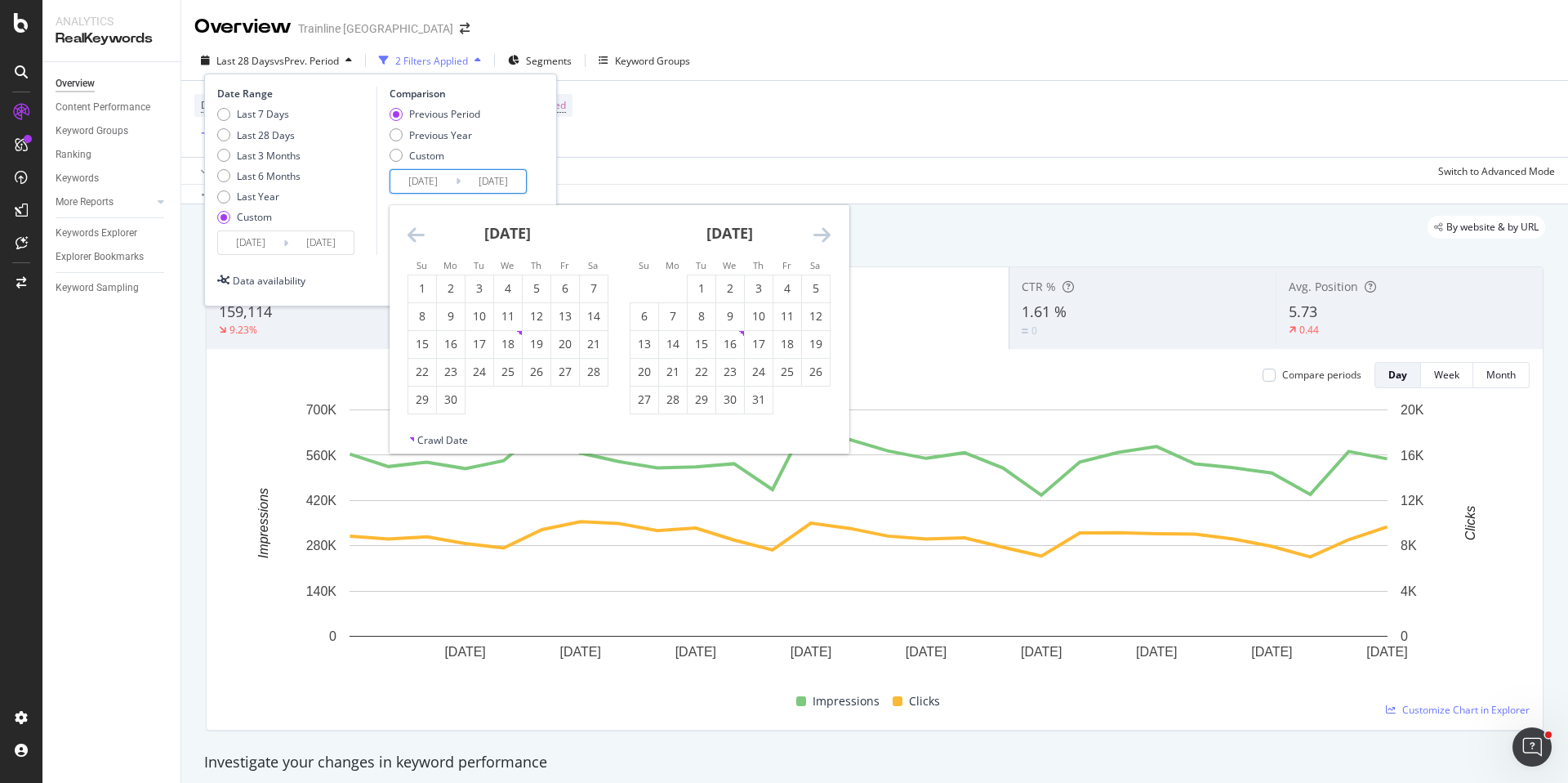
click at [421, 234] on icon "Move backward to switch to the previous month." at bounding box center [417, 235] width 18 height 20
click at [582, 292] on div "1" at bounding box center [594, 288] width 27 height 17
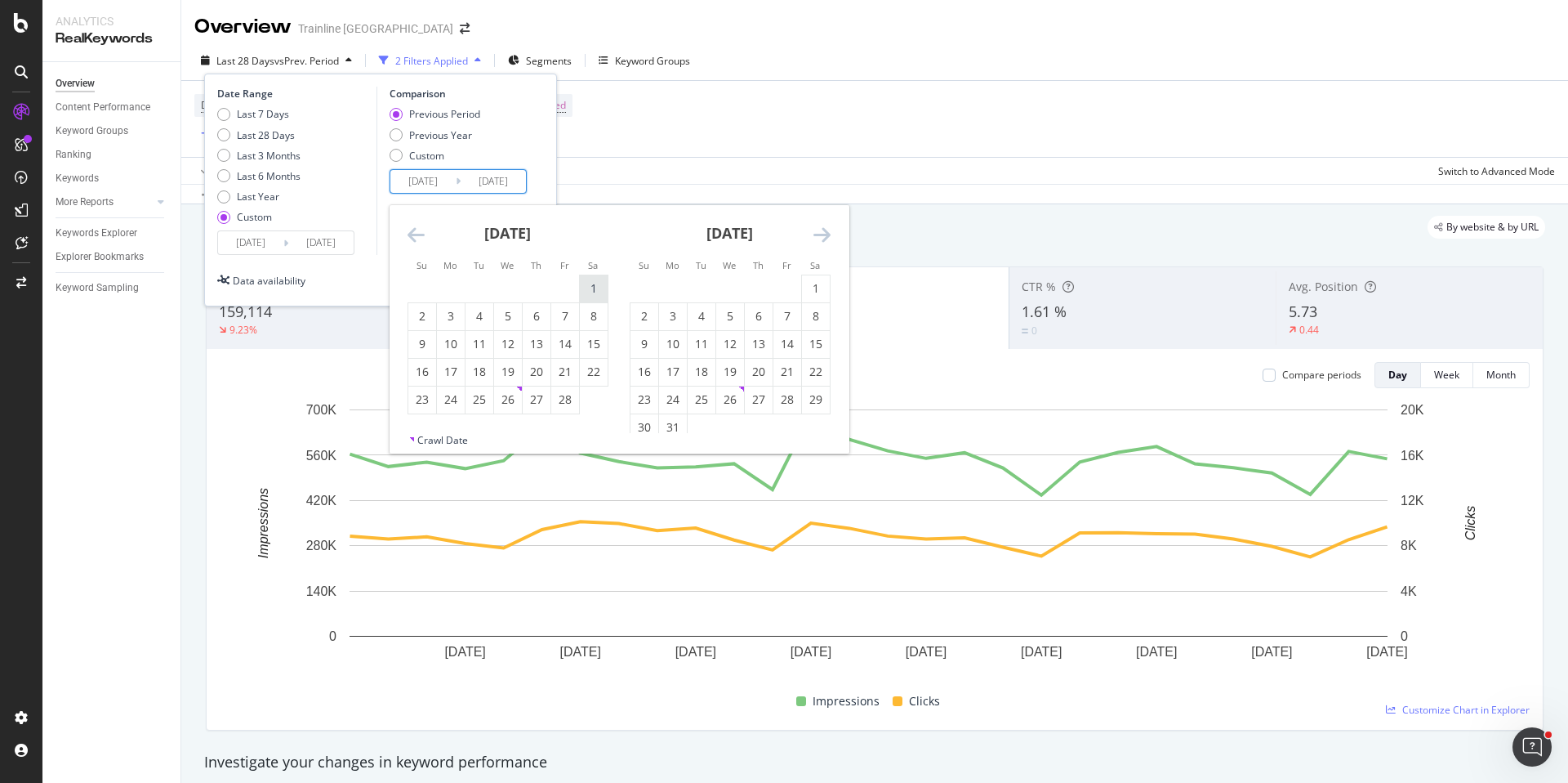
type input "[DATE]"
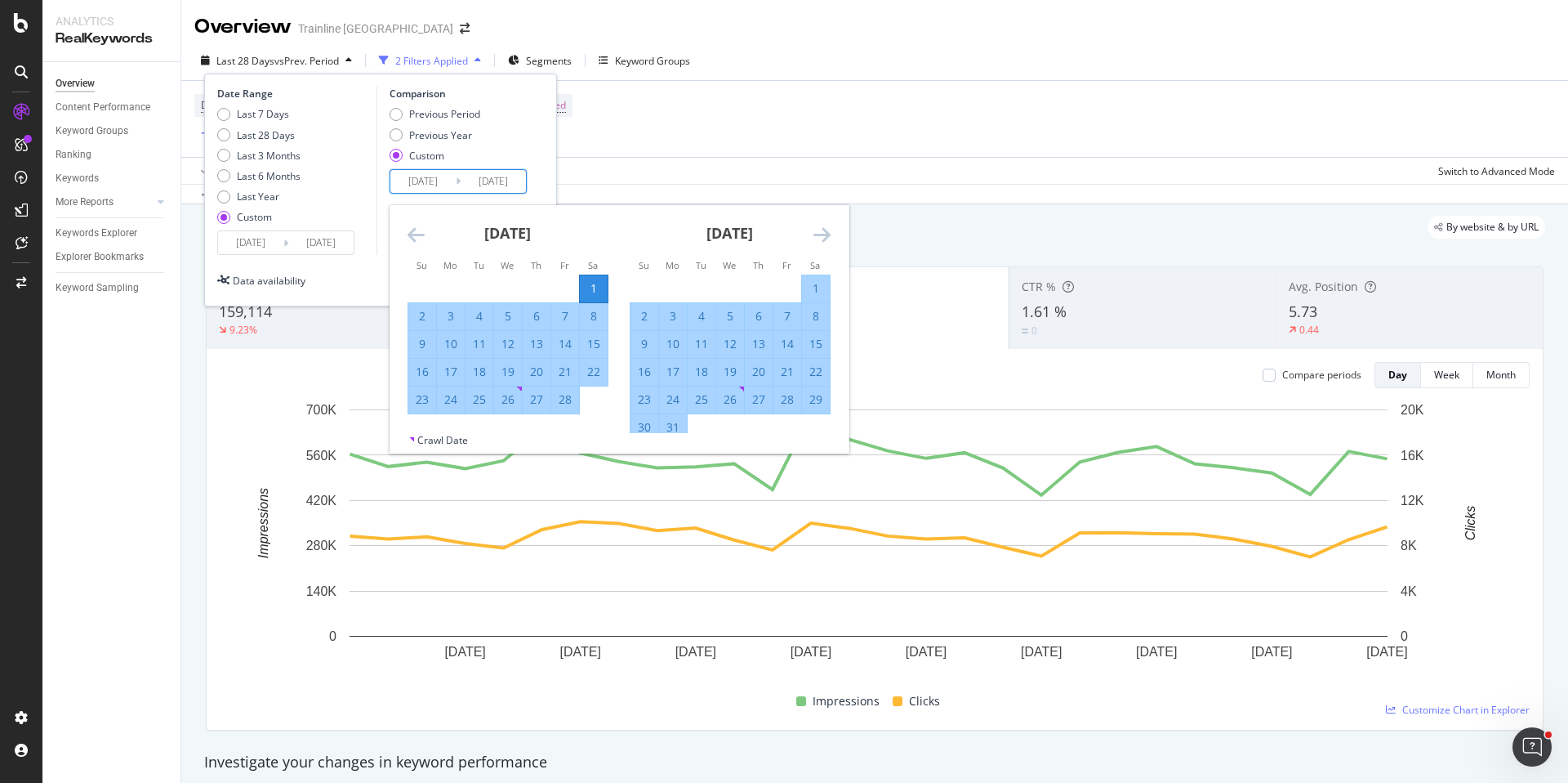
click at [567, 403] on div "28" at bounding box center [565, 399] width 27 height 17
type input "[DATE]"
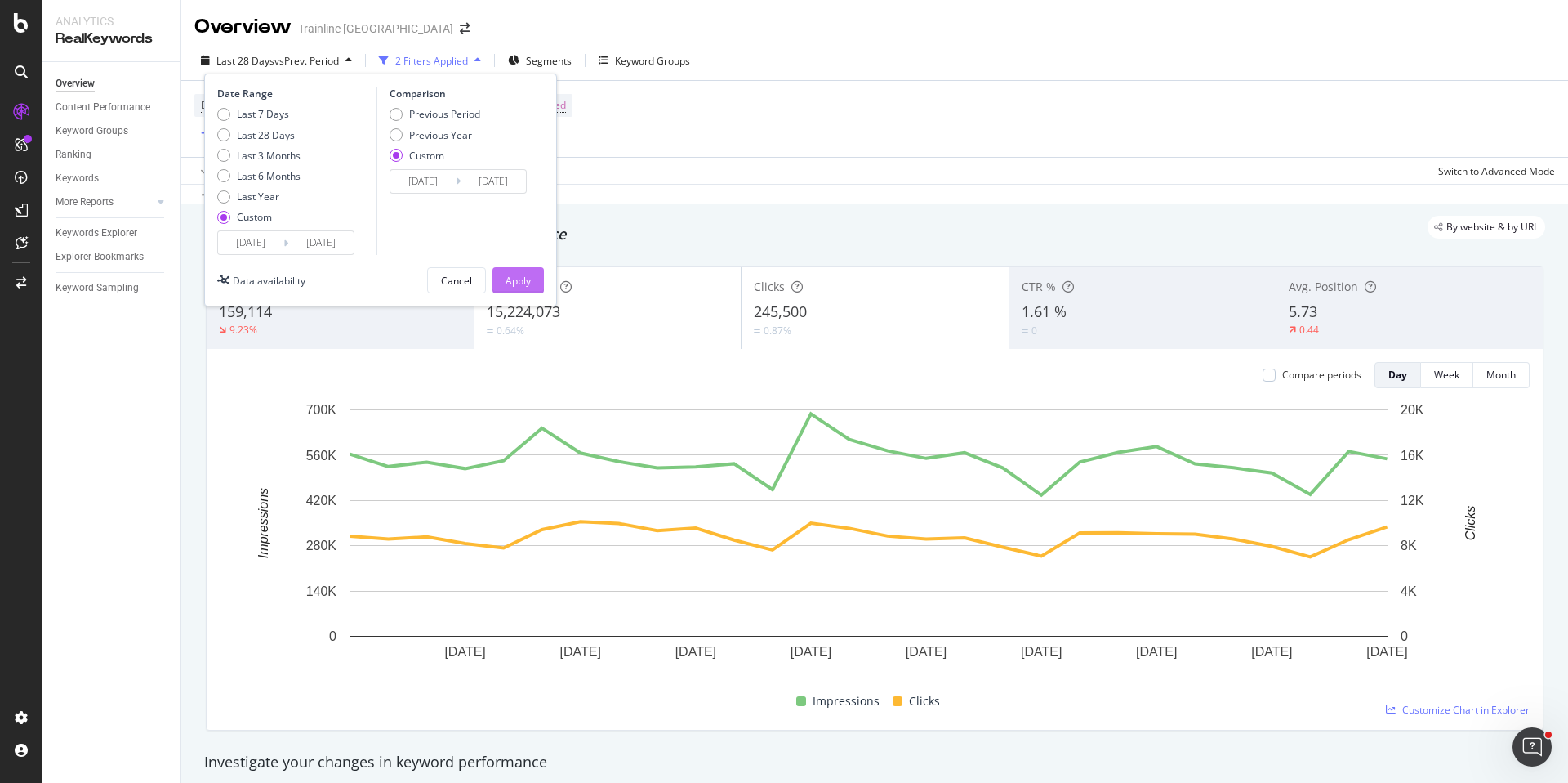
click at [532, 277] on button "Apply" at bounding box center [518, 280] width 52 height 26
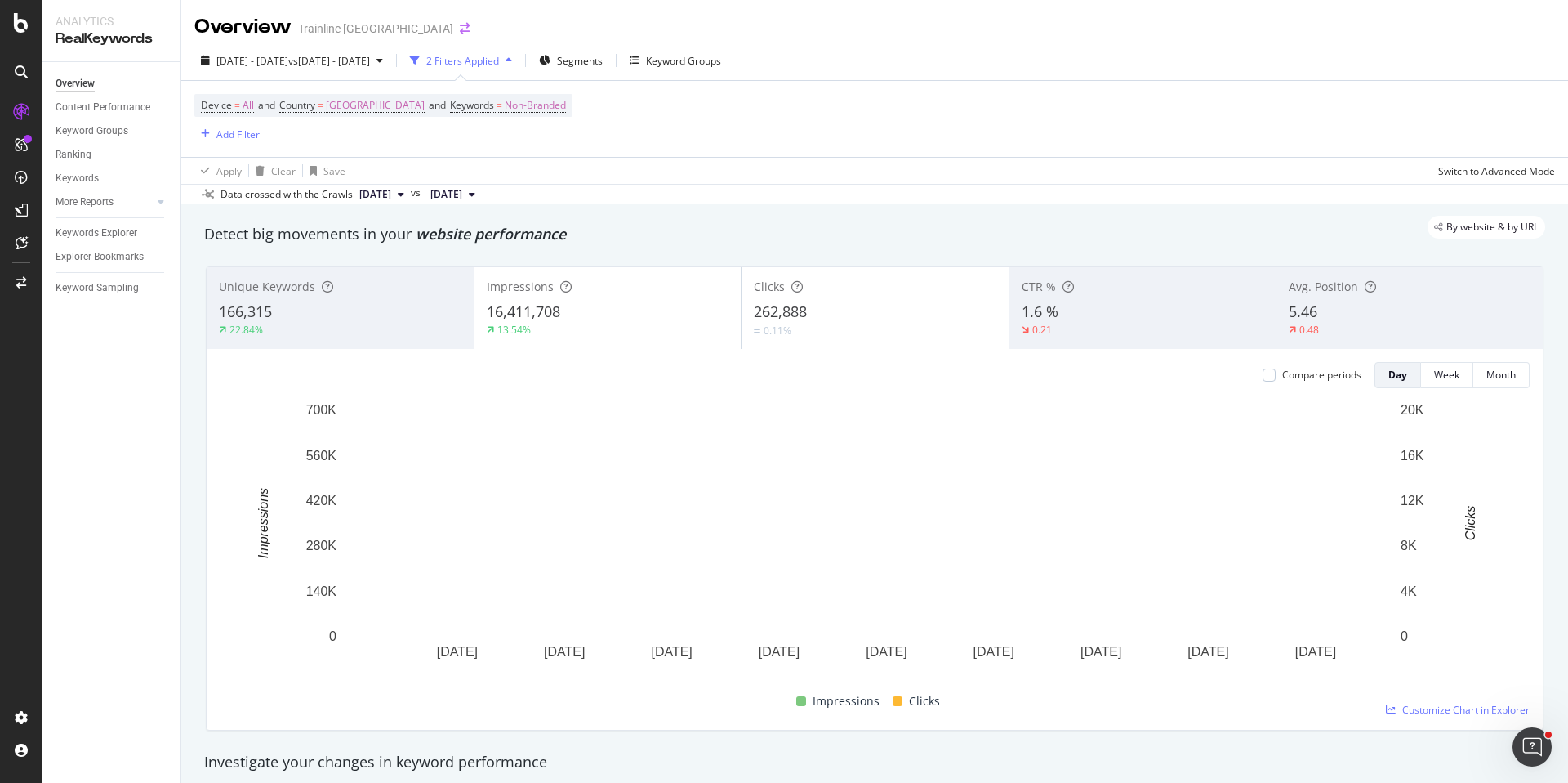
click at [460, 26] on icon "arrow-right-arrow-left" at bounding box center [465, 28] width 10 height 12
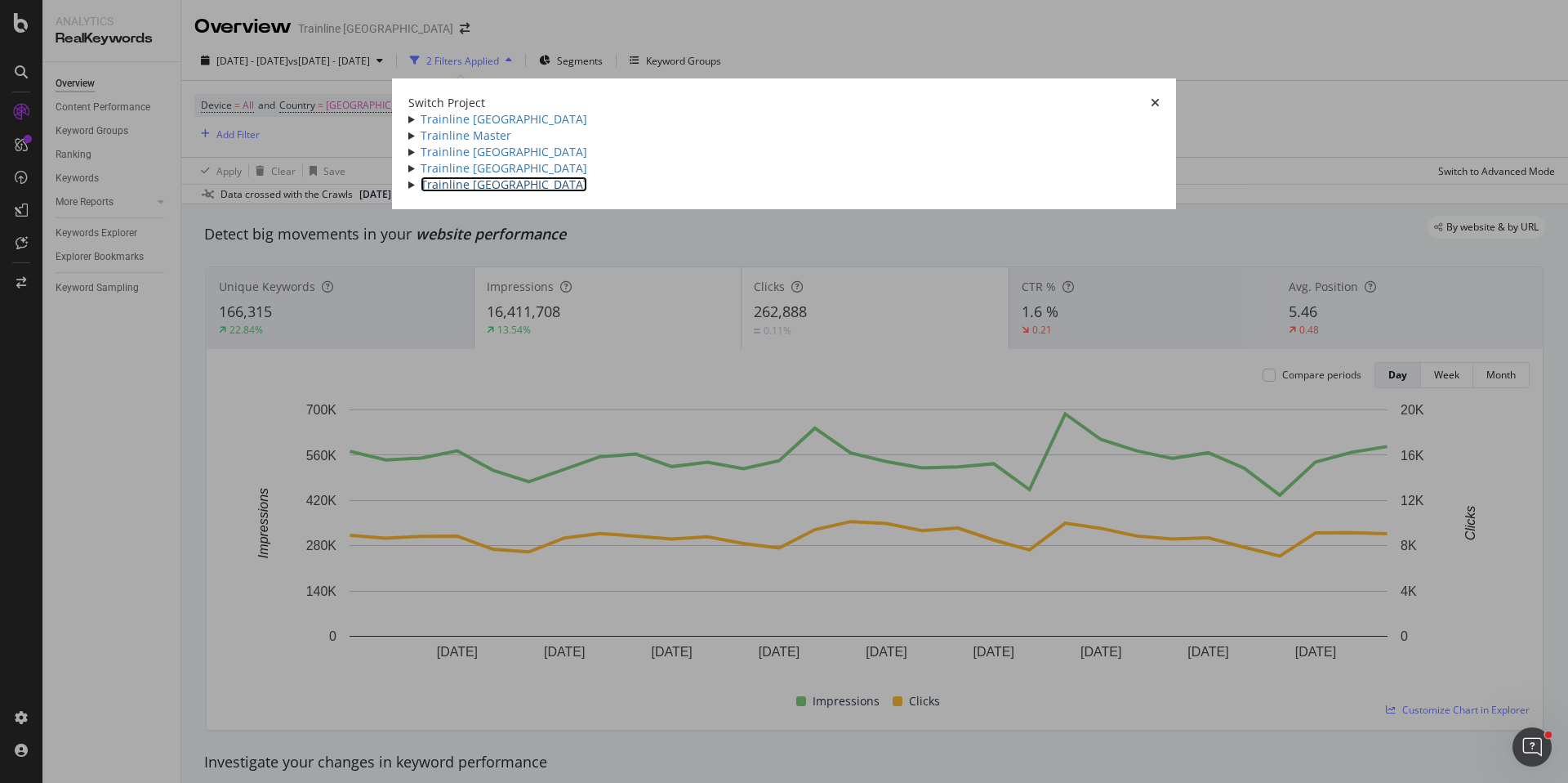
click at [421, 192] on link "Trainline [GEOGRAPHIC_DATA]" at bounding box center [504, 184] width 166 height 16
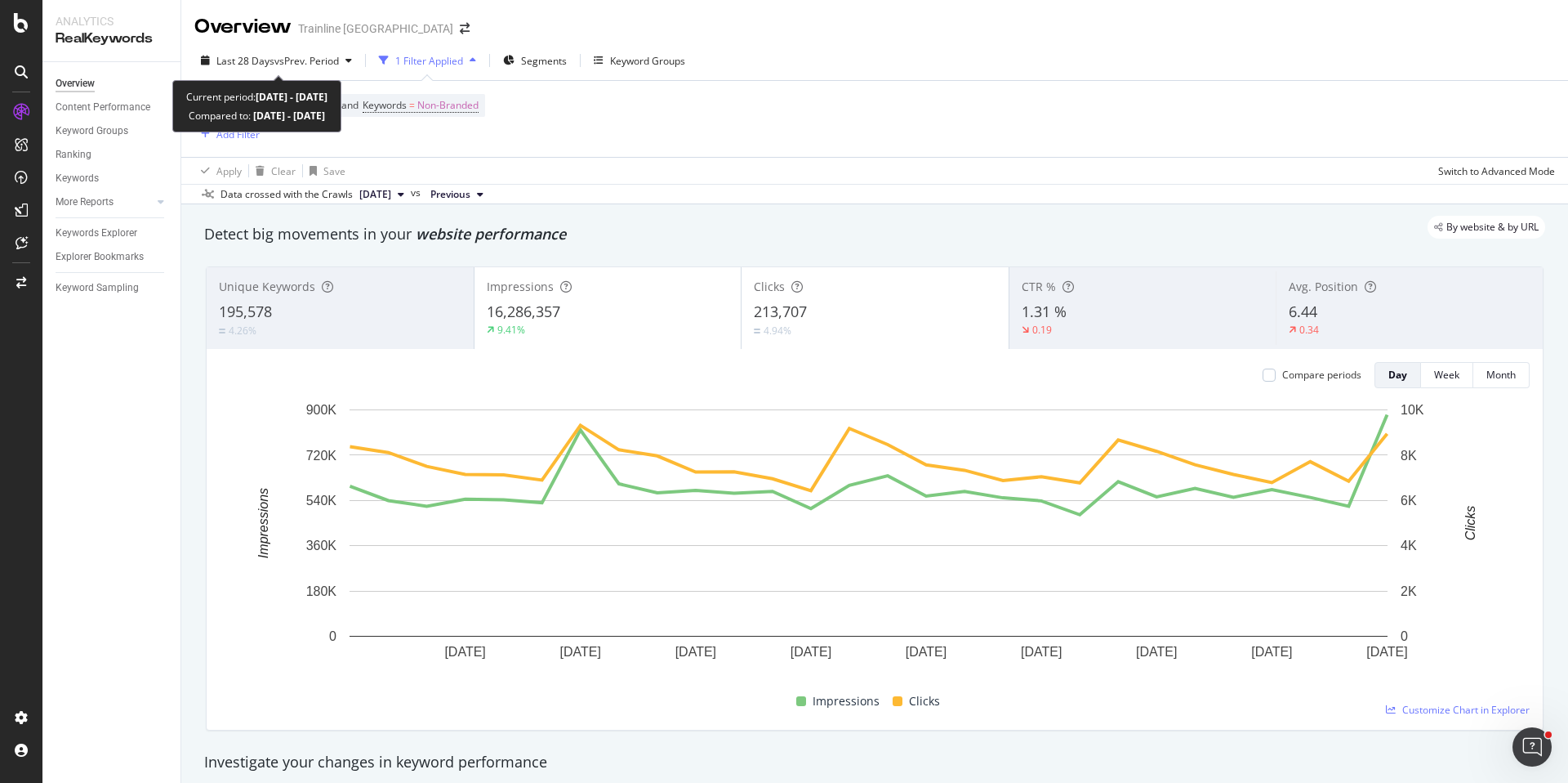
click at [317, 73] on div "Last 28 Days vs Prev. Period 1 Filter Applied Segments Keyword Groups" at bounding box center [874, 63] width 1387 height 32
click at [316, 64] on span "vs Prev. Period" at bounding box center [307, 61] width 65 height 14
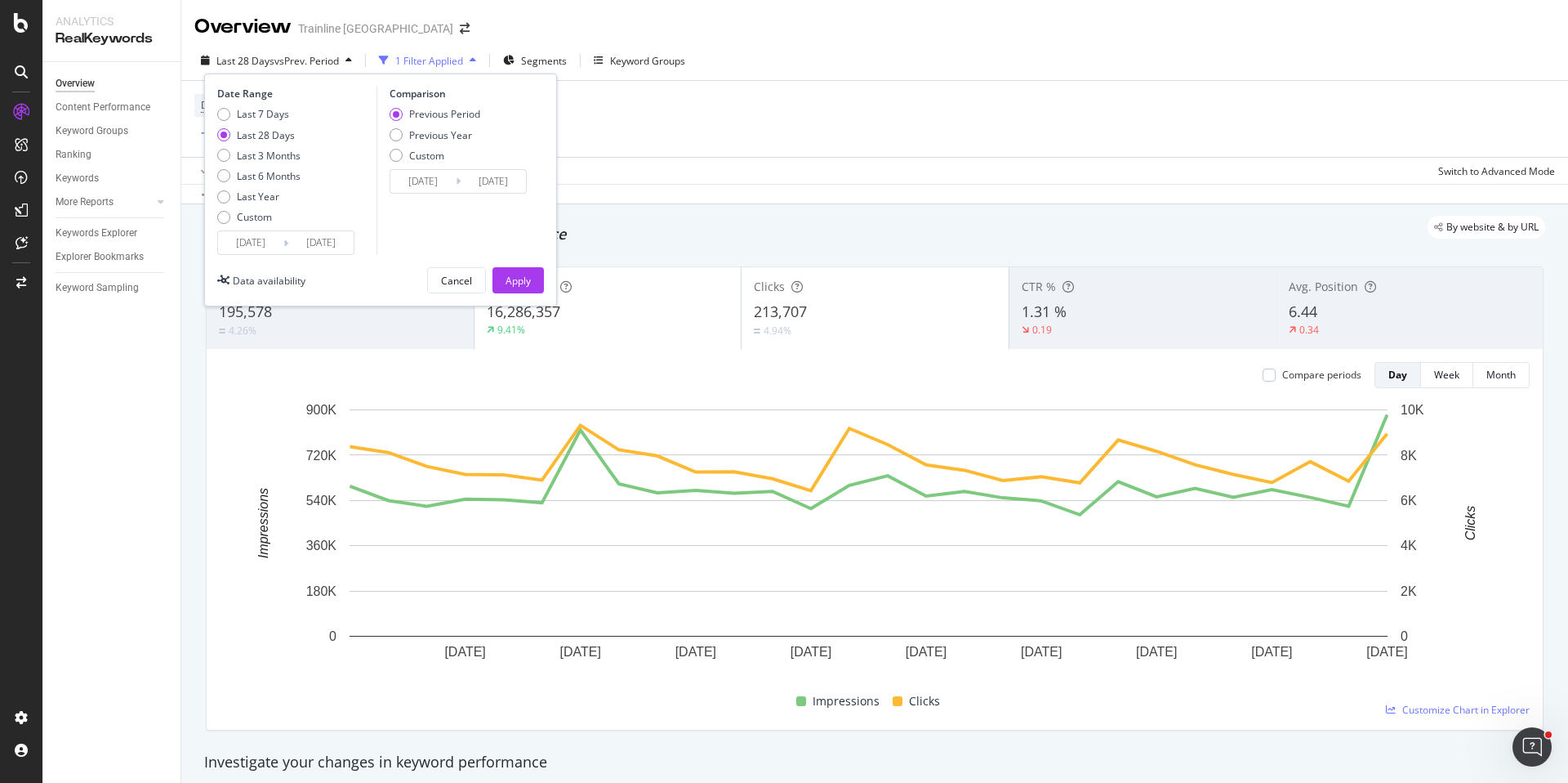
click at [270, 257] on div "Date Range Last 7 Days Last 28 Days Last 3 Months Last 6 Months Last Year Custo…" at bounding box center [381, 190] width 353 height 233
click at [268, 246] on input "[DATE]" at bounding box center [250, 242] width 66 height 23
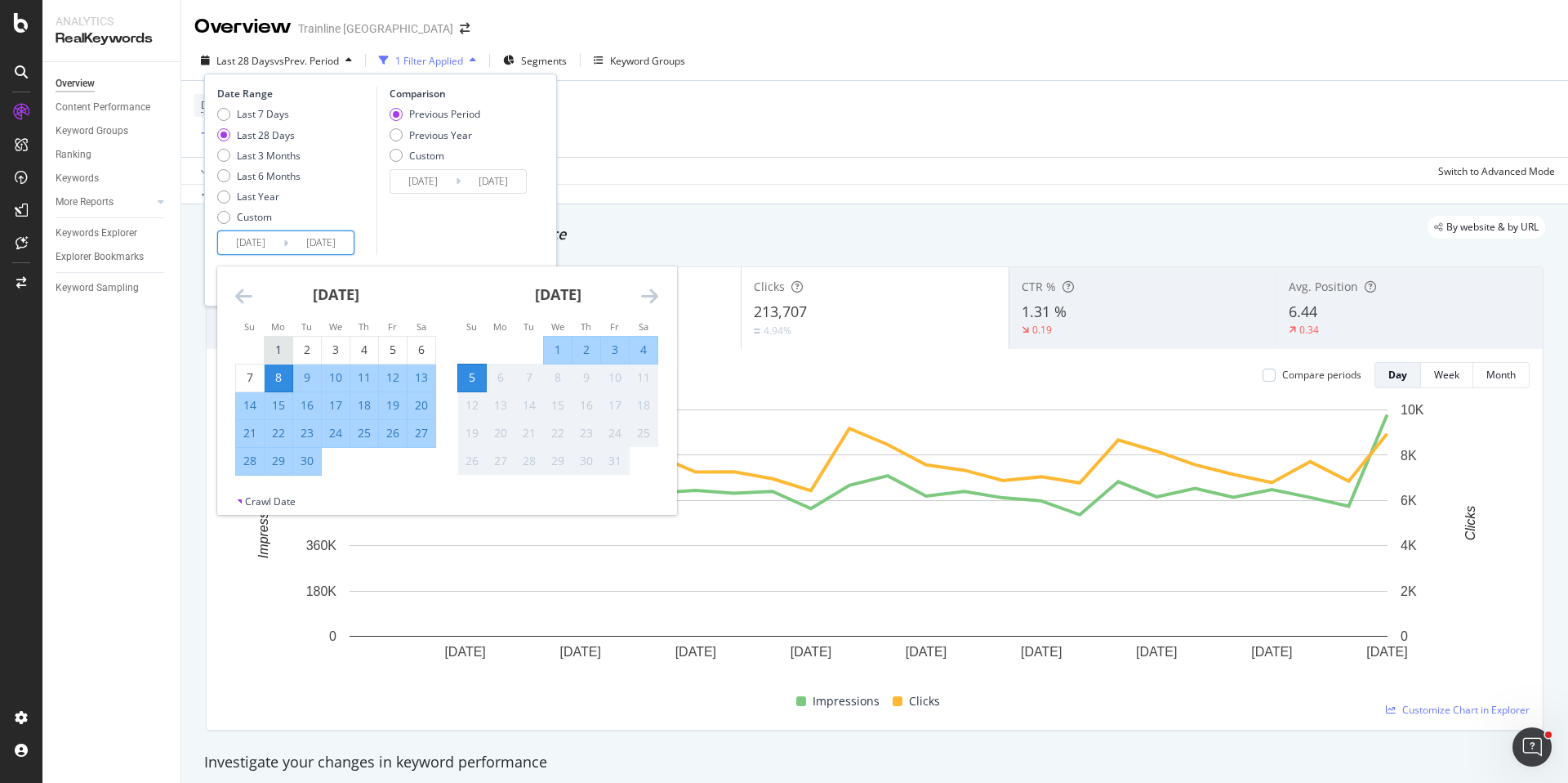
click at [267, 352] on div "1" at bounding box center [279, 349] width 27 height 17
type input "[DATE]"
click at [320, 458] on tr "28 29 30" at bounding box center [336, 461] width 201 height 27
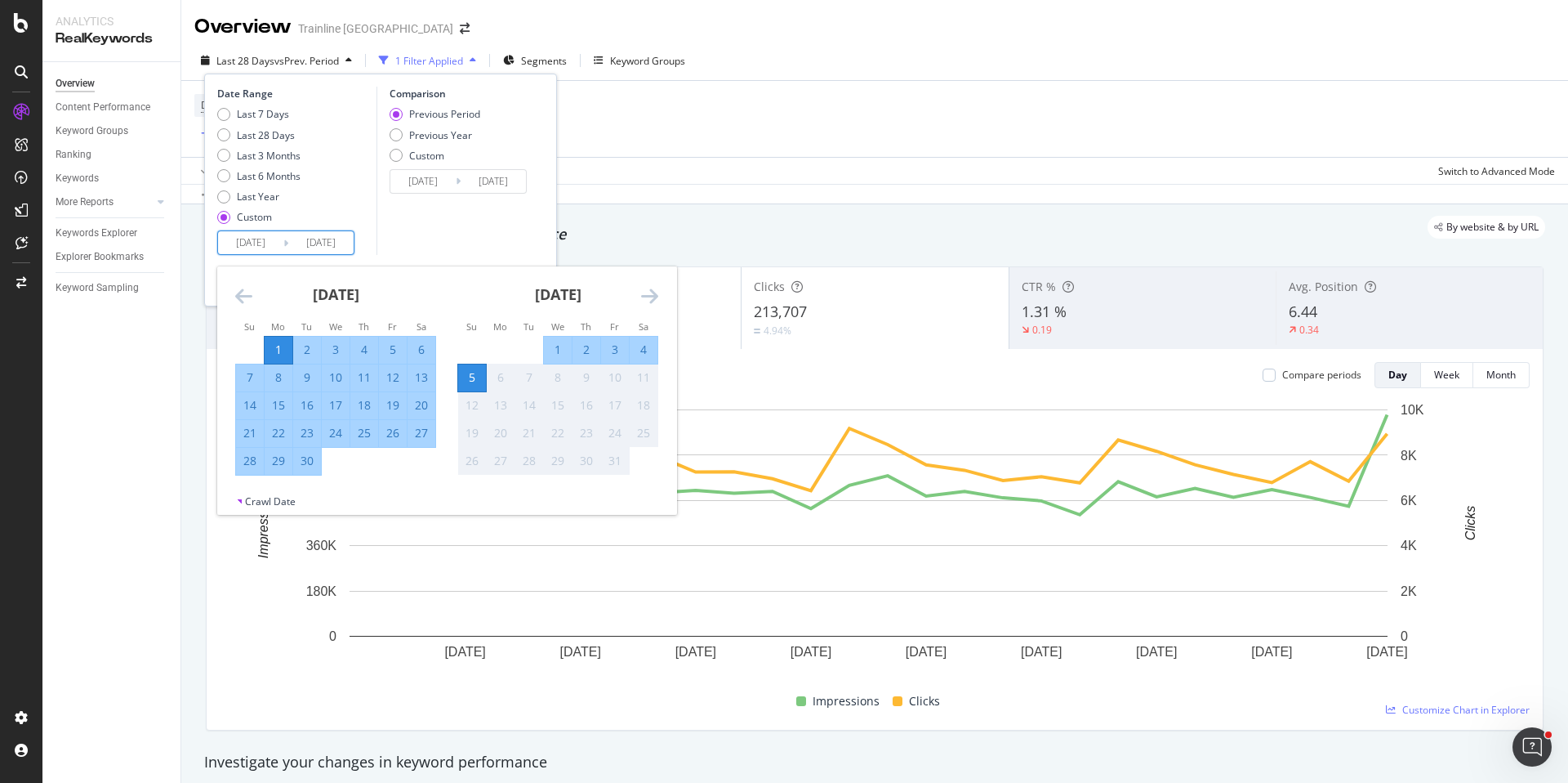
click at [318, 458] on div "30" at bounding box center [307, 461] width 27 height 17
type input "[DATE]"
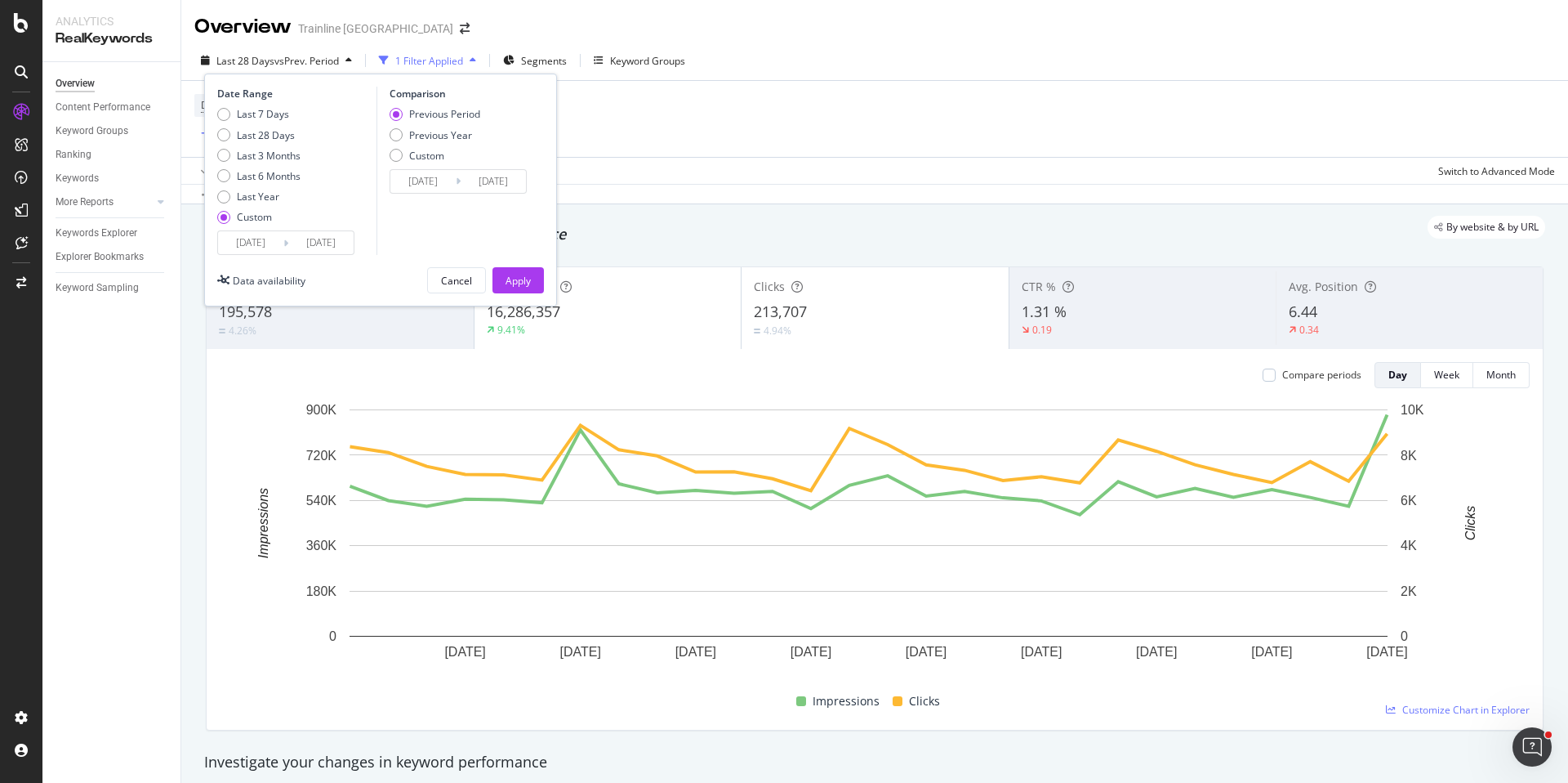
click at [246, 245] on input "[DATE]" at bounding box center [250, 242] width 66 height 23
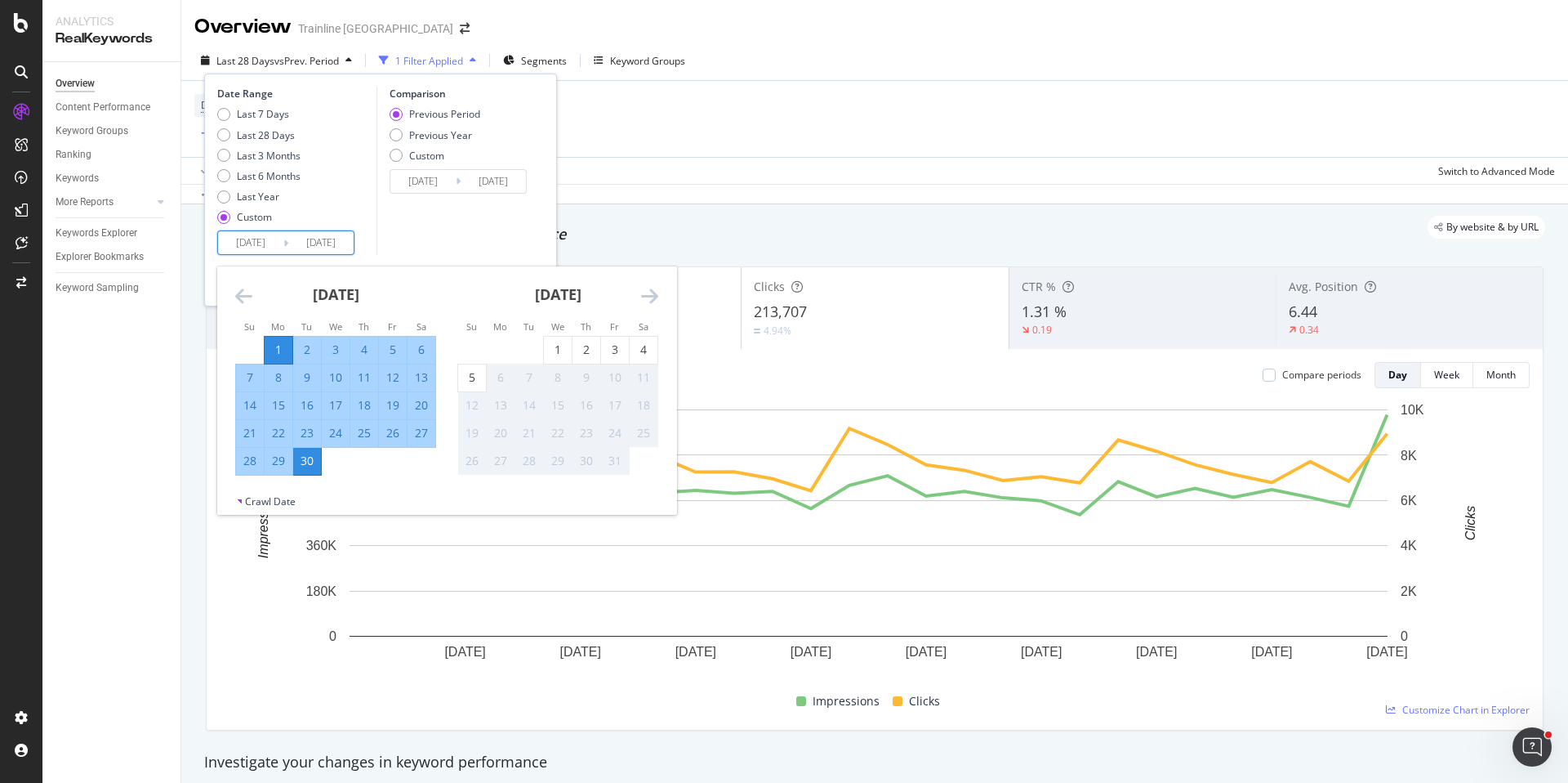
click at [391, 176] on input "[DATE]" at bounding box center [423, 181] width 66 height 23
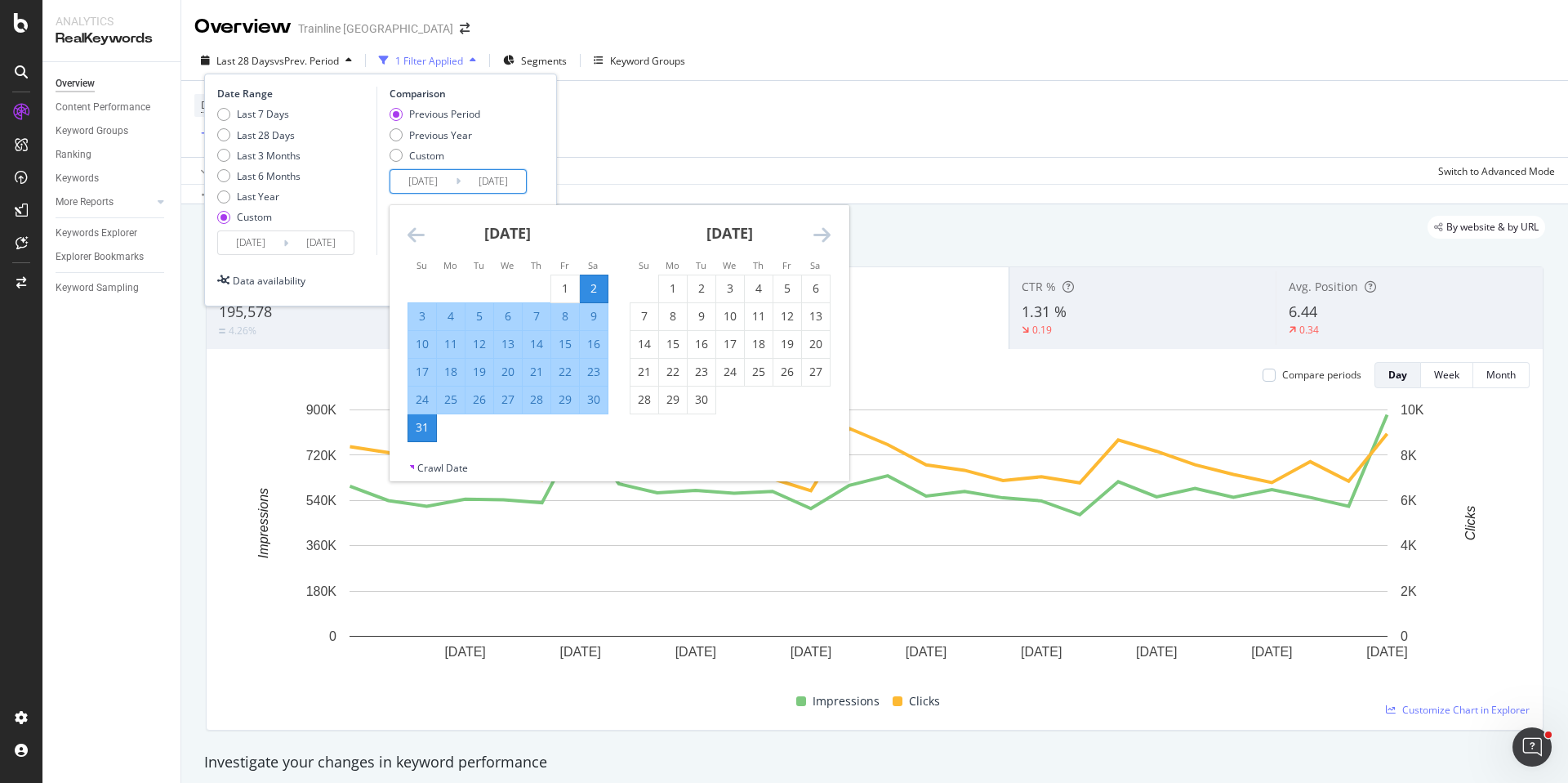
click at [415, 242] on icon "Move backward to switch to the previous month." at bounding box center [417, 235] width 18 height 20
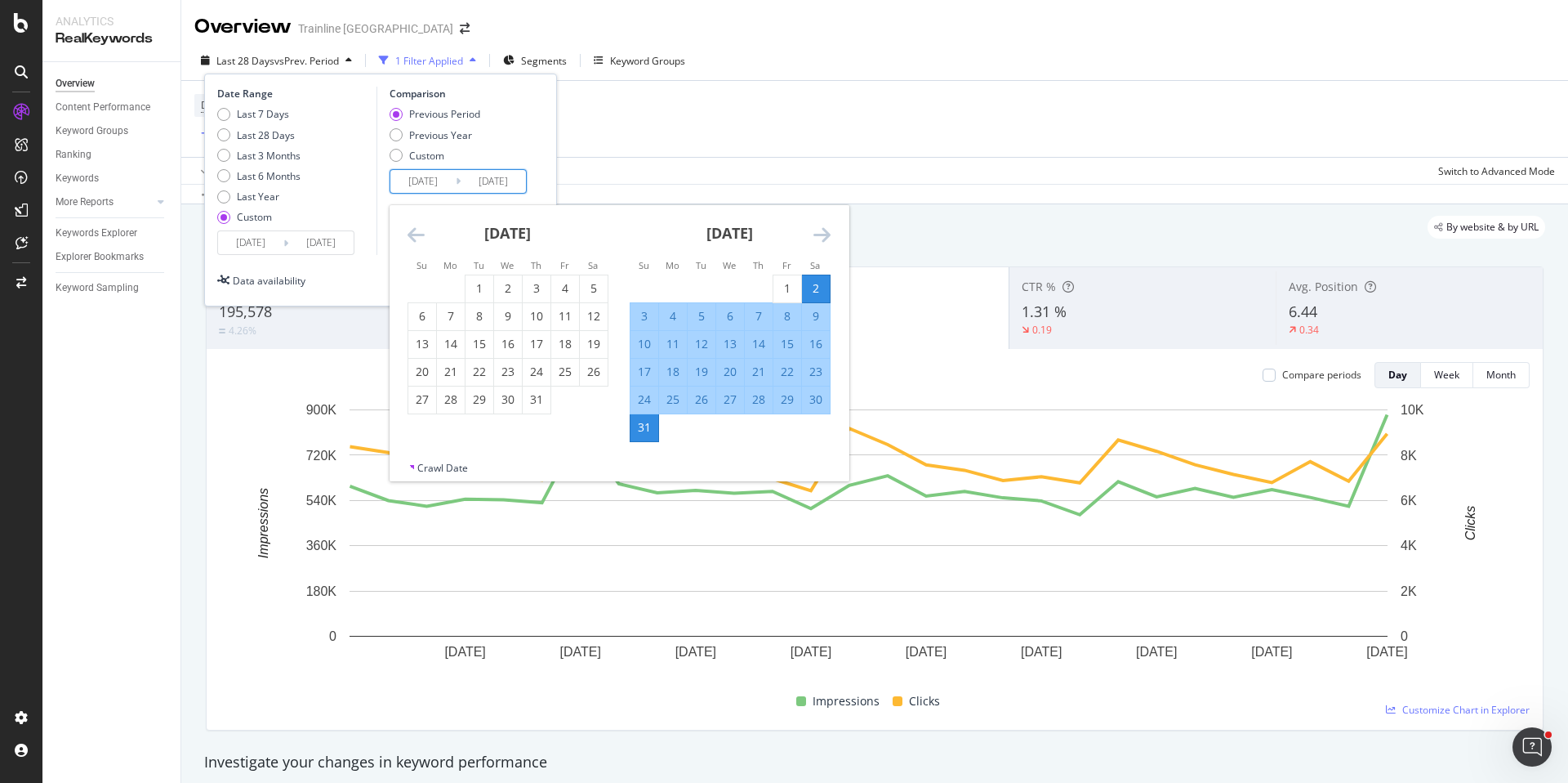
click at [415, 242] on icon "Move backward to switch to the previous month." at bounding box center [417, 235] width 18 height 20
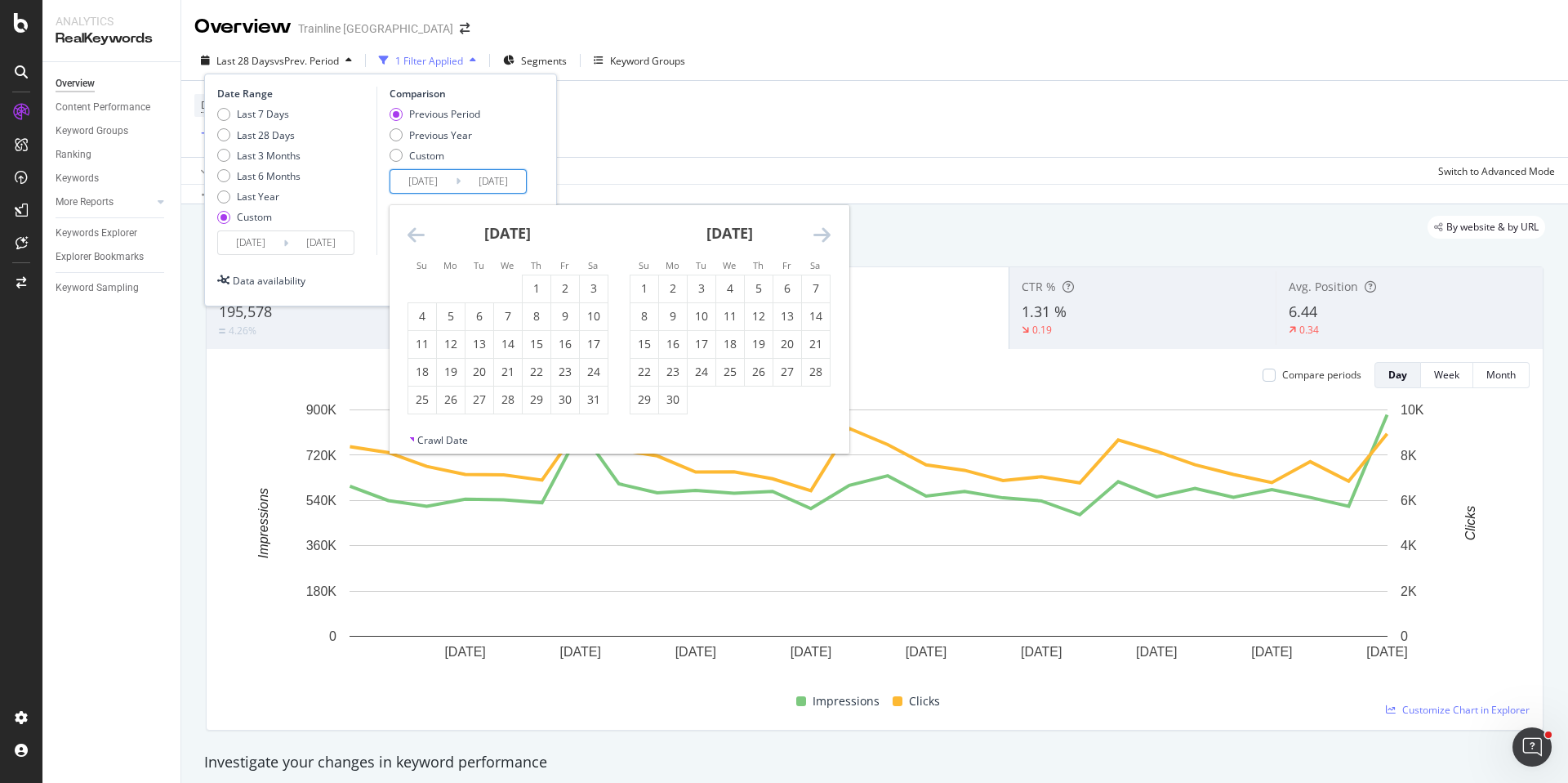
click at [415, 242] on icon "Move backward to switch to the previous month." at bounding box center [417, 235] width 18 height 20
click at [591, 282] on div "1" at bounding box center [594, 288] width 27 height 17
type input "[DATE]"
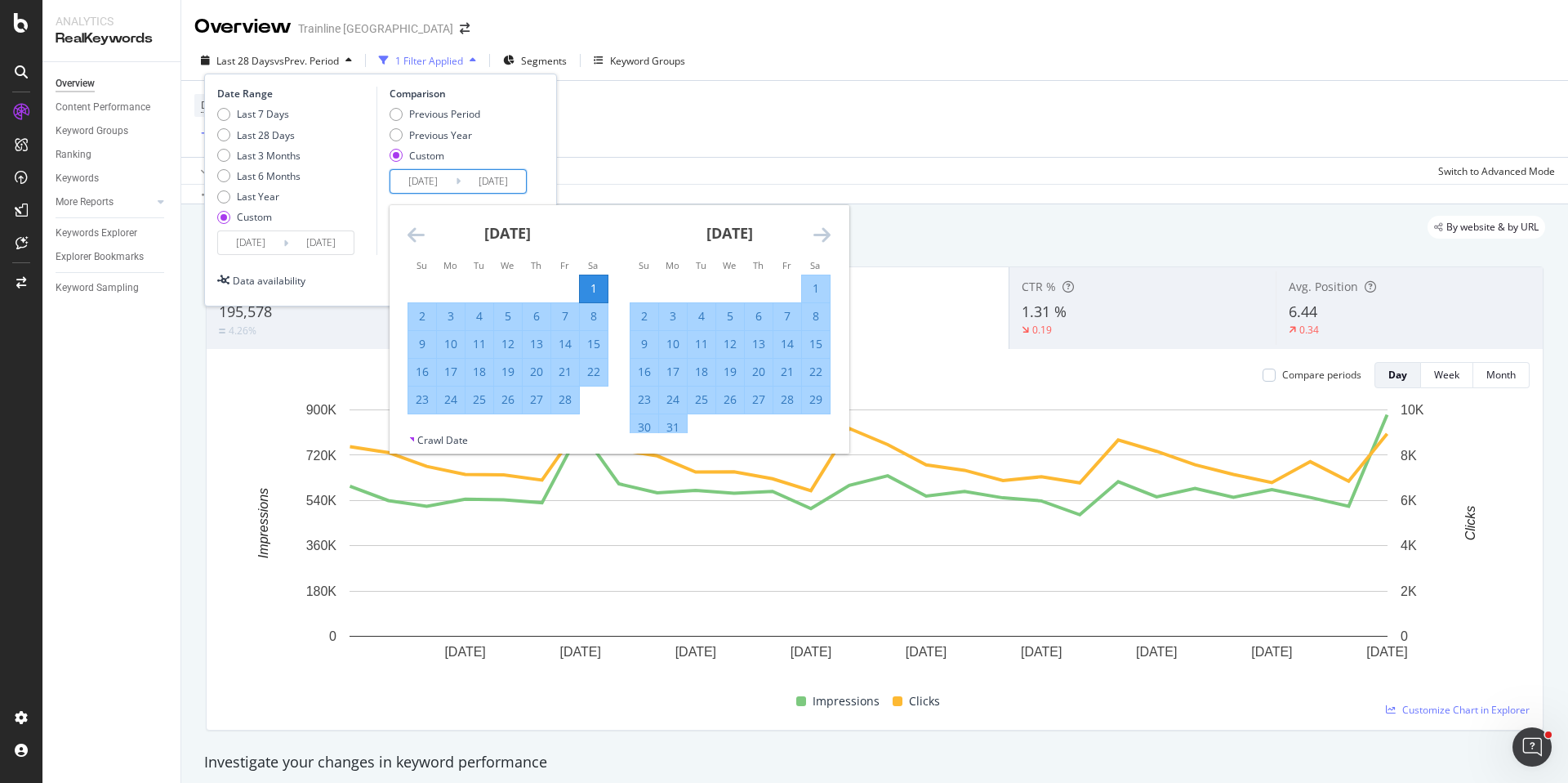
click at [563, 404] on div "28" at bounding box center [565, 399] width 27 height 17
type input "[DATE]"
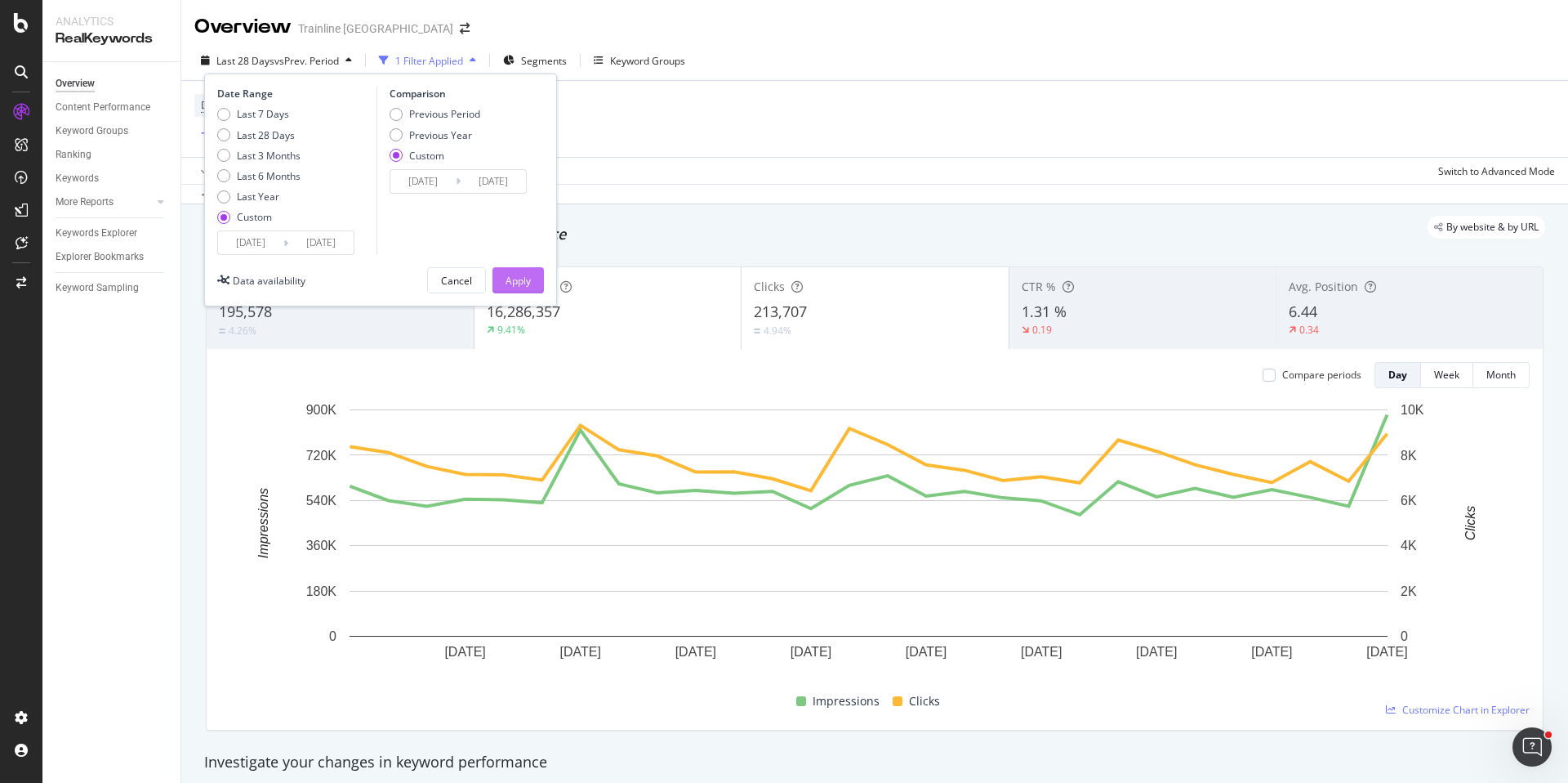
click at [517, 280] on div "Apply" at bounding box center [518, 281] width 25 height 14
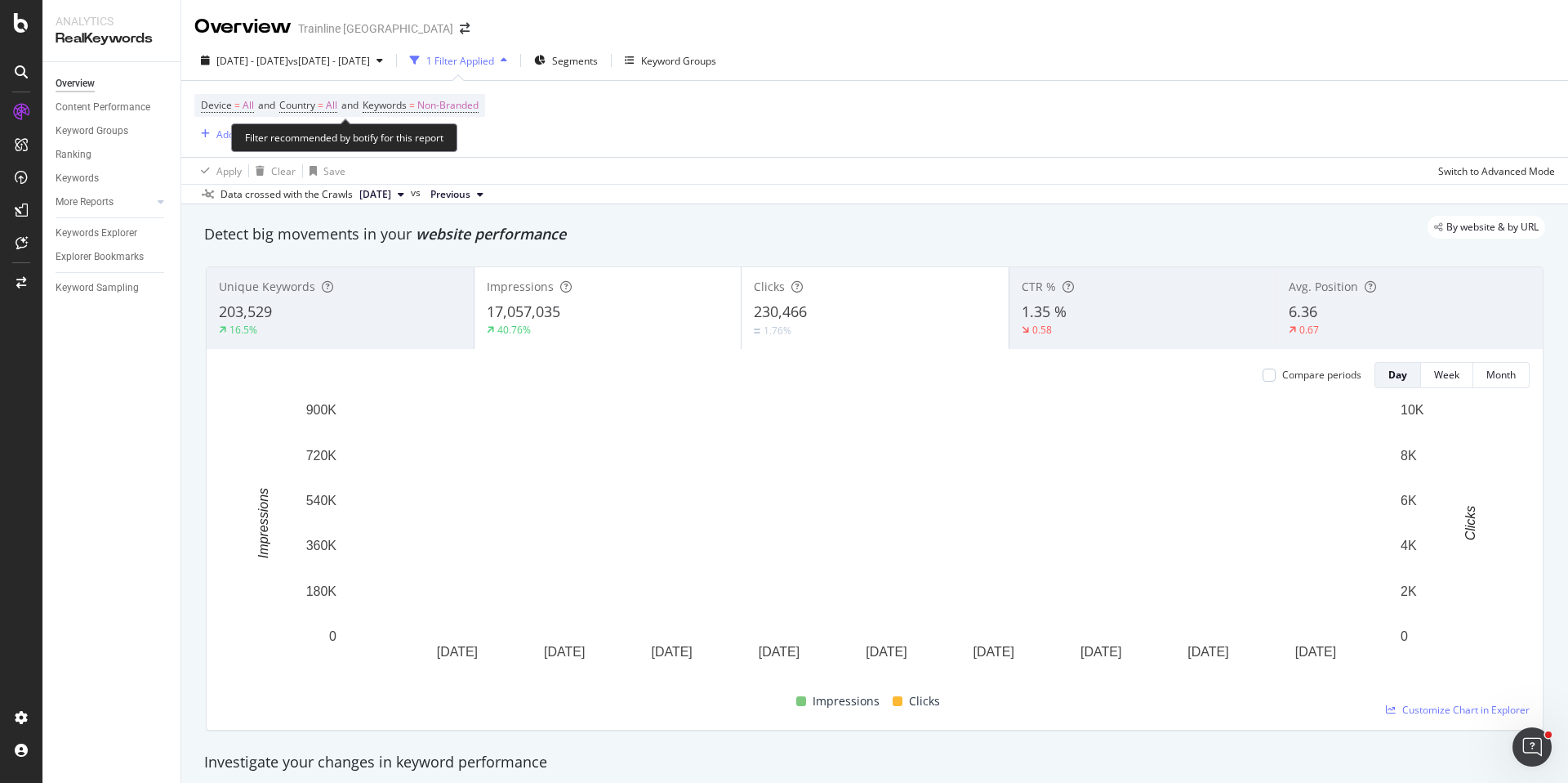
click at [325, 115] on span "Device = All and Country = All and Keywords = Non-Branded" at bounding box center [339, 105] width 278 height 23
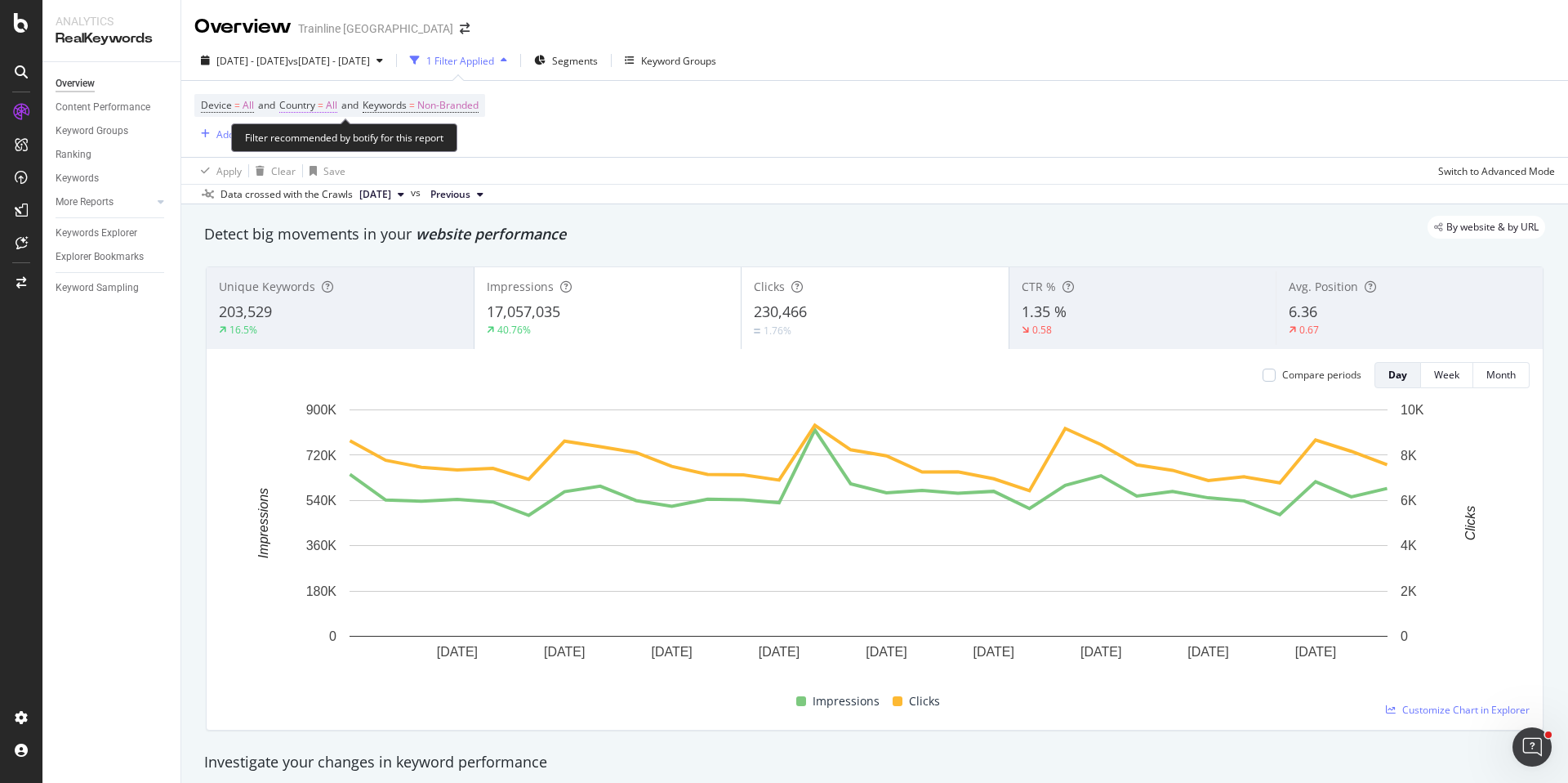
click at [324, 109] on span "=" at bounding box center [321, 105] width 6 height 14
click at [317, 141] on icon at bounding box center [316, 144] width 12 height 10
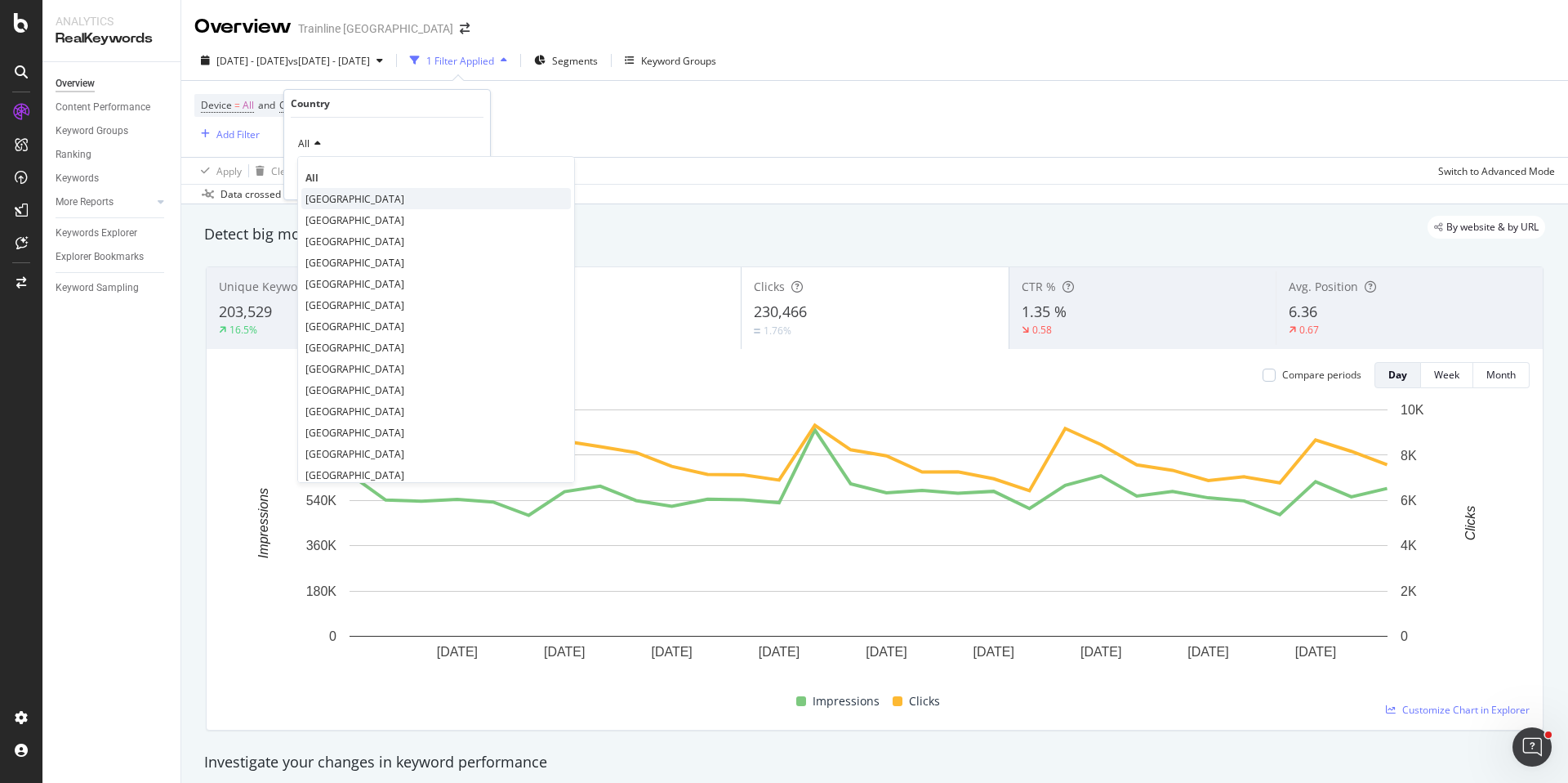
click at [328, 193] on span "[GEOGRAPHIC_DATA]" at bounding box center [354, 199] width 99 height 14
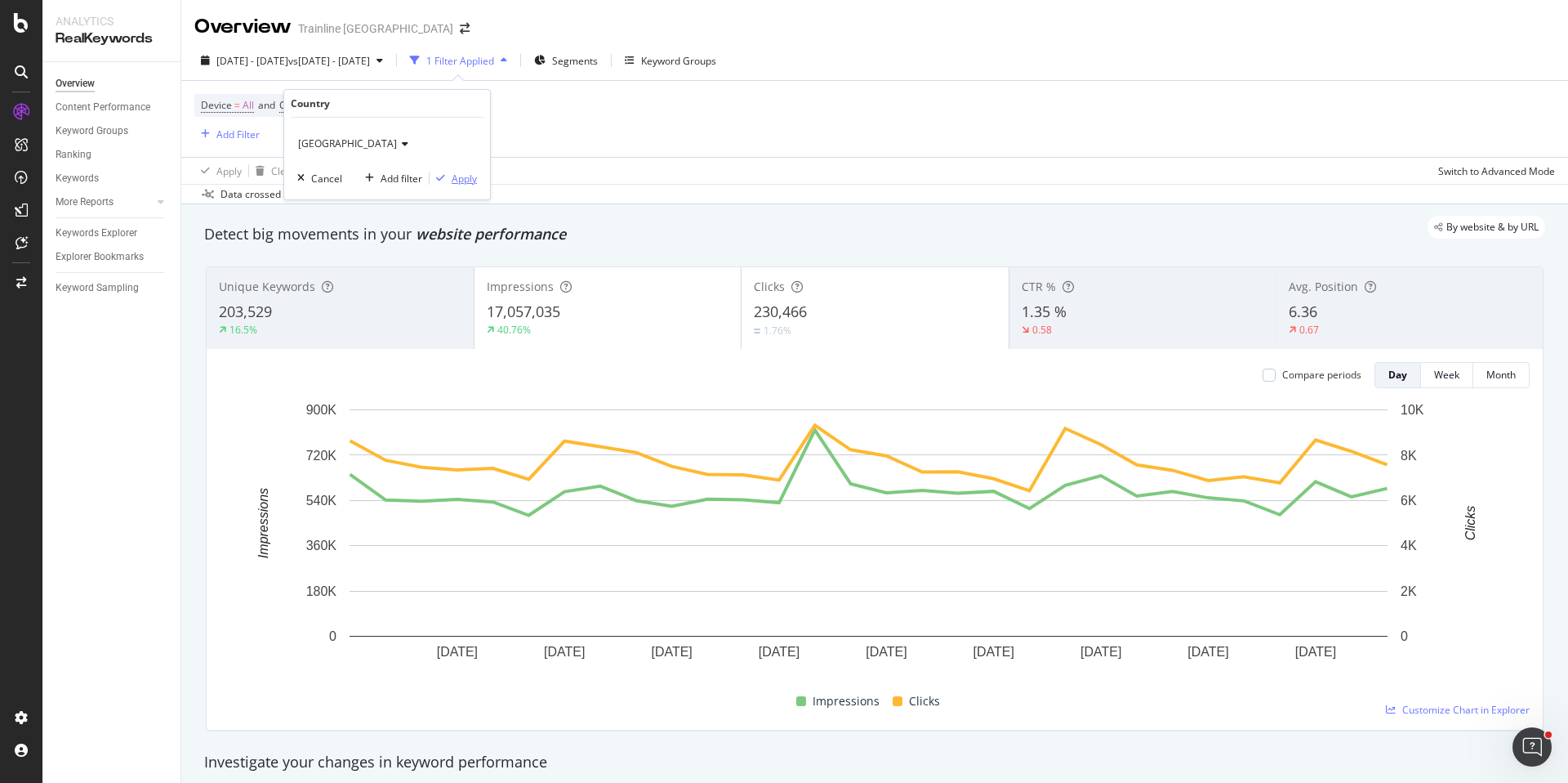
click at [438, 181] on icon "button" at bounding box center [440, 178] width 9 height 10
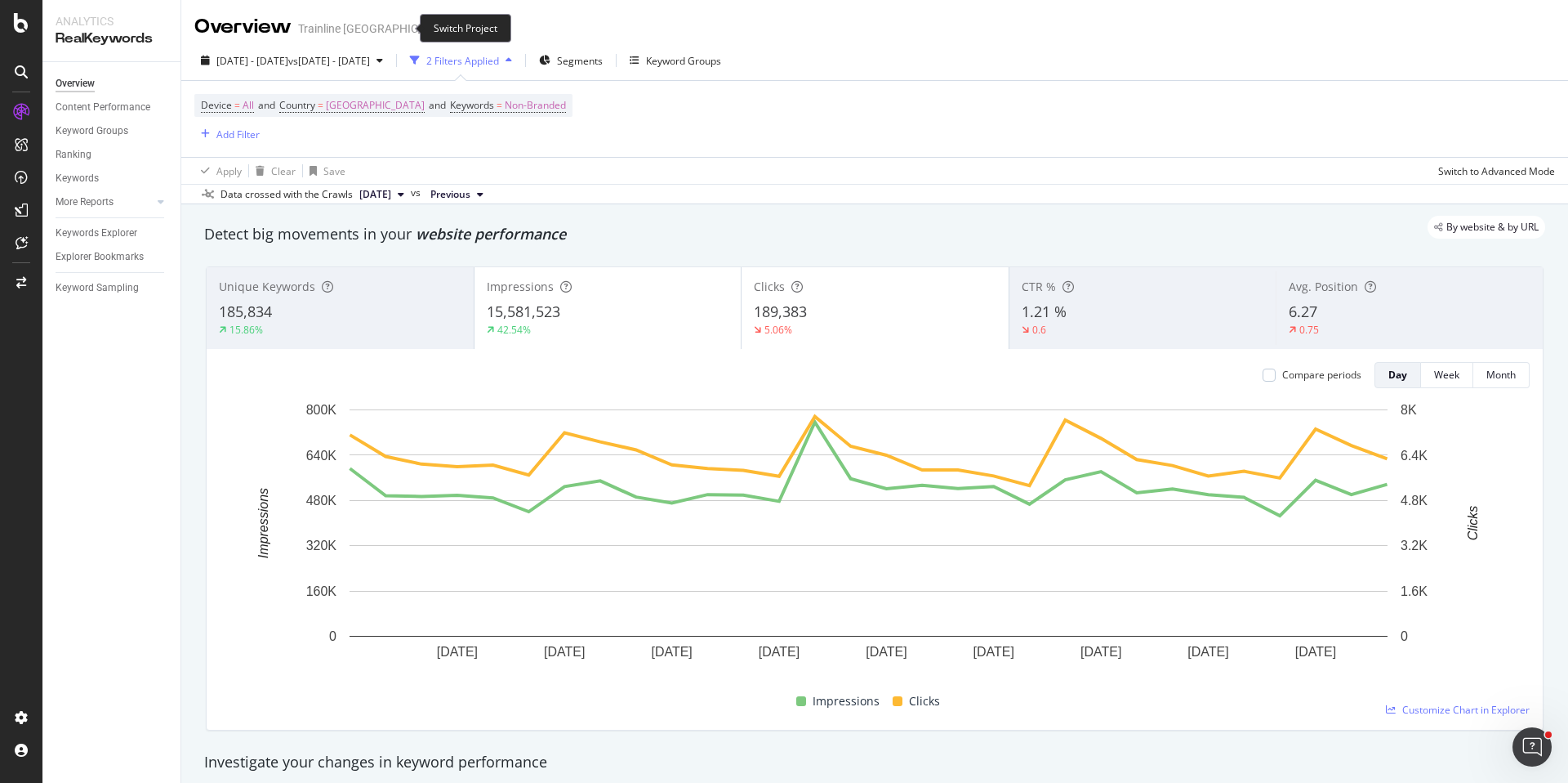
click at [460, 27] on icon "arrow-right-arrow-left" at bounding box center [465, 28] width 10 height 12
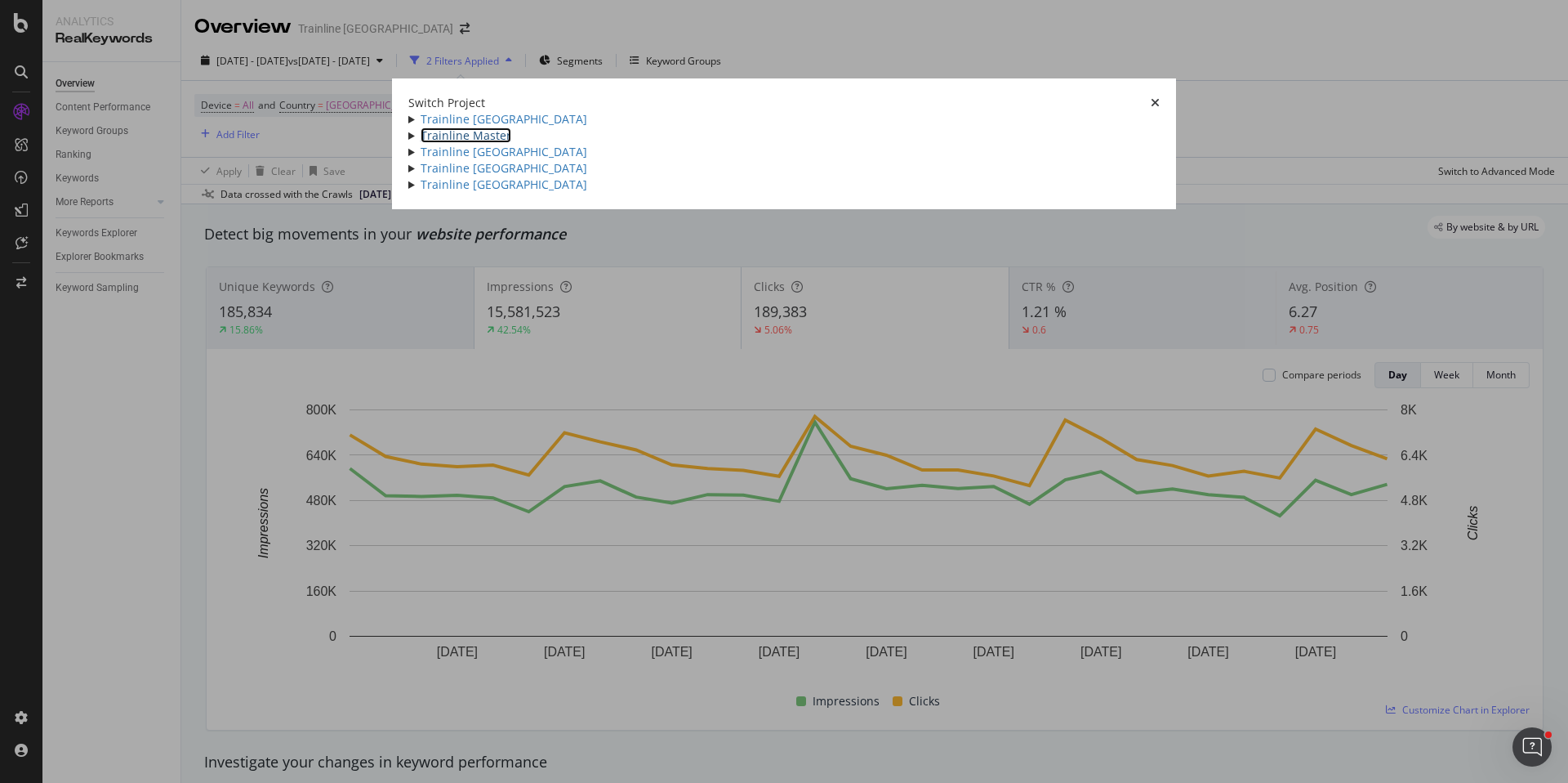
click at [421, 143] on link "Trainline Master" at bounding box center [466, 135] width 91 height 16
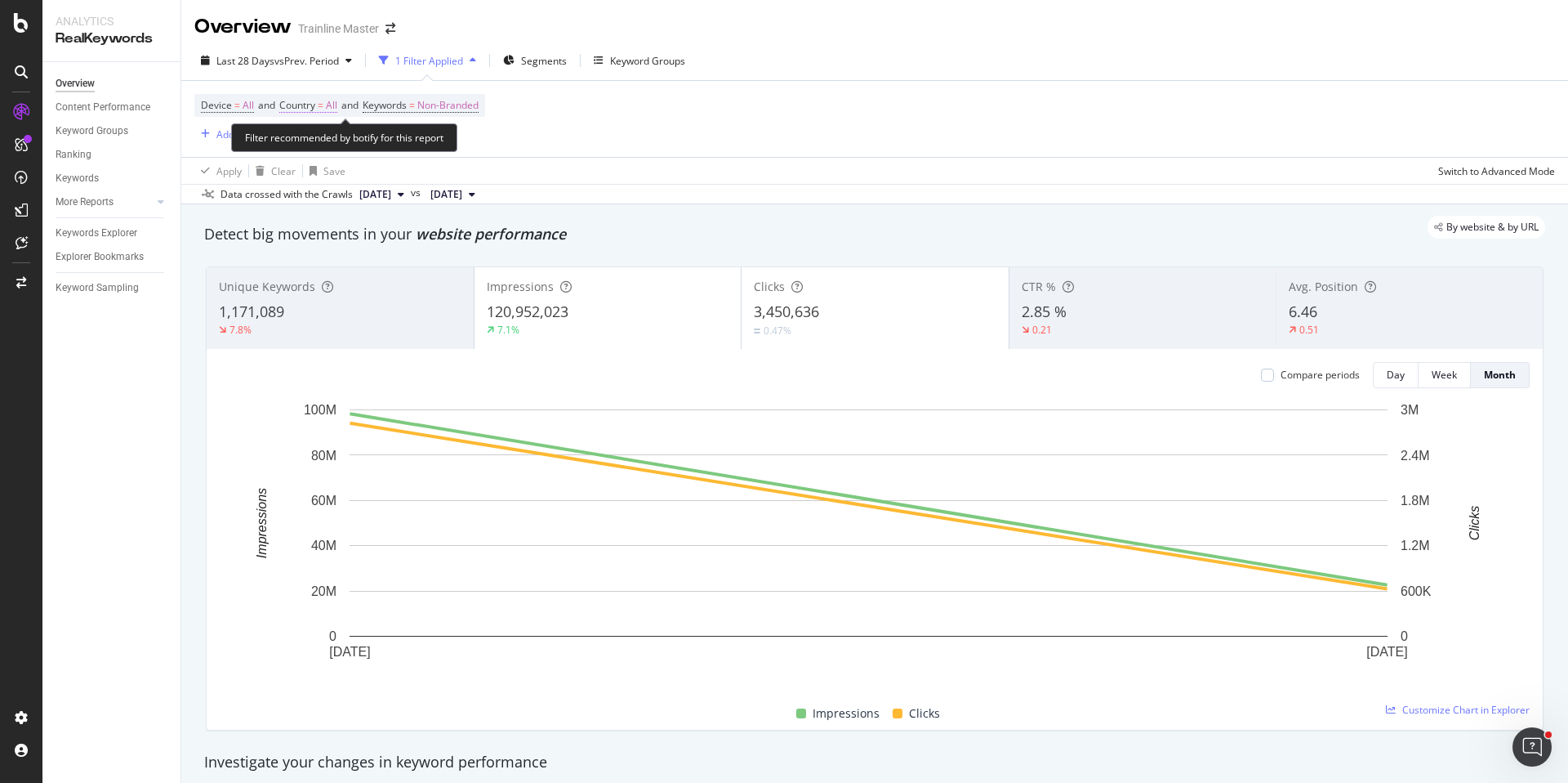
click at [308, 105] on span "Country" at bounding box center [297, 105] width 36 height 14
click at [315, 151] on div "All" at bounding box center [387, 144] width 180 height 26
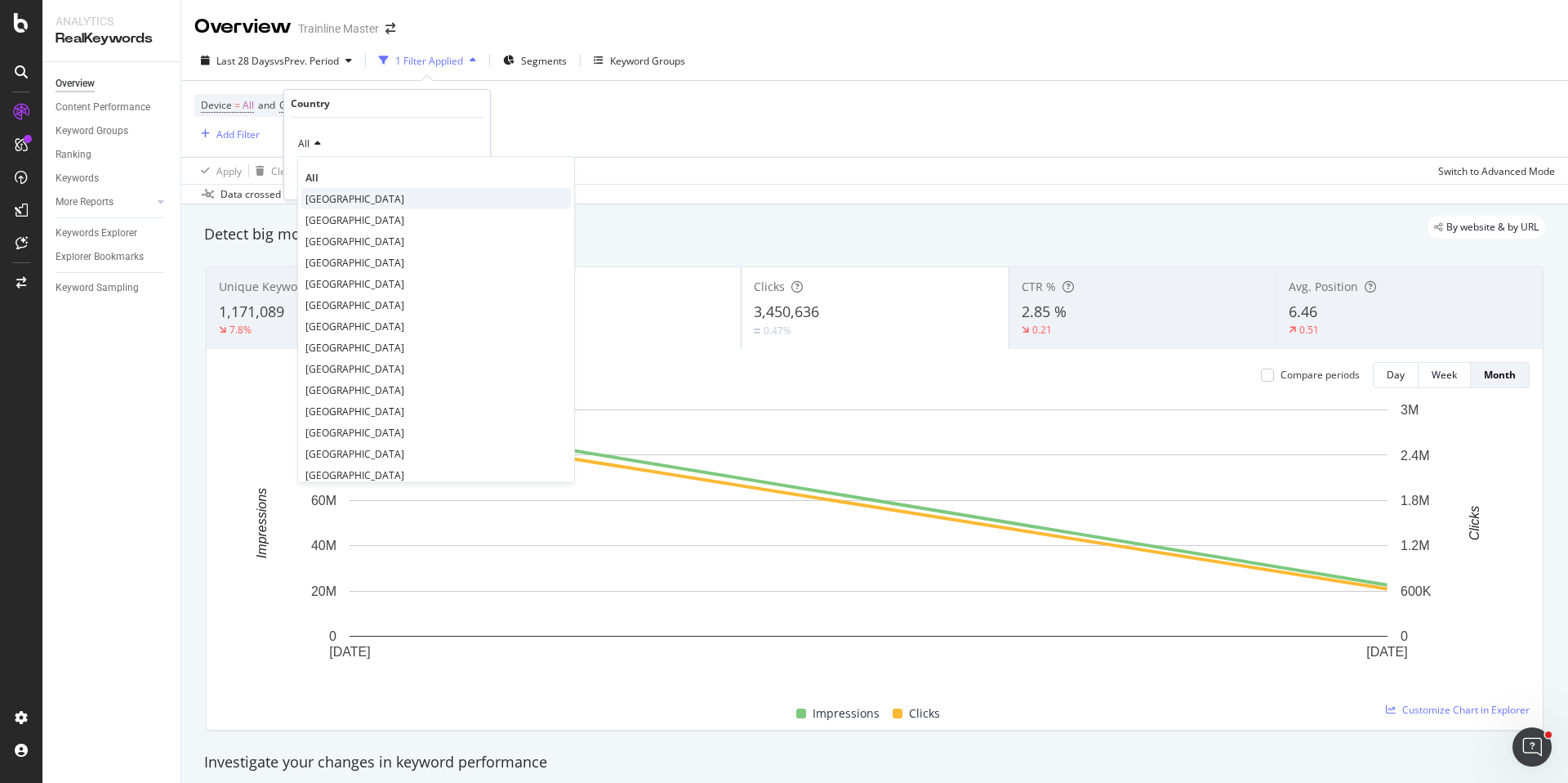
click at [320, 202] on span "[GEOGRAPHIC_DATA]" at bounding box center [354, 199] width 99 height 14
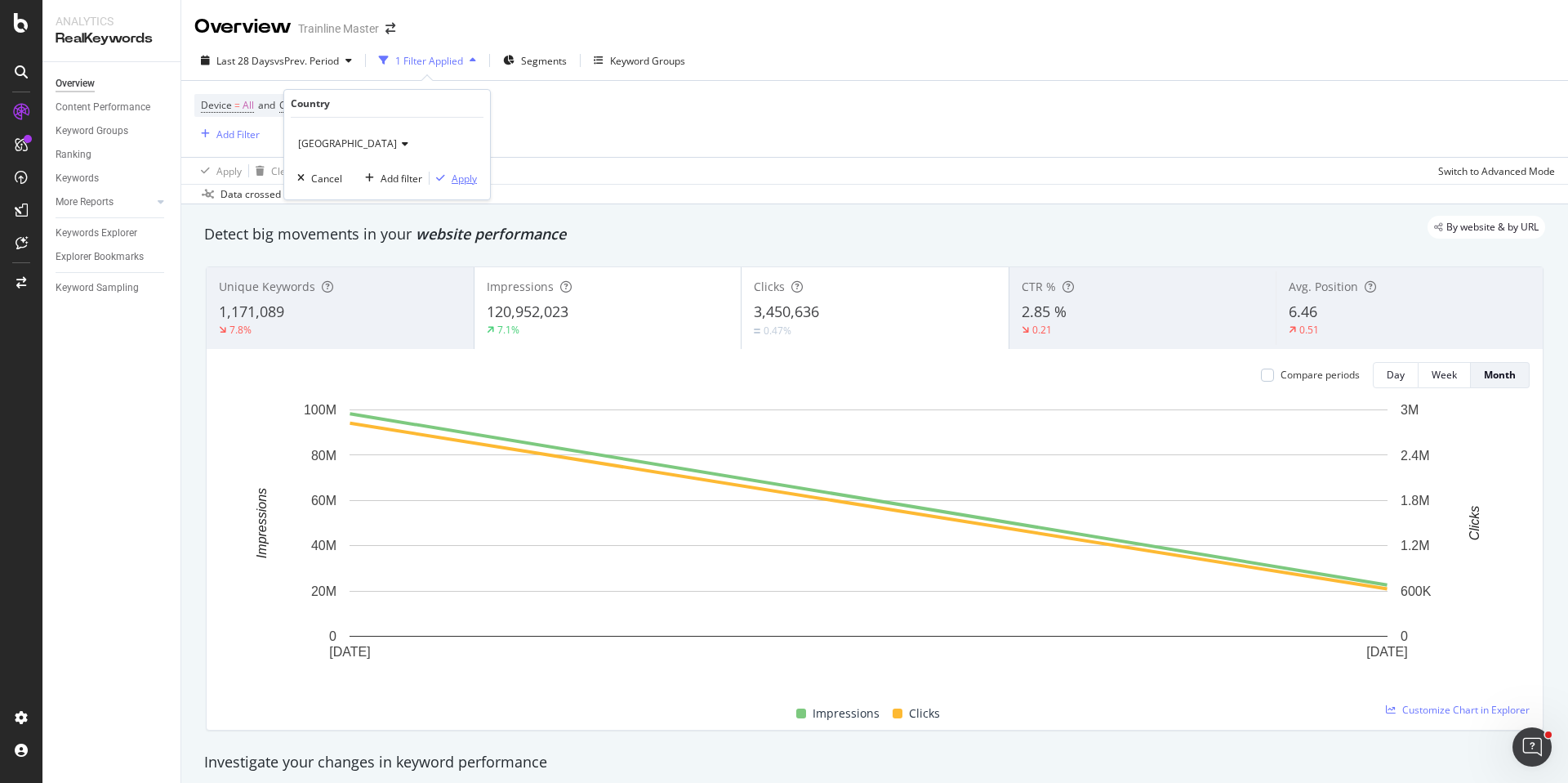
click at [452, 179] on div "Apply" at bounding box center [465, 178] width 25 height 14
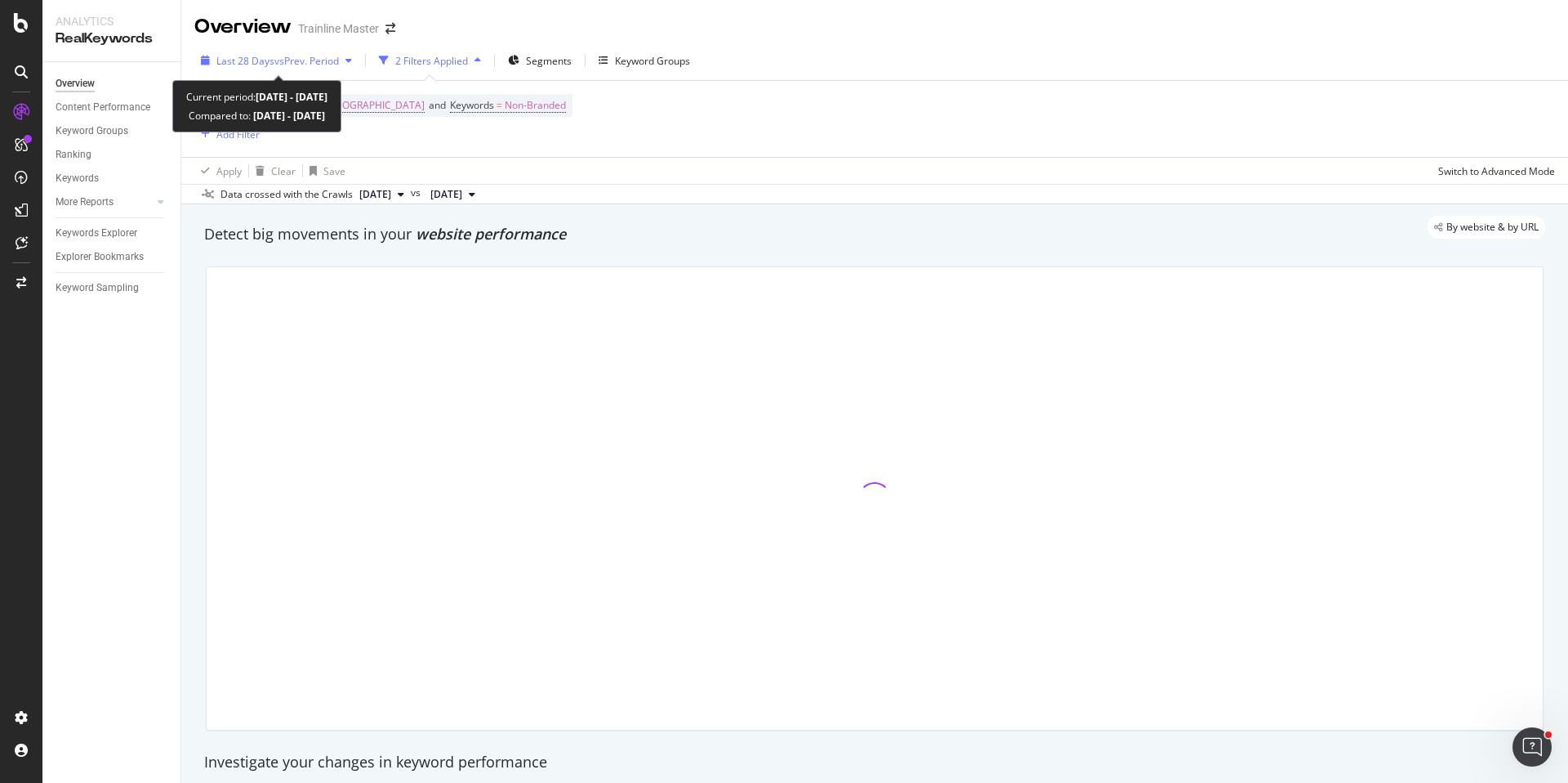
click at [285, 61] on span "vs Prev. Period" at bounding box center [307, 61] width 65 height 14
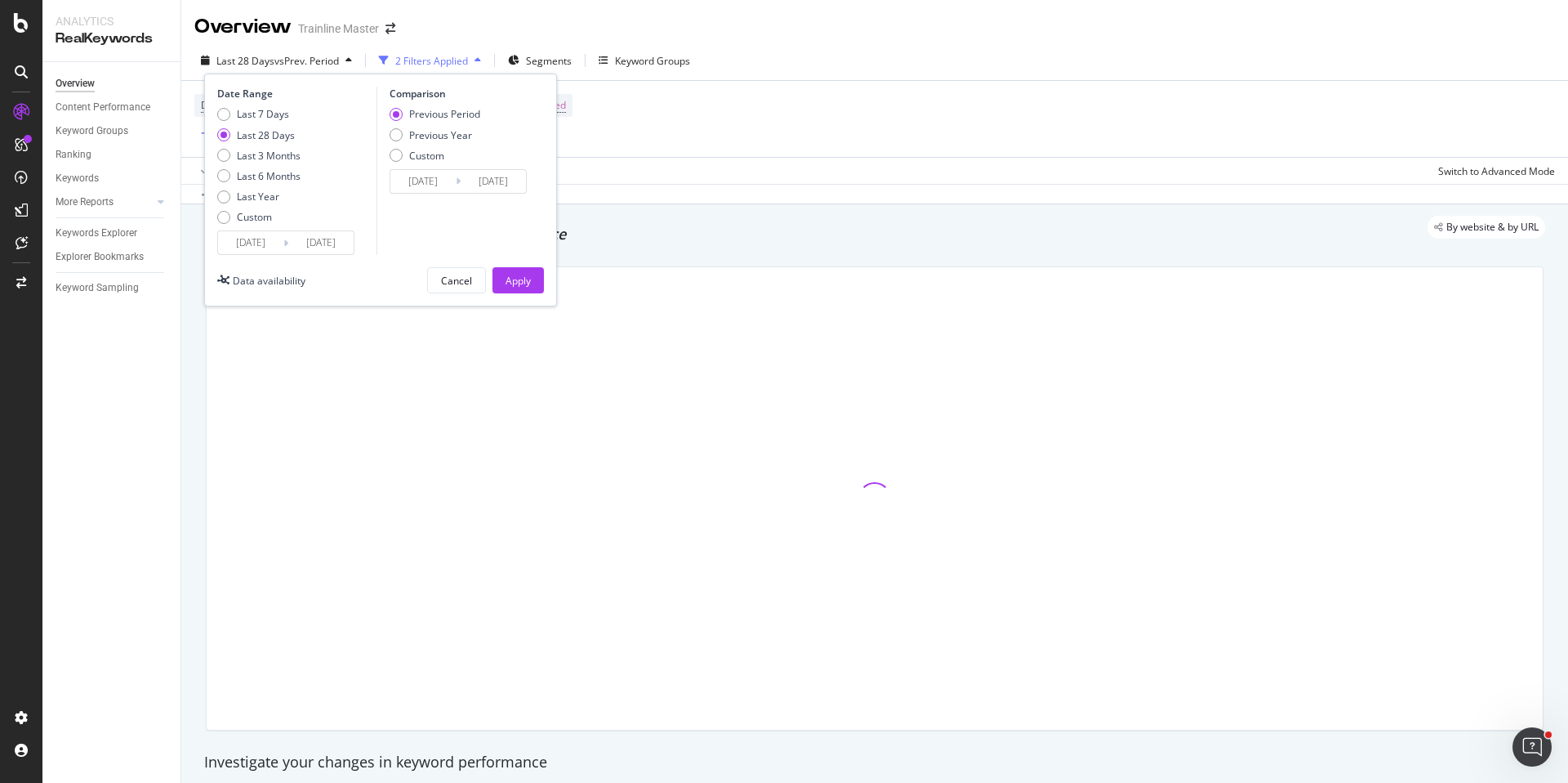
click at [273, 246] on input "[DATE]" at bounding box center [250, 242] width 66 height 23
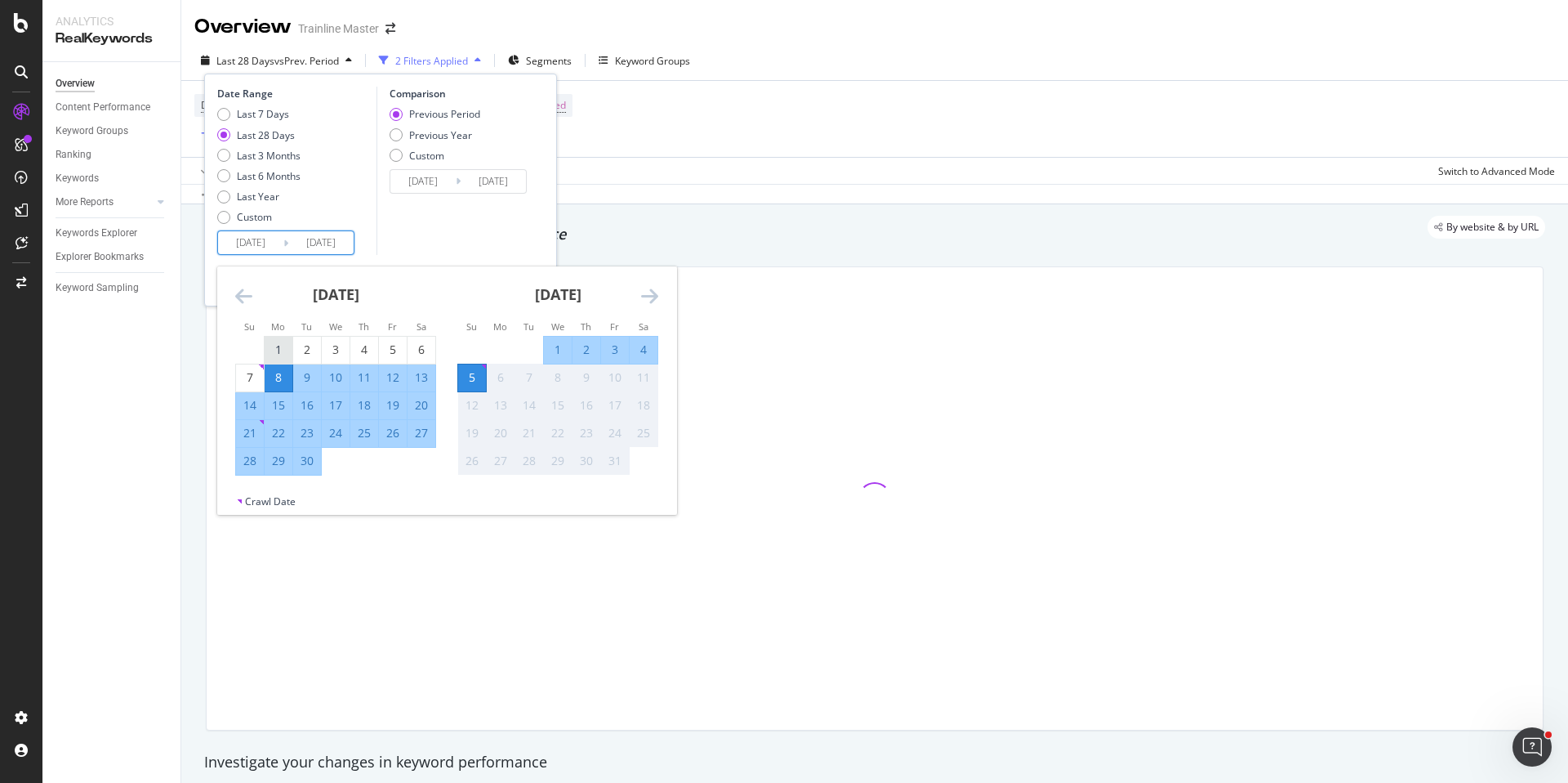
click at [288, 346] on div "1" at bounding box center [279, 349] width 27 height 17
type input "[DATE]"
drag, startPoint x: 319, startPoint y: 452, endPoint x: 322, endPoint y: 436, distance: 16.3
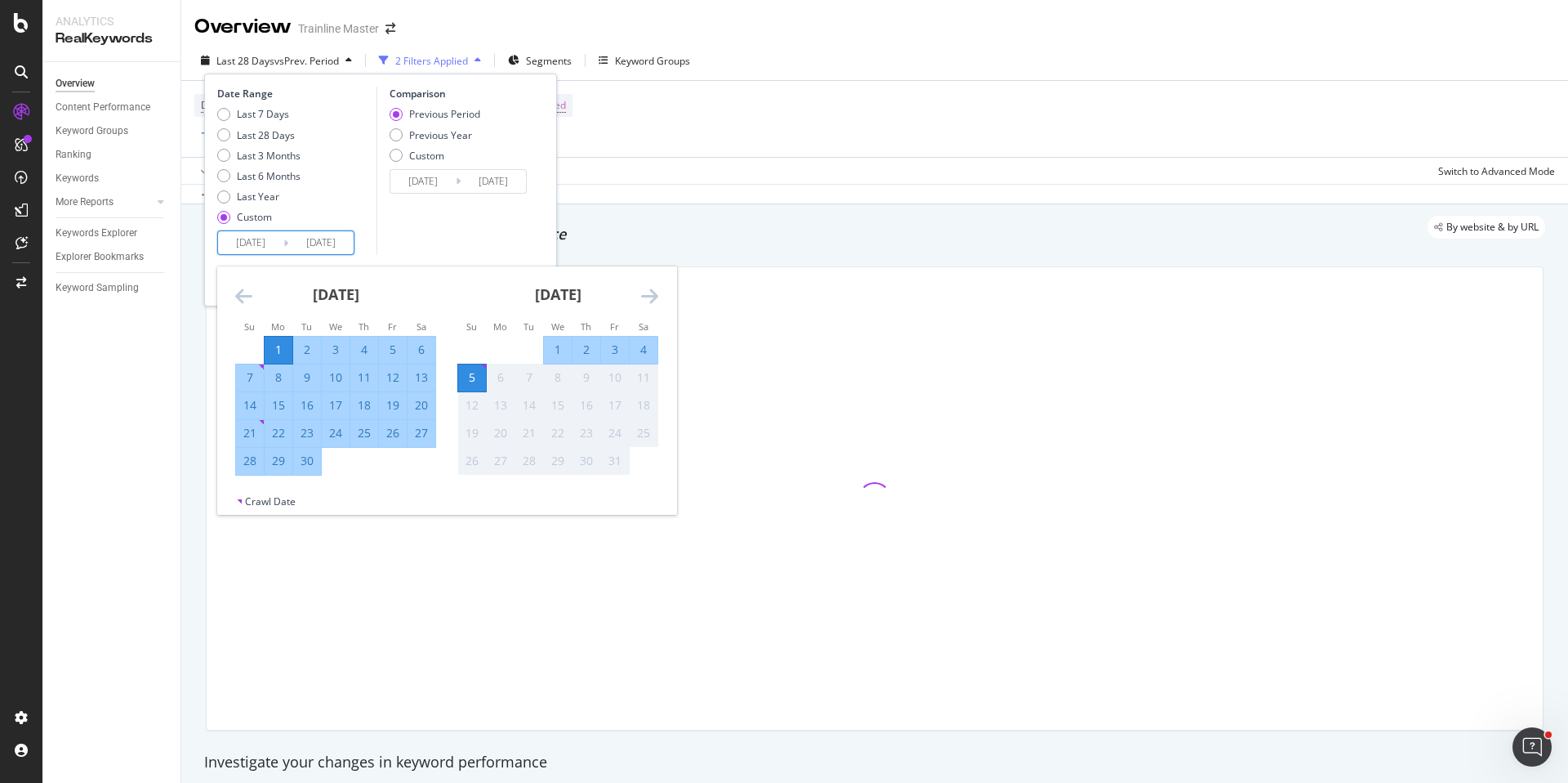
click at [319, 453] on div "30" at bounding box center [307, 461] width 27 height 17
type input "[DATE]"
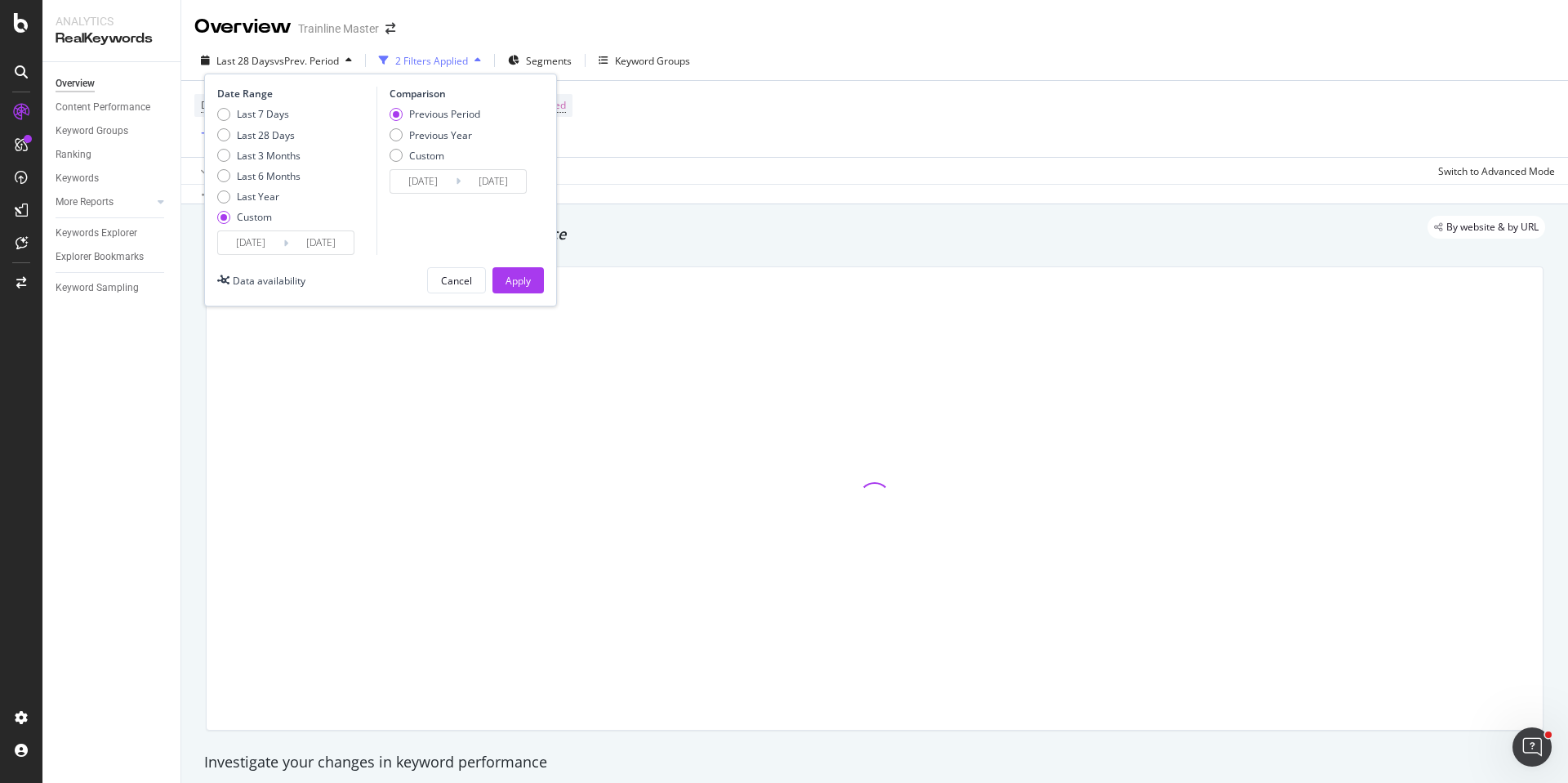
click at [439, 175] on input "[DATE]" at bounding box center [423, 181] width 66 height 23
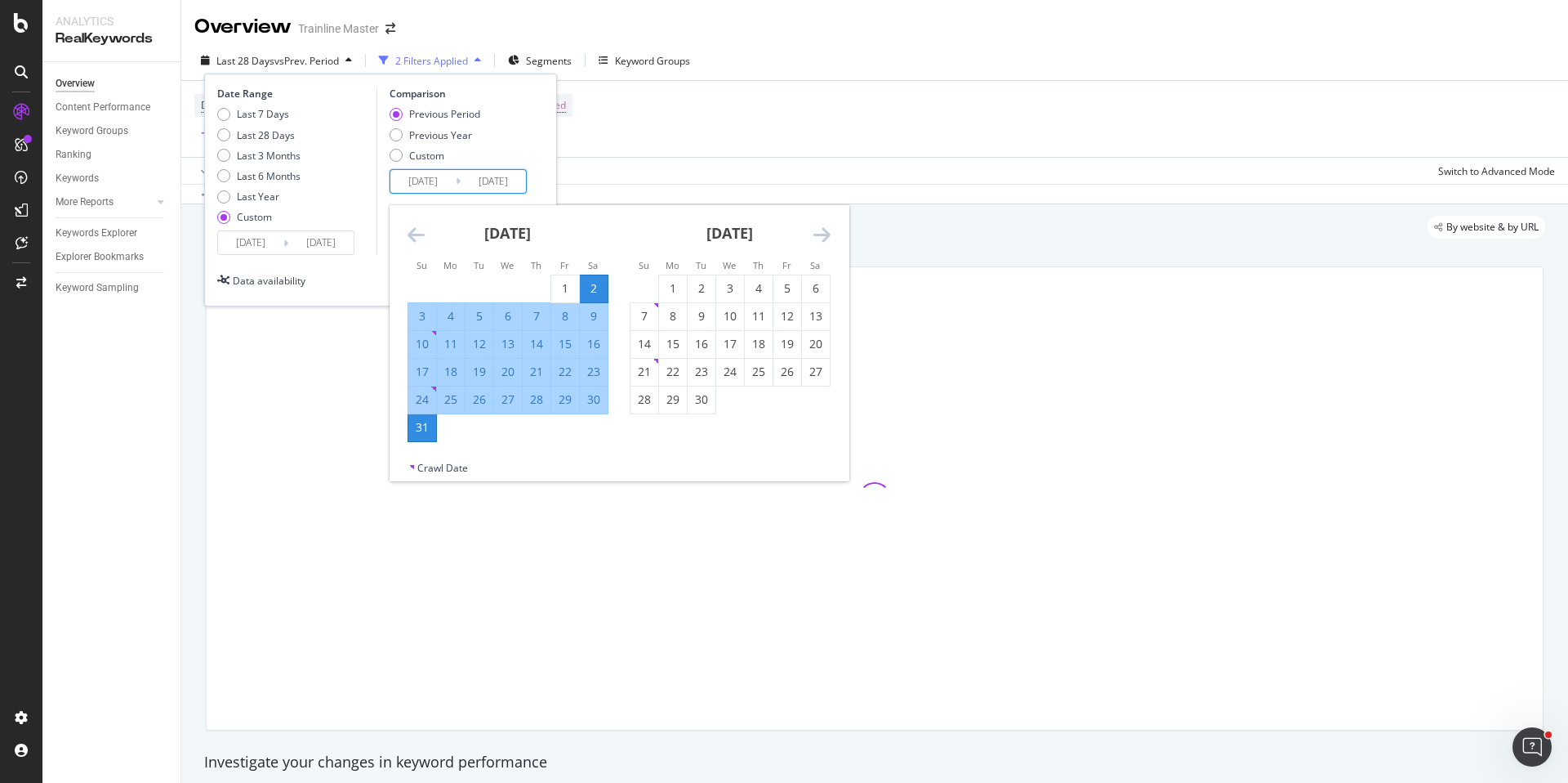
click at [420, 241] on icon "Move backward to switch to the previous month." at bounding box center [417, 235] width 18 height 20
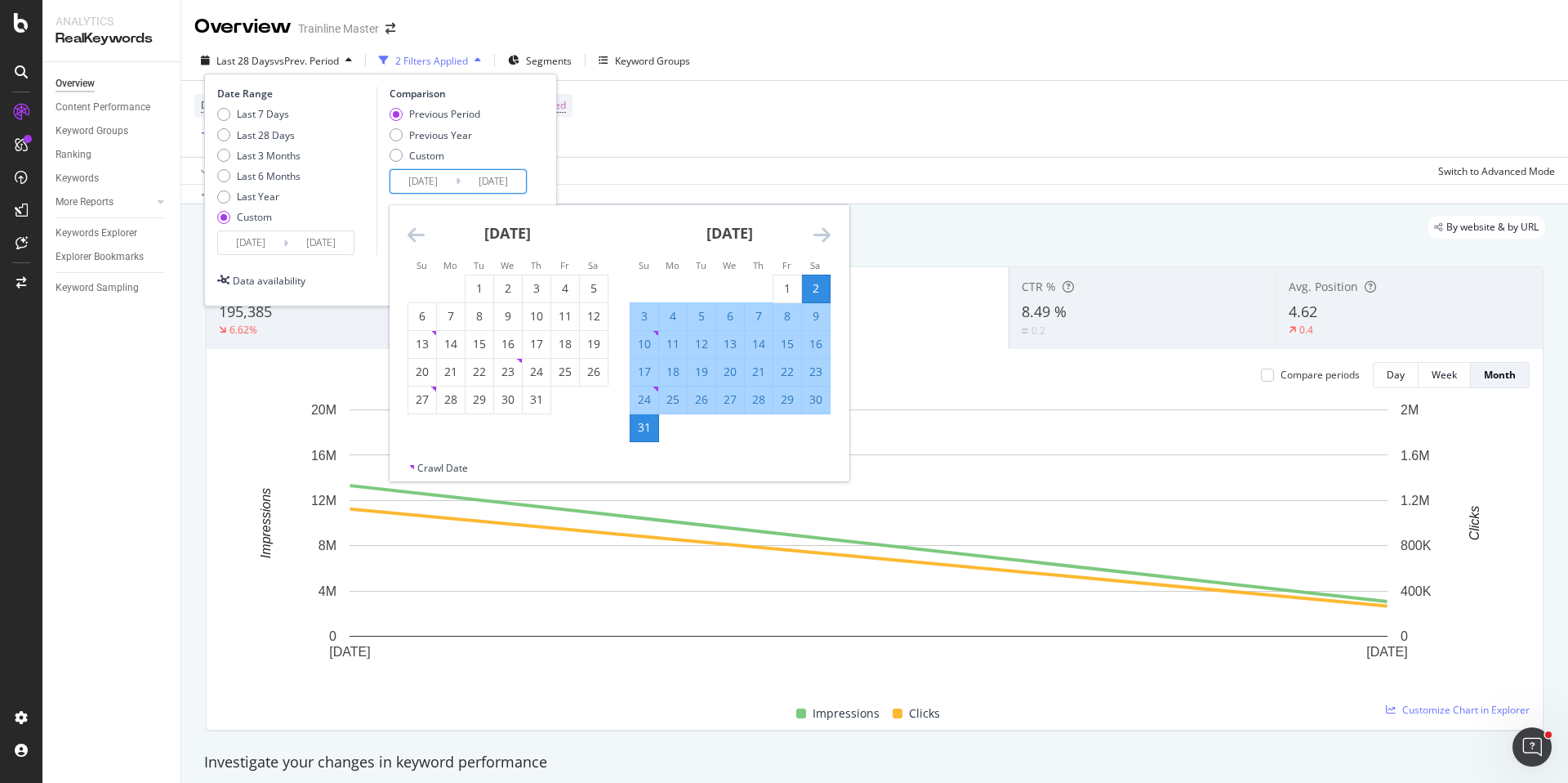
click at [420, 241] on icon "Move backward to switch to the previous month." at bounding box center [417, 235] width 18 height 20
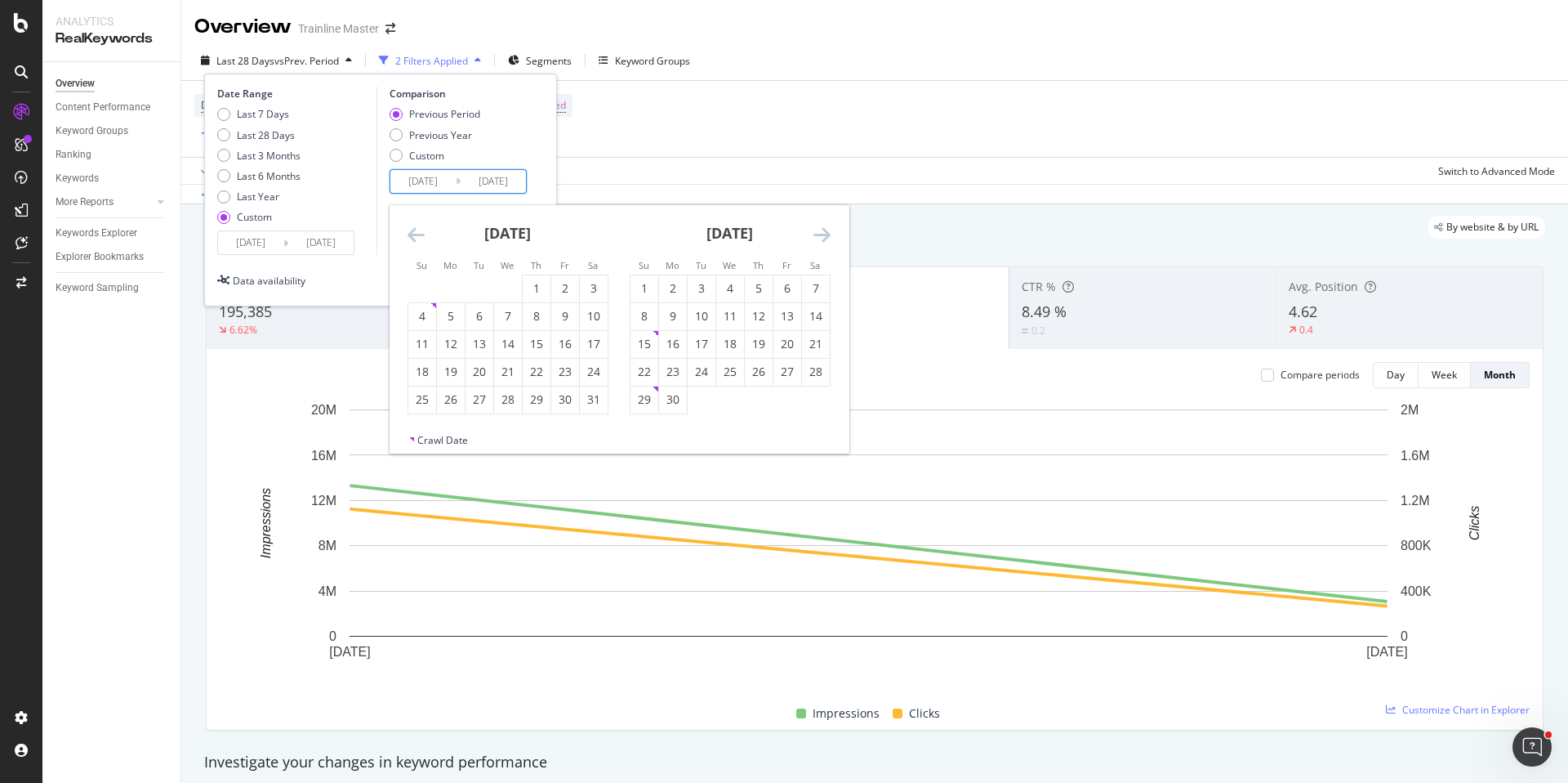
click at [420, 241] on icon "Move backward to switch to the previous month." at bounding box center [417, 235] width 18 height 20
click at [816, 291] on div "1" at bounding box center [816, 288] width 27 height 17
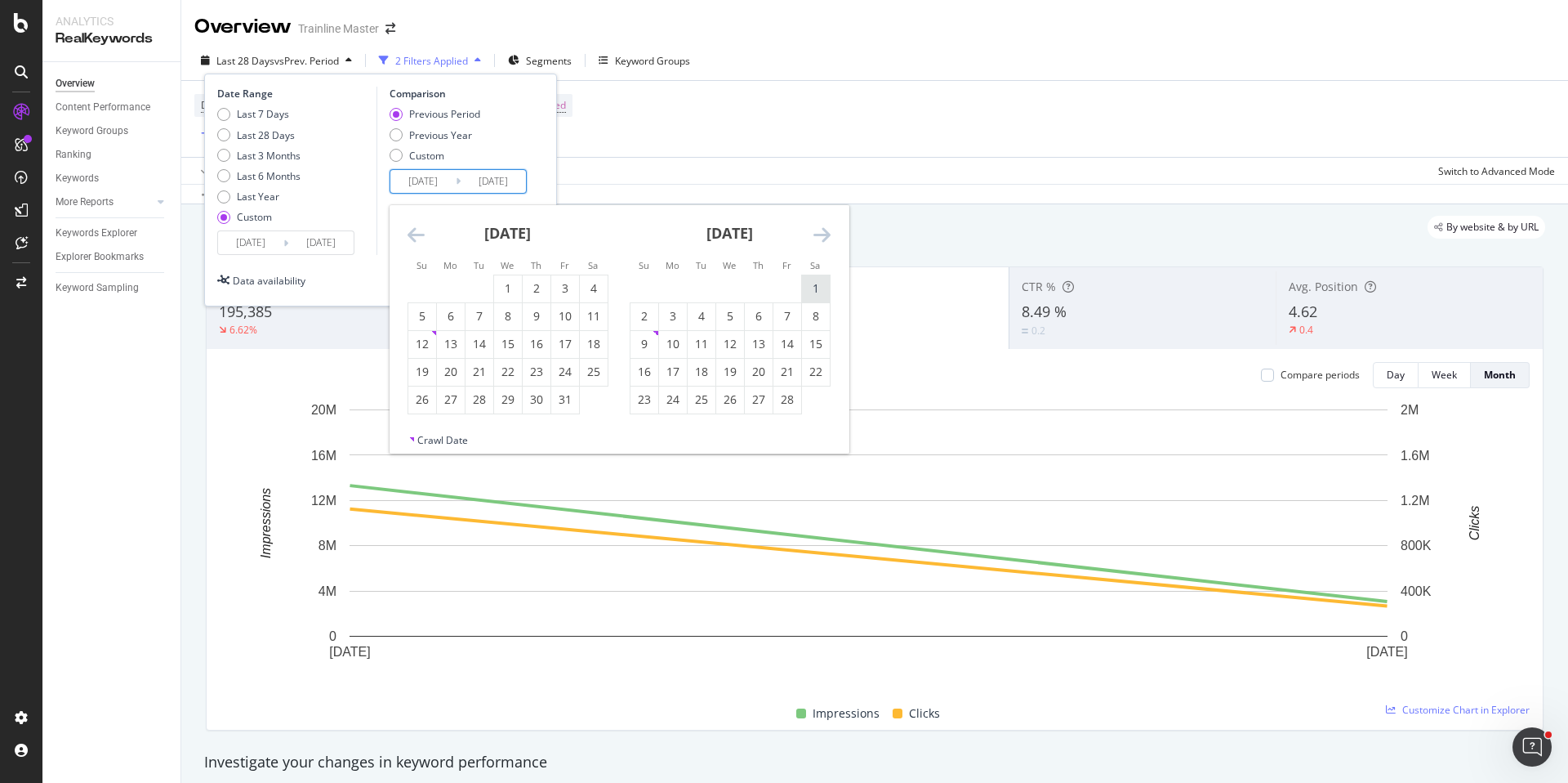
type input "[DATE]"
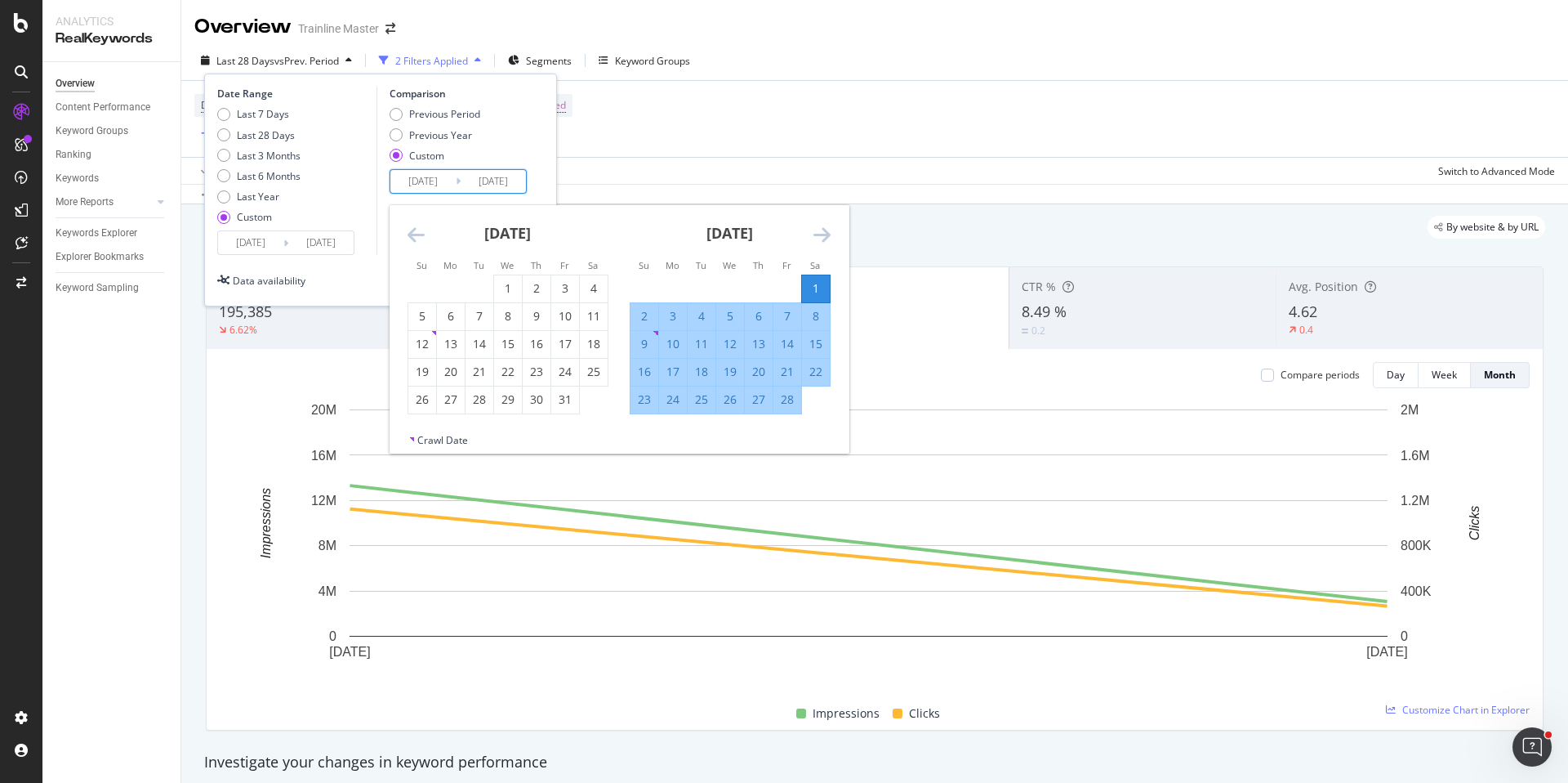
click at [790, 400] on div "28" at bounding box center [787, 399] width 27 height 17
type input "[DATE]"
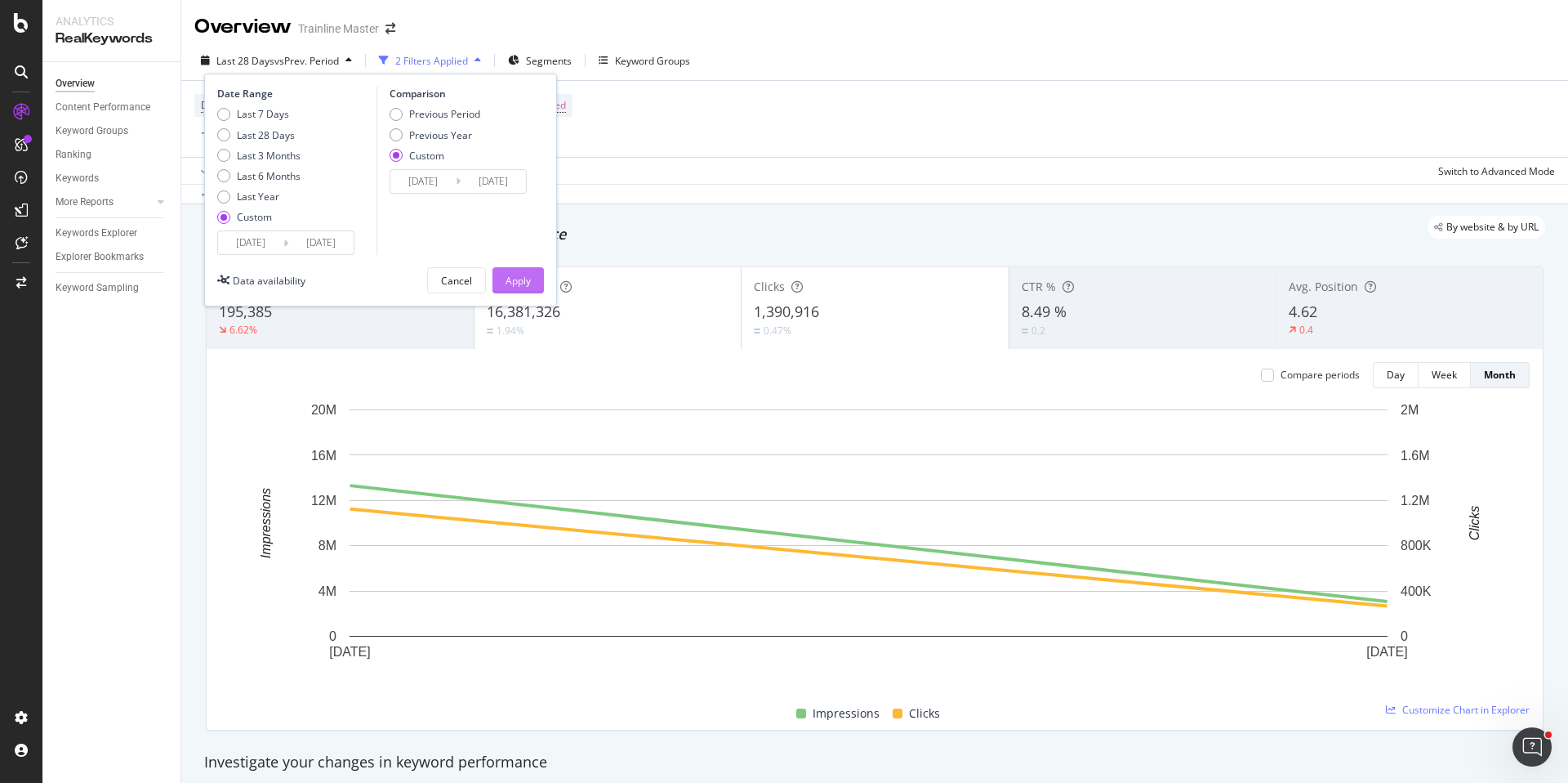
click at [528, 280] on div "Apply" at bounding box center [518, 281] width 25 height 14
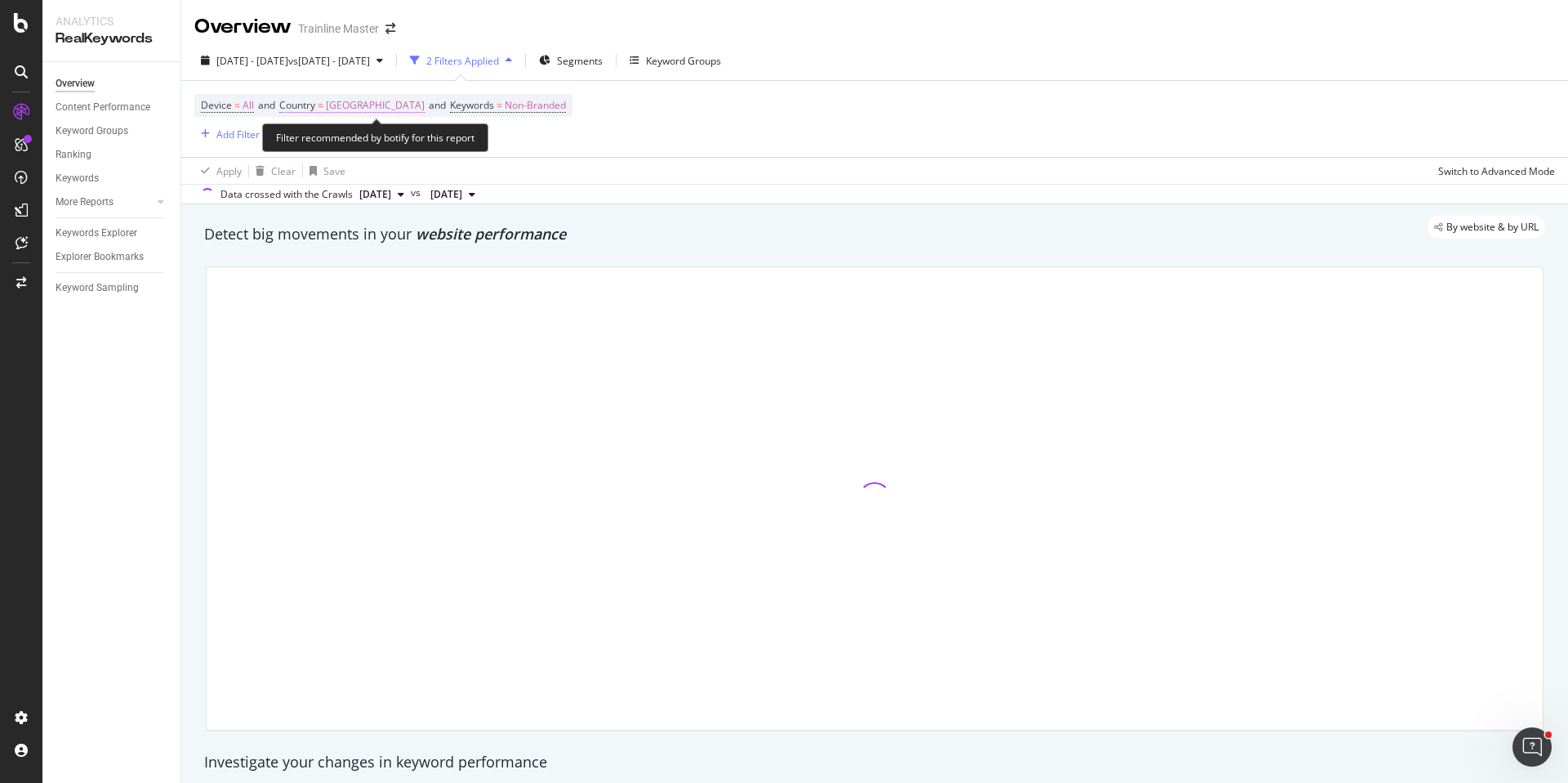
click at [376, 109] on span "[GEOGRAPHIC_DATA]" at bounding box center [375, 105] width 99 height 23
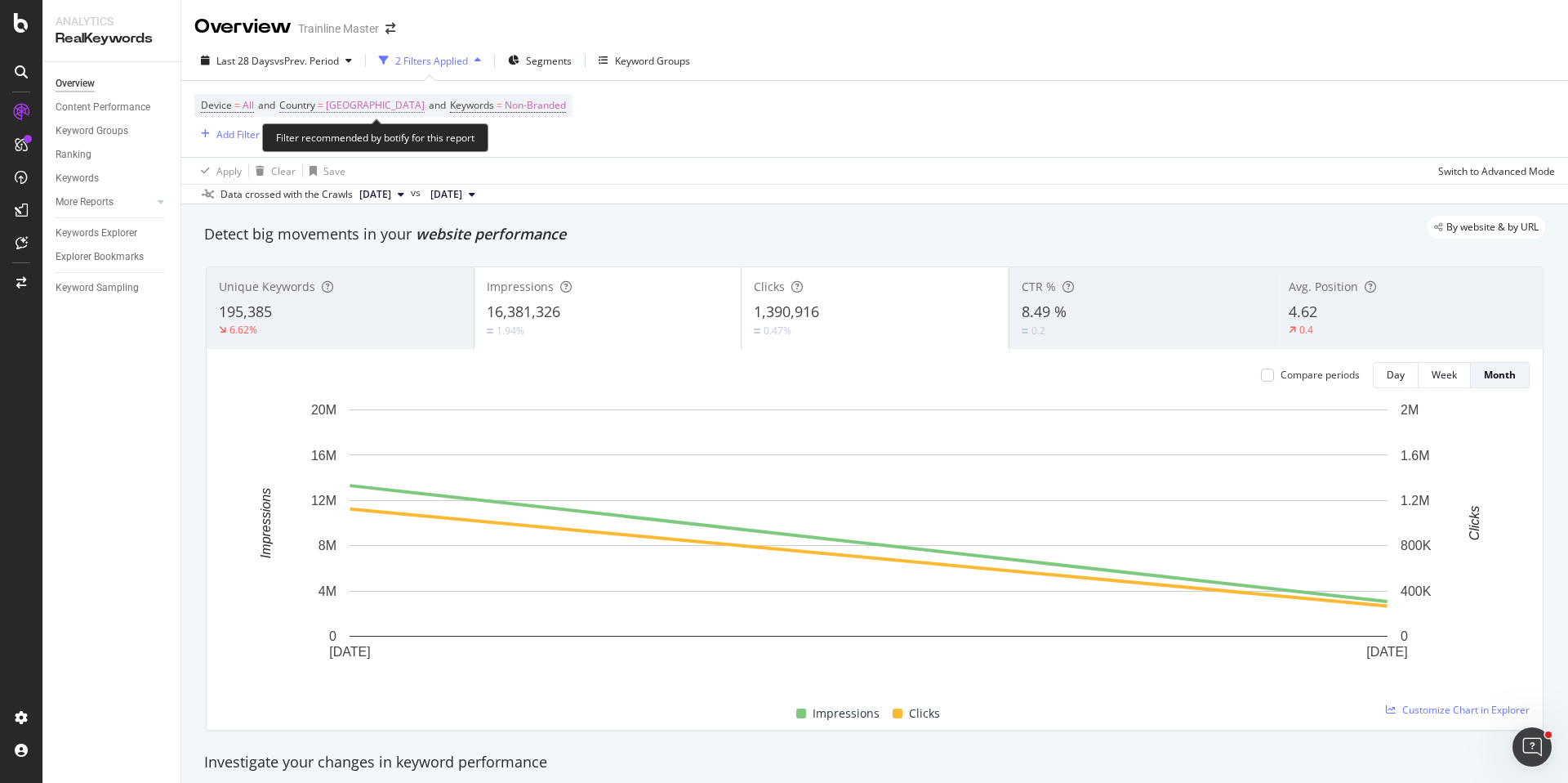
click at [369, 104] on span "[GEOGRAPHIC_DATA]" at bounding box center [375, 105] width 99 height 23
click at [348, 141] on span "[GEOGRAPHIC_DATA]" at bounding box center [347, 143] width 99 height 14
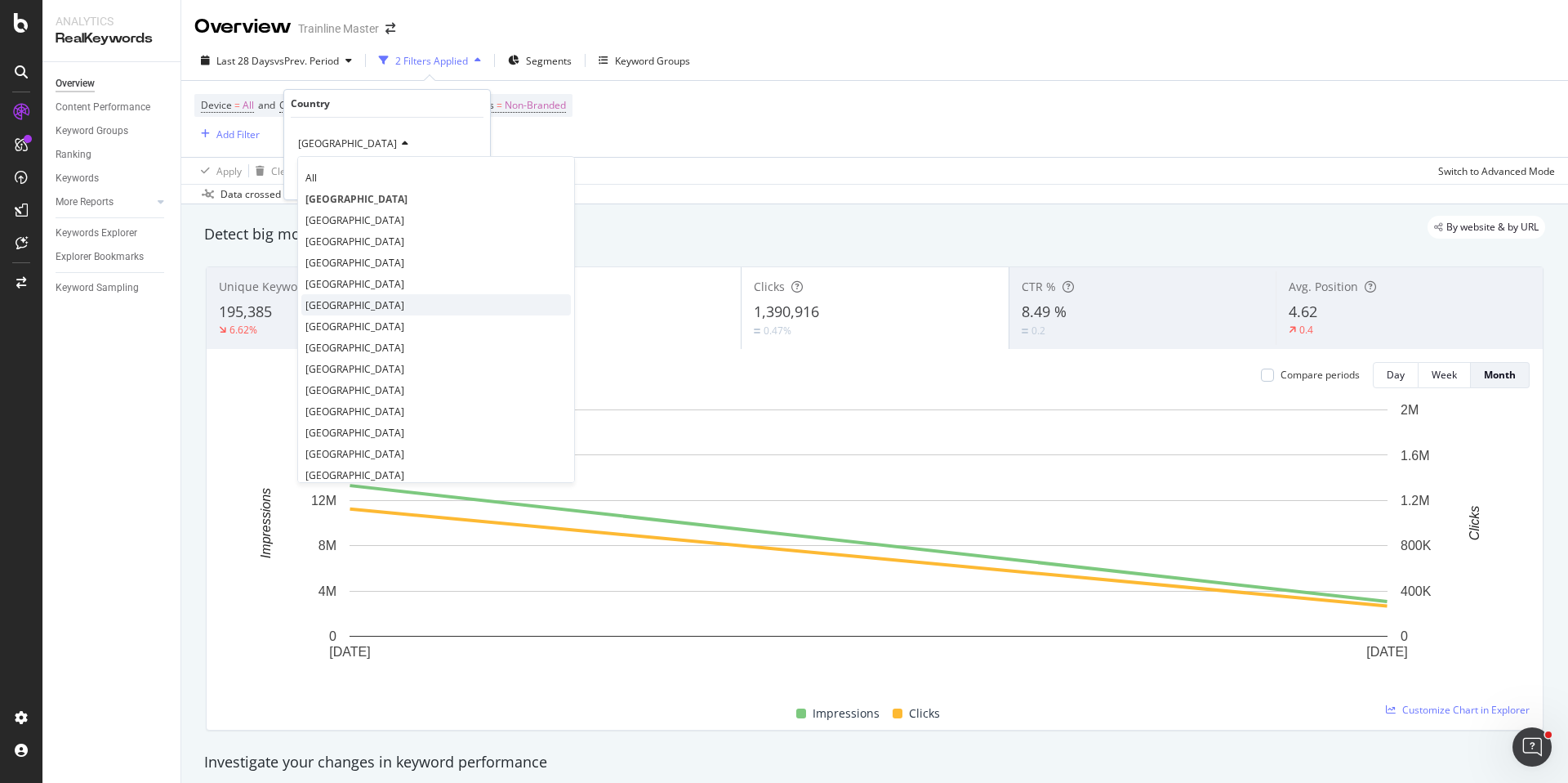
click at [353, 306] on span "[GEOGRAPHIC_DATA]" at bounding box center [354, 305] width 99 height 14
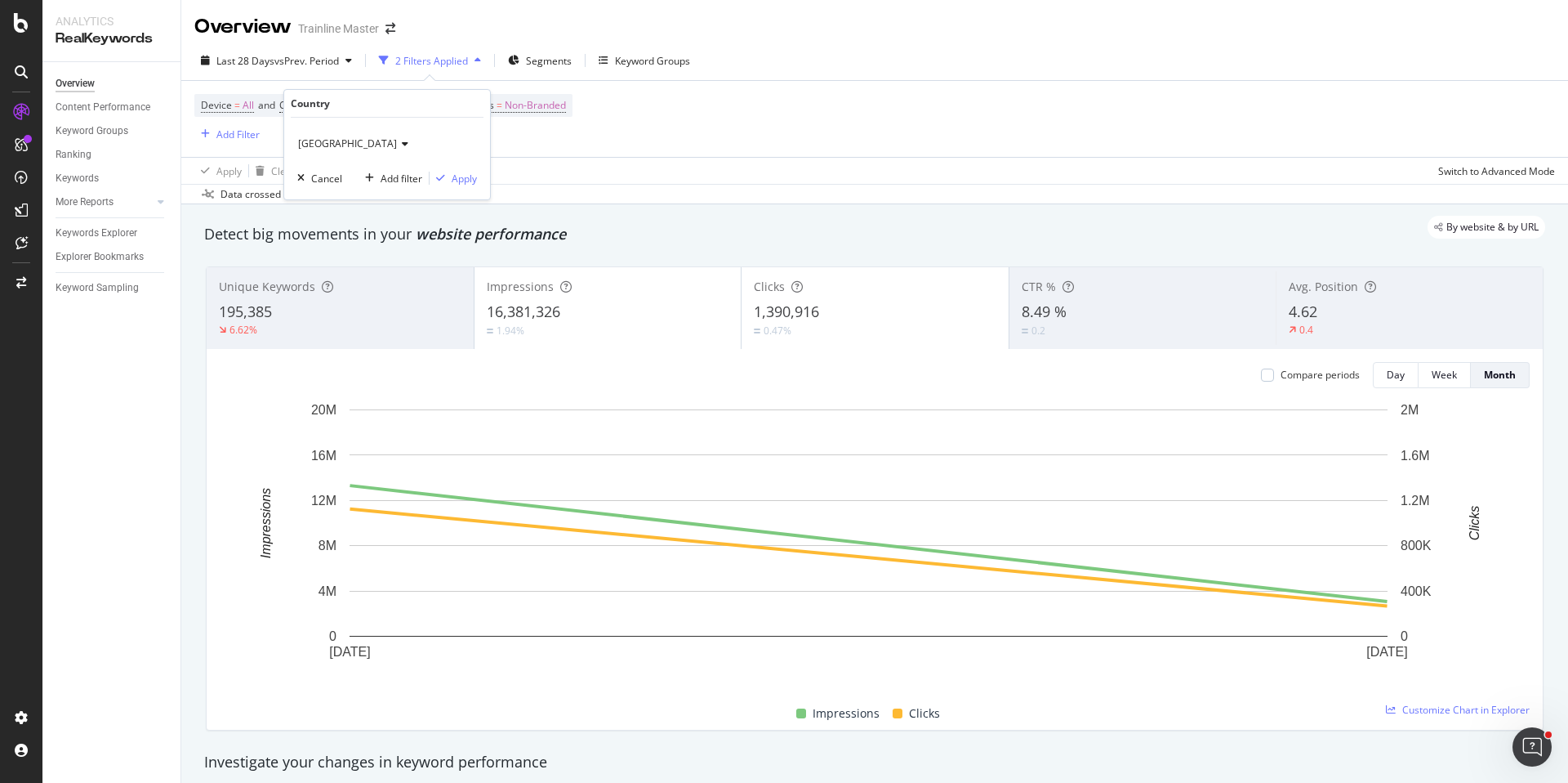
click at [464, 186] on div "United States of America Cancel Add filter Apply" at bounding box center [387, 159] width 205 height 82
click at [464, 184] on div "Apply" at bounding box center [465, 178] width 25 height 14
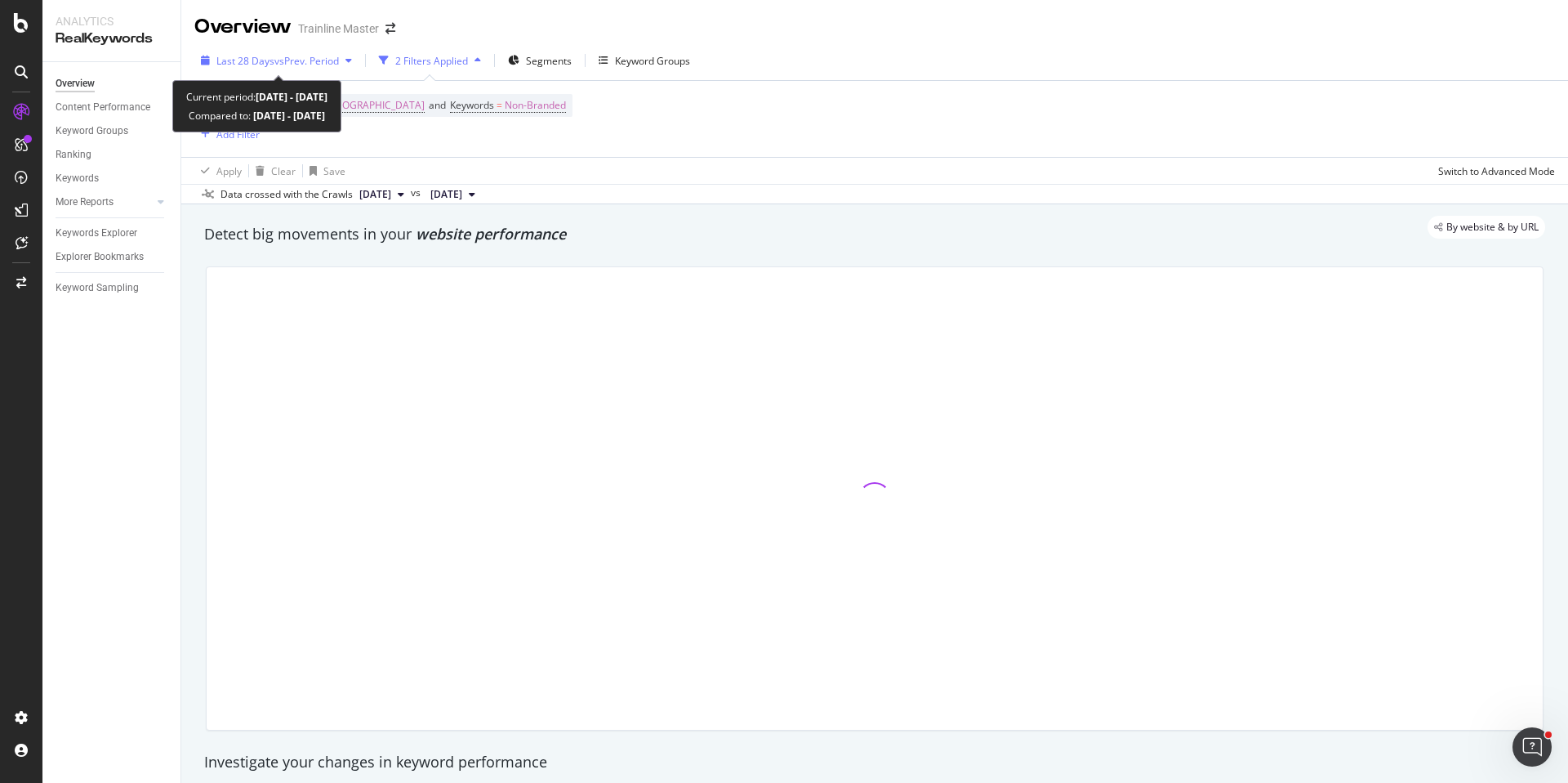
click at [277, 65] on span "vs Prev. Period" at bounding box center [307, 61] width 65 height 14
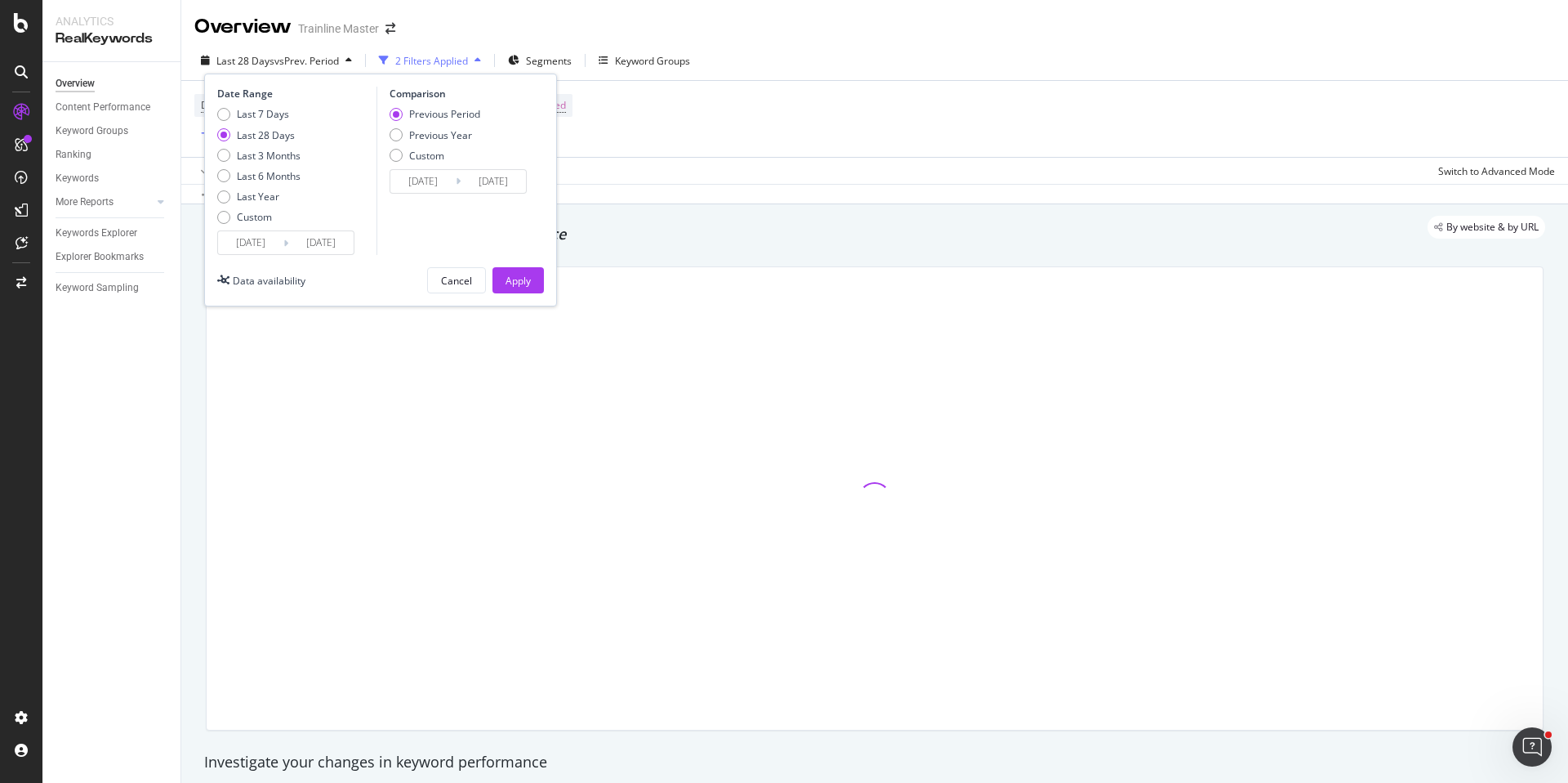
click at [267, 224] on div "Last 7 Days Last 28 Days Last 3 Months Last 6 Months Last Year Custom" at bounding box center [258, 168] width 83 height 123
click at [266, 236] on input "[DATE]" at bounding box center [250, 242] width 66 height 23
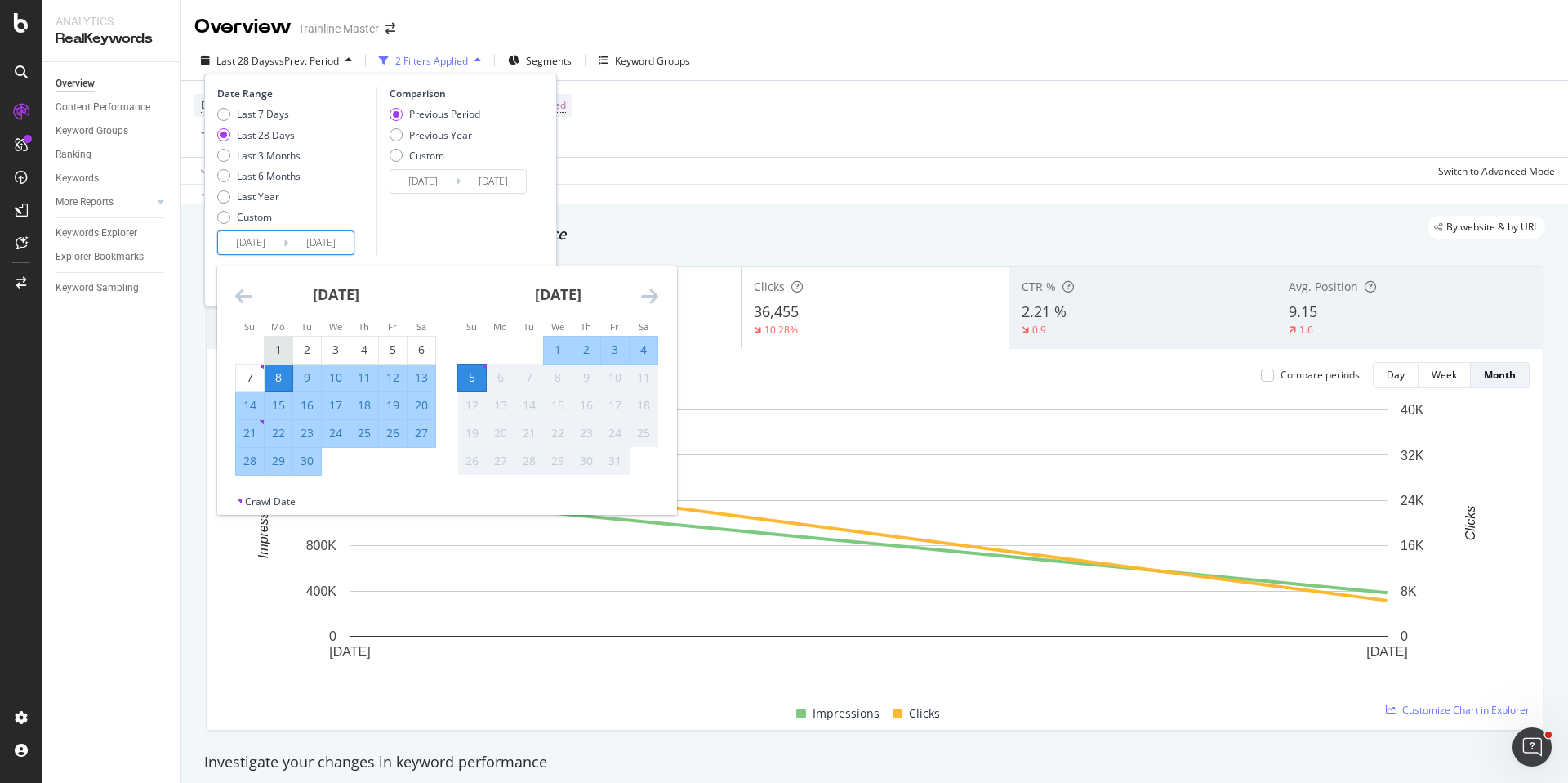
click at [275, 336] on td "1" at bounding box center [279, 349] width 28 height 27
type input "[DATE]"
click at [309, 469] on div "30" at bounding box center [307, 461] width 27 height 17
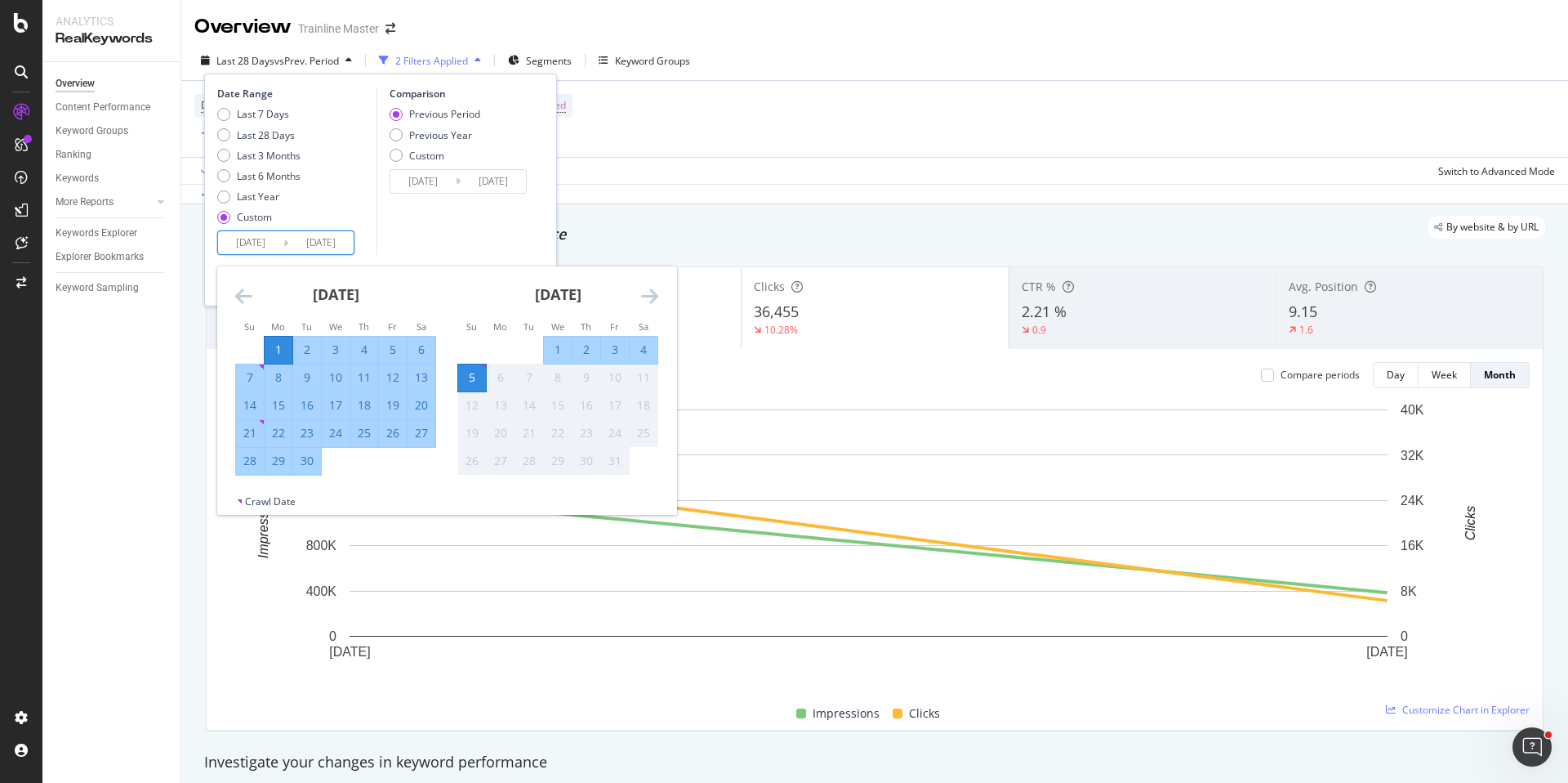
type input "[DATE]"
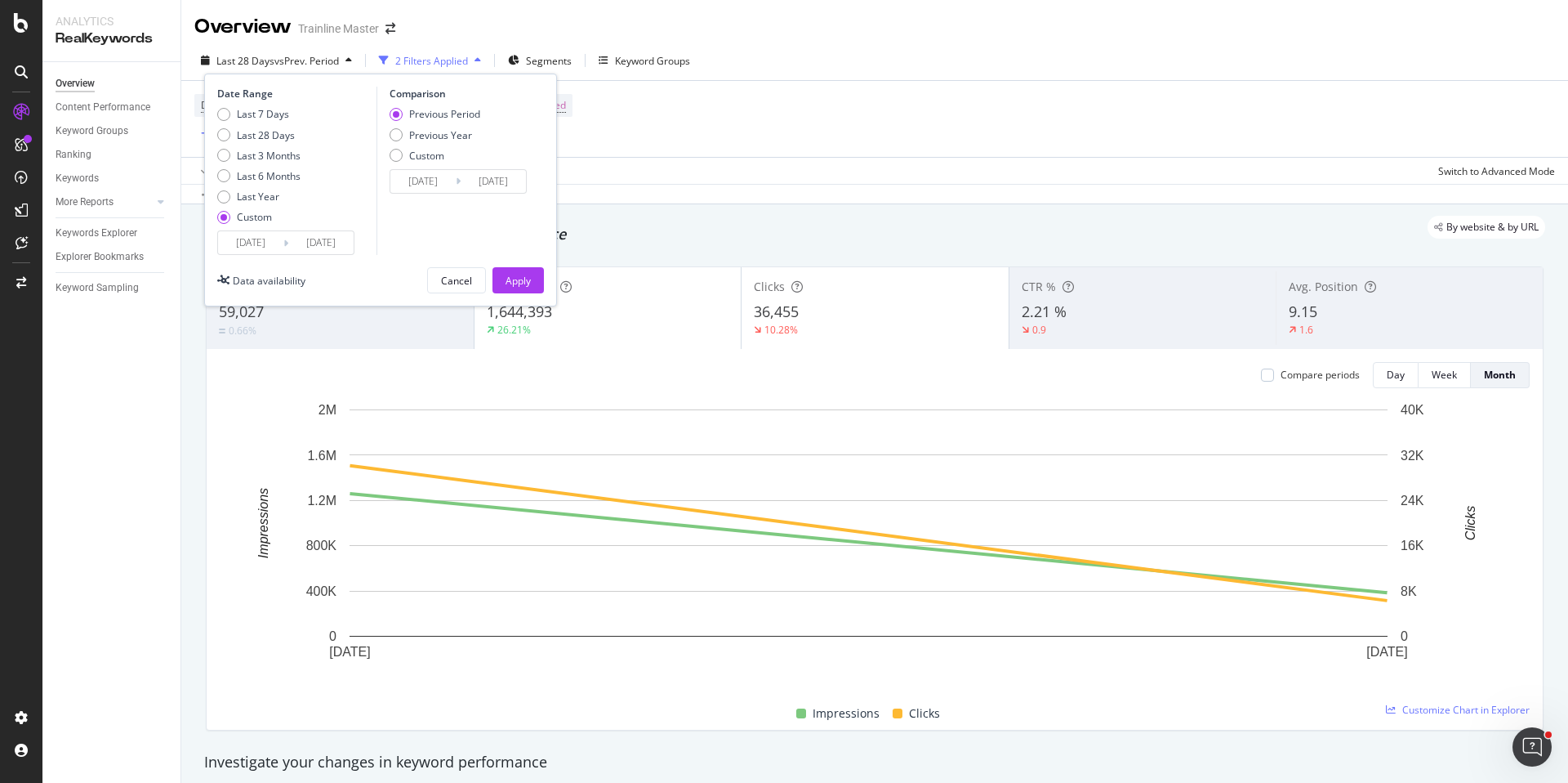
click at [414, 181] on input "[DATE]" at bounding box center [423, 181] width 66 height 23
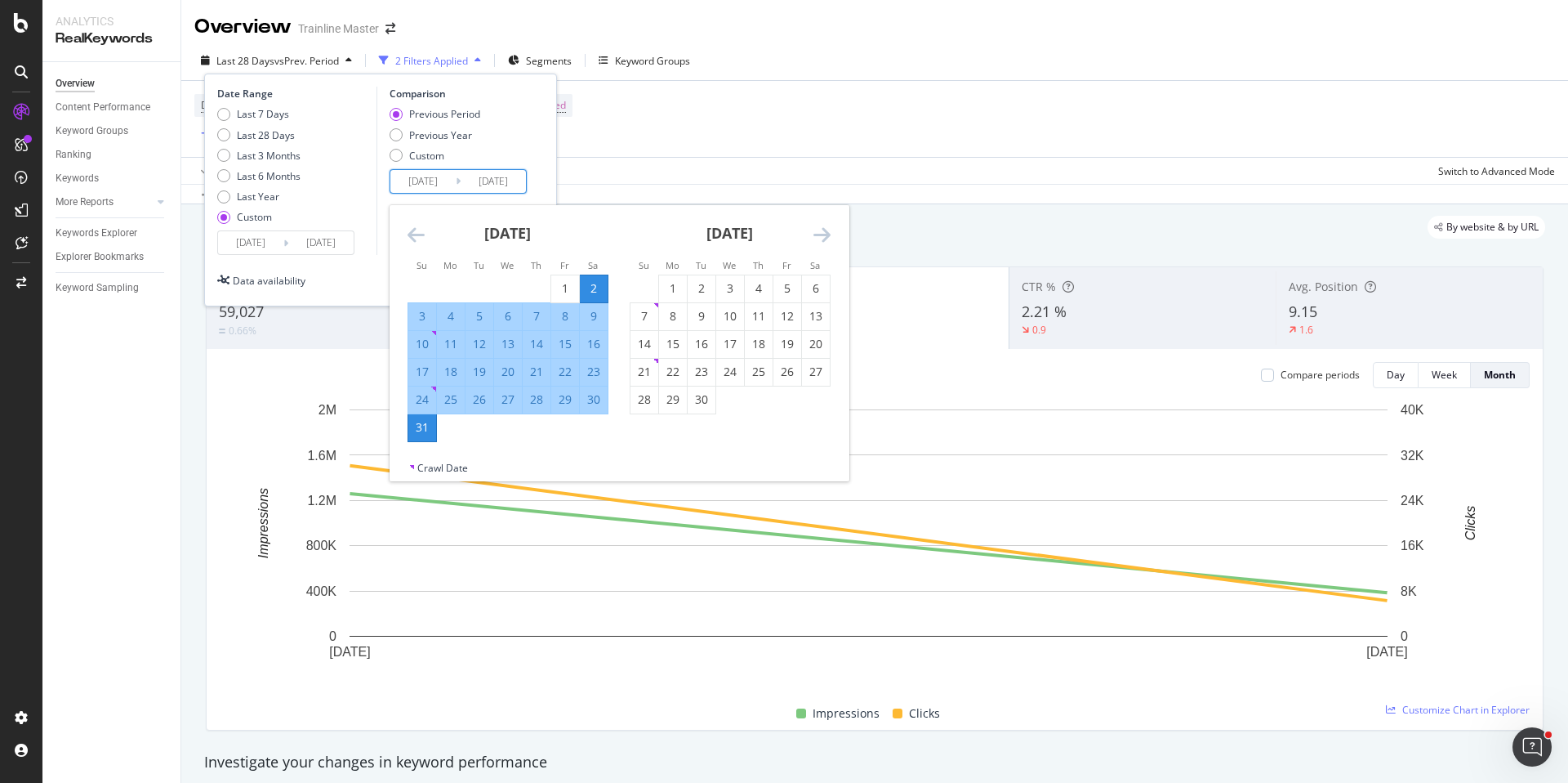
click at [420, 243] on icon "Move backward to switch to the previous month." at bounding box center [417, 235] width 18 height 20
click at [421, 242] on icon "Move backward to switch to the previous month." at bounding box center [417, 235] width 18 height 20
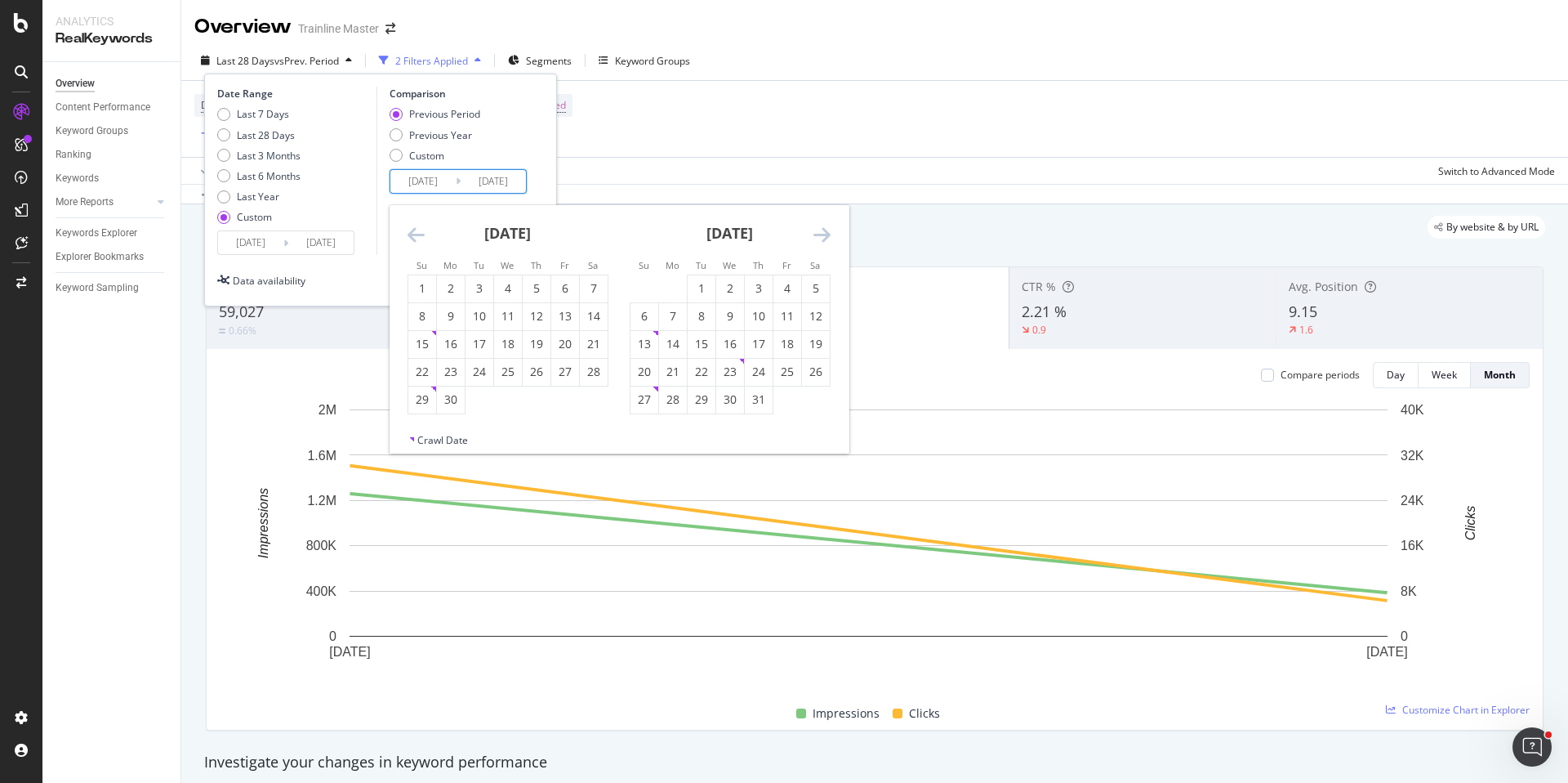
click at [421, 242] on icon "Move backward to switch to the previous month." at bounding box center [417, 235] width 18 height 20
click at [605, 284] on div "1" at bounding box center [594, 288] width 27 height 17
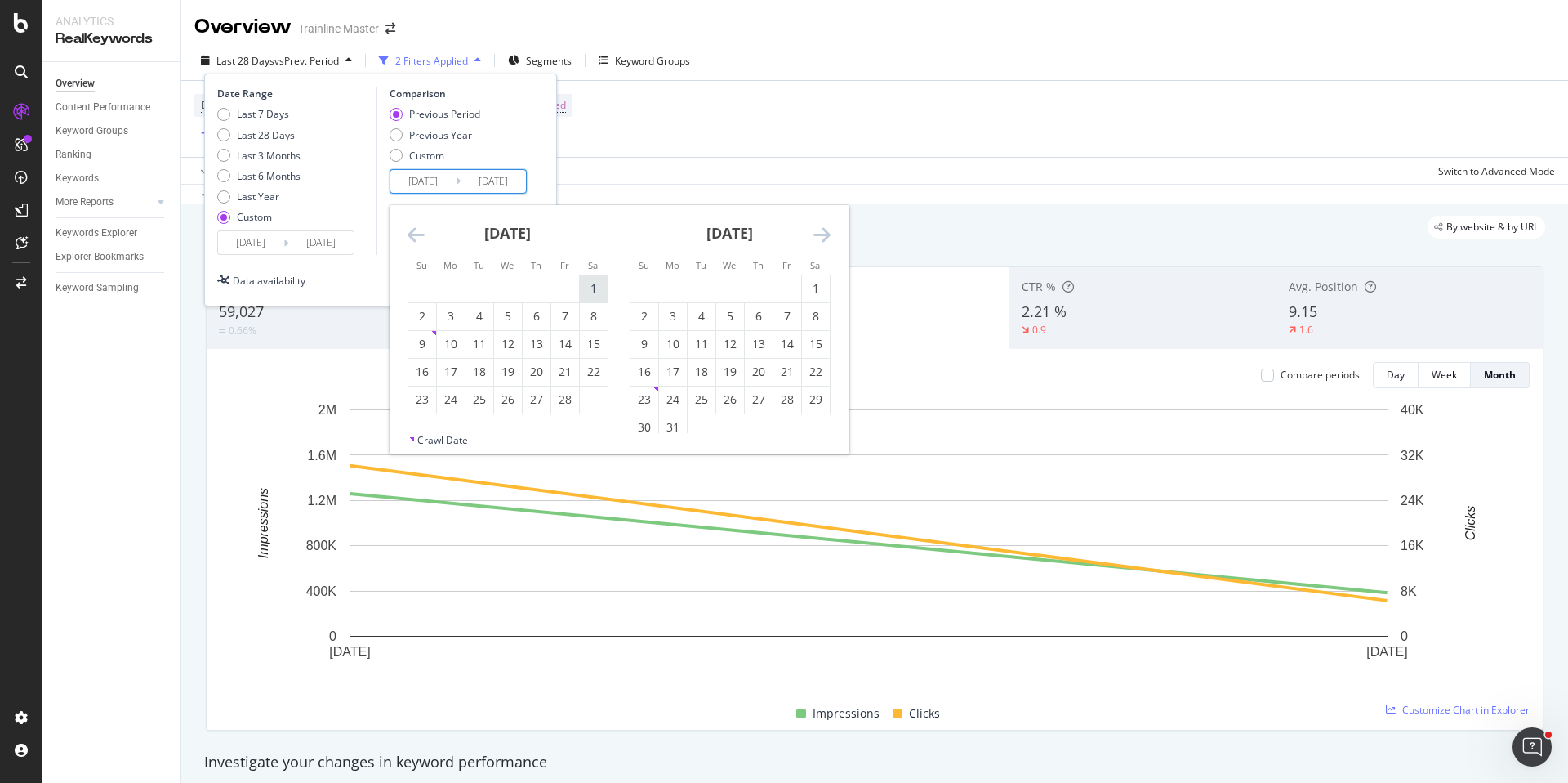
type input "[DATE]"
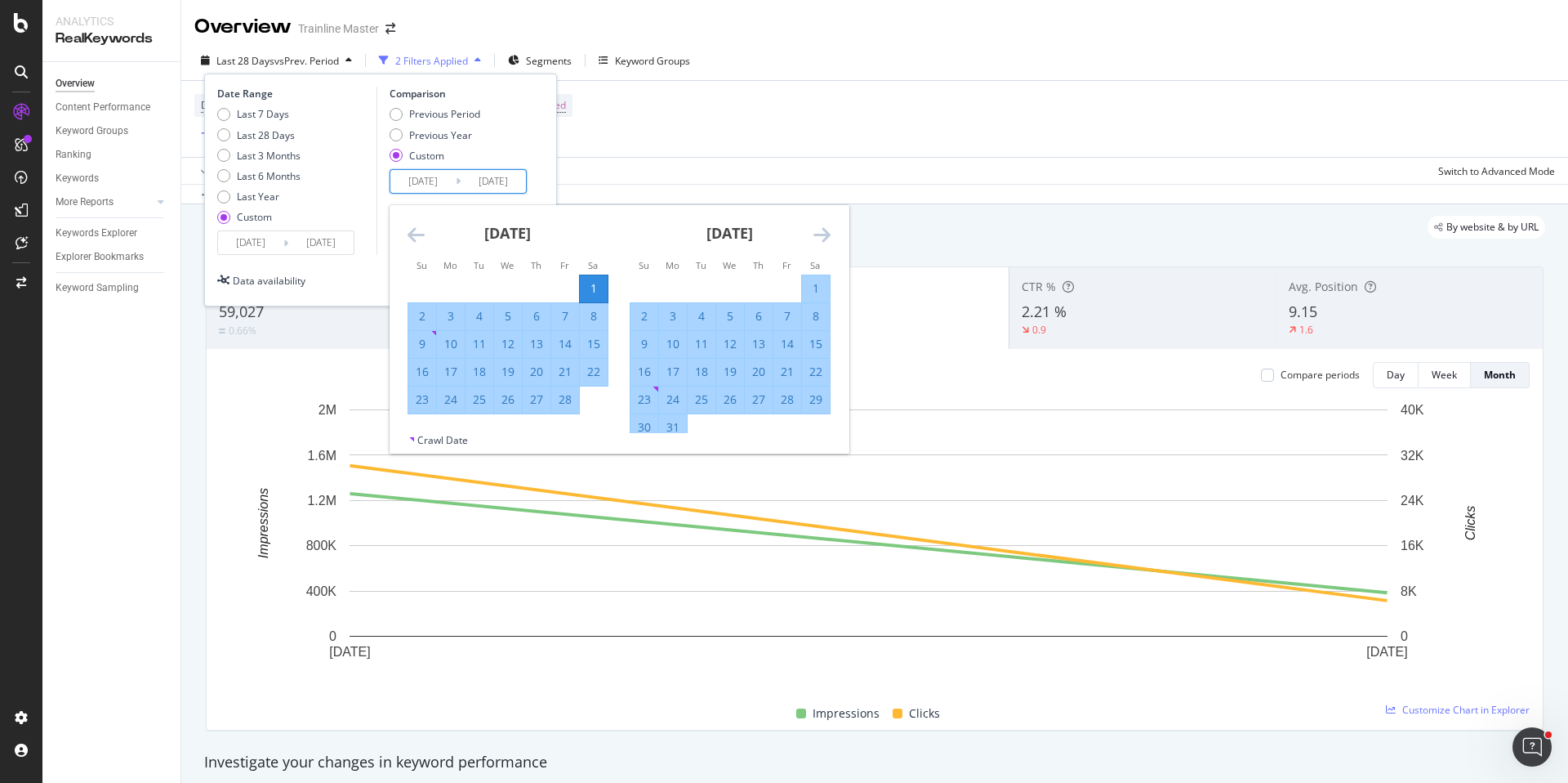
click at [569, 394] on div "28" at bounding box center [565, 399] width 27 height 17
type input "[DATE]"
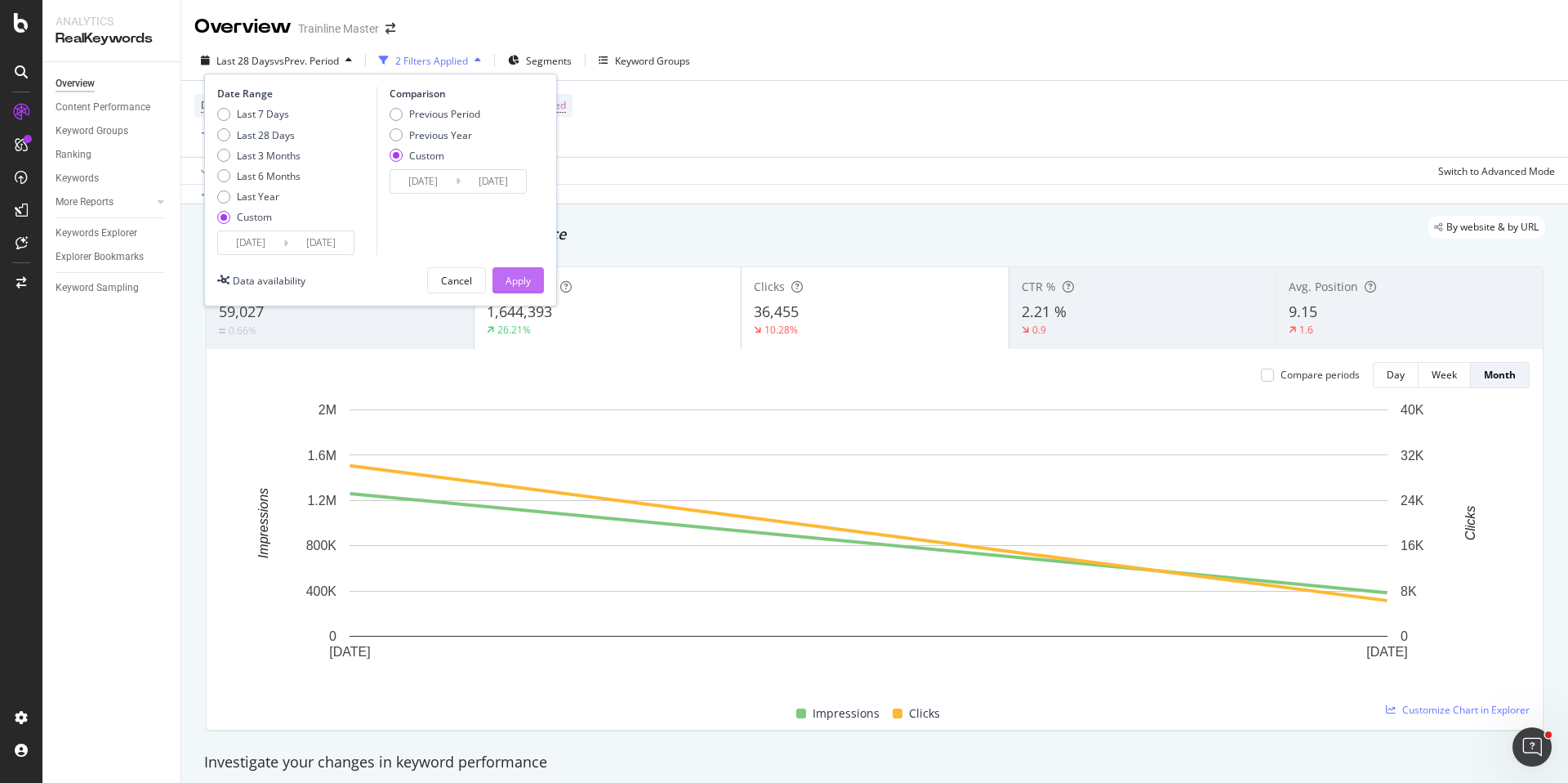
click at [540, 289] on button "Apply" at bounding box center [518, 280] width 52 height 26
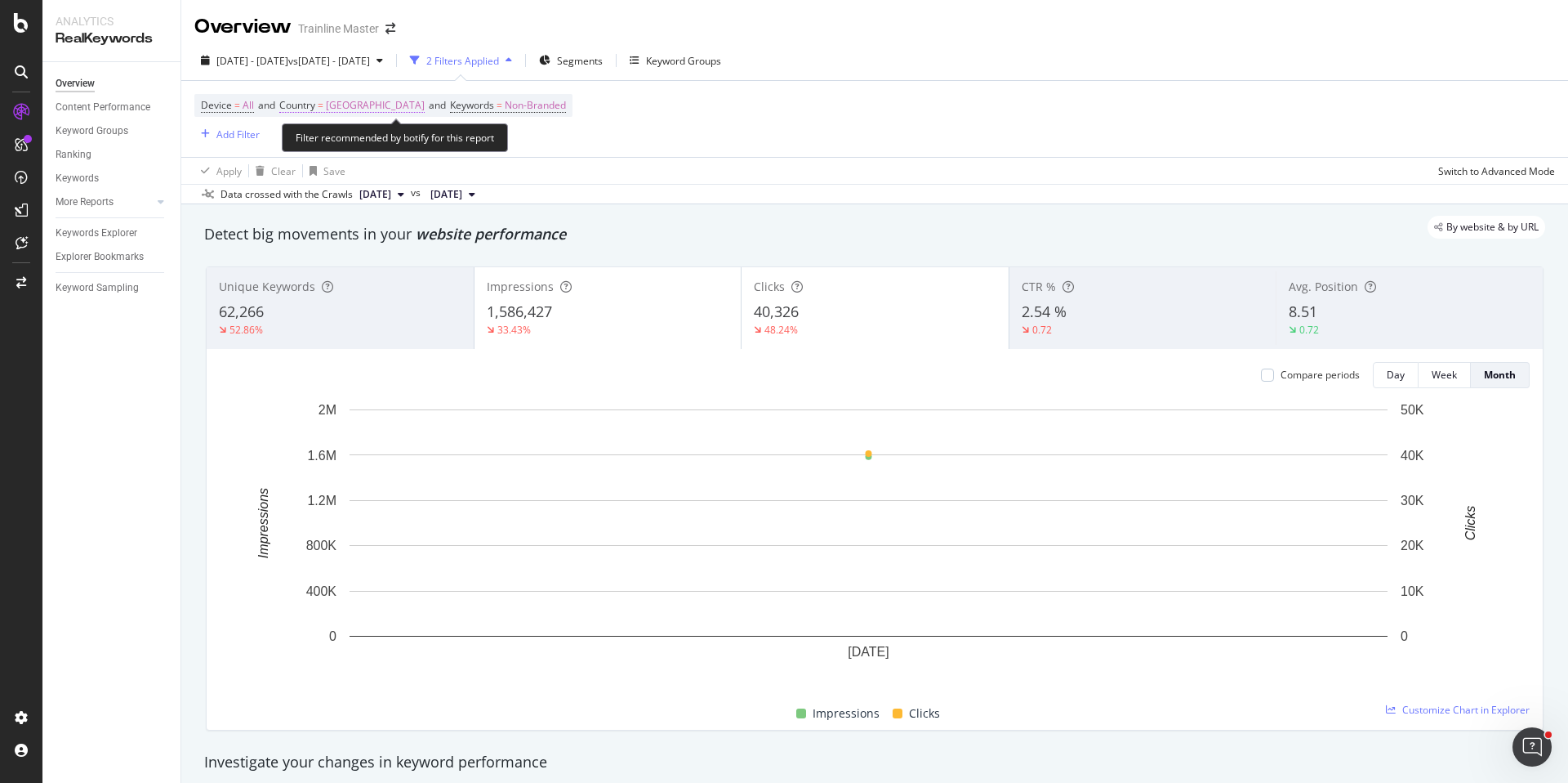
click at [380, 102] on span "[GEOGRAPHIC_DATA]" at bounding box center [375, 105] width 99 height 23
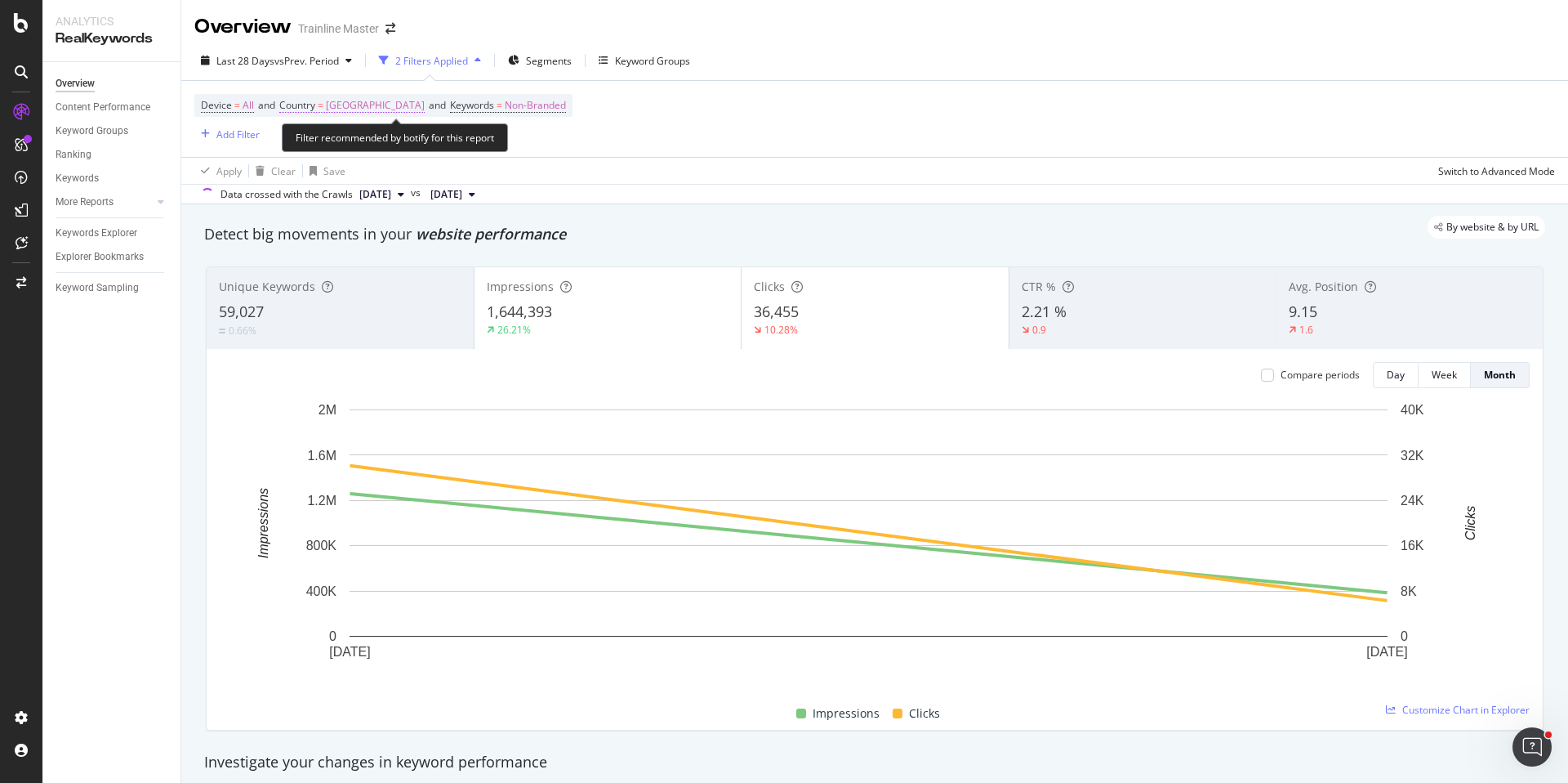
click at [367, 107] on span "[GEOGRAPHIC_DATA]" at bounding box center [375, 105] width 99 height 23
click at [393, 146] on span "[GEOGRAPHIC_DATA]" at bounding box center [347, 143] width 99 height 14
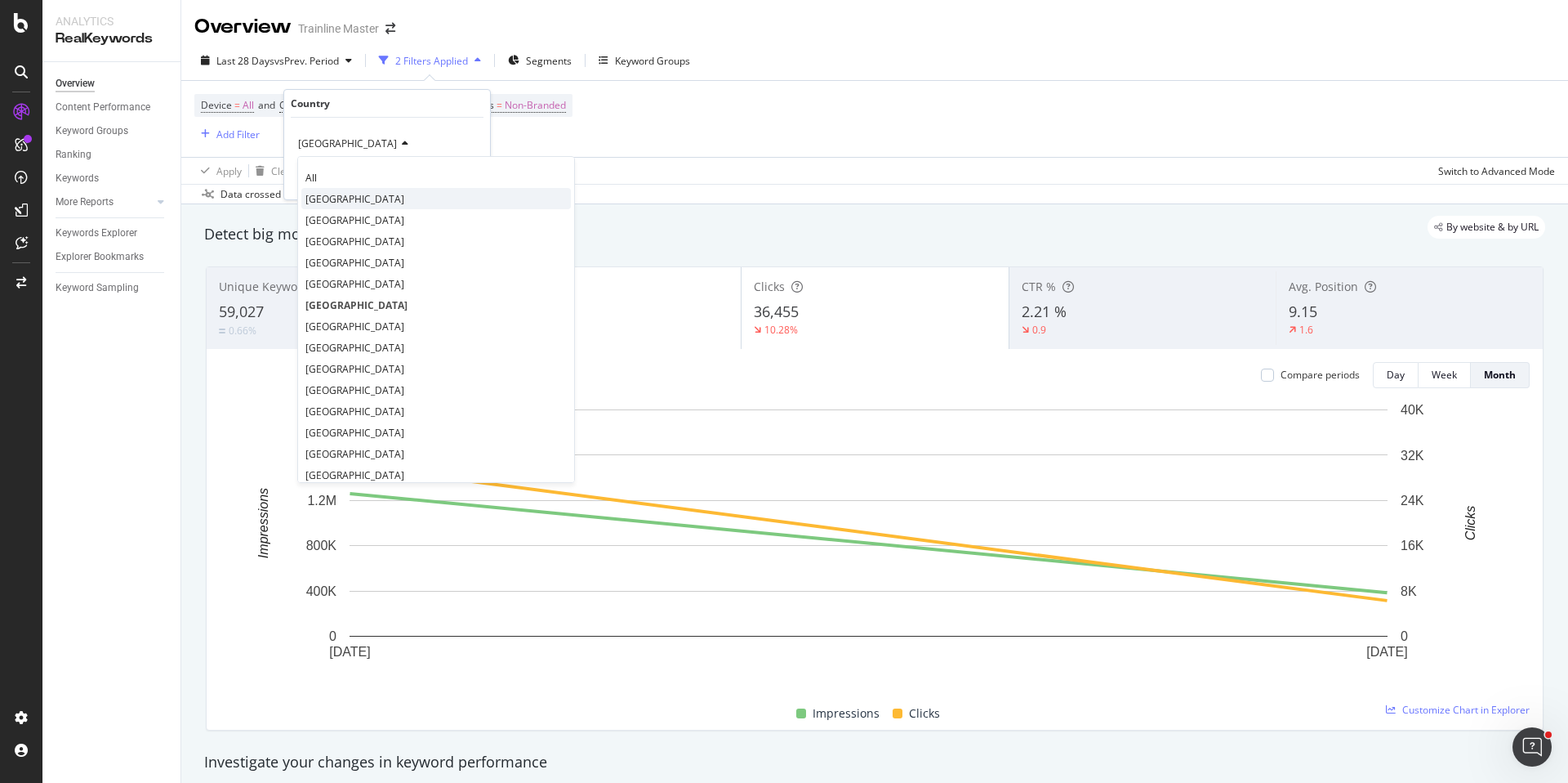
click at [367, 207] on div "[GEOGRAPHIC_DATA]" at bounding box center [436, 199] width 270 height 22
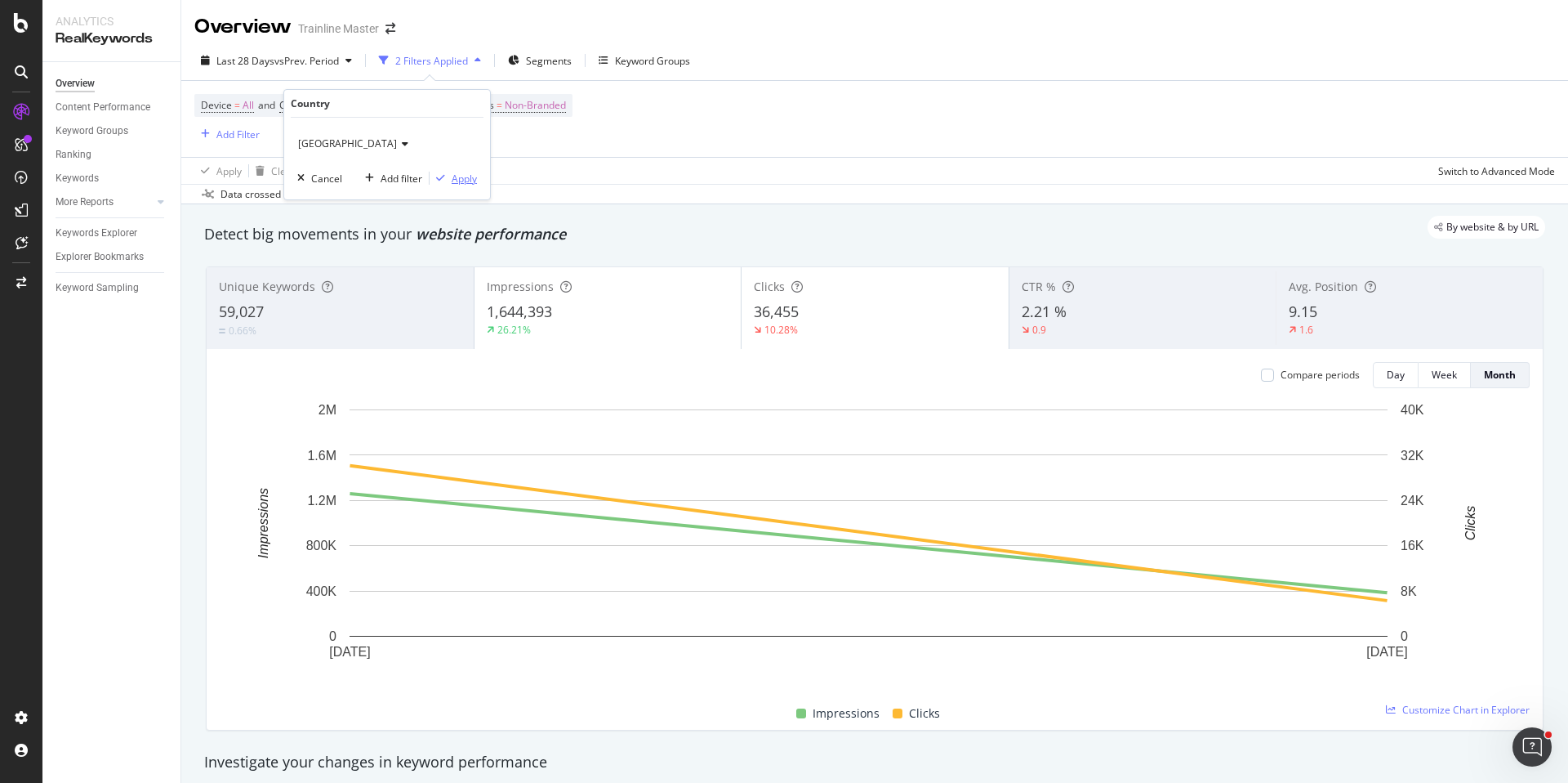
click at [467, 181] on div "Apply" at bounding box center [465, 178] width 25 height 14
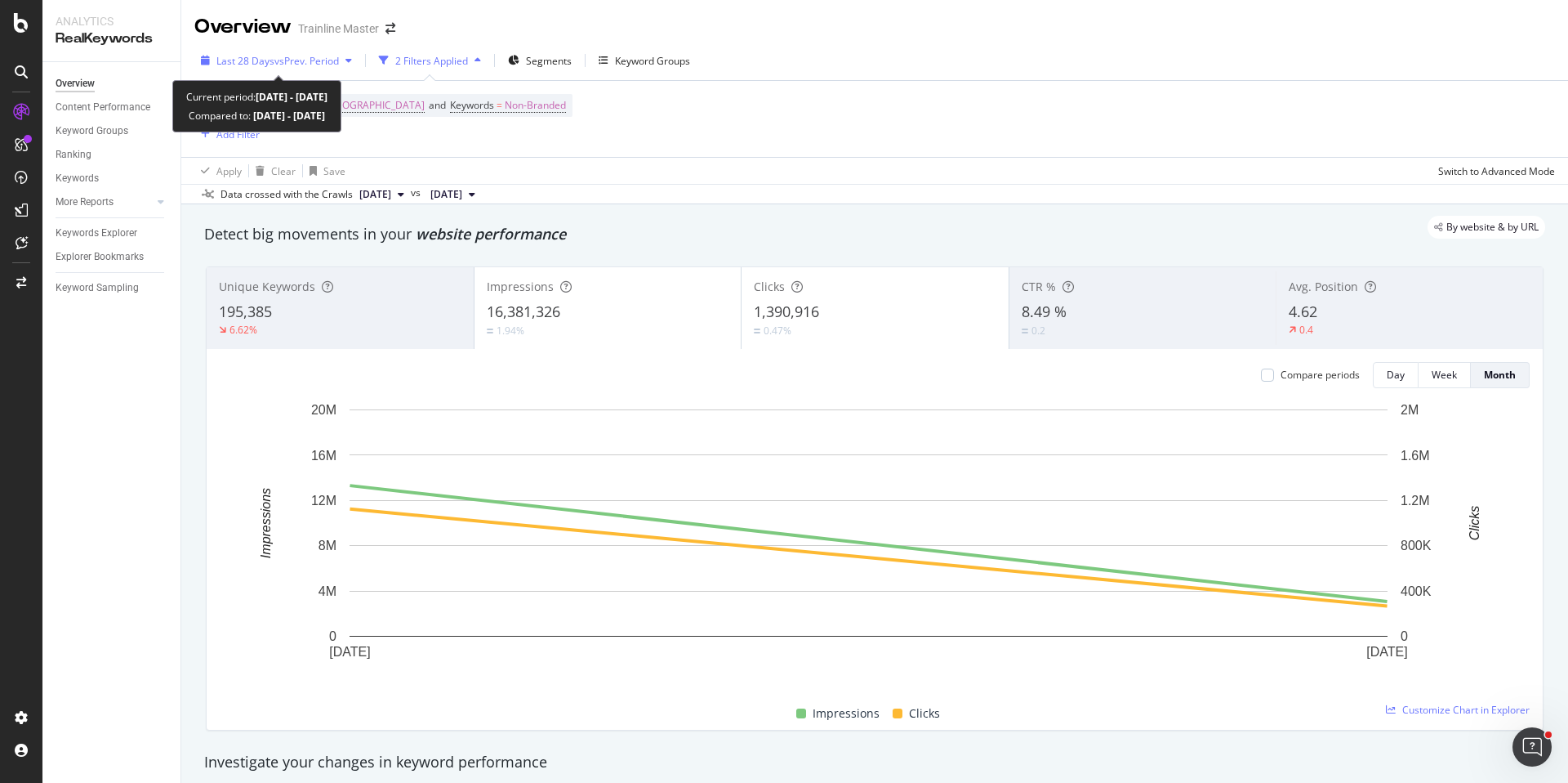
click at [264, 64] on span "Last 28 Days" at bounding box center [245, 61] width 58 height 14
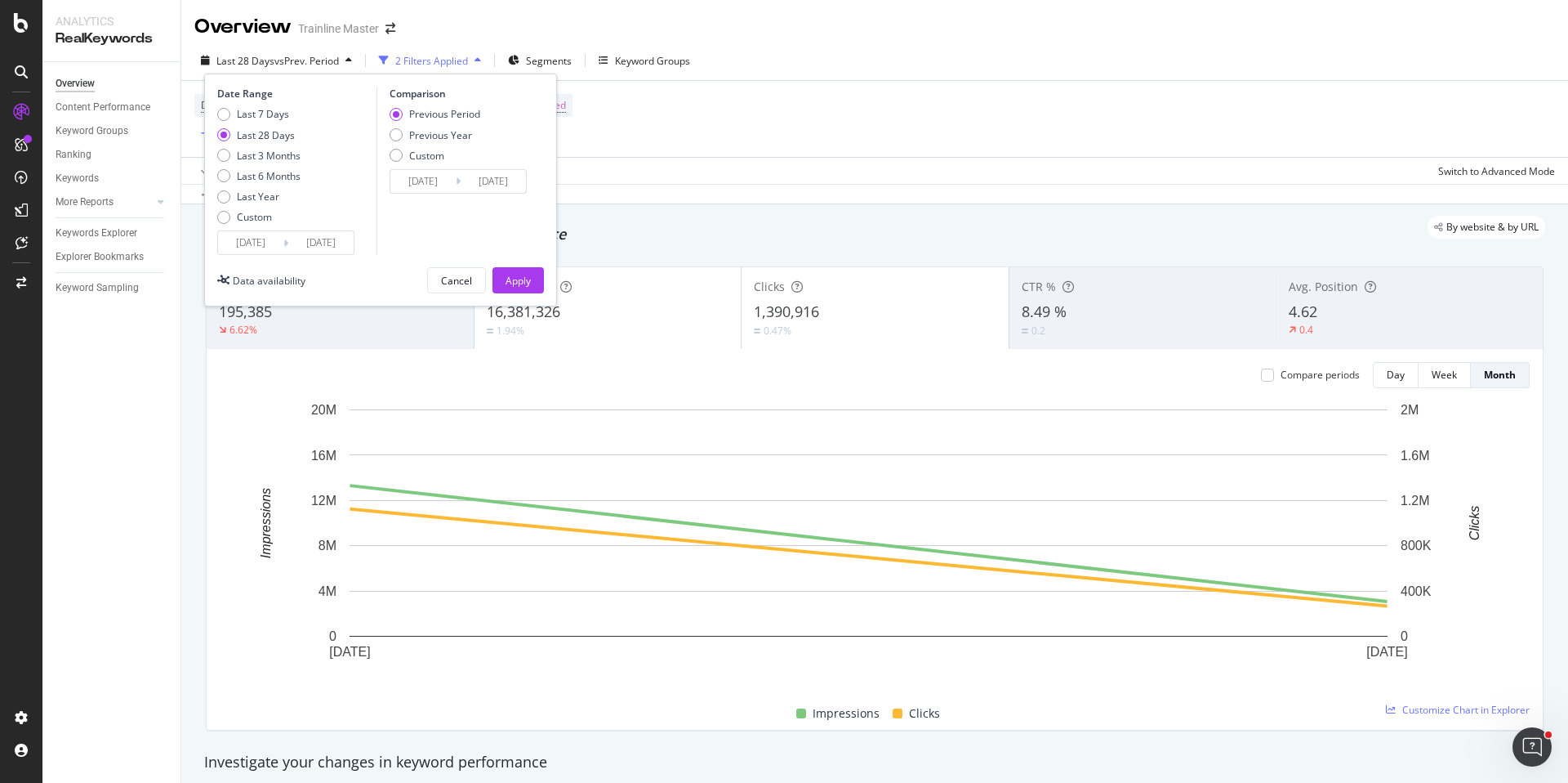
click at [260, 249] on input "[DATE]" at bounding box center [250, 242] width 66 height 23
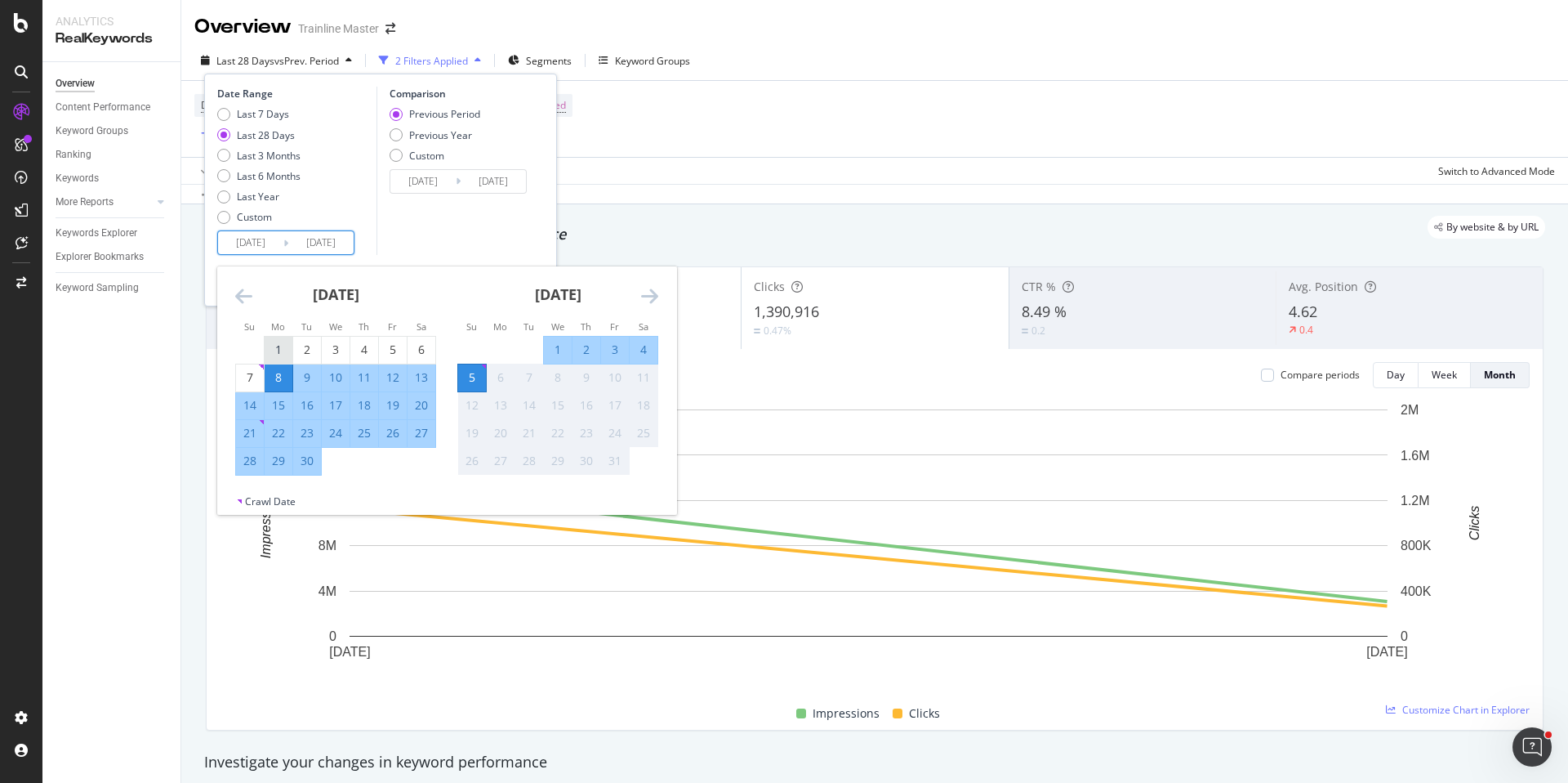
click at [271, 349] on div "1" at bounding box center [279, 349] width 27 height 17
type input "[DATE]"
click at [311, 464] on div "30" at bounding box center [307, 461] width 27 height 17
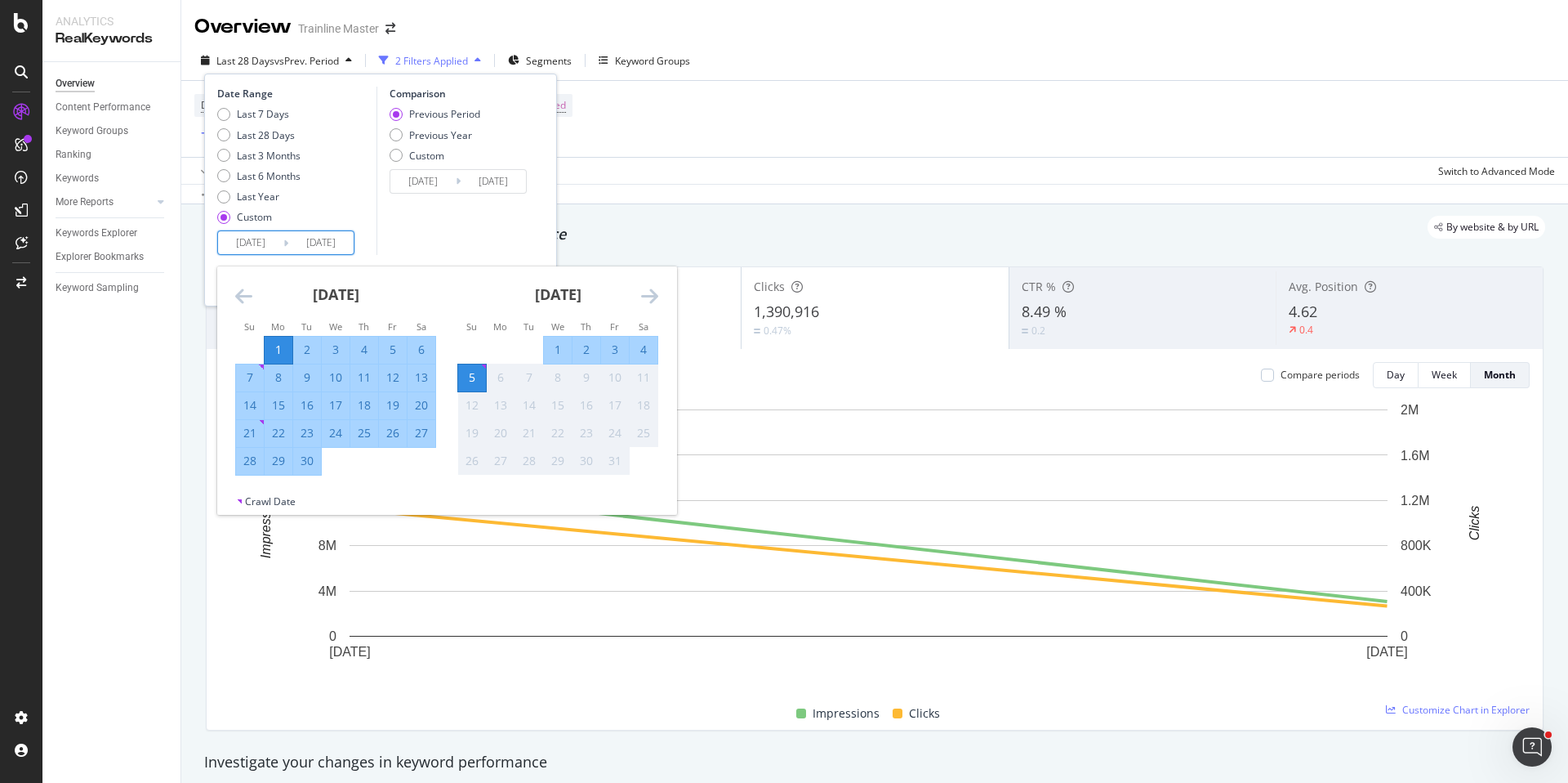
type input "[DATE]"
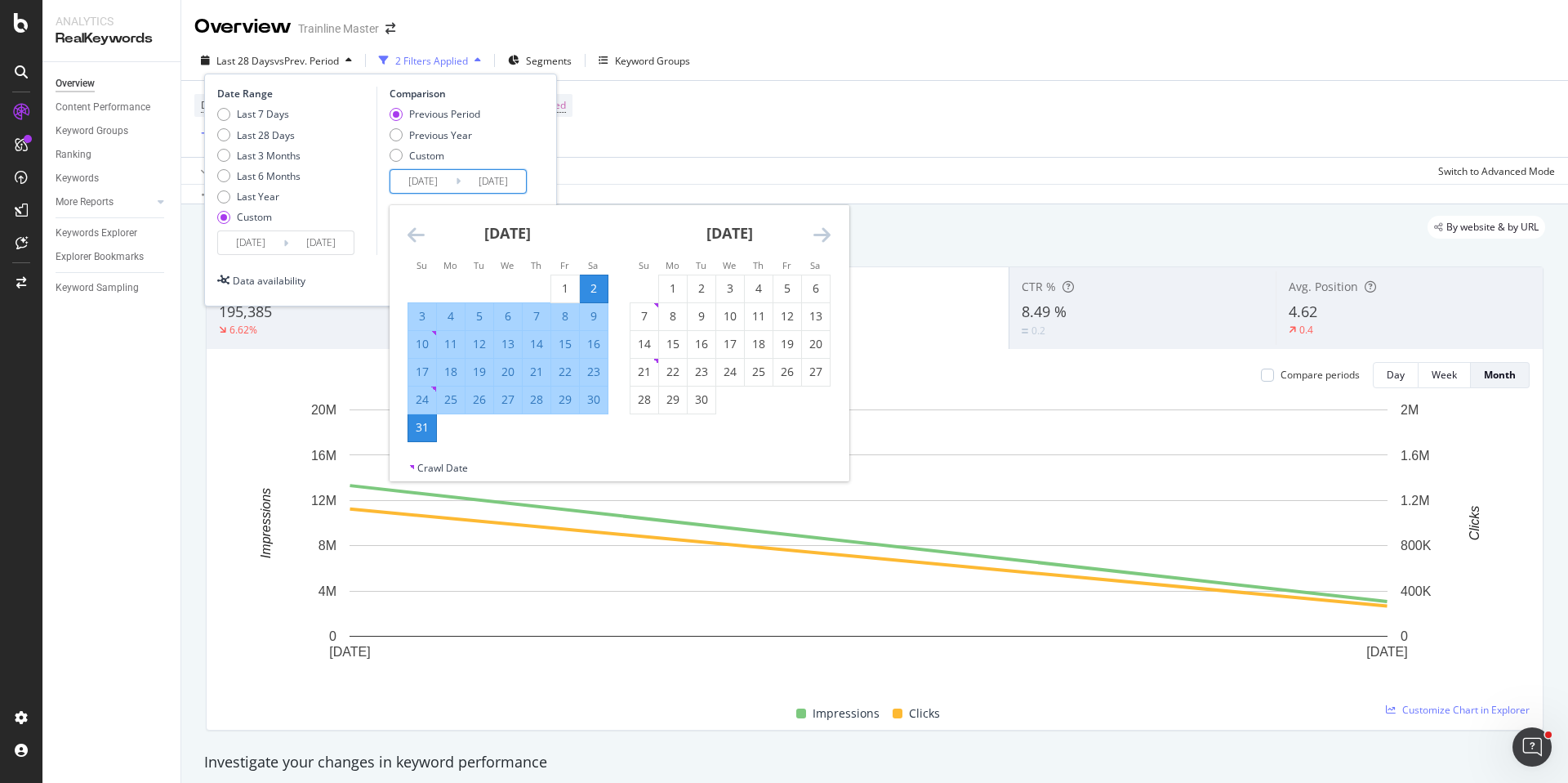
click at [428, 171] on input "[DATE]" at bounding box center [423, 181] width 66 height 23
click at [412, 236] on icon "Move backward to switch to the previous month." at bounding box center [417, 235] width 18 height 20
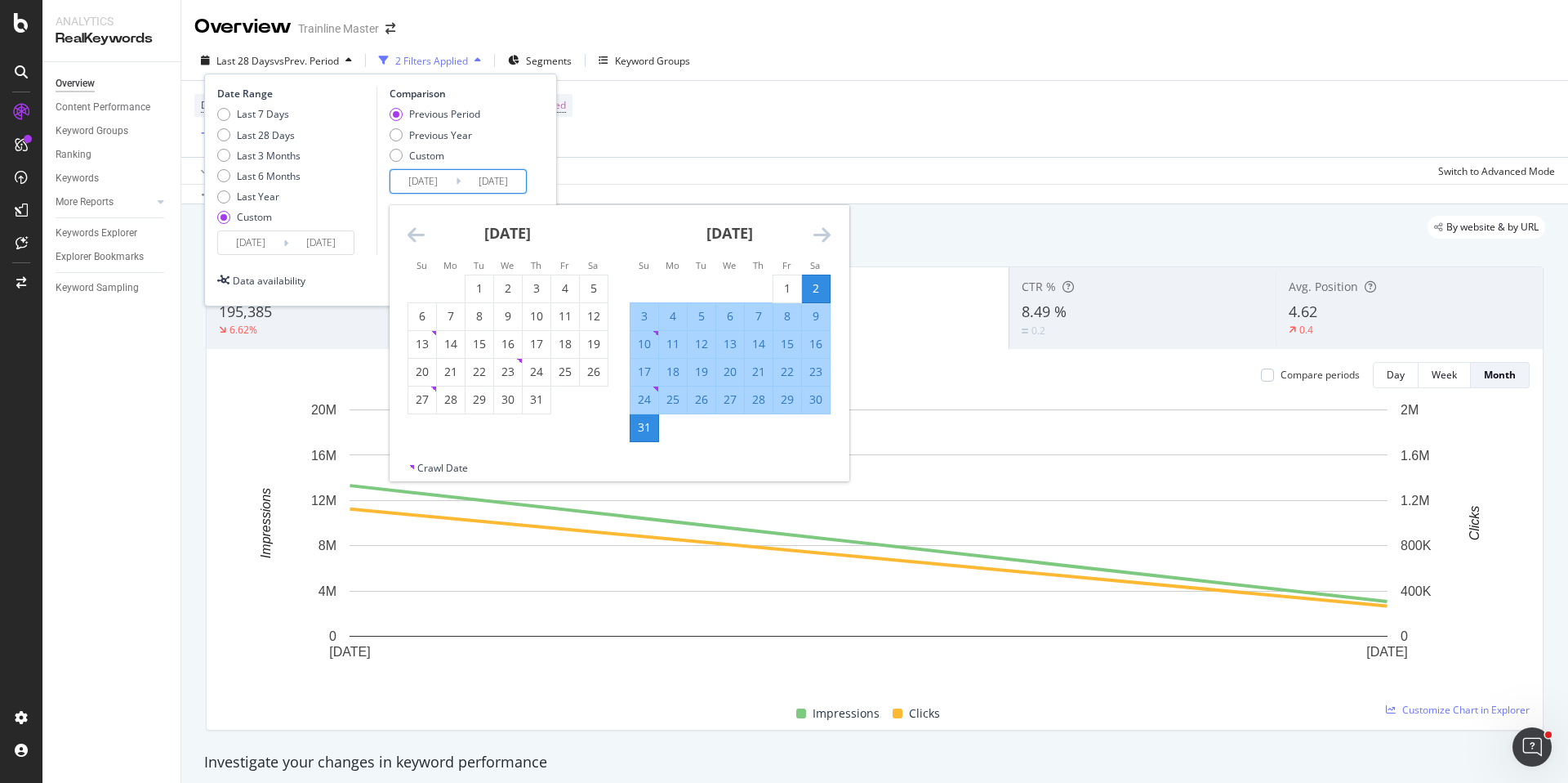
click at [412, 236] on icon "Move backward to switch to the previous month." at bounding box center [417, 235] width 18 height 20
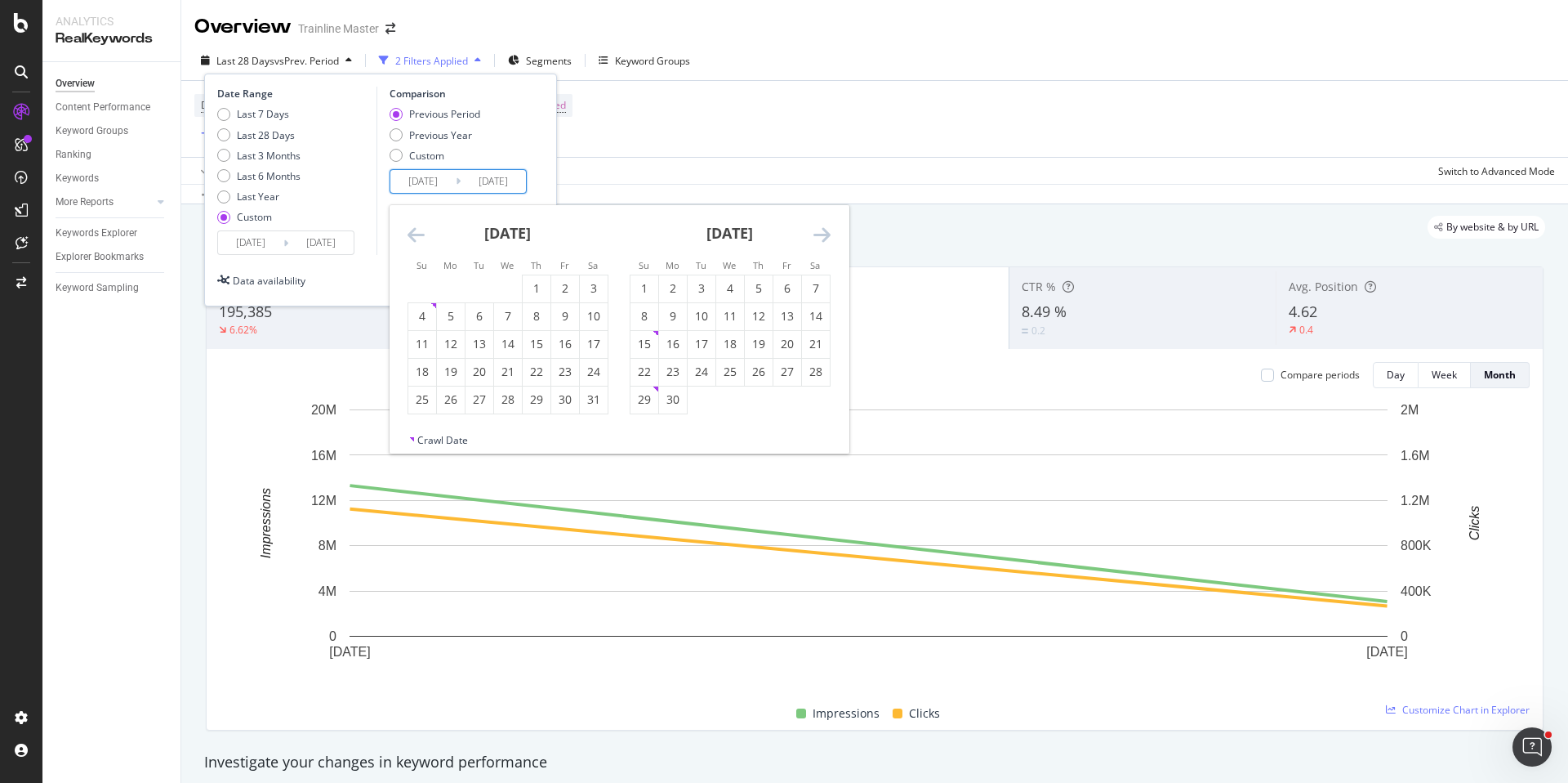
click at [412, 236] on icon "Move backward to switch to the previous month." at bounding box center [417, 235] width 18 height 20
click at [589, 289] on div "1" at bounding box center [594, 288] width 27 height 17
type input "[DATE]"
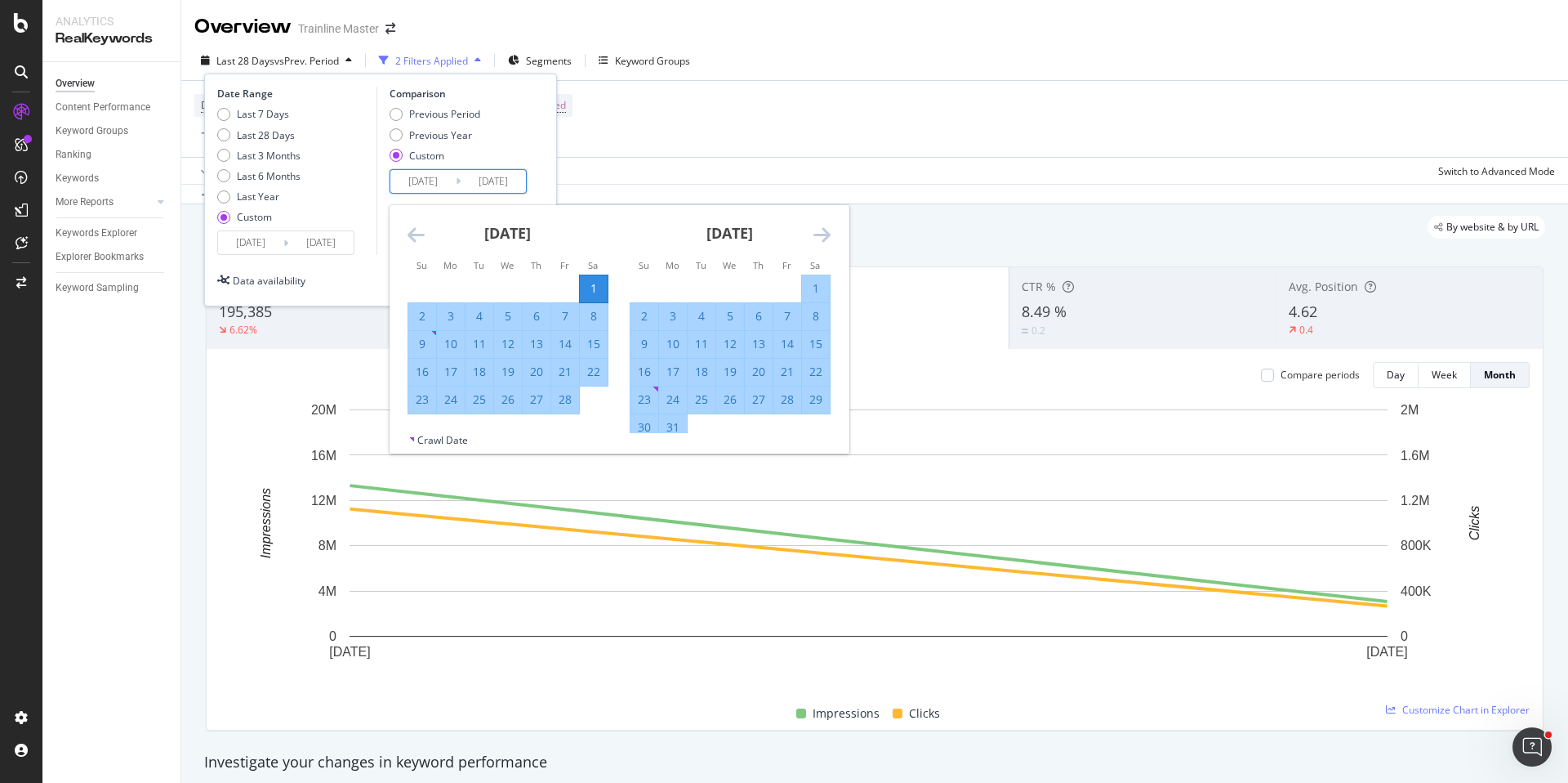
click at [568, 399] on div "28" at bounding box center [565, 399] width 27 height 17
type input "[DATE]"
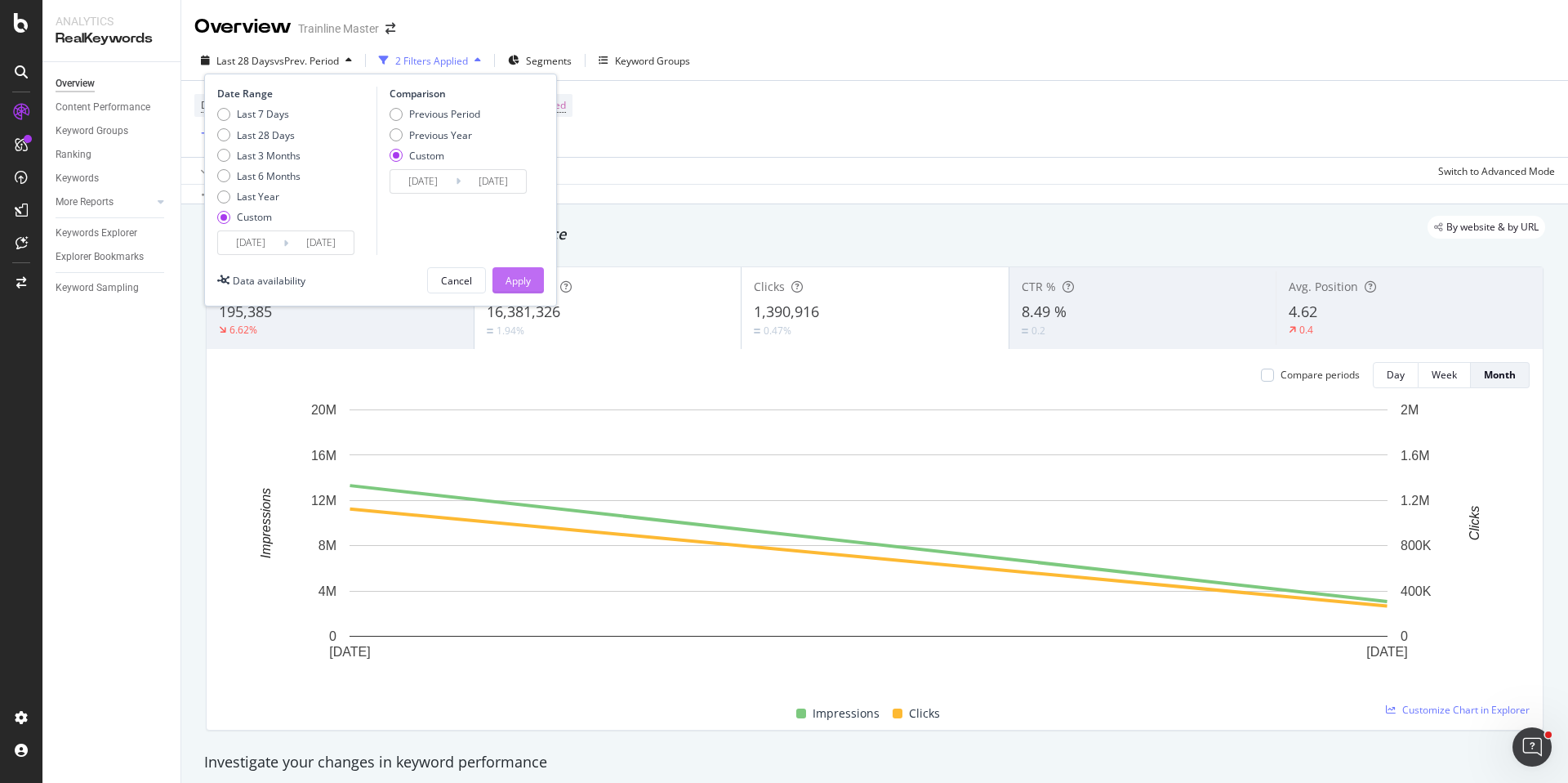
click at [526, 286] on div "Apply" at bounding box center [518, 281] width 25 height 14
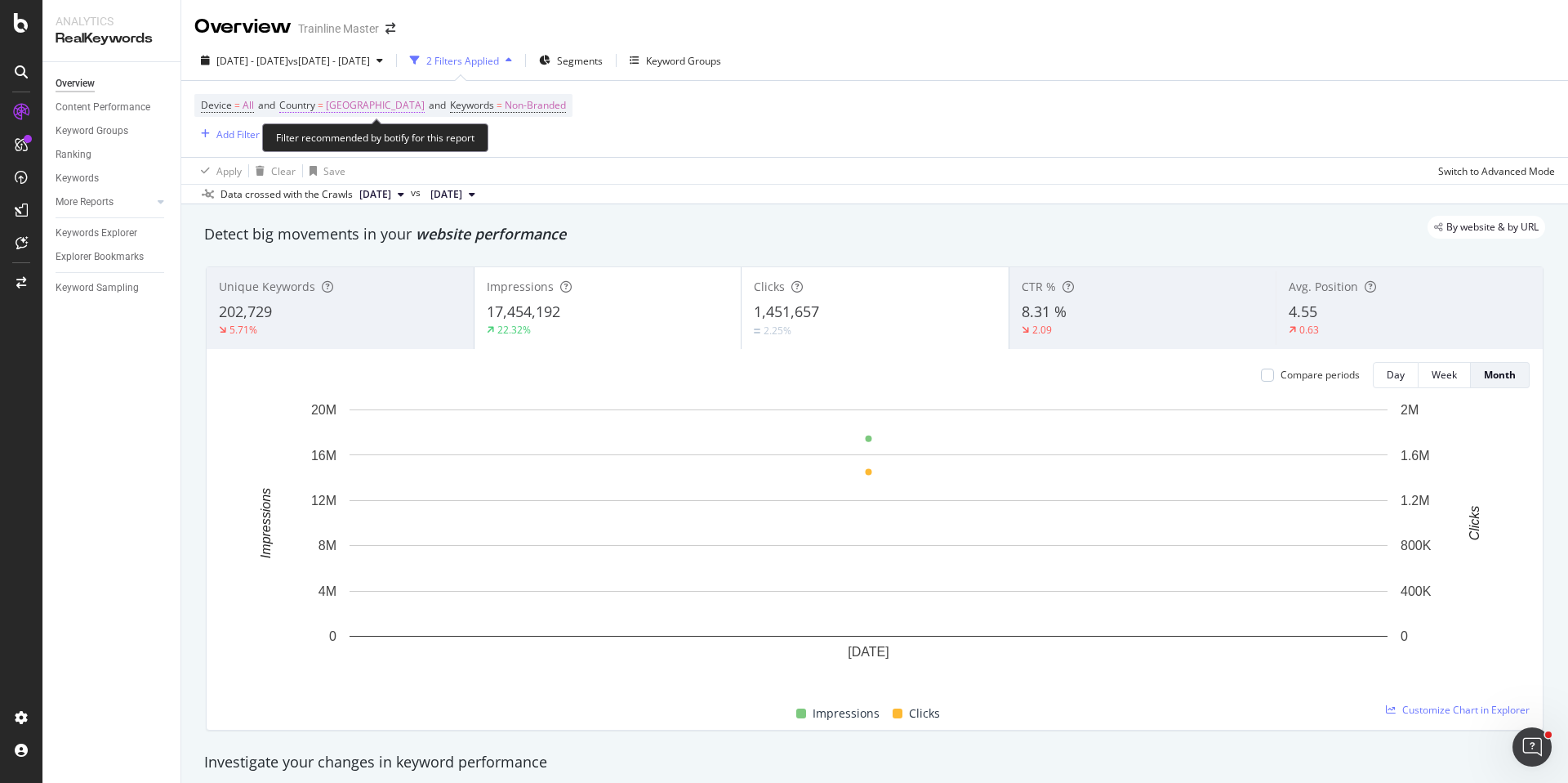
click at [370, 105] on span "[GEOGRAPHIC_DATA]" at bounding box center [375, 105] width 99 height 23
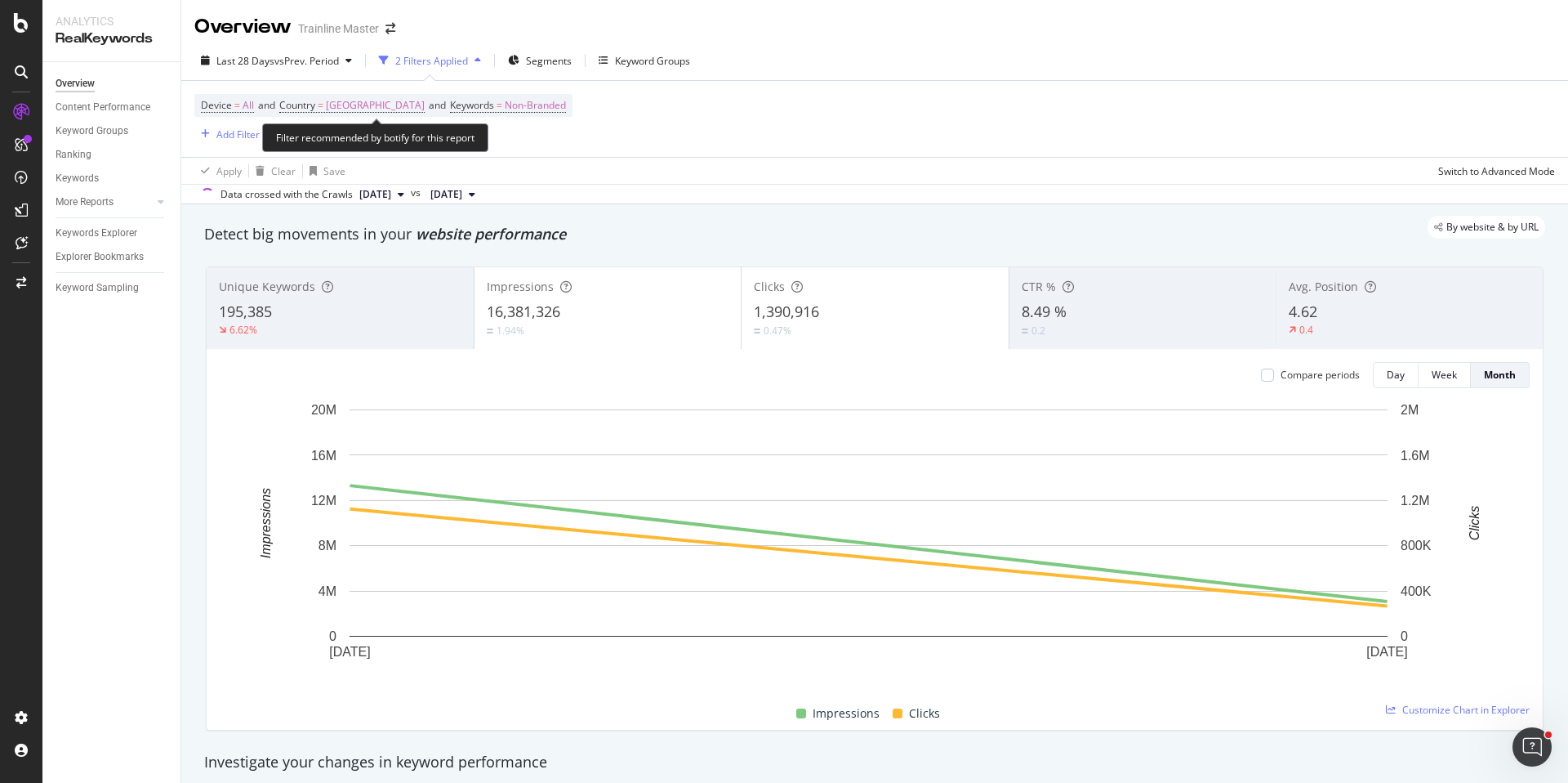
click at [372, 102] on span "[GEOGRAPHIC_DATA]" at bounding box center [375, 105] width 99 height 23
click at [356, 141] on span "[GEOGRAPHIC_DATA]" at bounding box center [347, 143] width 99 height 14
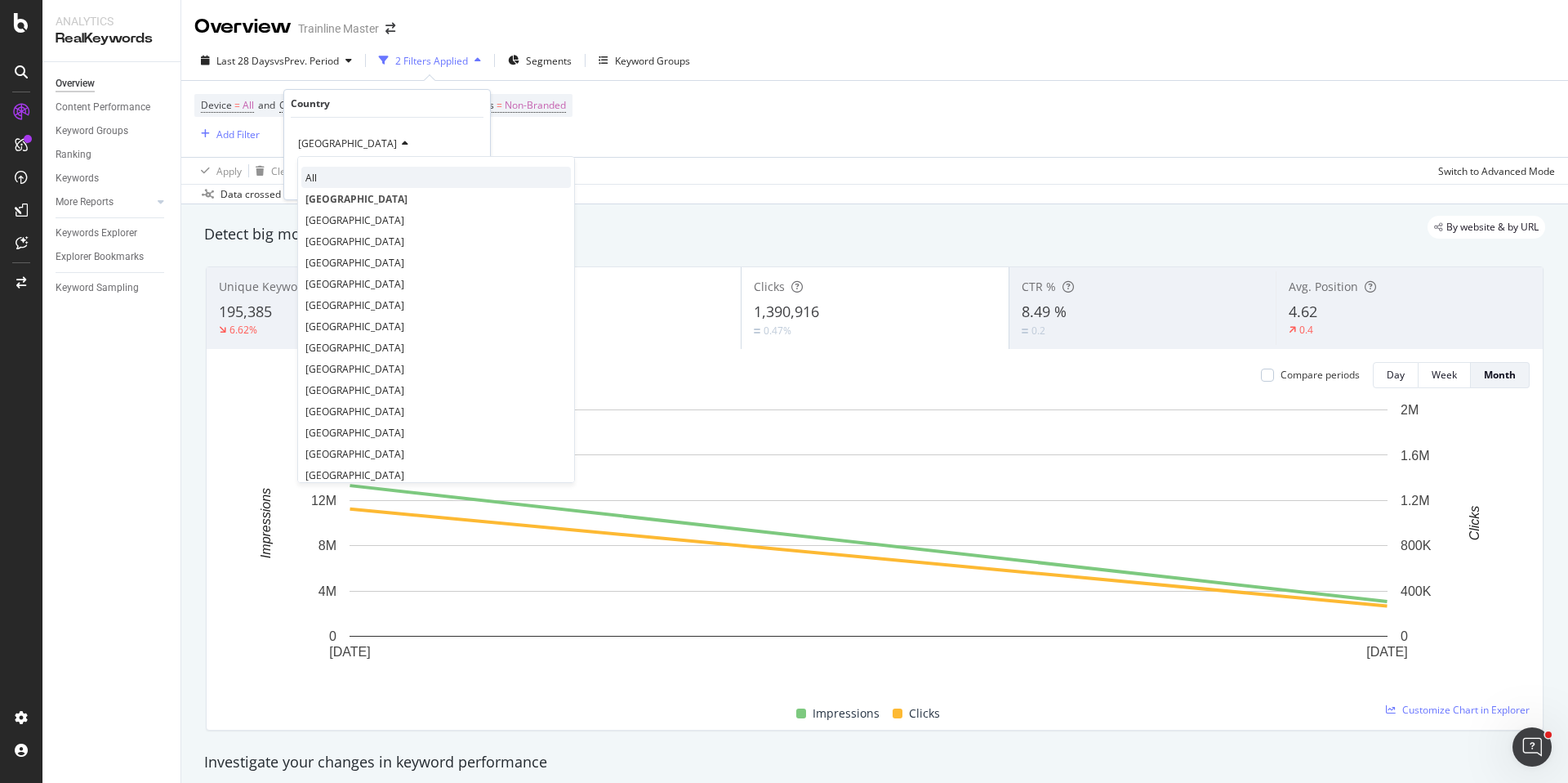
click at [316, 172] on span "All" at bounding box center [311, 178] width 12 height 14
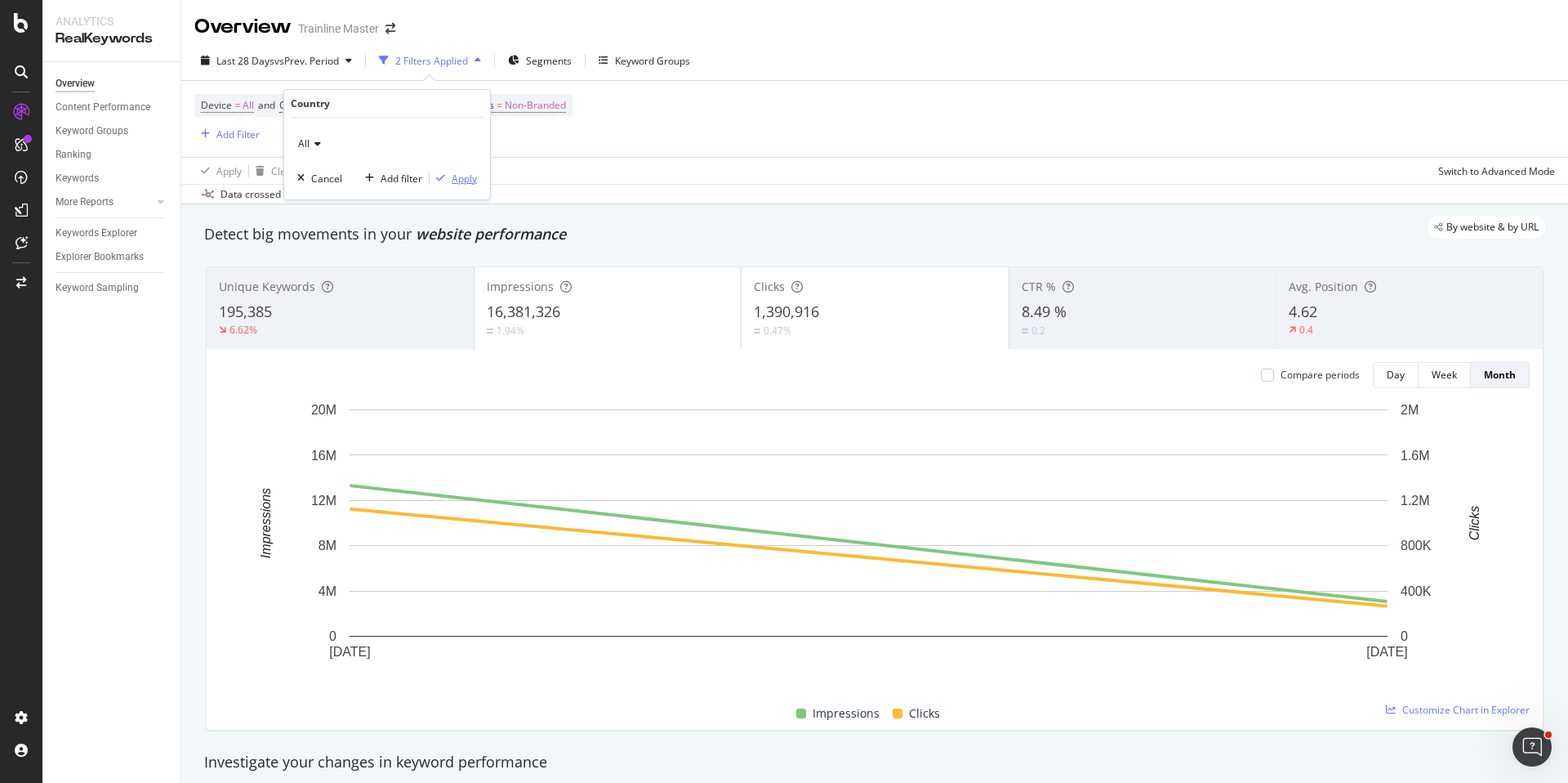
click at [470, 181] on div "Apply" at bounding box center [465, 178] width 25 height 14
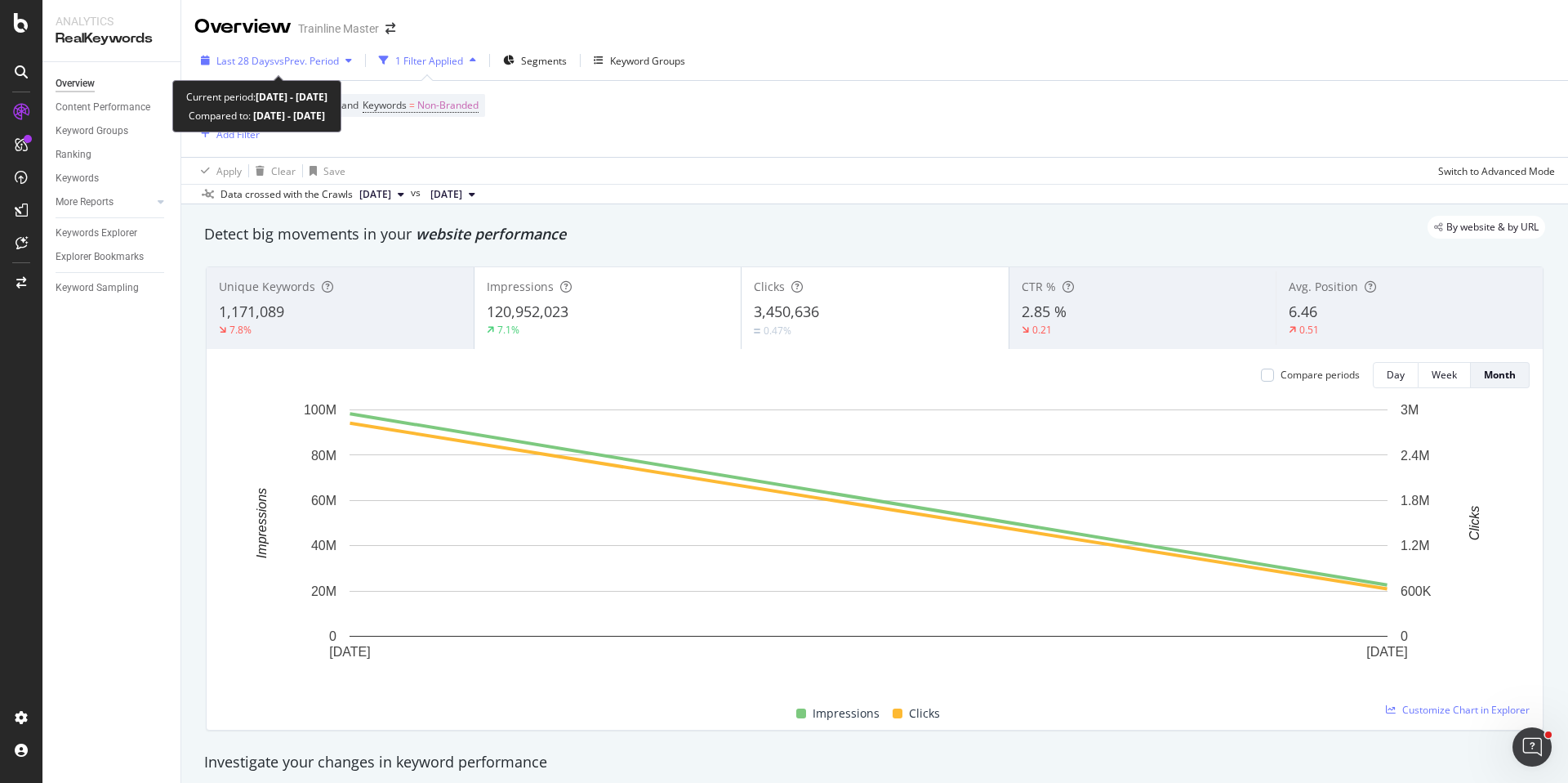
click at [267, 68] on div "Last 28 Days vs Prev. Period" at bounding box center [277, 60] width 164 height 24
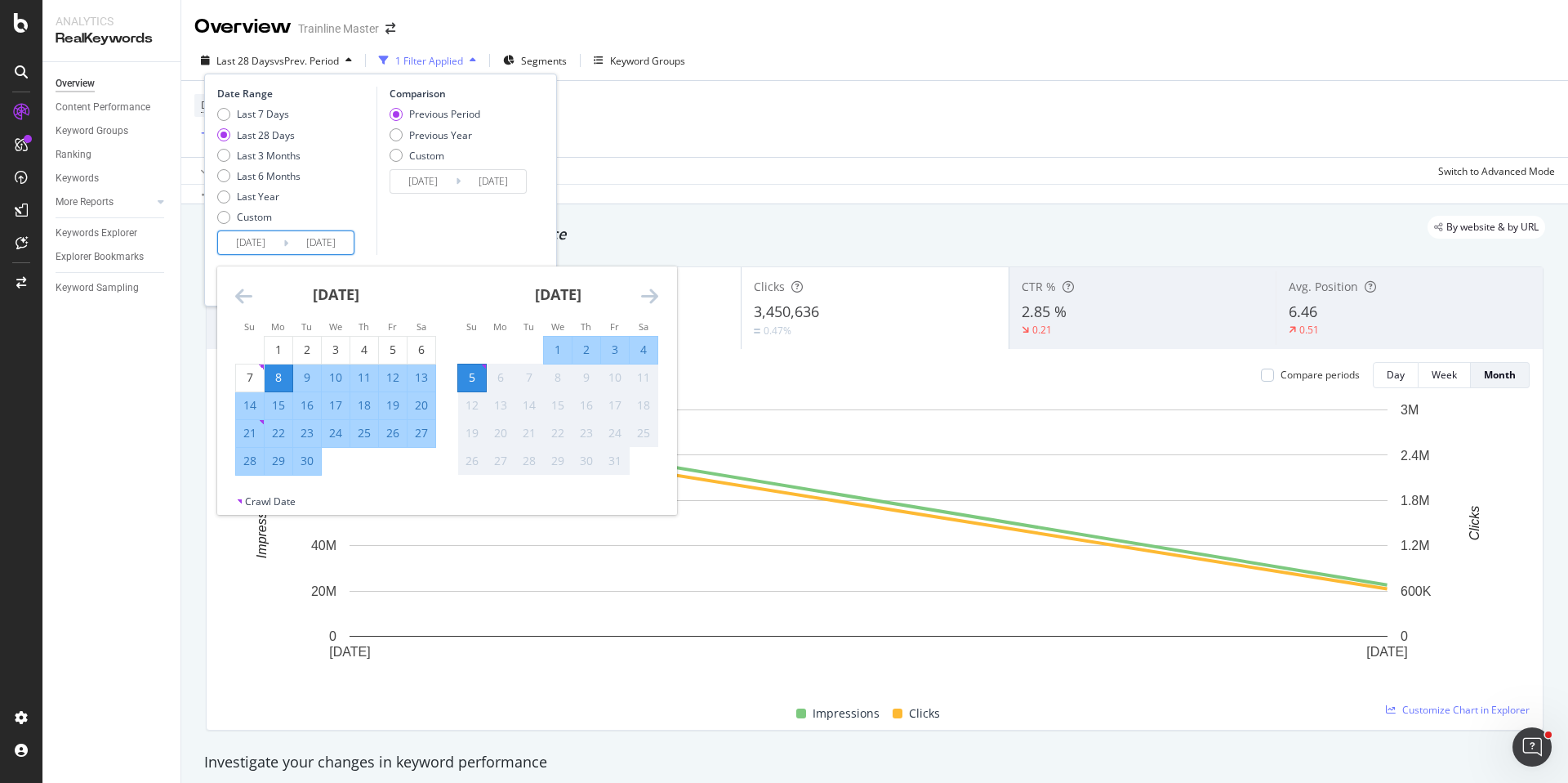
click at [265, 231] on input "[DATE]" at bounding box center [250, 242] width 66 height 23
click at [276, 325] on small "Mo" at bounding box center [278, 326] width 14 height 13
click at [275, 339] on div "1" at bounding box center [279, 350] width 27 height 27
type input "[DATE]"
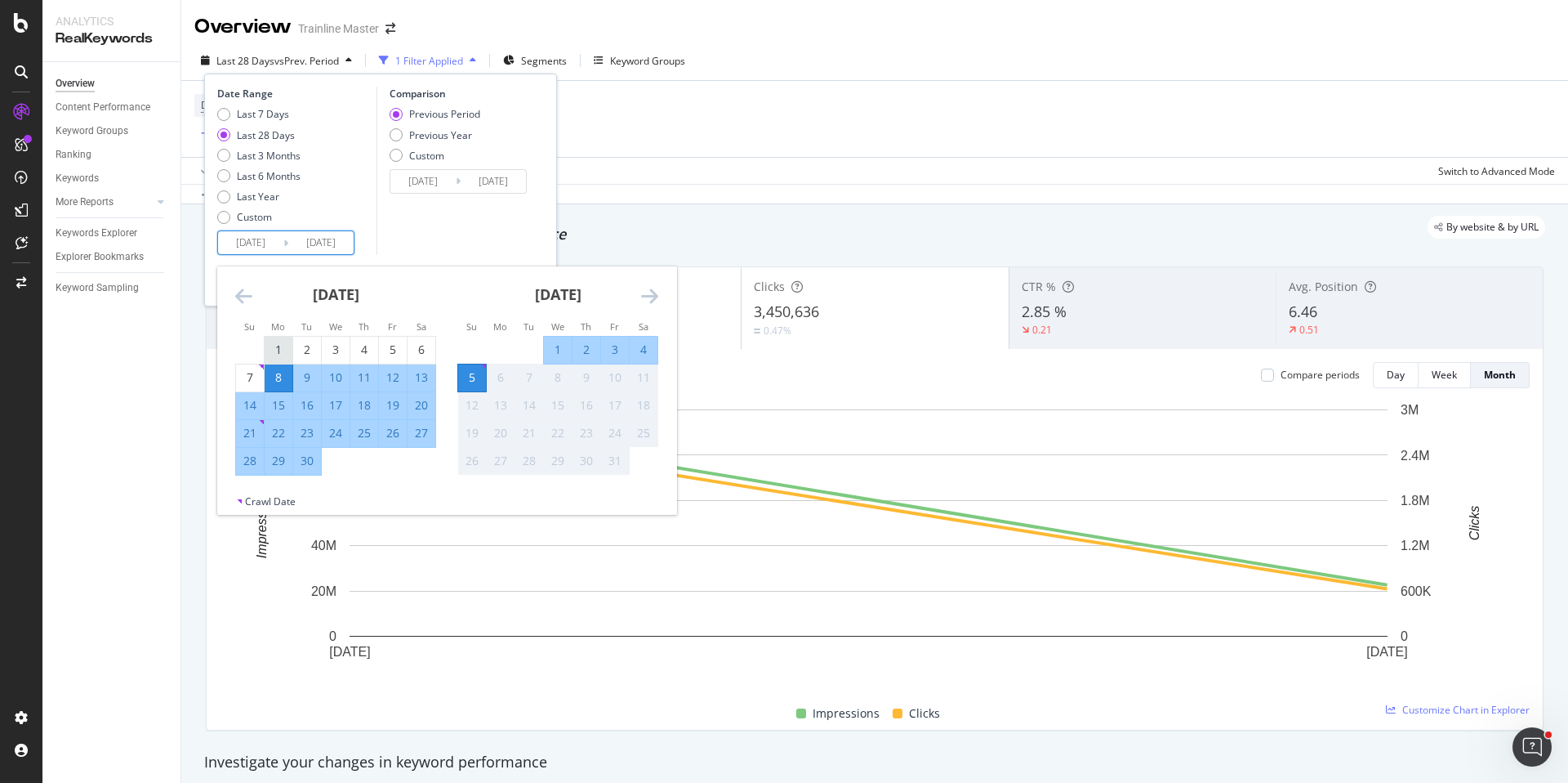
type input "[DATE]"
click at [300, 464] on div "30" at bounding box center [307, 461] width 27 height 17
type input "[DATE]"
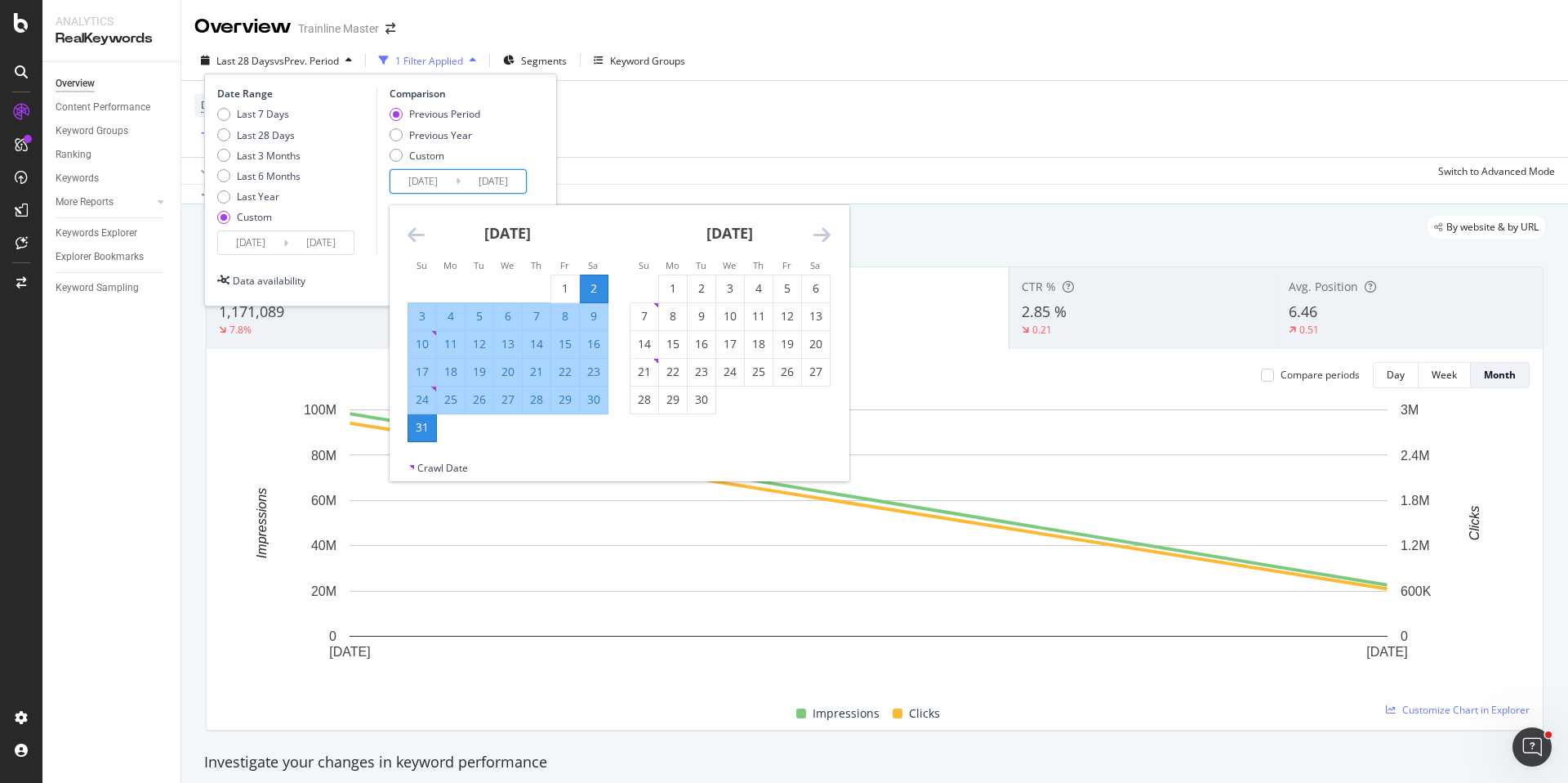
click at [428, 178] on input "[DATE]" at bounding box center [423, 181] width 66 height 23
click at [422, 236] on icon "Move backward to switch to the previous month." at bounding box center [417, 235] width 18 height 20
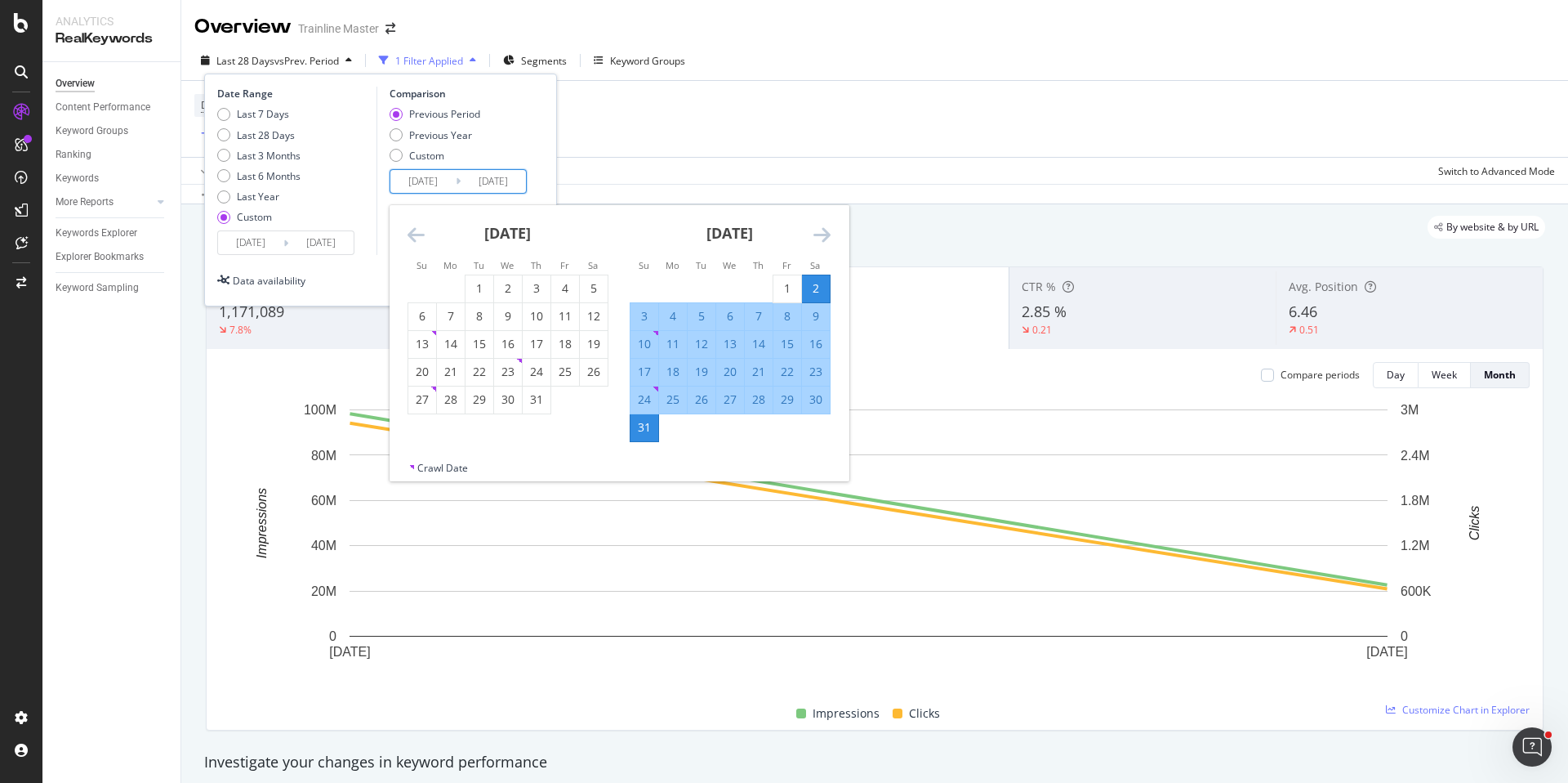
click at [422, 236] on icon "Move backward to switch to the previous month." at bounding box center [417, 235] width 18 height 20
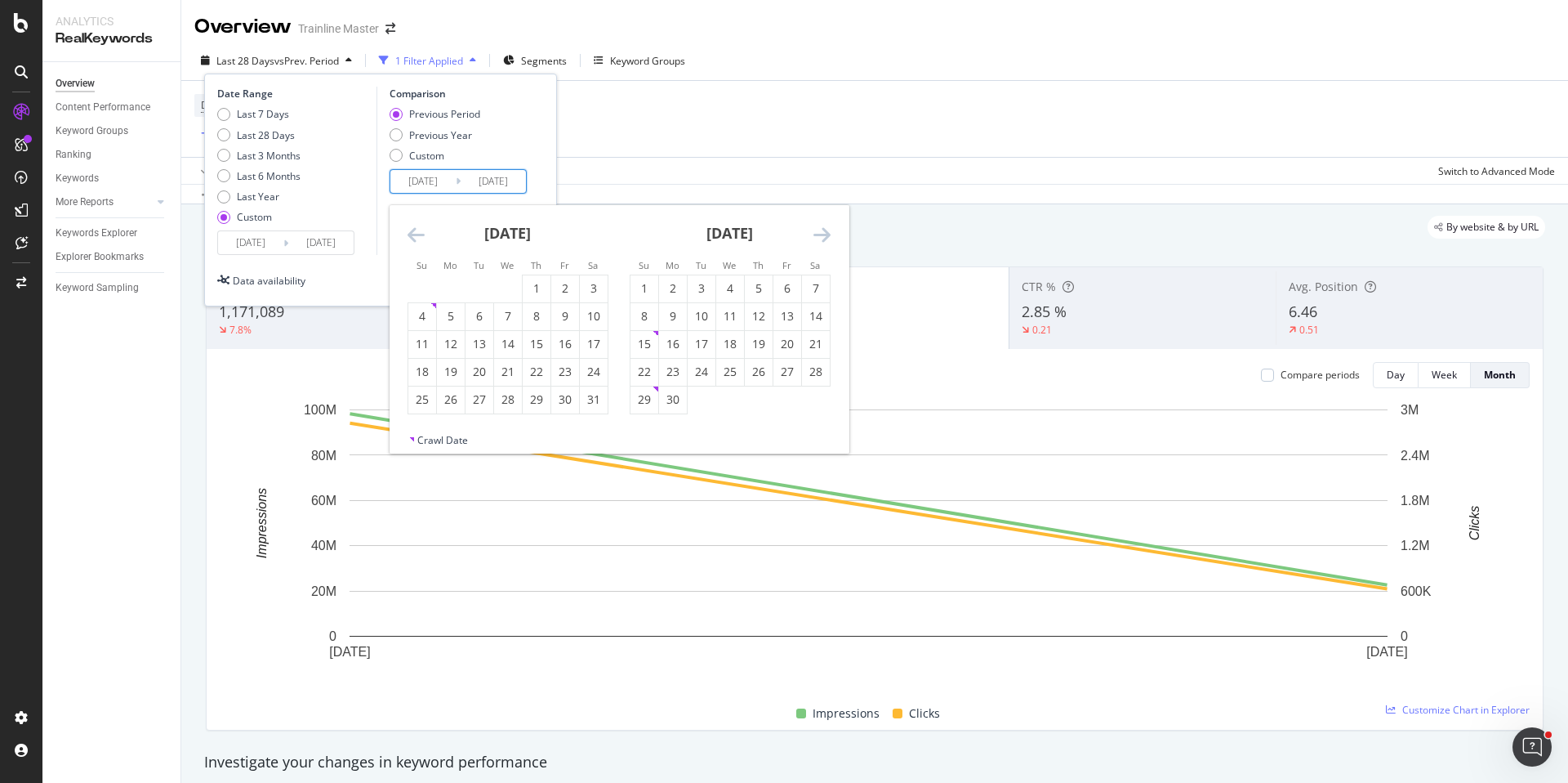
click at [422, 236] on icon "Move backward to switch to the previous month." at bounding box center [417, 235] width 18 height 20
click at [608, 280] on div "[DATE] 1 2 3 4 5 6 7 8 9 10 11 12 13 14 15 16 17 18 19 20 21 22 23 24 25 26 27 …" at bounding box center [508, 310] width 222 height 209
click at [593, 296] on div "1" at bounding box center [594, 288] width 27 height 17
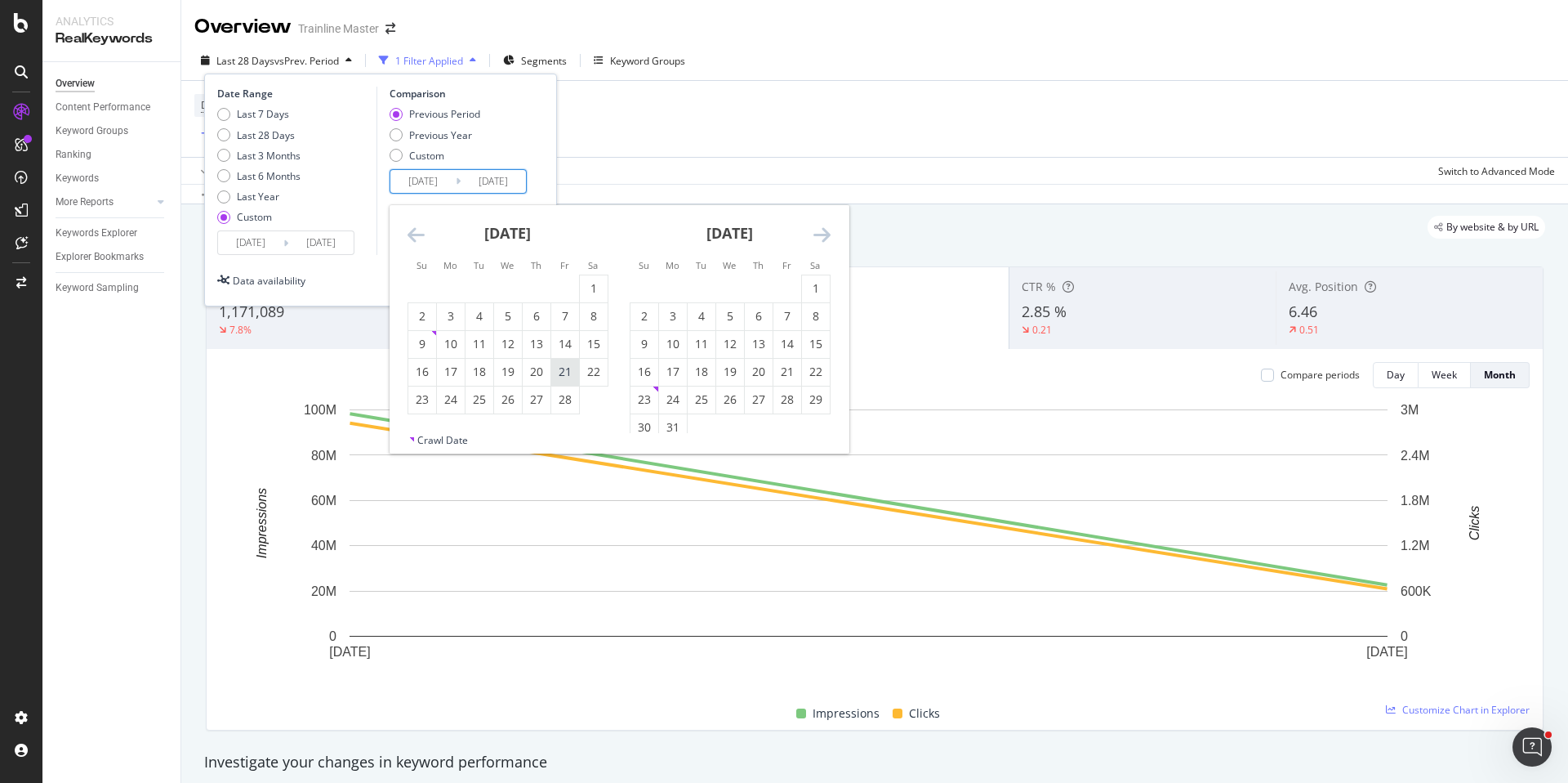
type input "[DATE]"
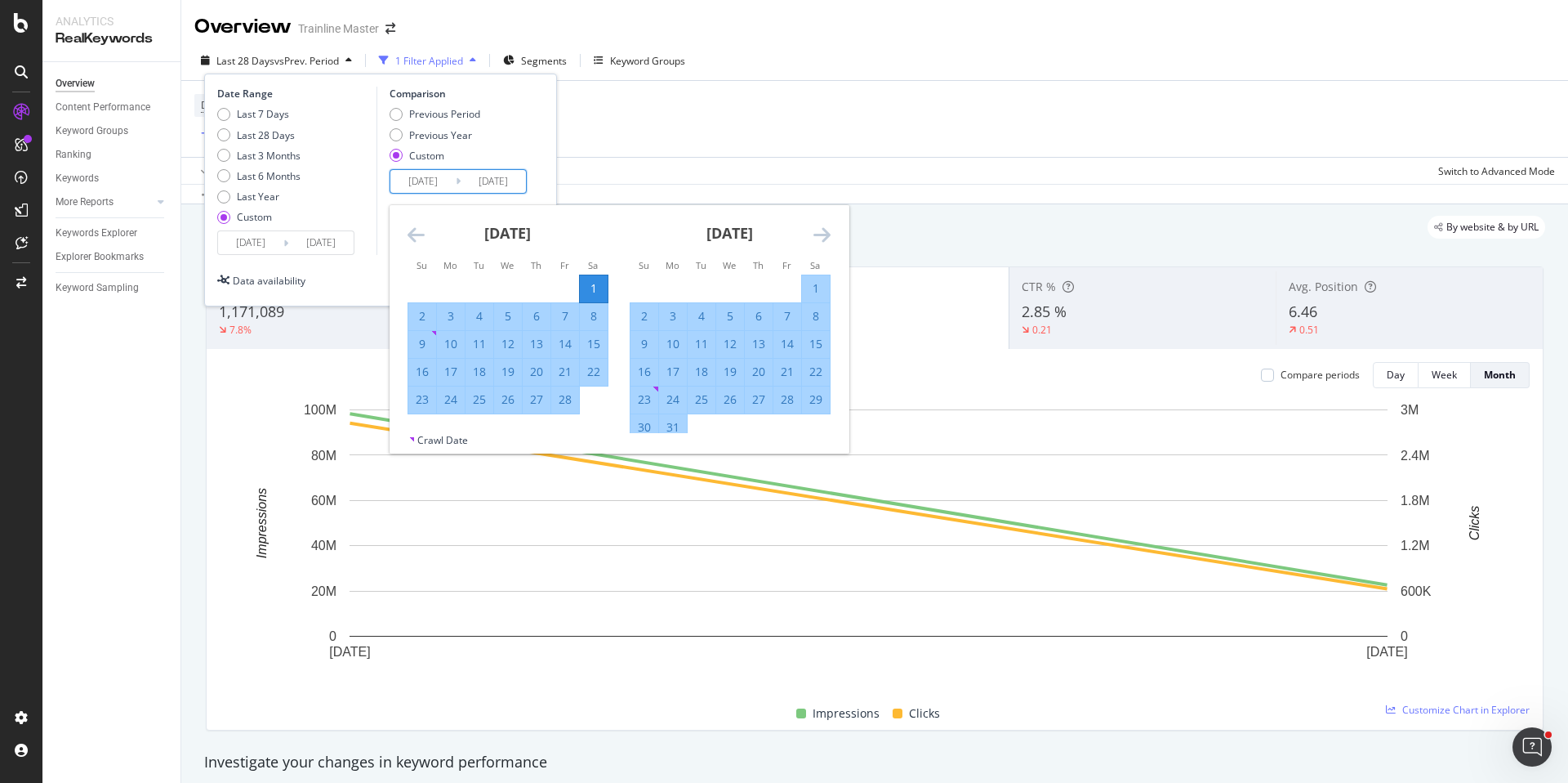
click at [564, 392] on div "28" at bounding box center [565, 399] width 27 height 17
type input "[DATE]"
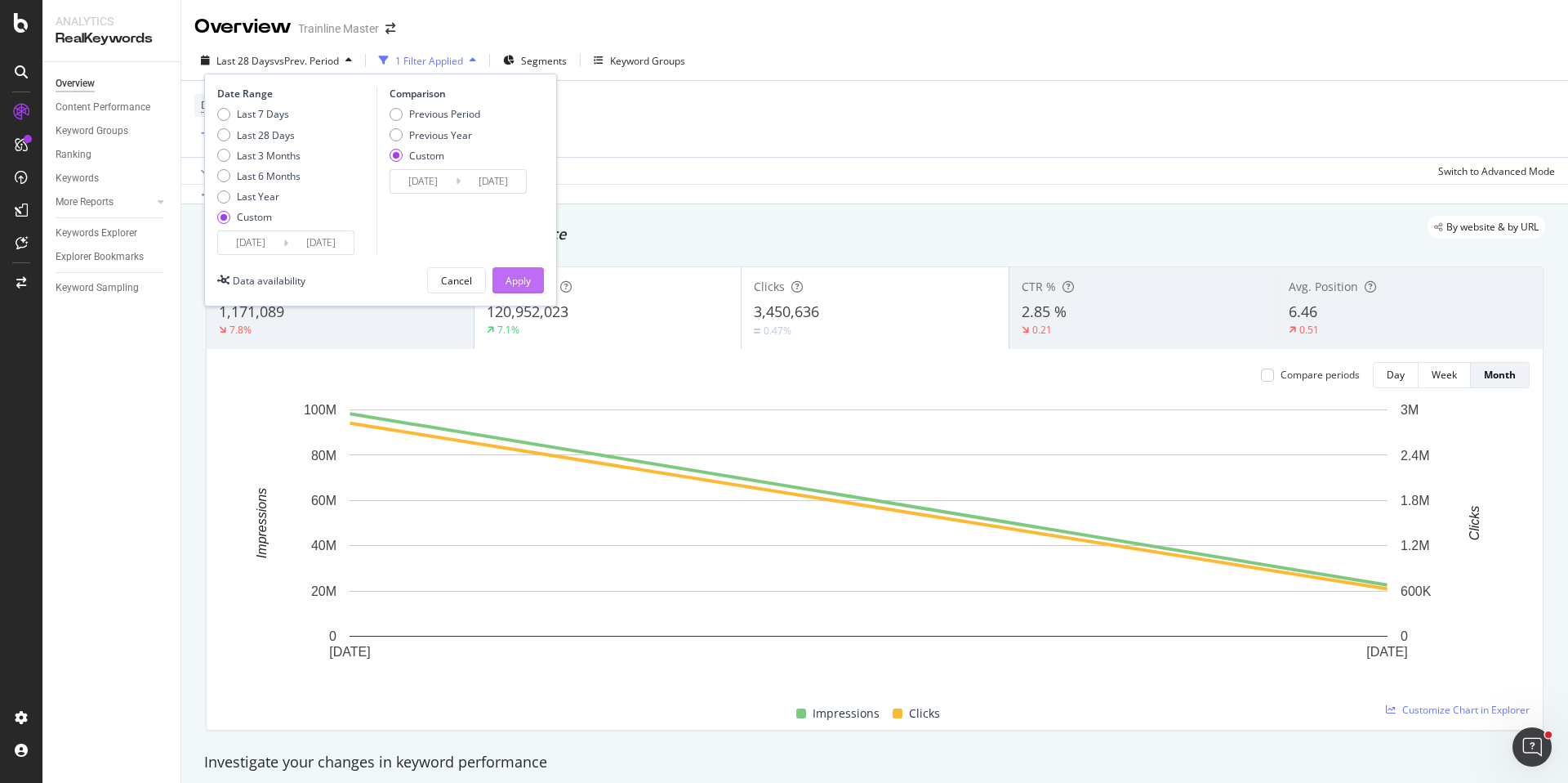
click at [519, 292] on div "Apply" at bounding box center [518, 280] width 25 height 24
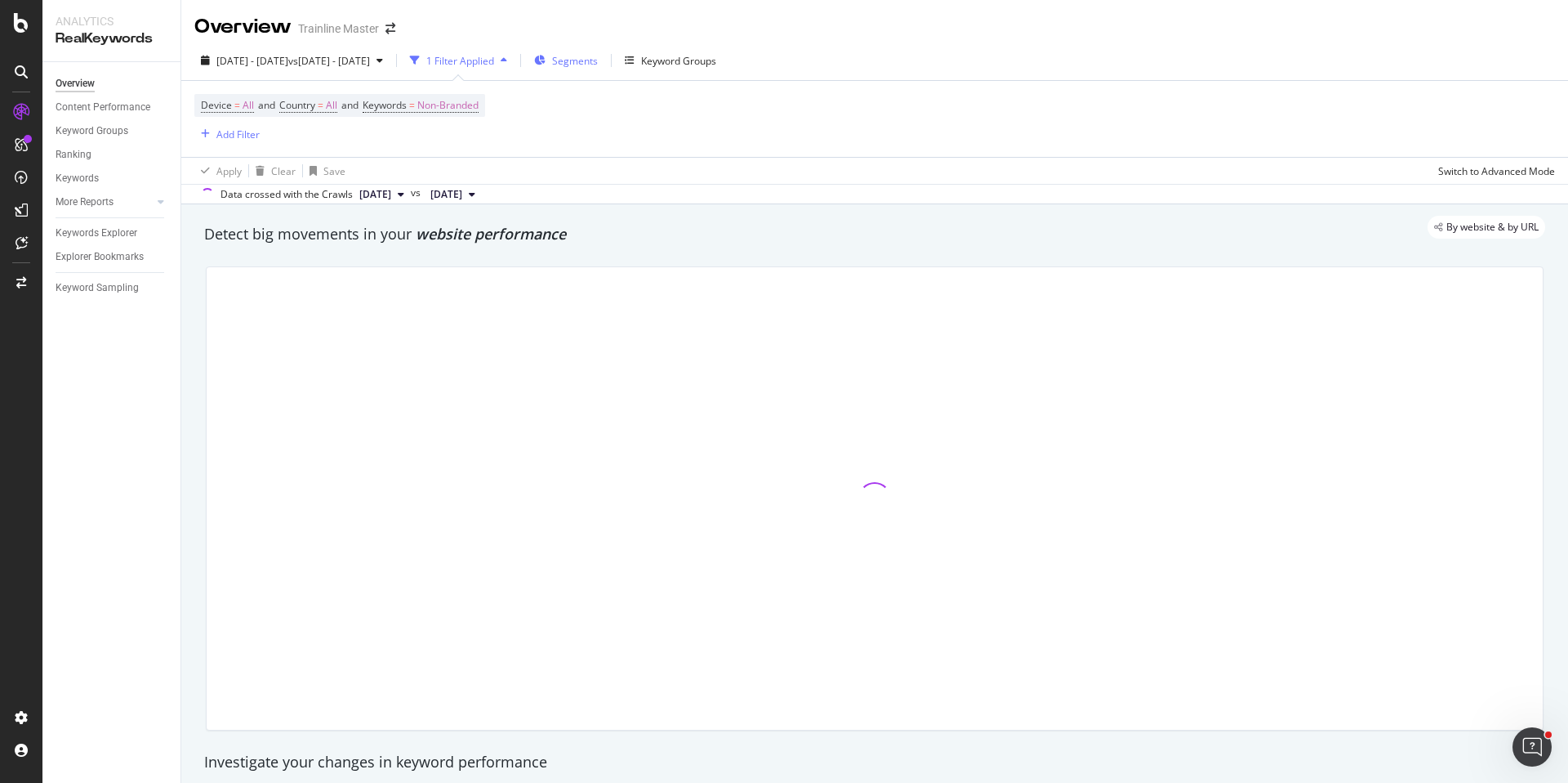
click at [598, 69] on div "Segments" at bounding box center [565, 60] width 64 height 24
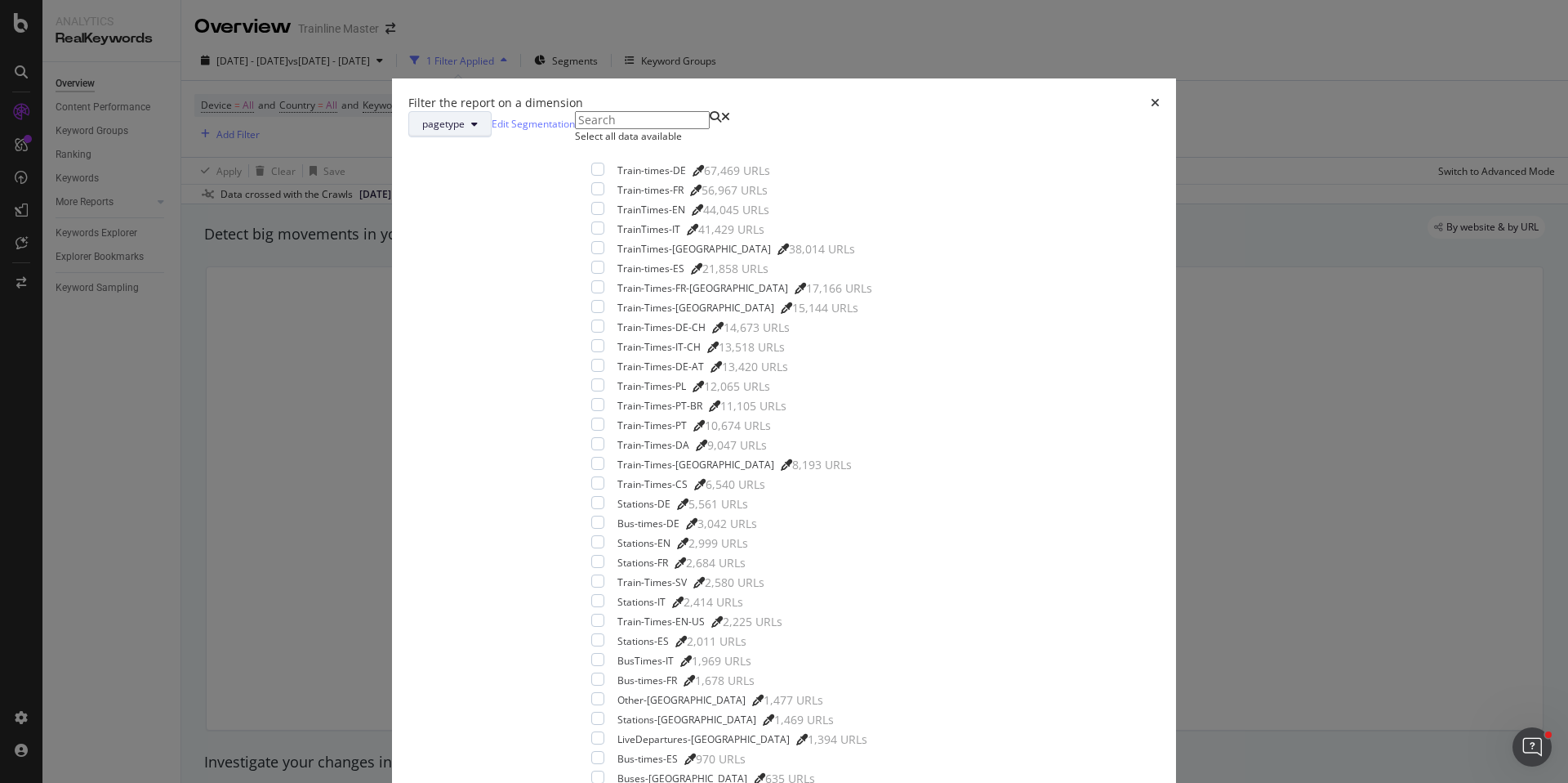
click at [492, 137] on button "pagetype" at bounding box center [450, 124] width 83 height 26
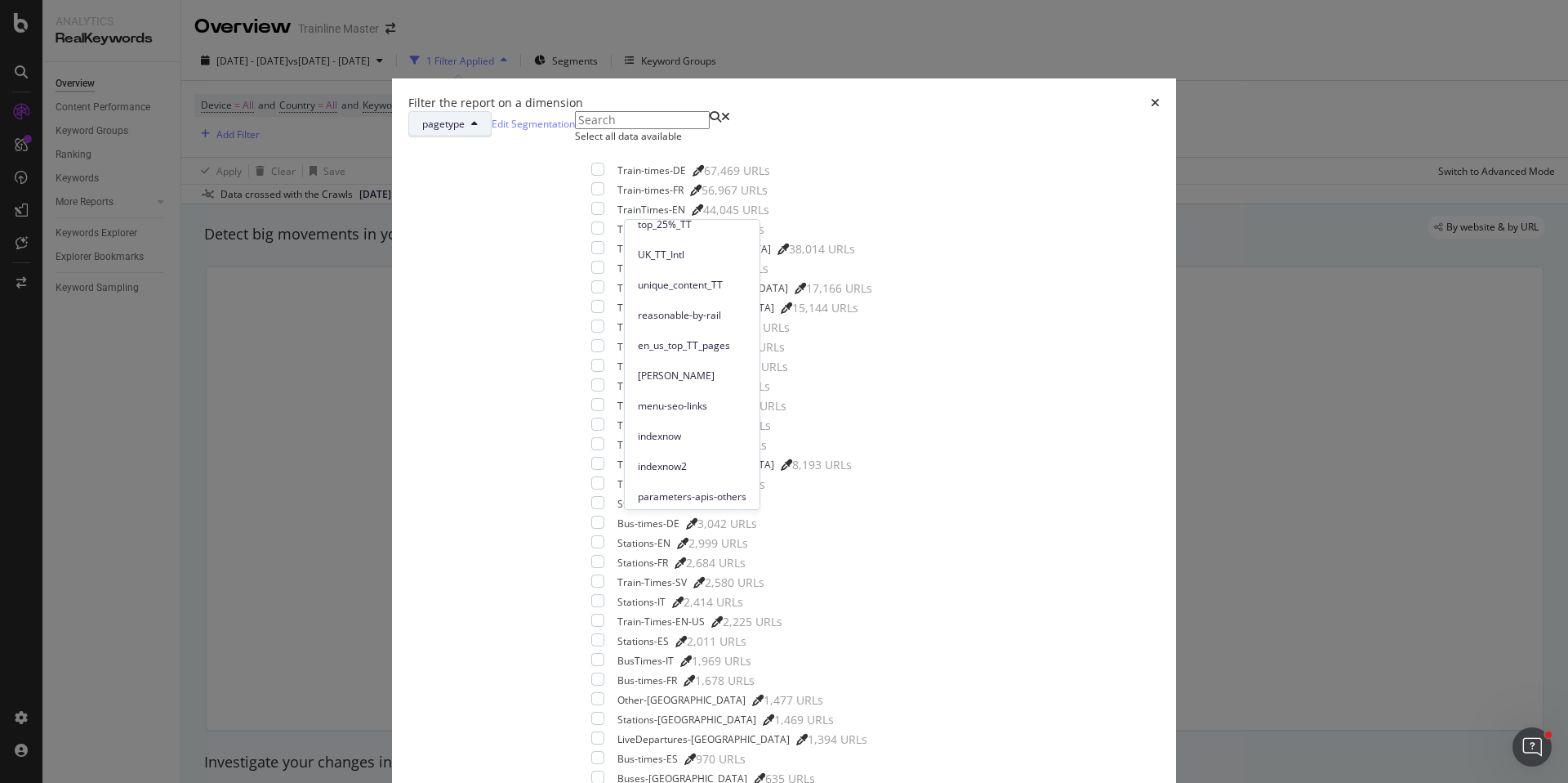
scroll to position [314, 0]
click at [670, 318] on span "[PERSON_NAME]" at bounding box center [692, 313] width 109 height 15
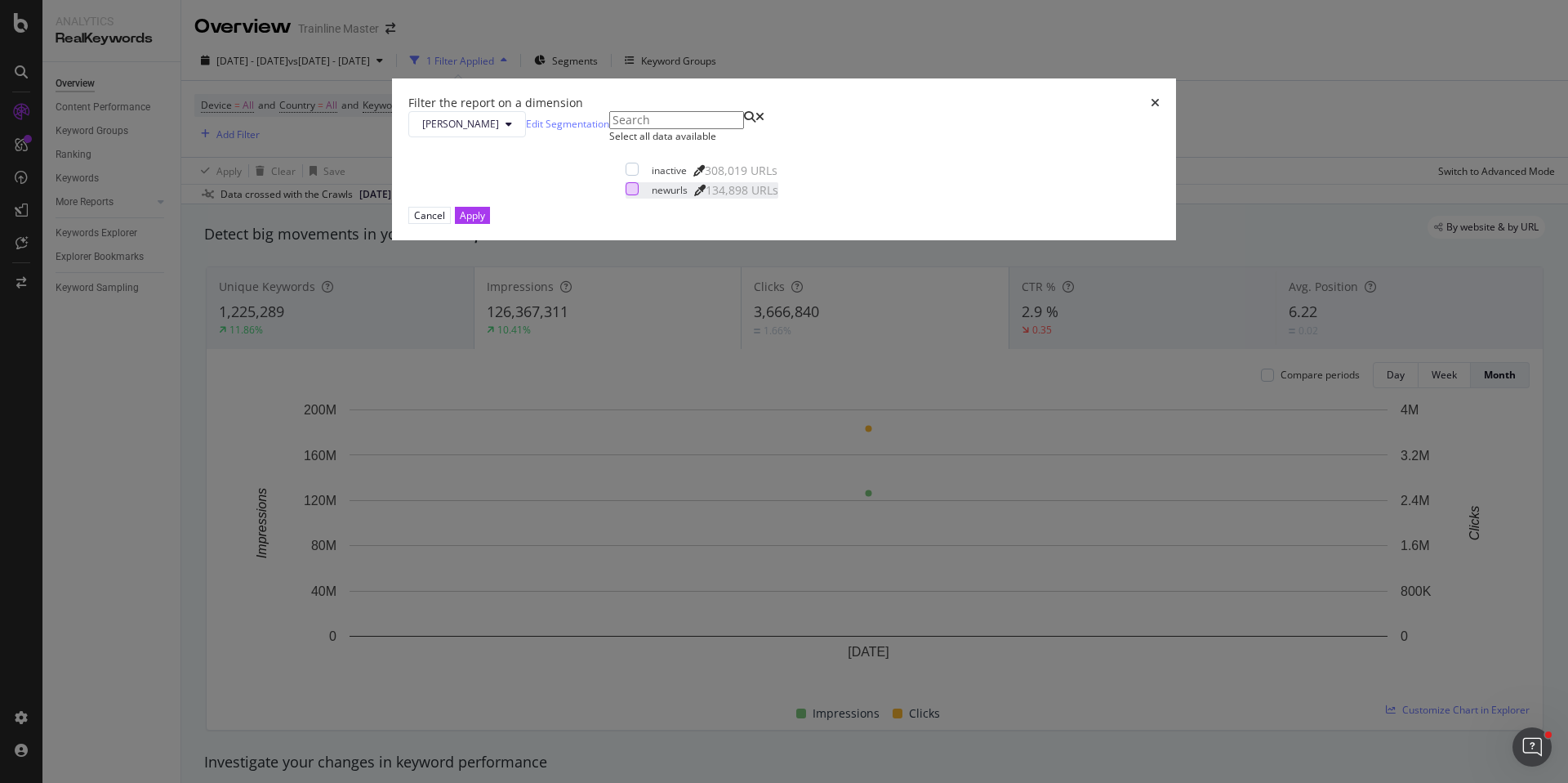
click at [636, 196] on div "modal" at bounding box center [632, 188] width 13 height 13
click at [485, 222] on div "Apply" at bounding box center [472, 215] width 25 height 14
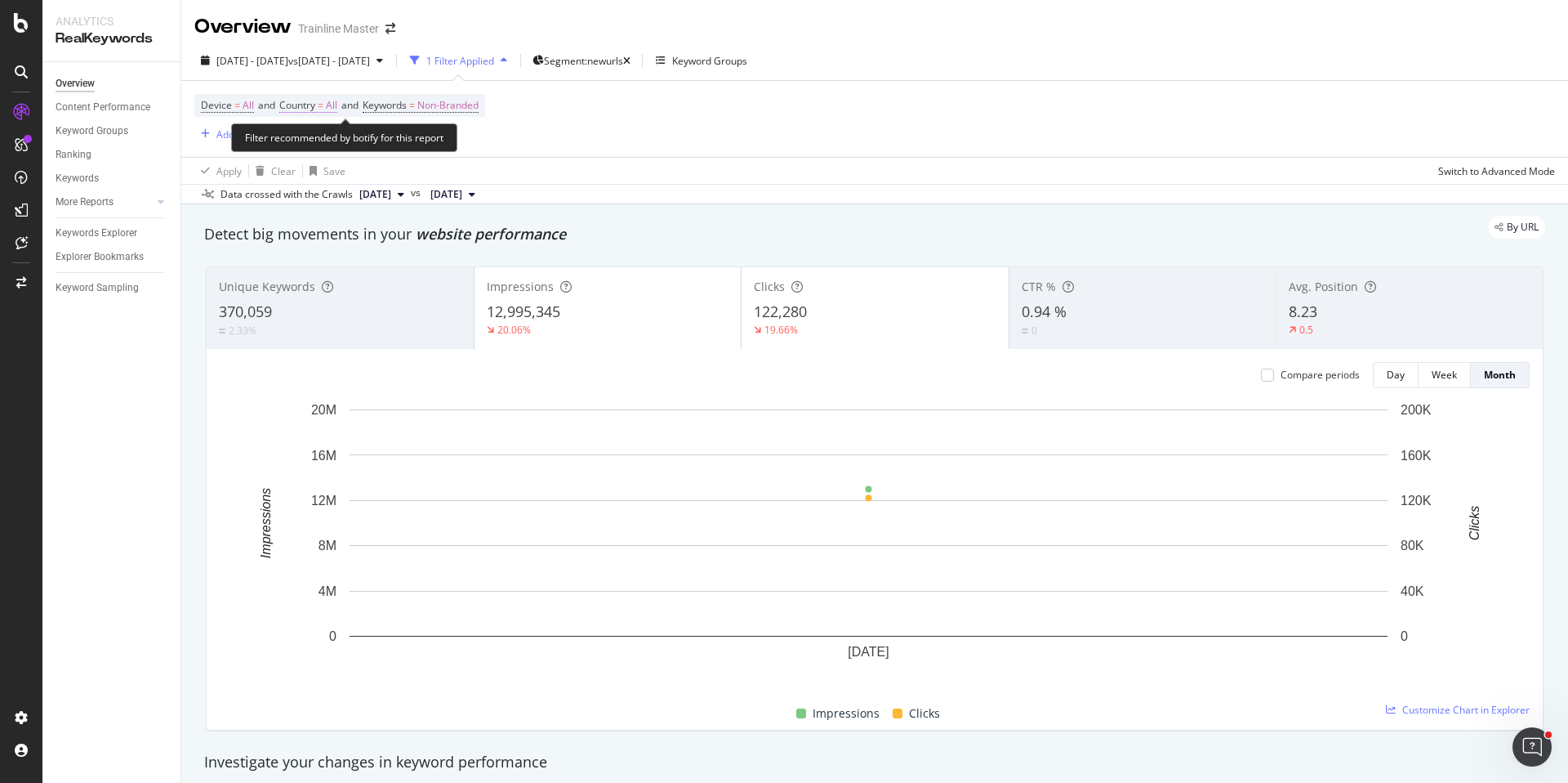
click at [322, 108] on span "=" at bounding box center [321, 105] width 6 height 14
click at [300, 102] on span "Country" at bounding box center [297, 105] width 36 height 14
click at [324, 107] on span "=" at bounding box center [321, 105] width 6 height 14
click at [331, 101] on span "All" at bounding box center [332, 105] width 12 height 23
